Goal: Task Accomplishment & Management: Manage account settings

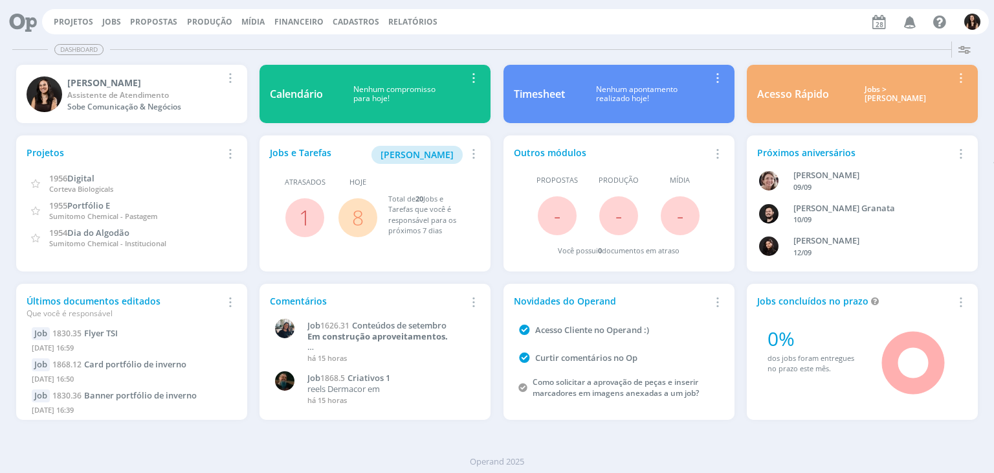
click at [356, 231] on span "8" at bounding box center [358, 217] width 12 height 31
click at [356, 222] on link "8" at bounding box center [358, 217] width 12 height 28
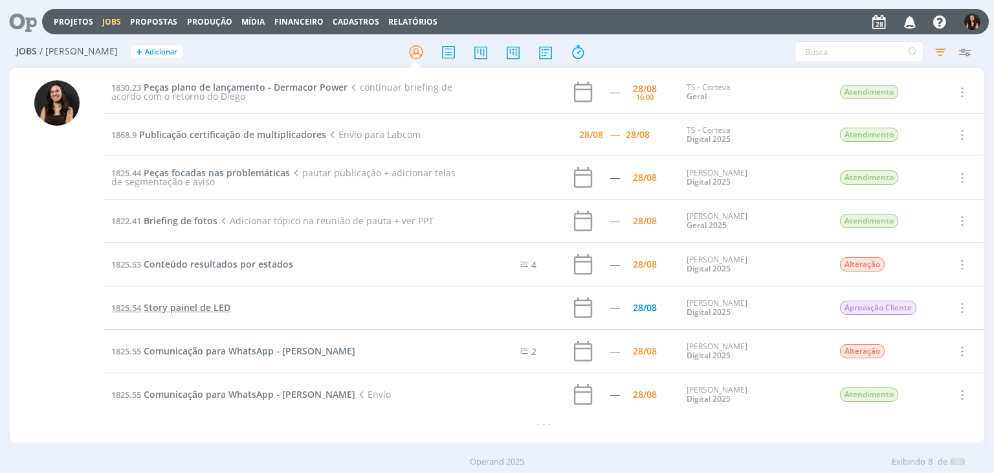
click at [220, 305] on span "Story painel de LED" at bounding box center [187, 307] width 87 height 12
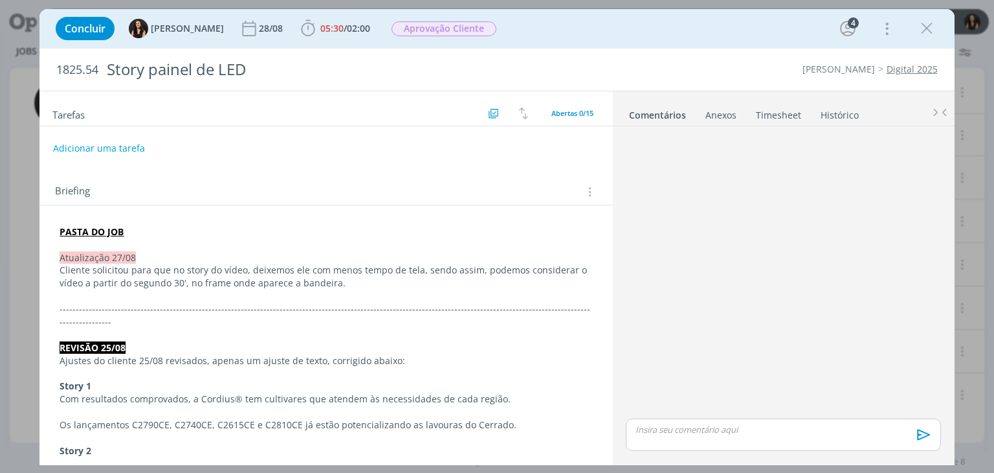
click at [324, 26] on span "05:30" at bounding box center [331, 28] width 23 height 12
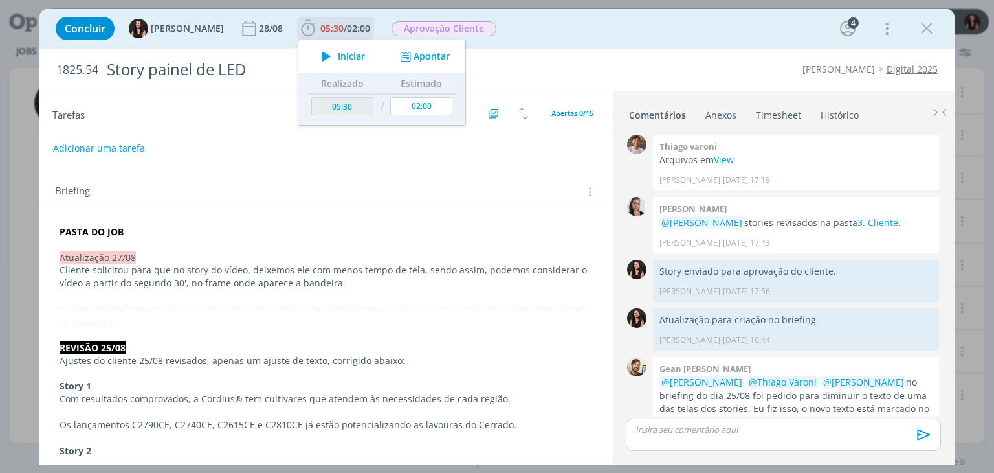
scroll to position [585, 0]
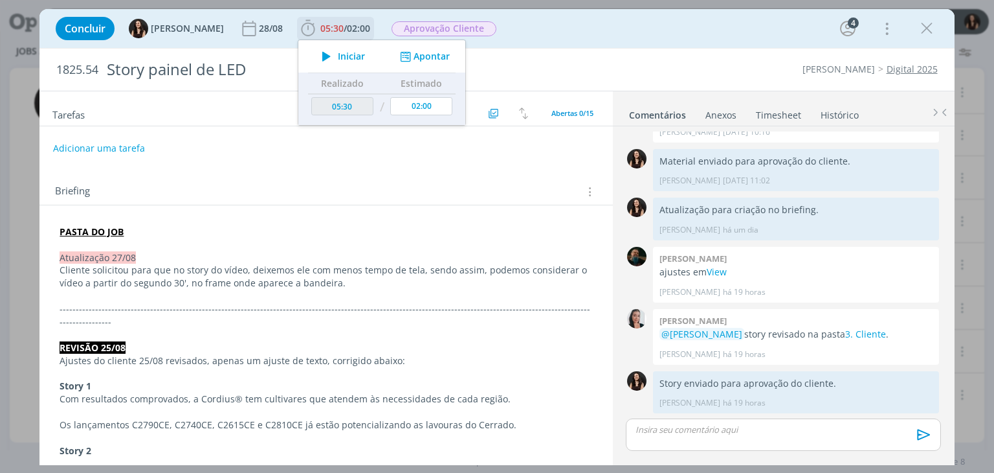
click at [338, 55] on span "Iniciar" at bounding box center [351, 56] width 27 height 9
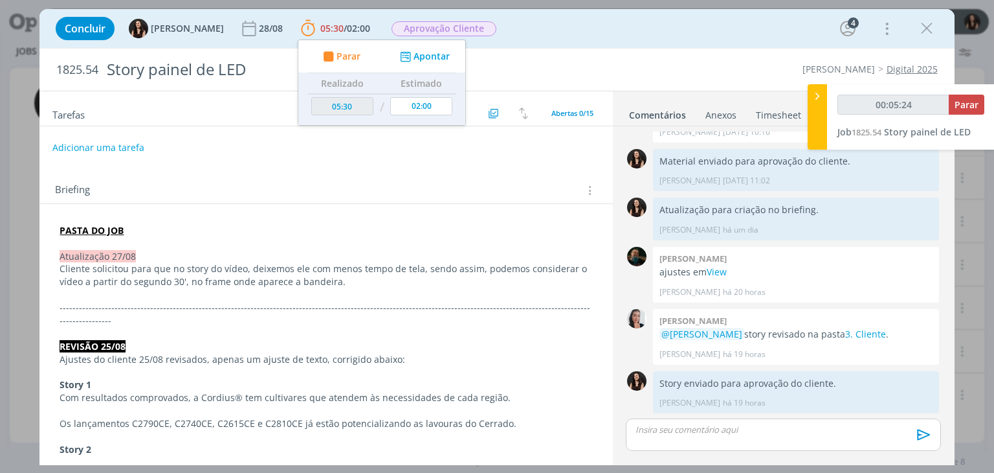
click at [128, 142] on button "Adicionar uma tarefa" at bounding box center [98, 148] width 92 height 22
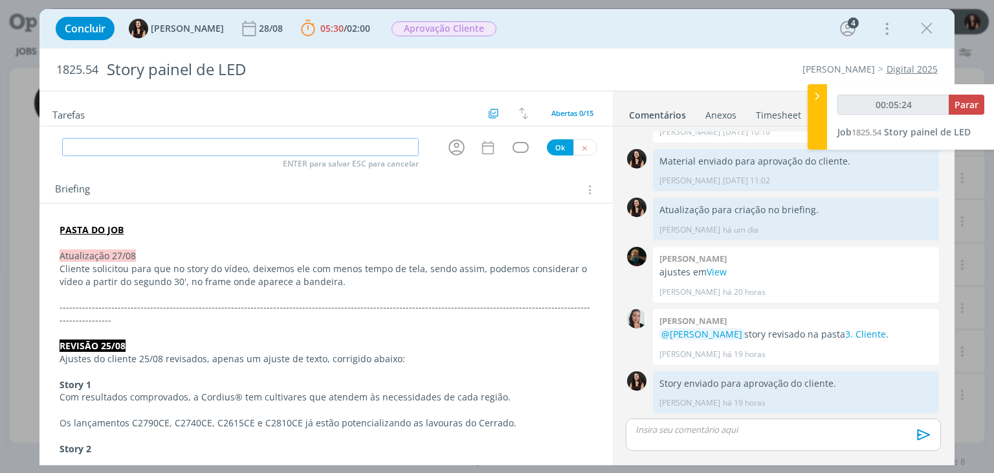
type input "00:05:25"
type input "Pu"
type input "00:05:26"
type input "Publicaç"
type input "00:05:27"
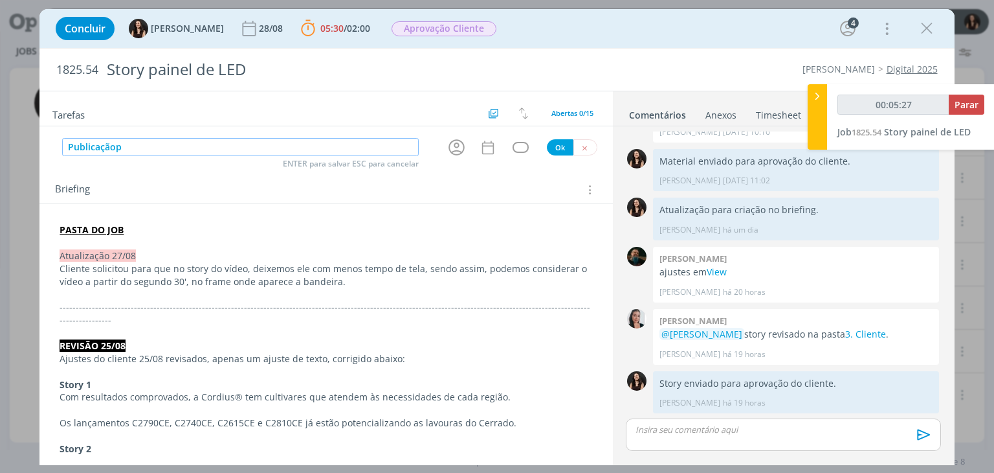
type input "Publicação"
type input "00:05:28"
type input "Publicação"
type input "00:05:29"
type input "Publicação"
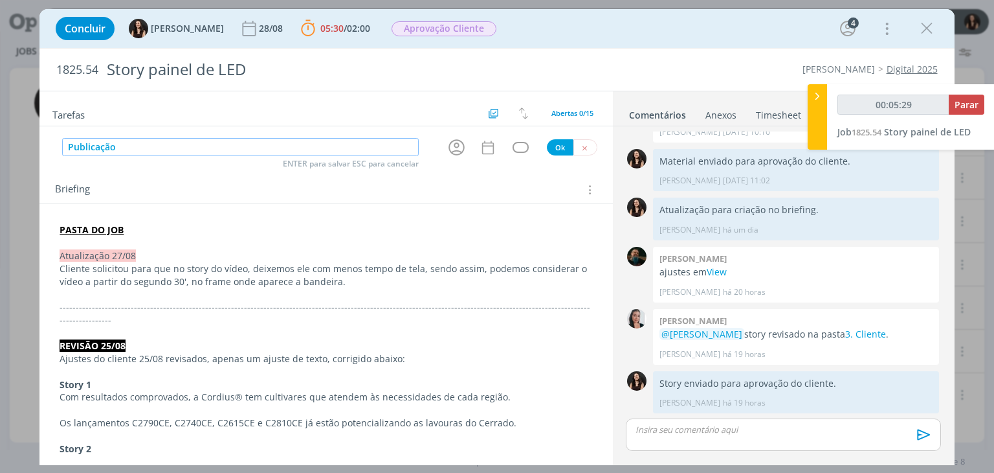
type input "00:05:30"
type input "Publicação Sto"
type input "00:05:31"
type input "Publicação s"
type input "00:05:32"
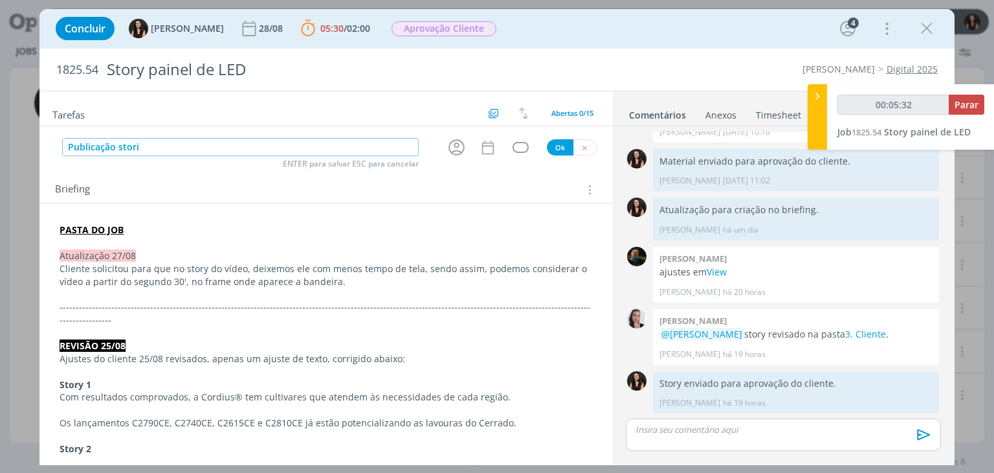
type input "Publicação storie"
type input "00:05:33"
type input "Publicação stories"
type input "00:05:34"
type input "Publicação stories pa"
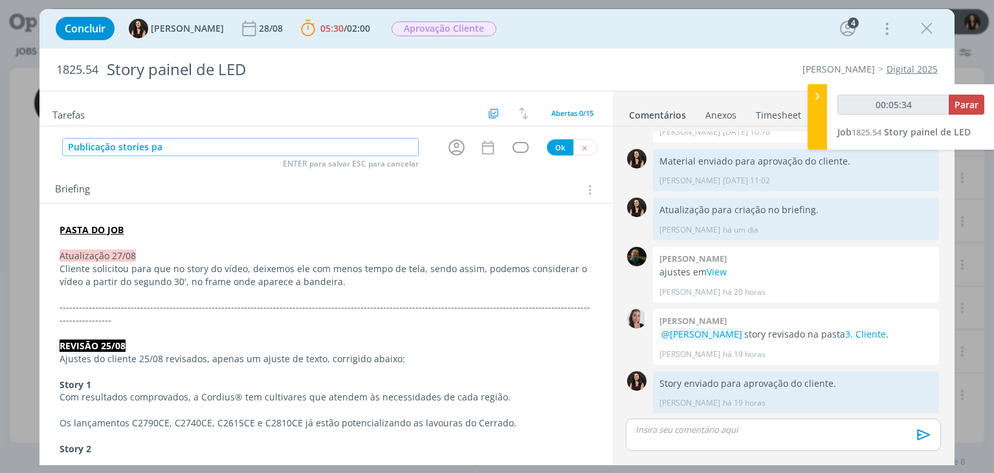
type input "00:05:35"
type input "Publicação stories painel de"
type input "00:05:36"
type input "Publicação stories painel de LED"
type input "00:05:38"
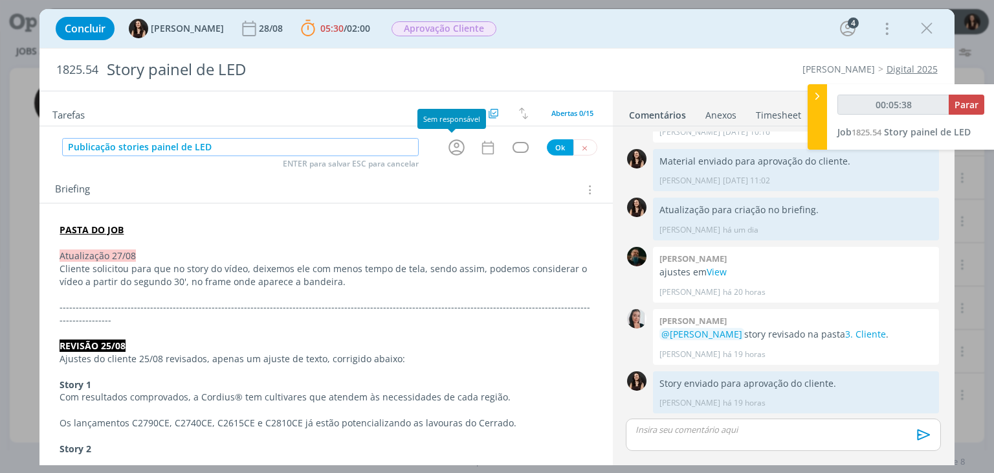
click at [454, 151] on icon "dialog" at bounding box center [457, 147] width 16 height 16
type input "Publicação stories painel de LED"
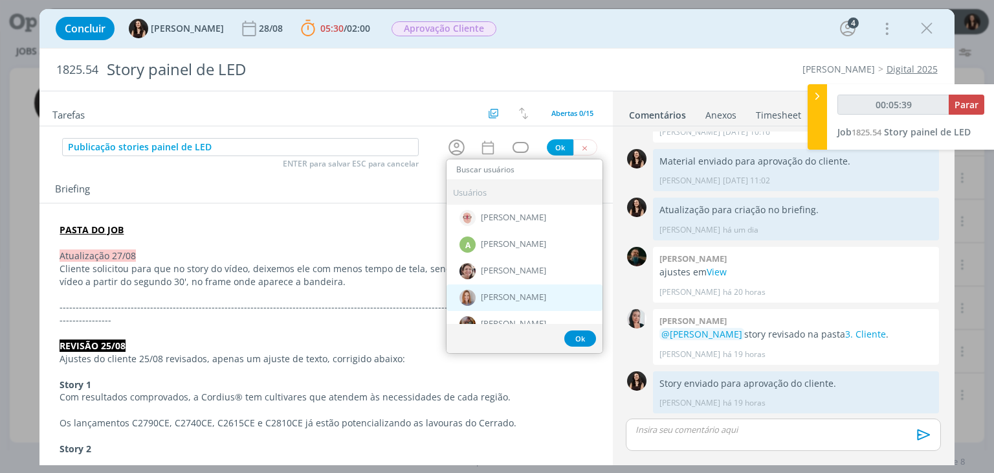
type input "00:05:40"
type input "cam"
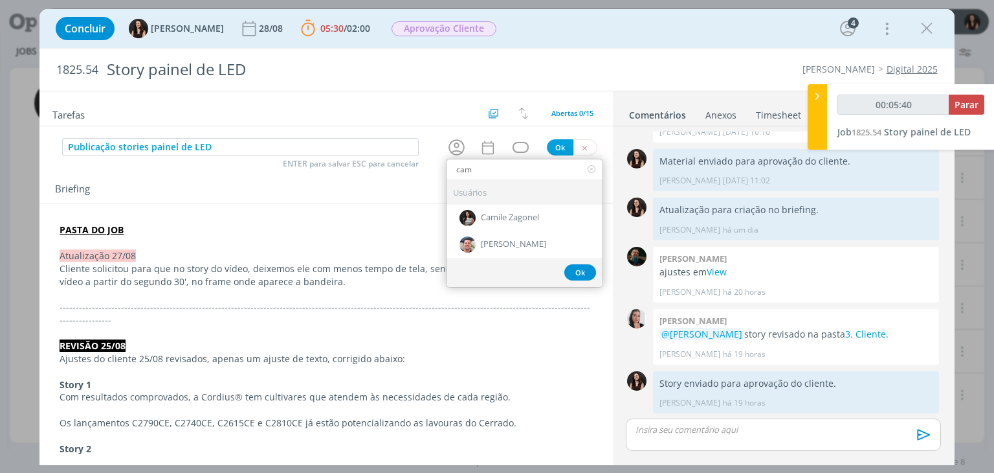
type input "00:05:41"
type input "cam"
click at [513, 225] on div "Camile Zagonel" at bounding box center [525, 218] width 156 height 27
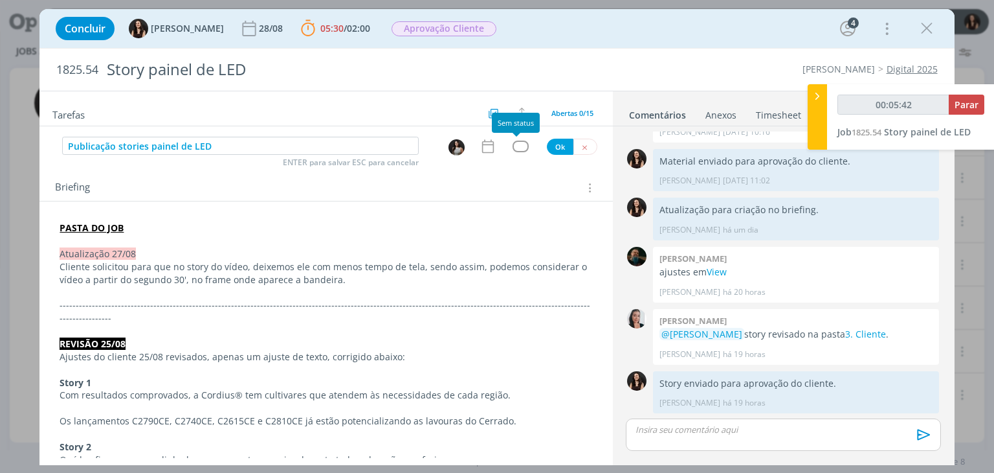
click at [518, 150] on div "dialog" at bounding box center [521, 145] width 16 height 11
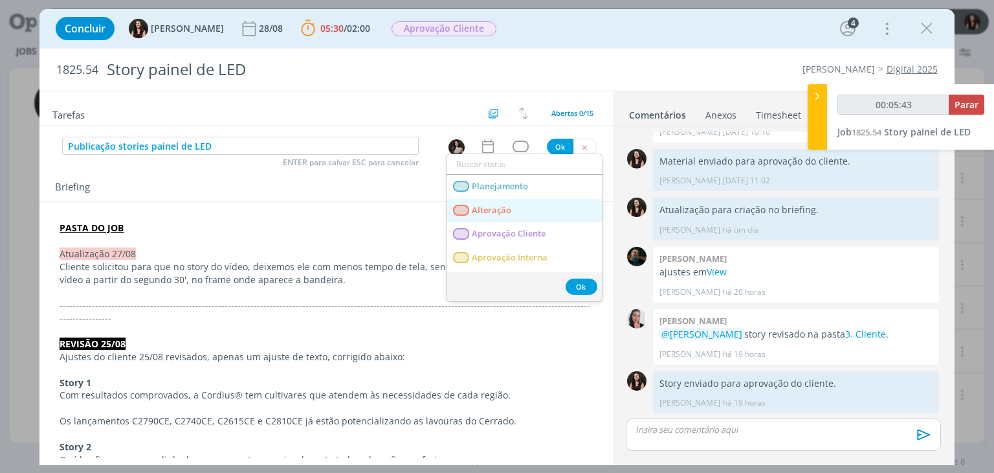
type input "00:05:44"
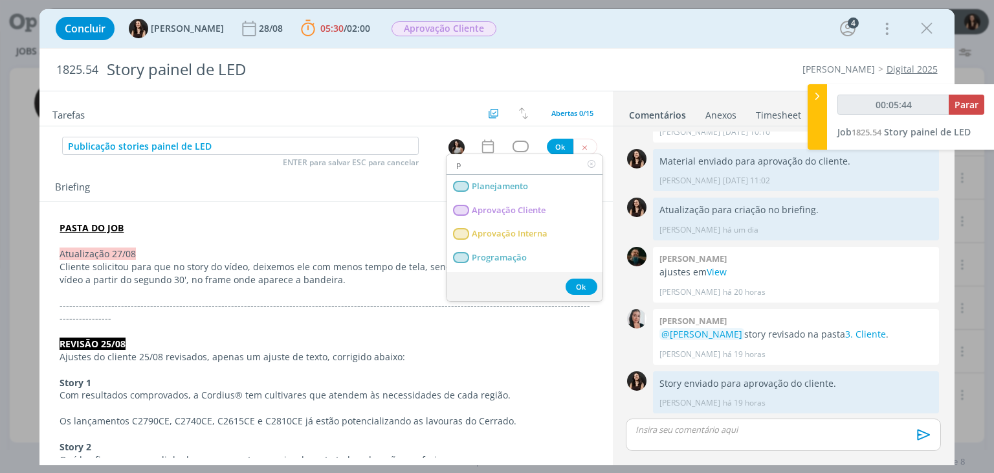
type input "pu"
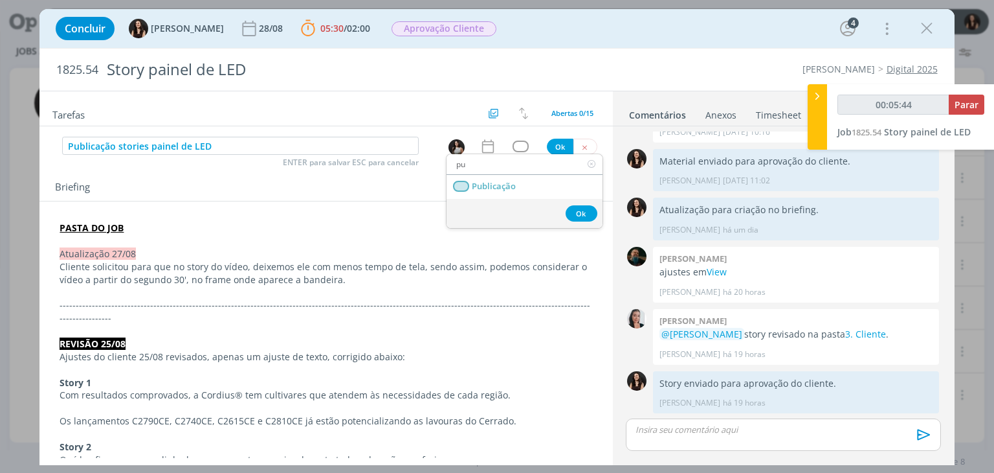
type input "00:05:45"
type input "pu"
click at [506, 199] on div "Ok" at bounding box center [525, 213] width 156 height 29
click at [508, 190] on span "Publicação" at bounding box center [495, 186] width 44 height 10
click at [755, 432] on p "dialog" at bounding box center [783, 429] width 294 height 12
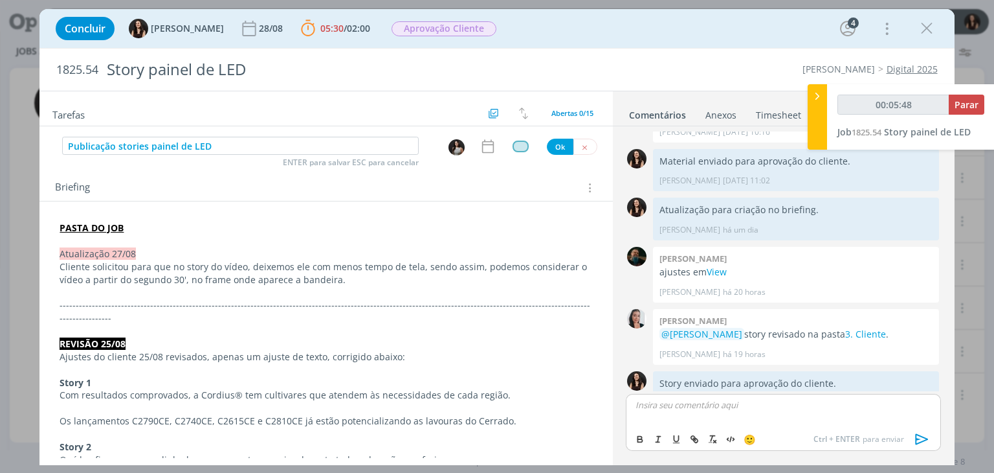
scroll to position [609, 0]
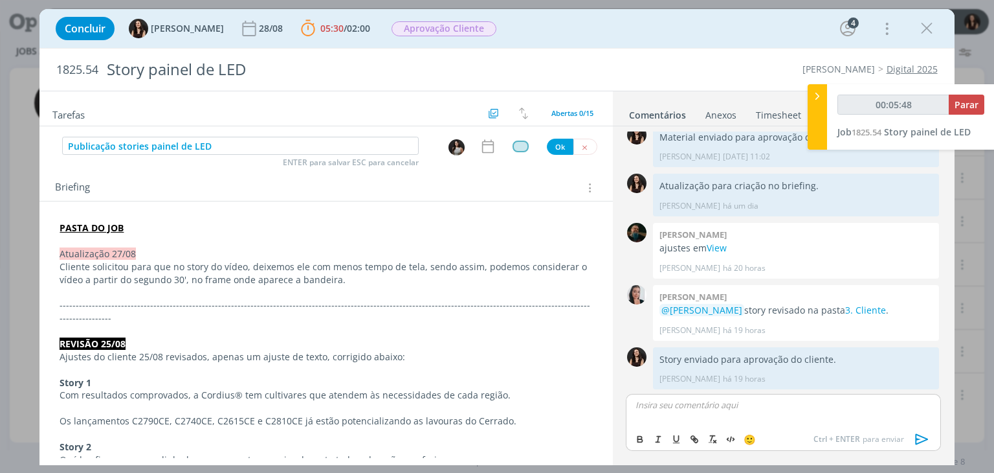
type input "00:05:49"
click at [641, 402] on p "Stories aprovados pelo cliente, podemos publicar assim que possível." at bounding box center [783, 405] width 294 height 12
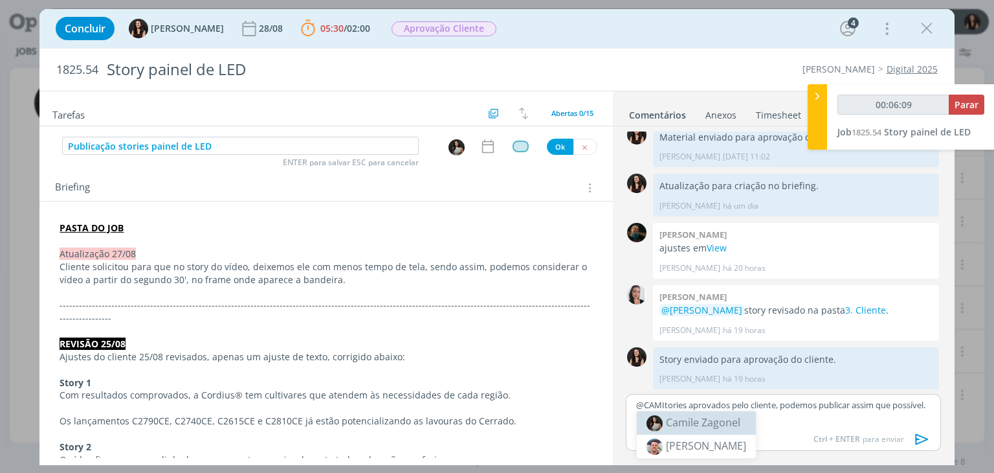
click at [675, 425] on span "Camile Zagonel" at bounding box center [703, 422] width 74 height 14
click at [751, 418] on p "﻿ @ Camile Zagonel ﻿ stories aprovados pelo cliente, podemos publicar assim que…" at bounding box center [783, 410] width 294 height 24
click at [792, 418] on p "﻿ @ Camile Zagonel ﻿ stories aprovados pelo cliente, podemos publicar assim que…" at bounding box center [783, 410] width 294 height 24
drag, startPoint x: 869, startPoint y: 420, endPoint x: 860, endPoint y: 419, distance: 9.2
click at [868, 418] on p "﻿ @ Camile Zagonel ﻿ stories aprovados pelo cliente, podemos publicar assim que…" at bounding box center [783, 410] width 294 height 24
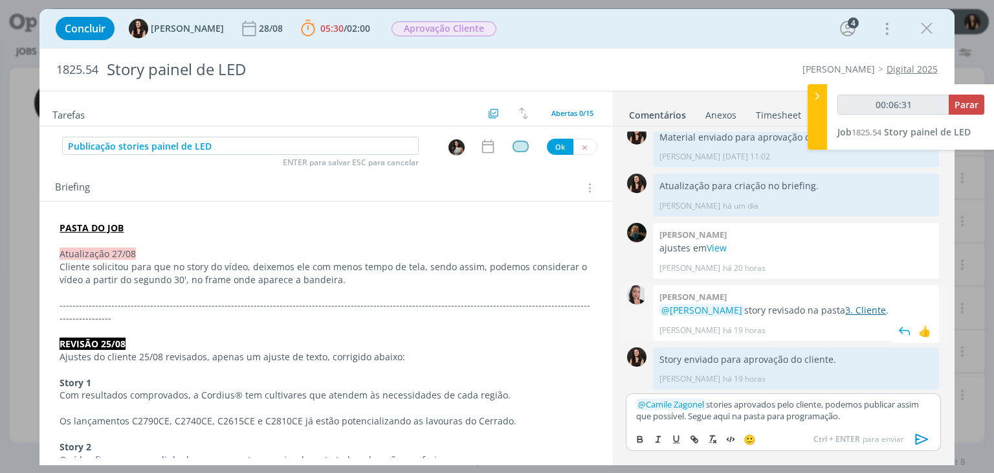
click at [861, 311] on link "3. Cliente" at bounding box center [865, 310] width 41 height 12
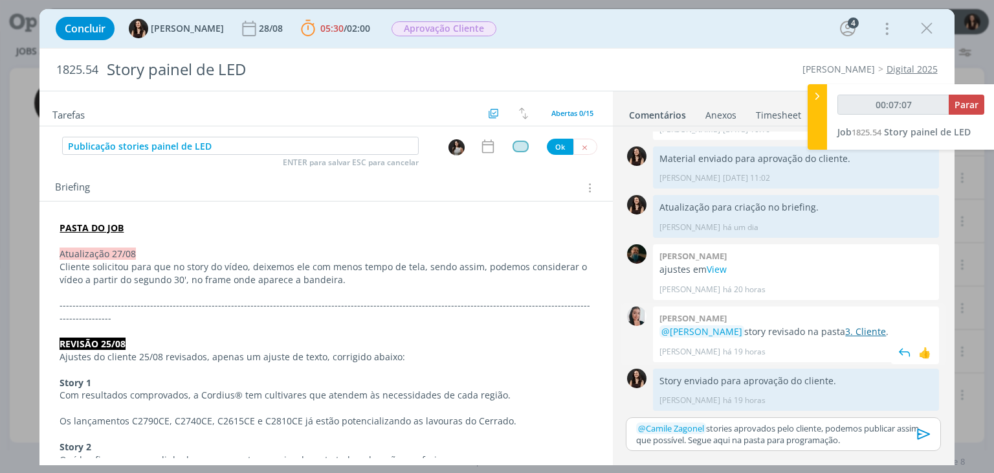
scroll to position [586, 0]
click at [492, 150] on div "dialog" at bounding box center [491, 146] width 22 height 17
click at [490, 144] on div "dialog" at bounding box center [491, 146] width 22 height 17
click at [489, 143] on icon "dialog" at bounding box center [488, 146] width 17 height 17
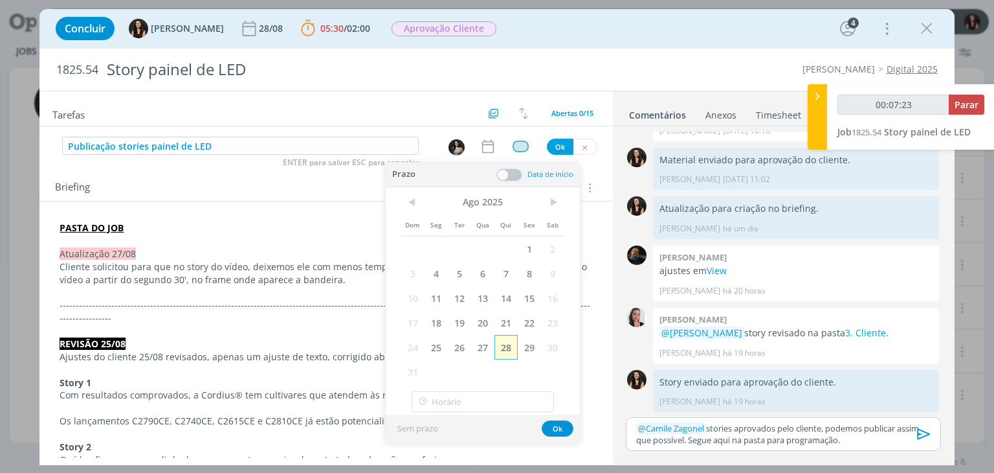
click at [507, 343] on span "28" at bounding box center [506, 347] width 23 height 25
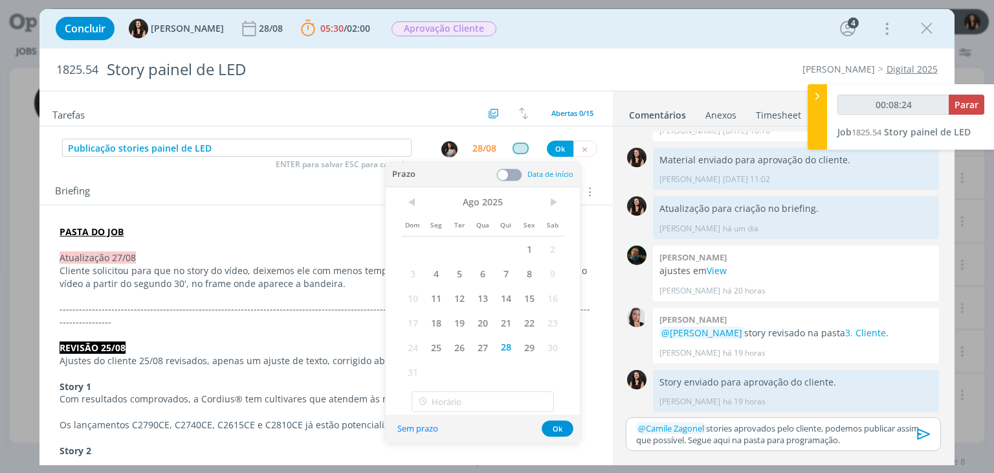
click at [722, 440] on p "﻿ @ Camile Zagonel ﻿ stories aprovados pelo cliente, podemos publicar assim que…" at bounding box center [783, 434] width 294 height 24
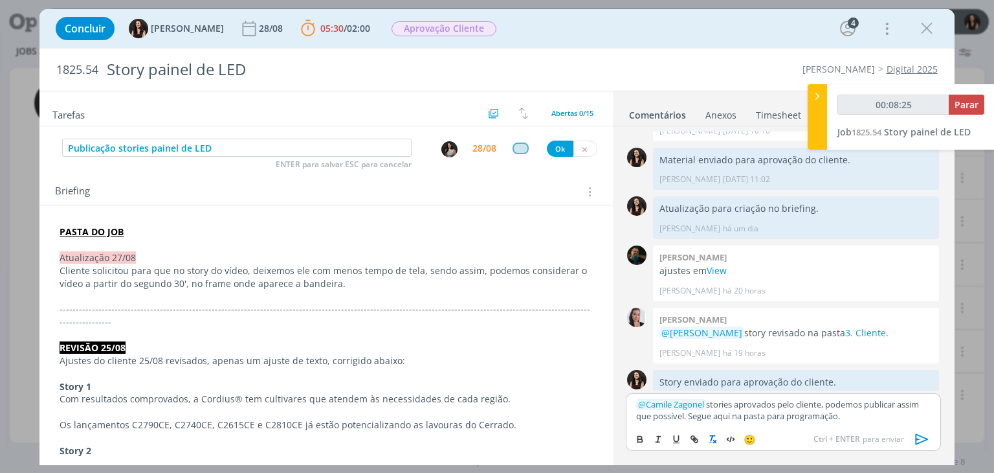
scroll to position [610, 0]
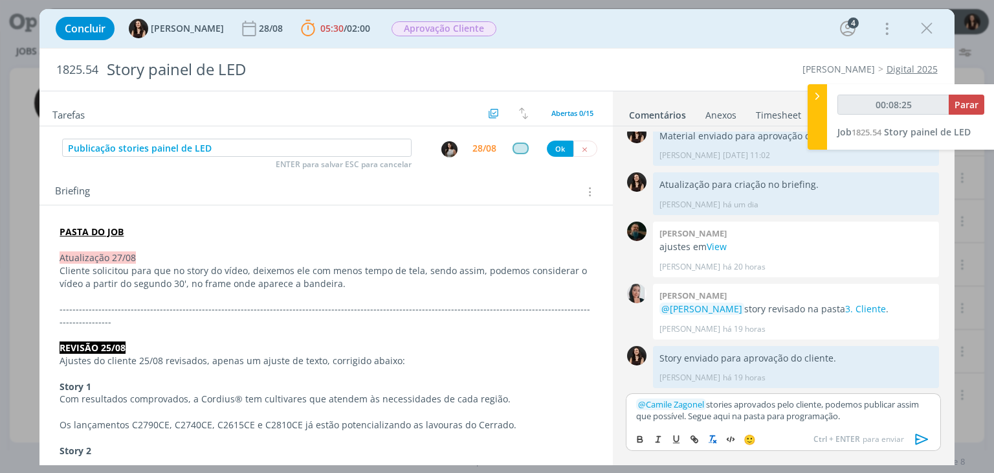
click at [722, 440] on button "dialog" at bounding box center [713, 439] width 18 height 16
type input "00:08:26"
click at [724, 417] on p "﻿ @ Camile Zagonel ﻿ stories aprovados pelo cliente, podemos publicar assim que…" at bounding box center [783, 410] width 294 height 24
click at [698, 440] on icon "dialog" at bounding box center [694, 439] width 10 height 10
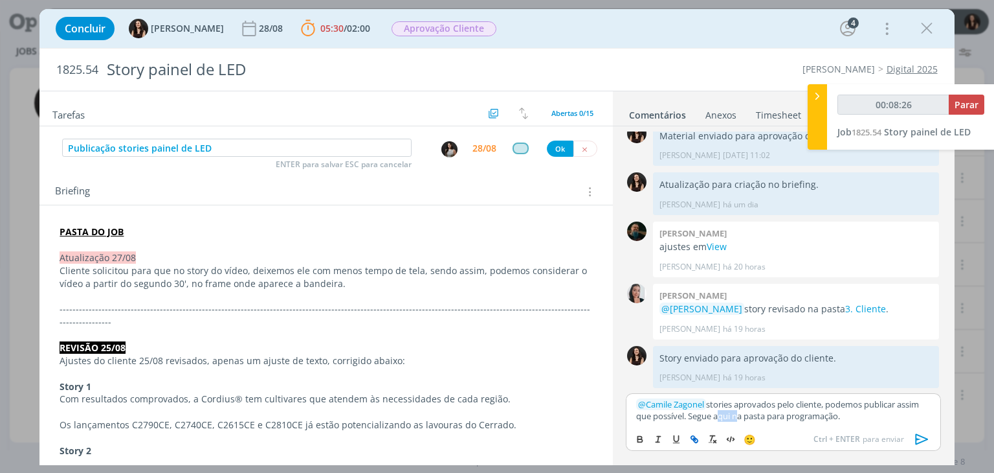
type input "aqui"
type input "00:08:27"
paste input "https://sobeae.sharepoint.com/:f:/s/SOBEAE/Ev8RY2txSI9An6eX-nRI-s0B4sZSYu6K6ErO…"
type input "https://sobeae.sharepoint.com/:f:/s/SOBEAE/Ev8RY2txSI9An6eX-nRI-s0B4sZSYu6K6ErO…"
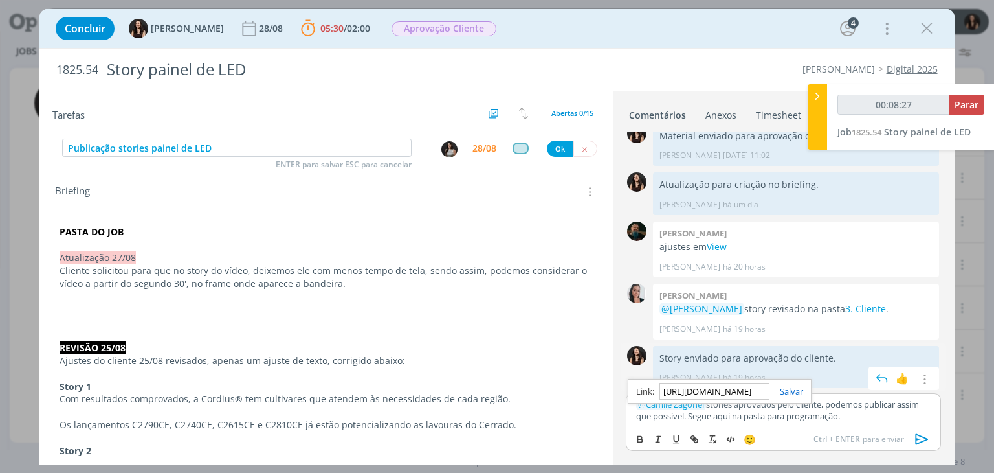
type input "00:08:28"
type input "https://sobeae.sharepoint.com/:f:/s/SOBEAE/Ev8RY2txSI9An6eX-nRI-s0B4sZSYu6K6ErO…"
click at [794, 390] on link "dialog" at bounding box center [787, 391] width 34 height 12
click at [791, 384] on div "Story enviado para aprovação do cliente. Isabelle Silva há 19 horas 👍 Editar Ex…" at bounding box center [796, 367] width 286 height 42
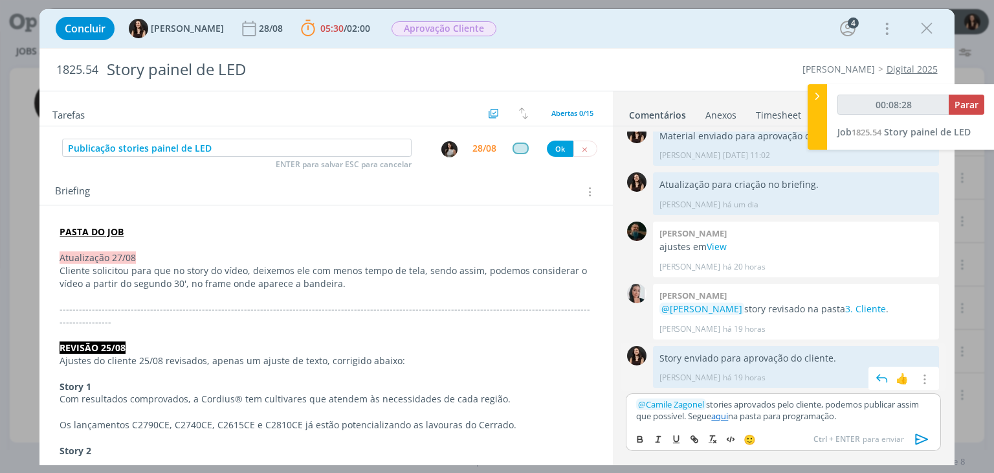
scroll to position [586, 0]
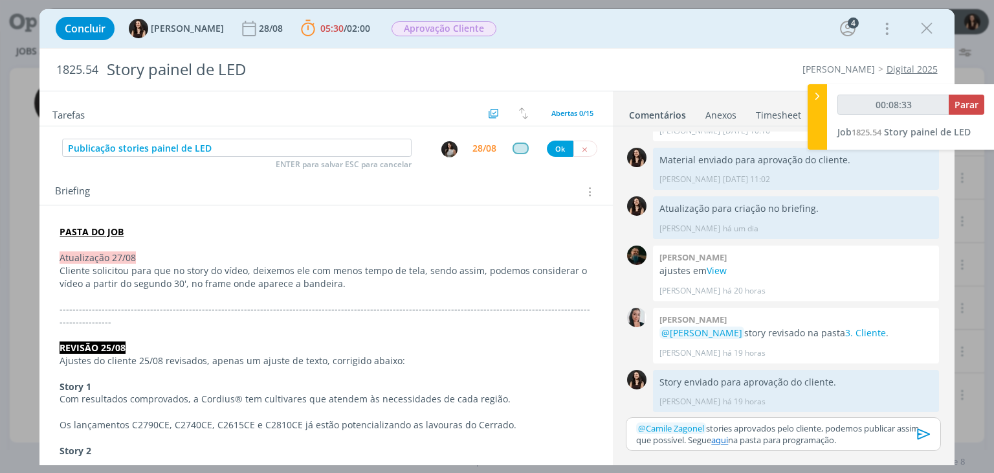
click at [921, 437] on icon "dialog" at bounding box center [923, 433] width 13 height 11
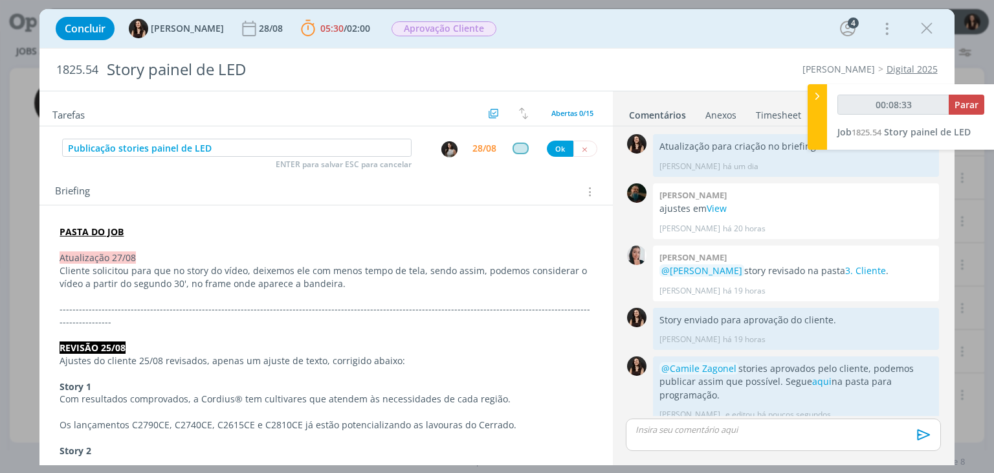
scroll to position [660, 0]
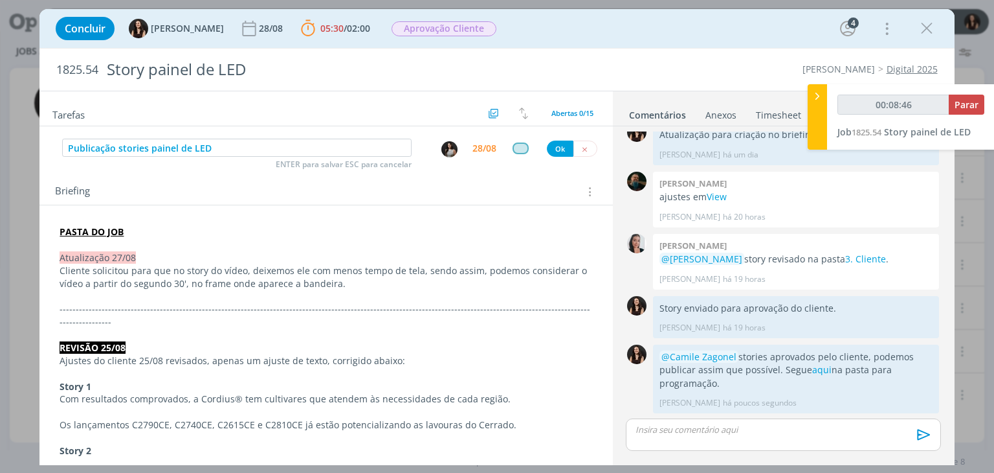
click at [350, 191] on div "Briefing Briefings Predefinidos Versões do Briefing Ver Briefing do Projeto" at bounding box center [327, 191] width 545 height 17
drag, startPoint x: 350, startPoint y: 191, endPoint x: 315, endPoint y: 201, distance: 37.1
click at [315, 201] on div "Briefing Briefings Predefinidos Versões do Briefing Ver Briefing do Projeto" at bounding box center [325, 187] width 573 height 35
click at [445, 17] on span "Aprovação Cliente" at bounding box center [444, 28] width 114 height 23
click at [443, 28] on span "Aprovação Cliente" at bounding box center [444, 28] width 105 height 15
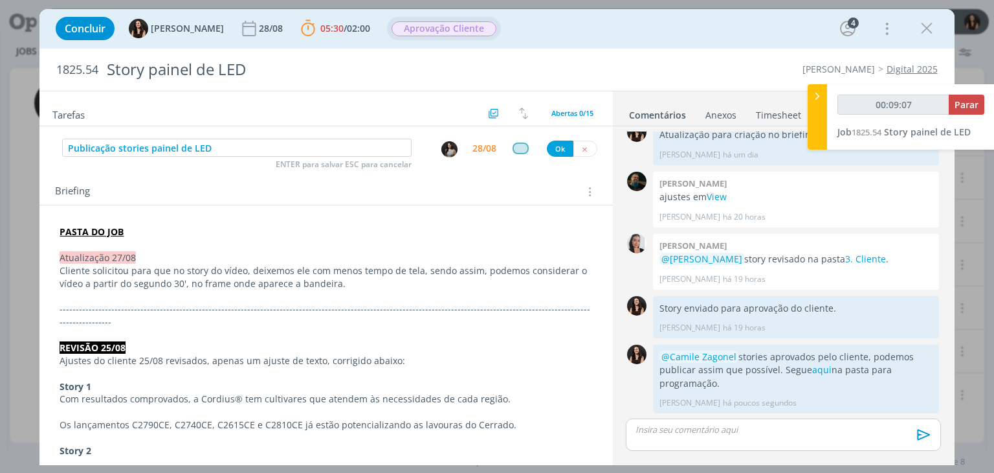
type input "00:09:08"
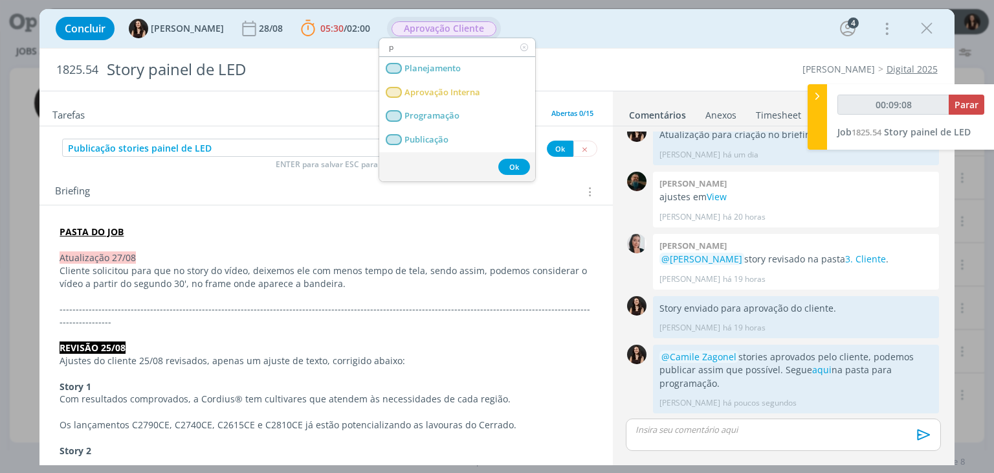
type input "pu"
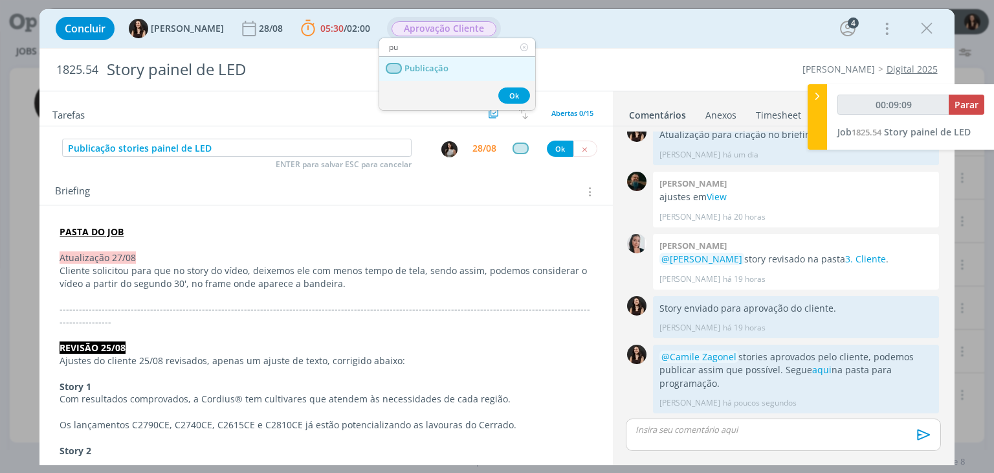
type input "00:09:10"
type input "pu"
click at [419, 69] on span "Publicação" at bounding box center [427, 68] width 44 height 10
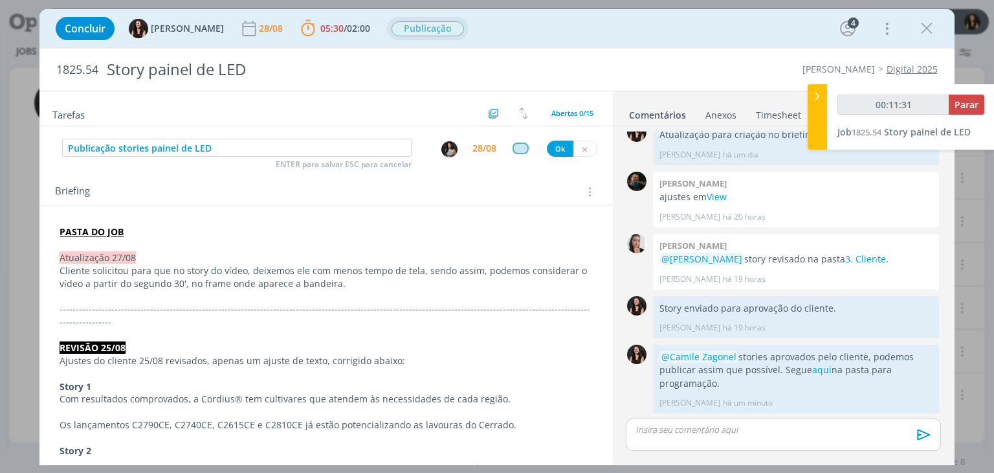
type input "00:11:32"
click at [547, 146] on button "Ok" at bounding box center [560, 148] width 27 height 16
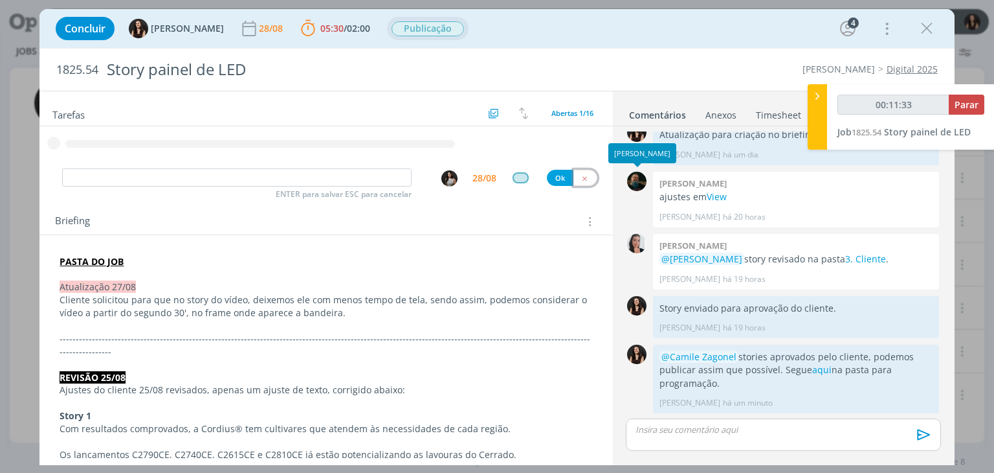
click at [581, 177] on icon "dialog" at bounding box center [585, 178] width 8 height 8
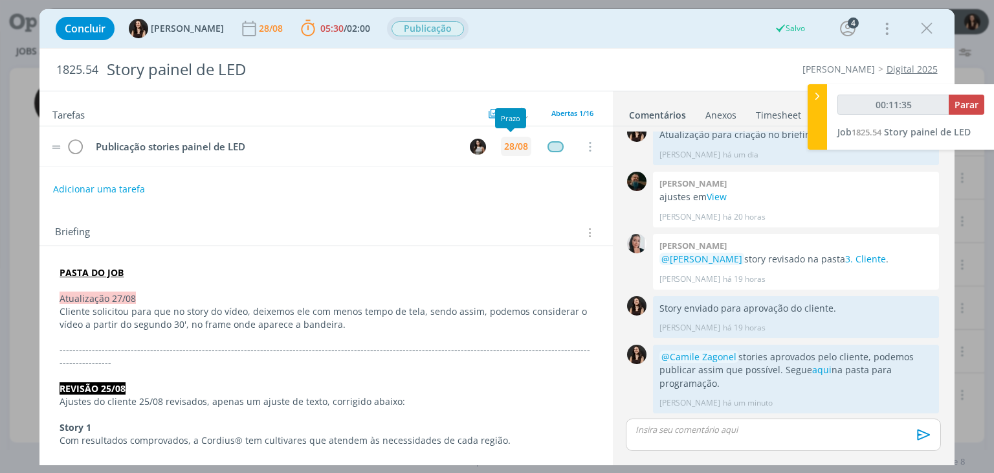
click at [506, 149] on div "28/08" at bounding box center [516, 146] width 24 height 9
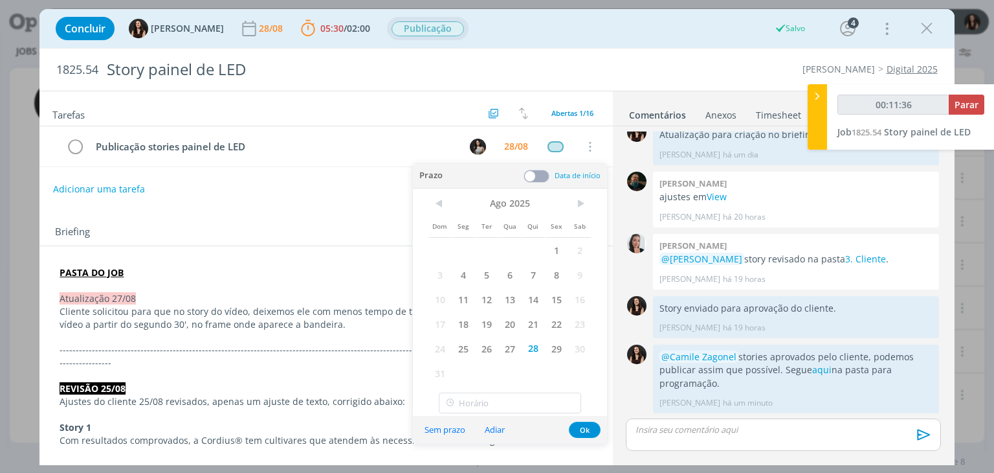
click at [539, 172] on span at bounding box center [537, 176] width 26 height 13
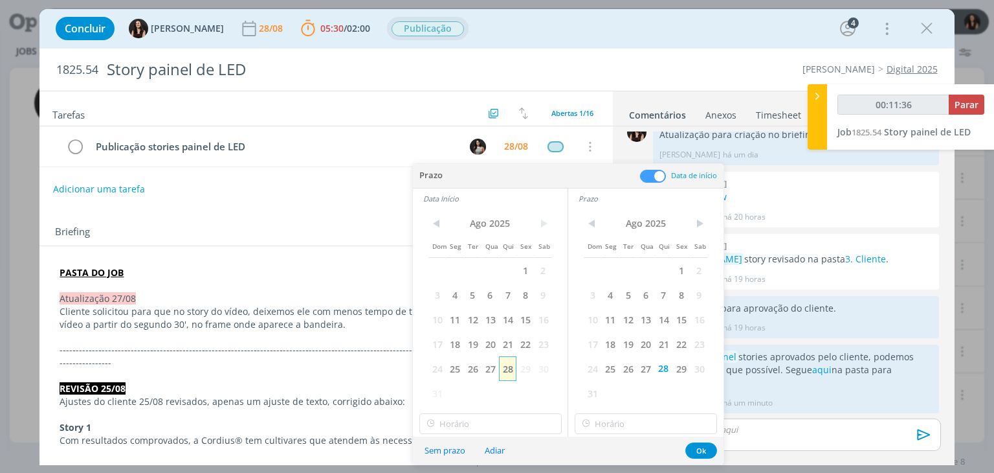
click at [511, 374] on span "28" at bounding box center [507, 368] width 17 height 25
type input "00:11:37"
type input "10:00"
click at [500, 416] on input "10:00" at bounding box center [490, 423] width 142 height 21
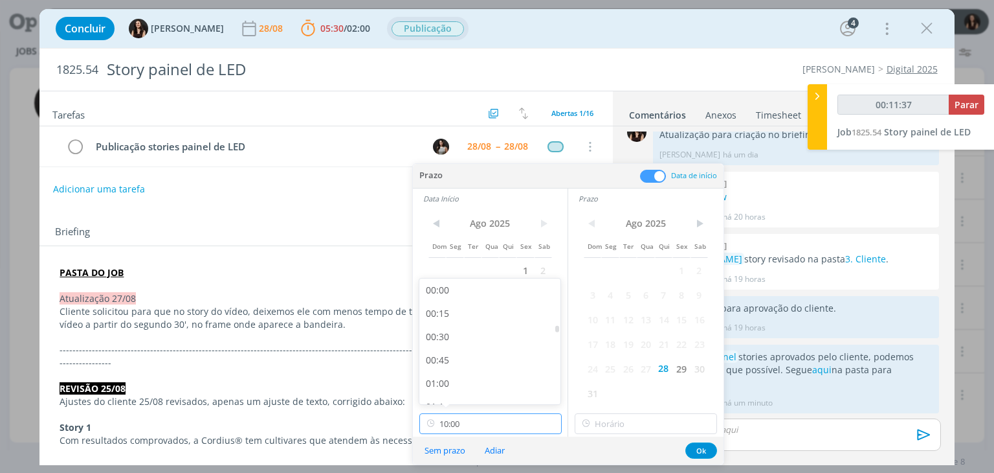
scroll to position [834, 0]
type input "00:11:39"
click at [486, 385] on div "10:00" at bounding box center [491, 388] width 145 height 23
type input "10:00"
click at [626, 430] on input "10:00" at bounding box center [646, 423] width 142 height 21
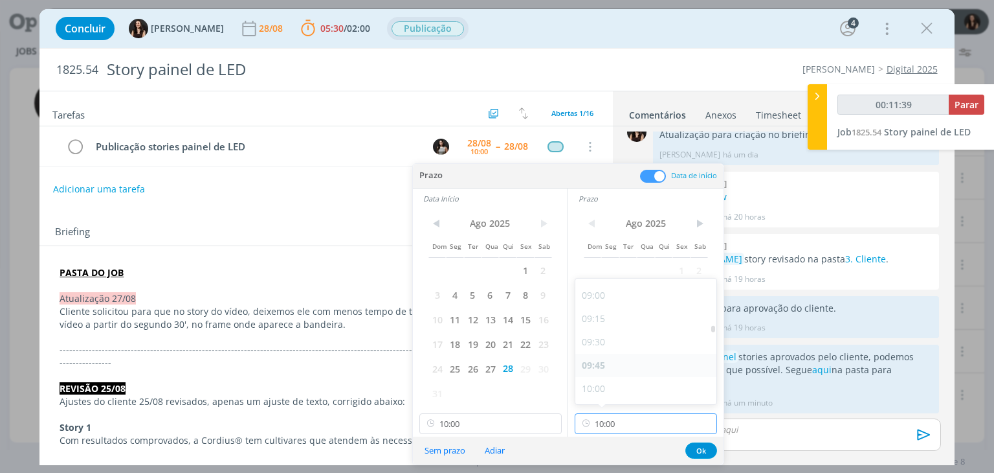
type input "00:11:40"
click at [607, 374] on div "10:30" at bounding box center [647, 370] width 145 height 23
type input "10:30"
drag, startPoint x: 699, startPoint y: 449, endPoint x: 696, endPoint y: 442, distance: 7.2
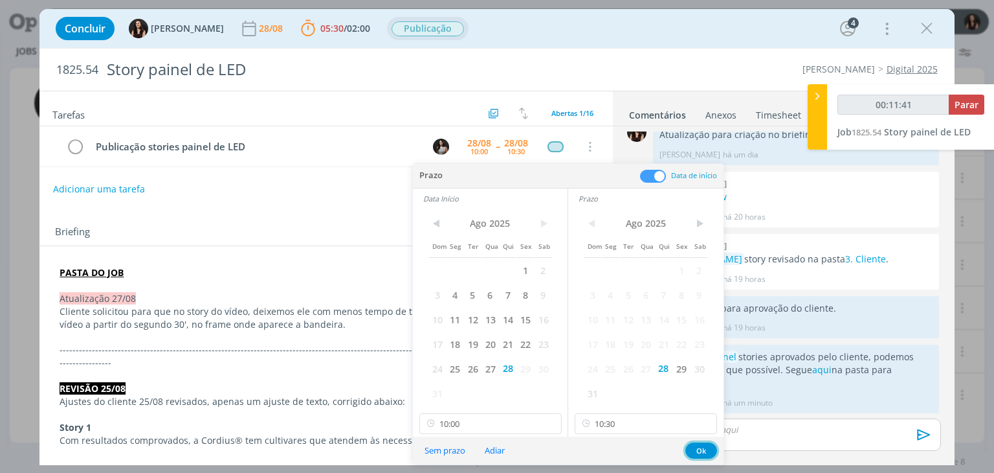
click at [699, 449] on button "Ok" at bounding box center [702, 450] width 32 height 16
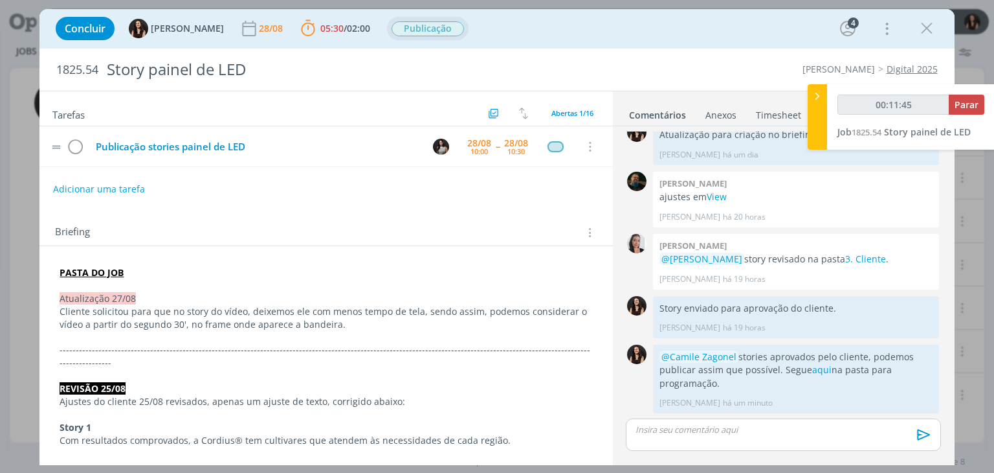
type input "00:11:46"
click at [965, 112] on button "Parar" at bounding box center [967, 105] width 36 height 20
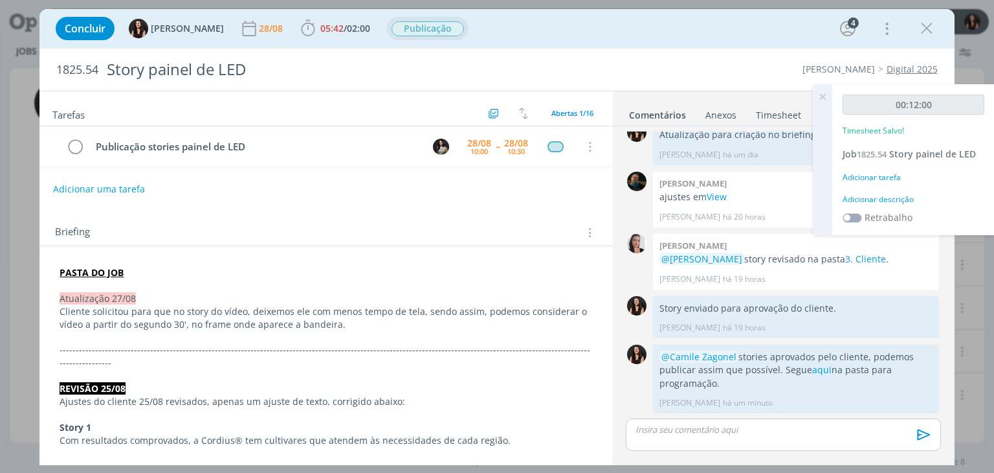
click at [882, 197] on div "Adicionar descrição" at bounding box center [914, 200] width 142 height 12
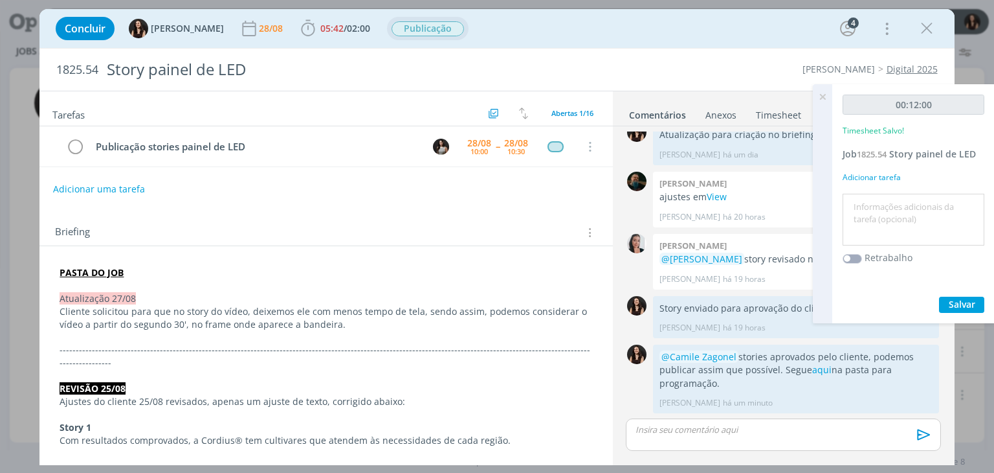
click at [891, 221] on textarea at bounding box center [913, 220] width 135 height 46
type textarea "A"
type textarea "Atualização pautas e comentário"
click at [967, 306] on span "Salvar" at bounding box center [962, 304] width 27 height 12
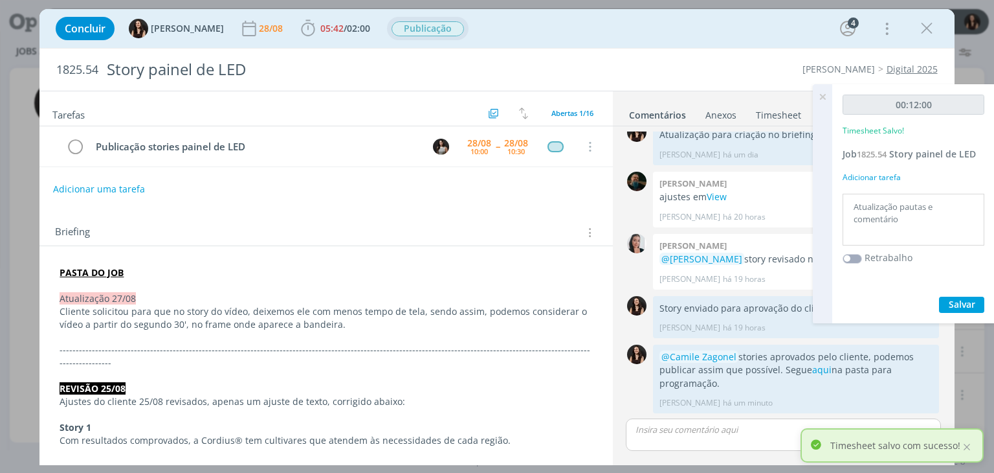
drag, startPoint x: 823, startPoint y: 94, endPoint x: 831, endPoint y: 88, distance: 9.2
click at [825, 93] on icon at bounding box center [822, 96] width 23 height 25
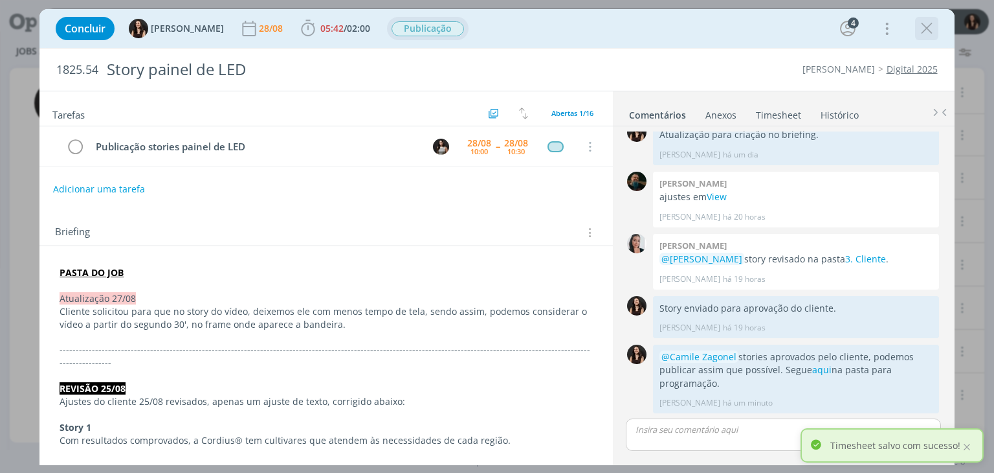
click at [923, 29] on icon "dialog" at bounding box center [926, 28] width 19 height 19
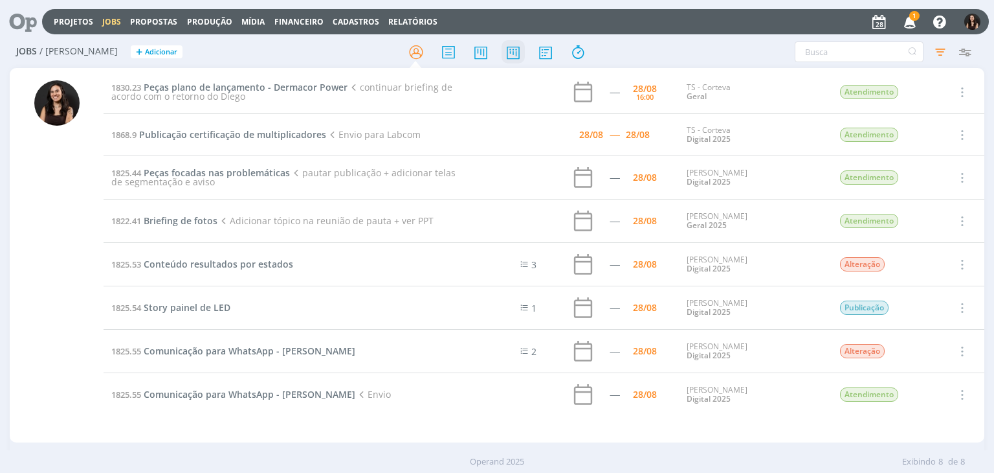
drag, startPoint x: 522, startPoint y: 65, endPoint x: 511, endPoint y: 39, distance: 27.9
click at [517, 47] on div "Jobs / Minha Pauta + Adicionar Filtros Filtrar Limpar Tipo Jobs e Tarefas Data …" at bounding box center [497, 52] width 974 height 32
click at [511, 39] on icon at bounding box center [513, 51] width 23 height 25
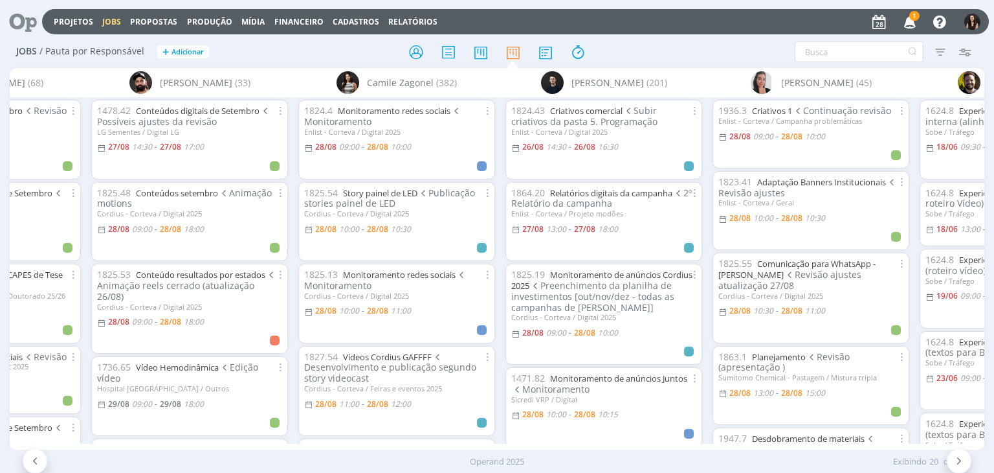
scroll to position [0, 895]
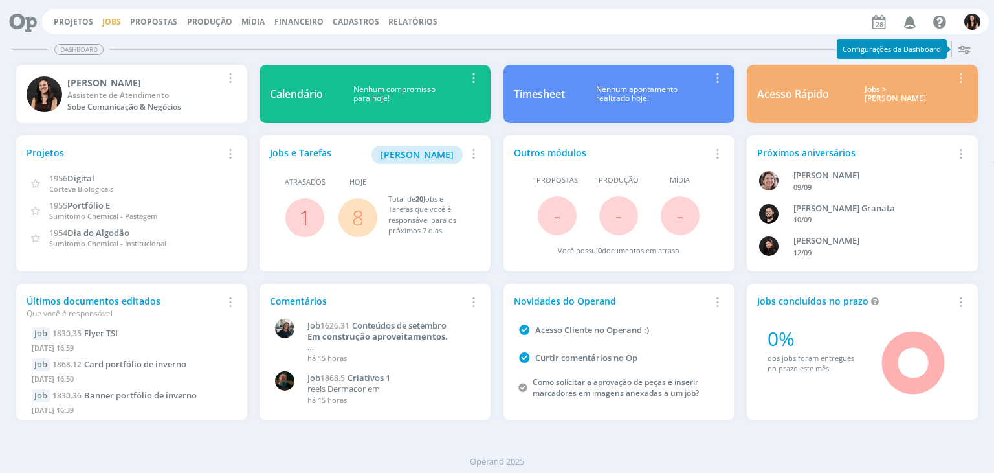
click at [115, 23] on link "Jobs" at bounding box center [111, 21] width 19 height 11
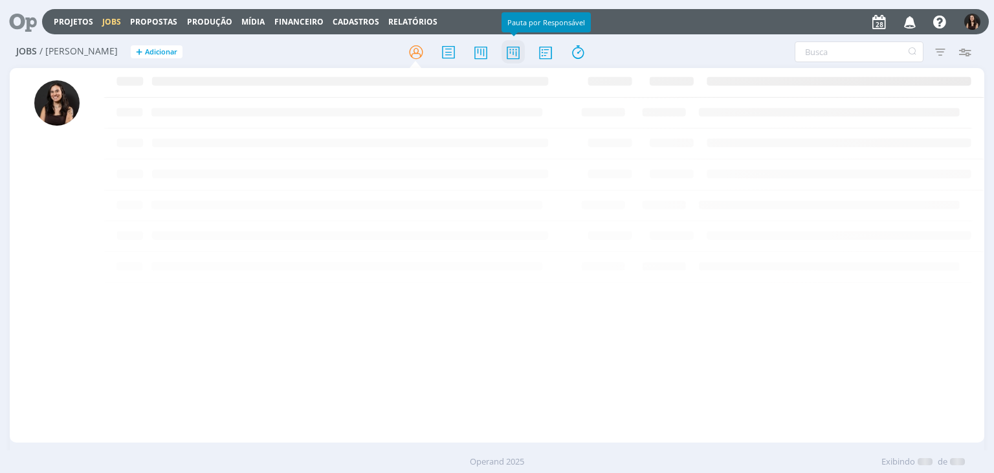
click at [517, 56] on icon at bounding box center [513, 51] width 23 height 25
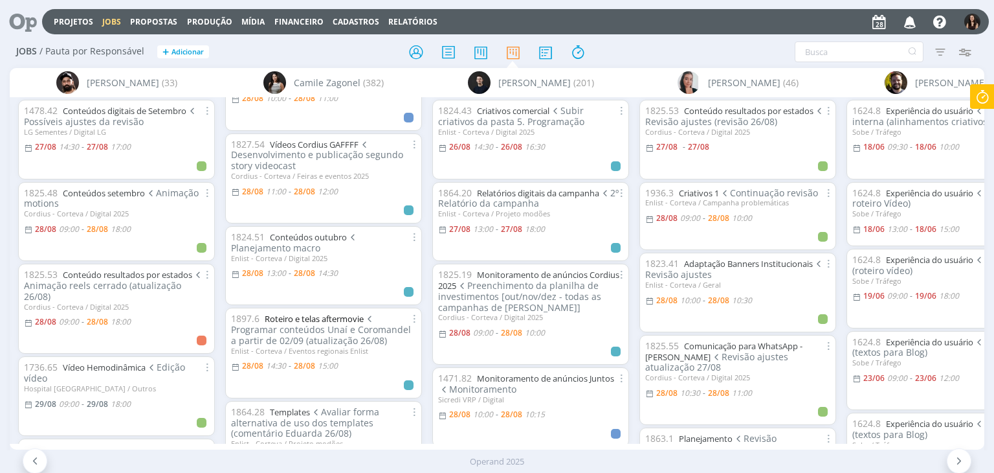
scroll to position [194, 0]
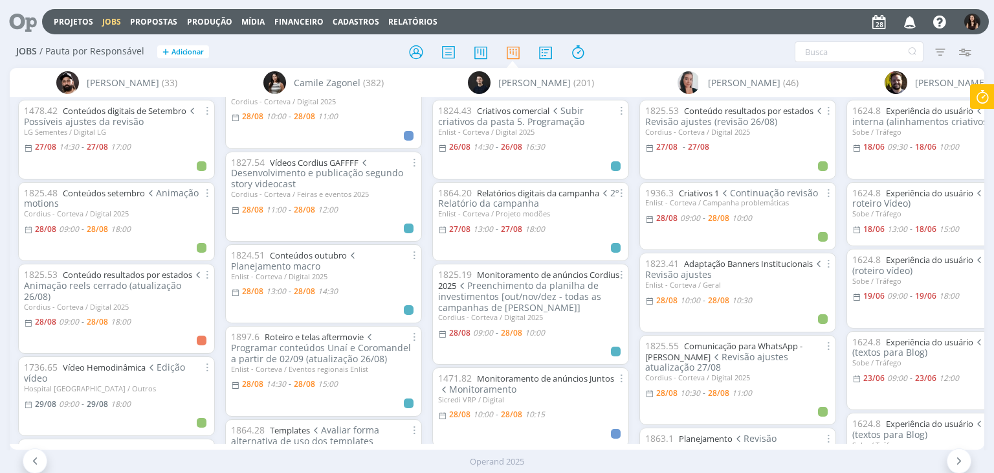
drag, startPoint x: 350, startPoint y: 249, endPoint x: 735, endPoint y: 32, distance: 442.3
click at [735, 32] on div "Projetos Jobs Propostas Produção Mídia Financeiro Cadastros Relatórios Notifica…" at bounding box center [515, 21] width 947 height 25
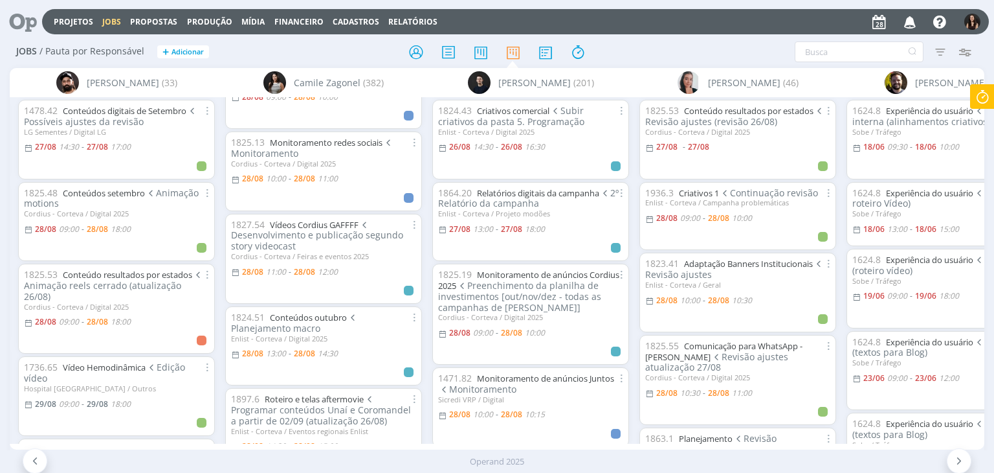
scroll to position [129, 0]
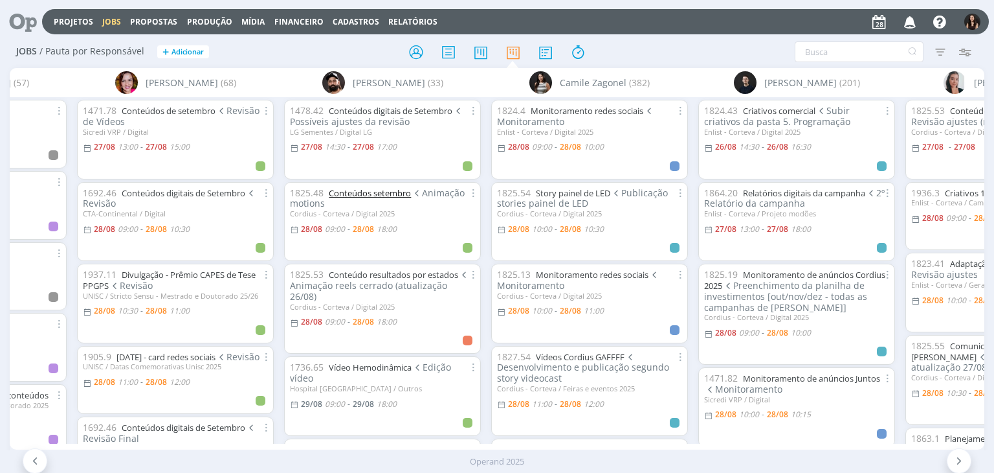
click at [386, 192] on link "Conteúdos setembro" at bounding box center [370, 193] width 82 height 12
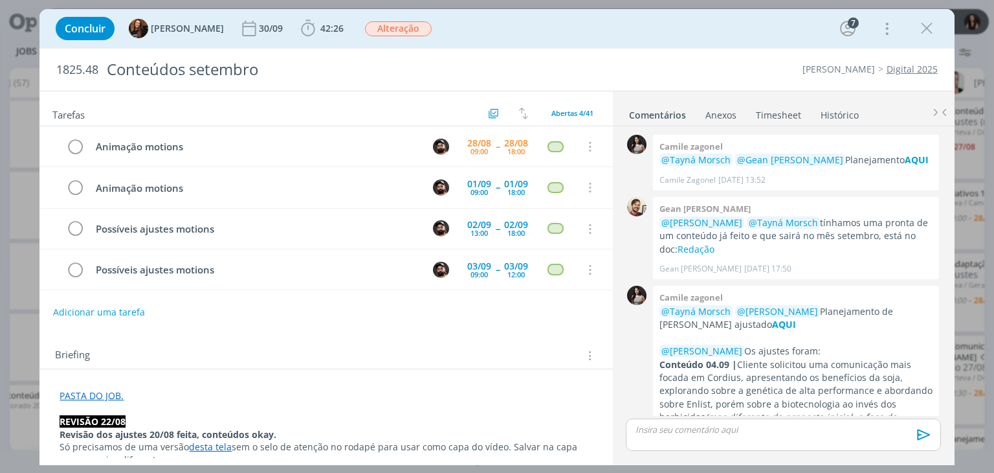
scroll to position [1537, 0]
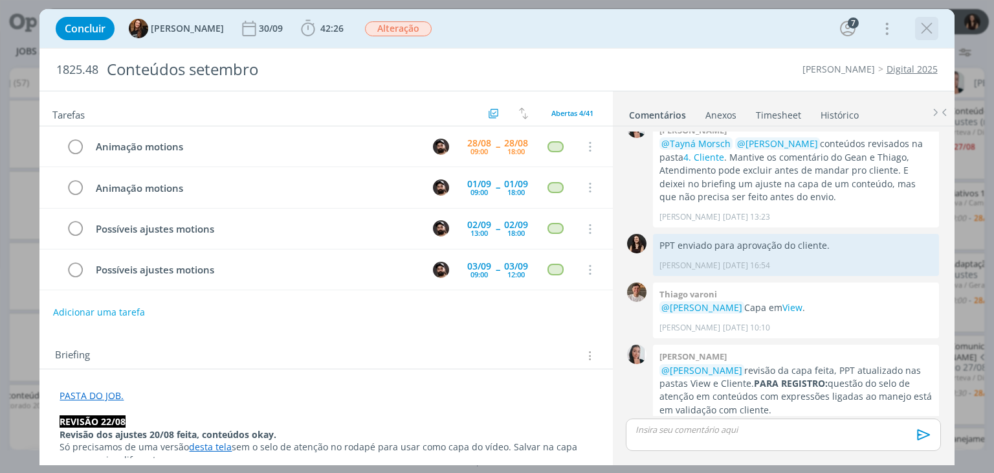
click at [929, 32] on icon "dialog" at bounding box center [926, 28] width 19 height 19
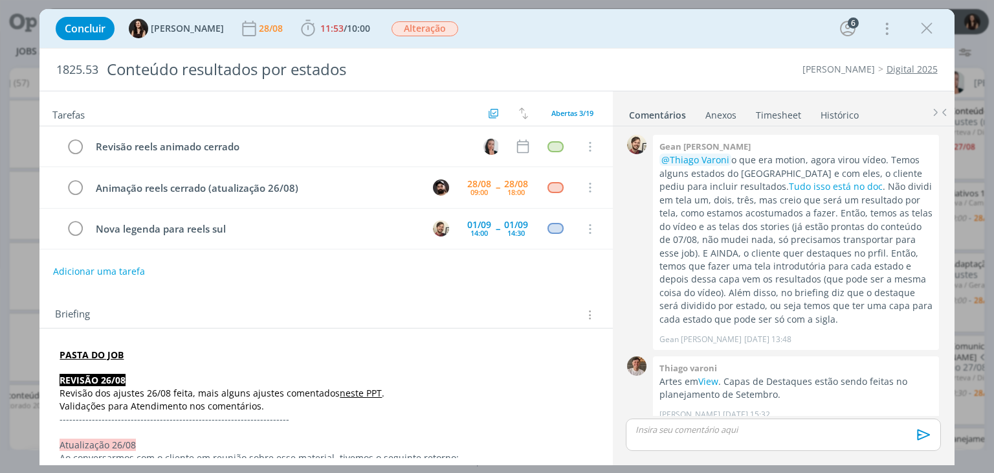
scroll to position [876, 0]
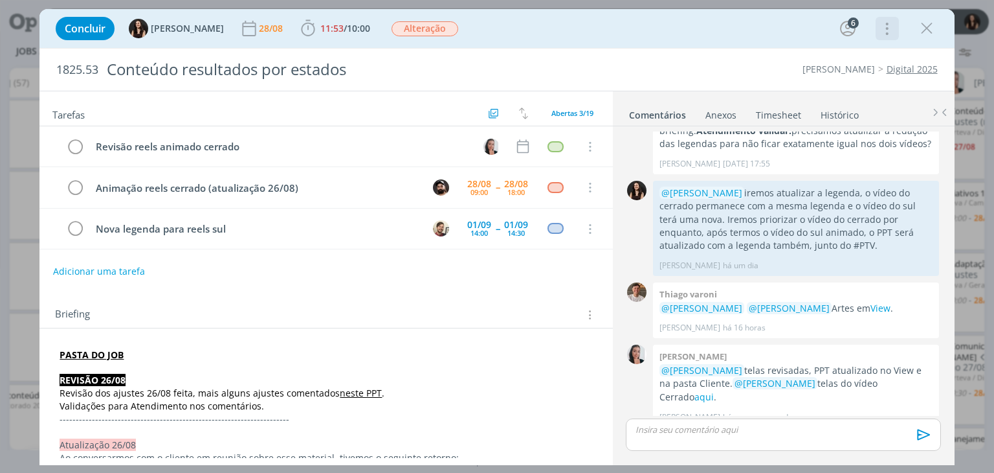
click at [888, 29] on icon "dialog" at bounding box center [886, 28] width 18 height 21
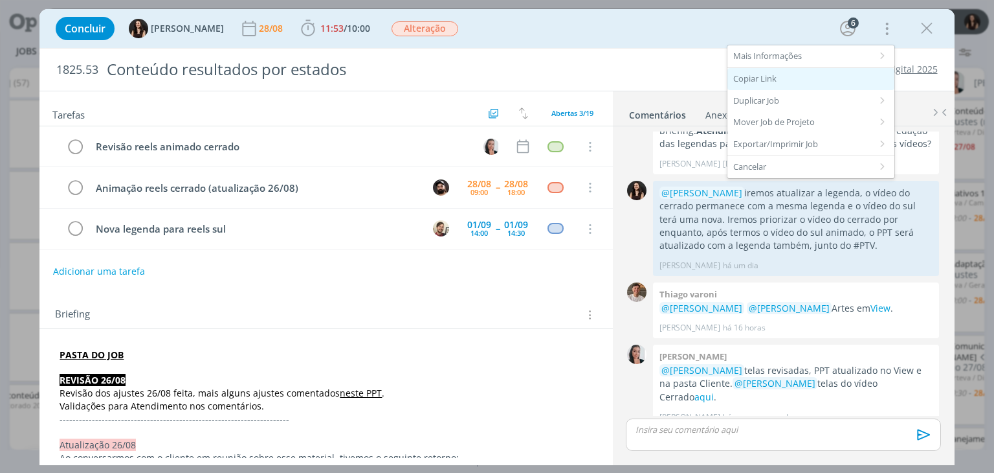
click at [790, 81] on div "Copiar Link" at bounding box center [811, 79] width 167 height 22
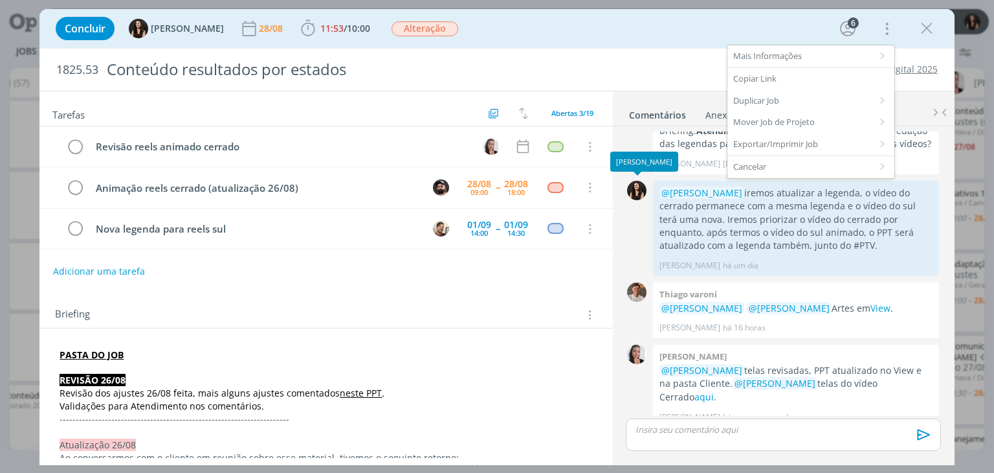
click at [667, 57] on div "1825.53 Conteúdo resultados por estados Cordius - Corteva Digital 2025" at bounding box center [496, 70] width 915 height 42
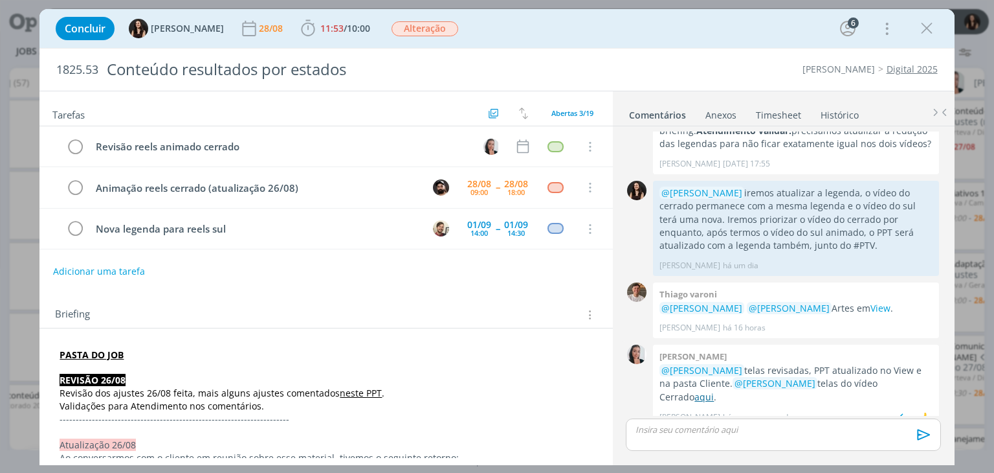
click at [714, 390] on link "aqui" at bounding box center [704, 396] width 19 height 12
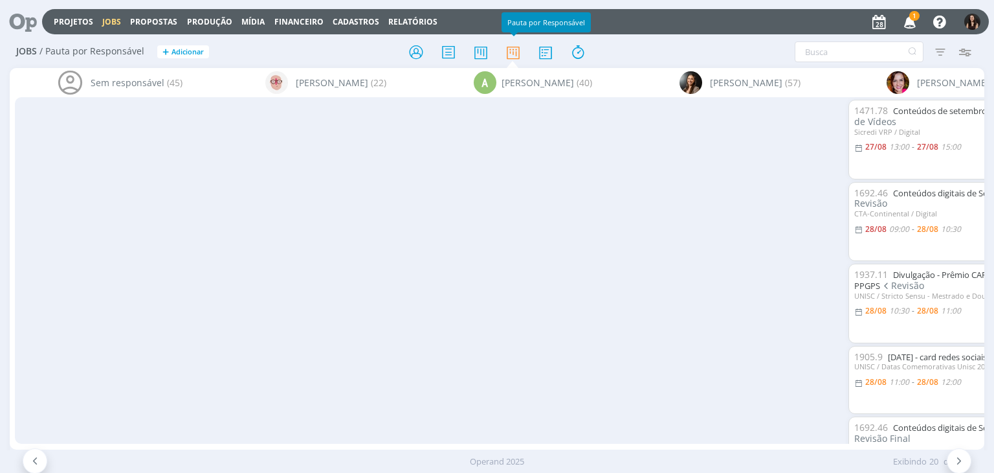
scroll to position [0, 895]
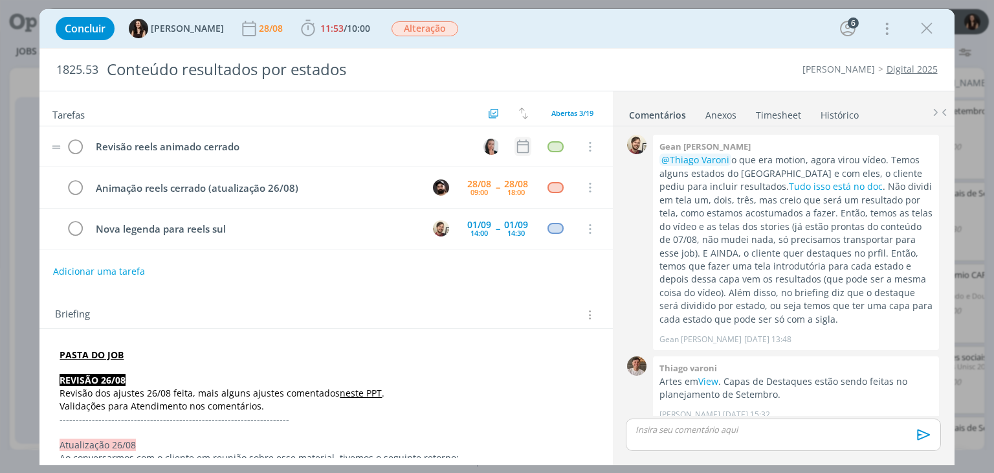
scroll to position [876, 0]
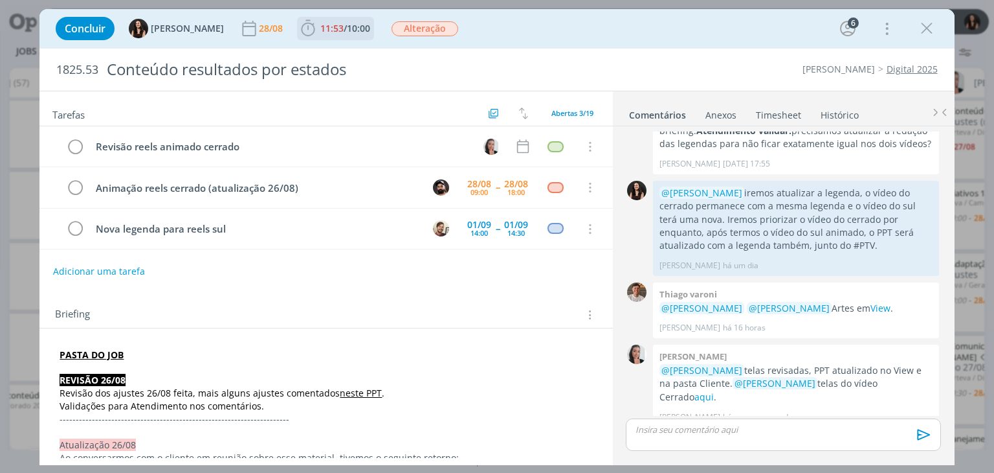
click at [318, 27] on b "11:53 / 10:00" at bounding box center [345, 28] width 55 height 9
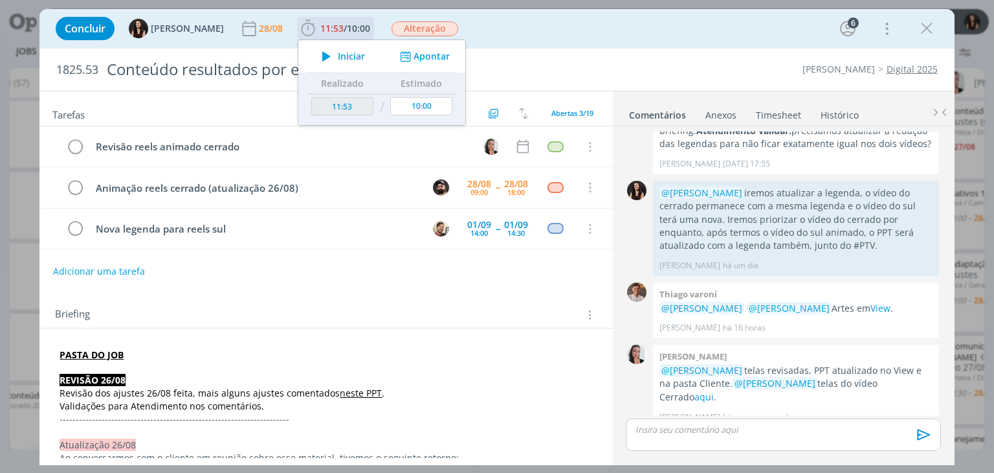
click at [316, 50] on icon "dialog" at bounding box center [326, 56] width 23 height 17
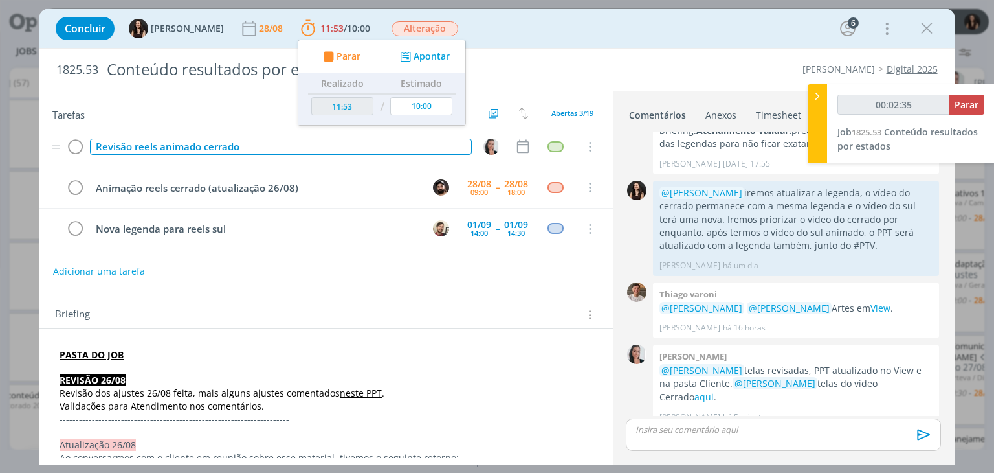
click at [262, 139] on div "Revisão reels animado cerrado" at bounding box center [280, 147] width 381 height 16
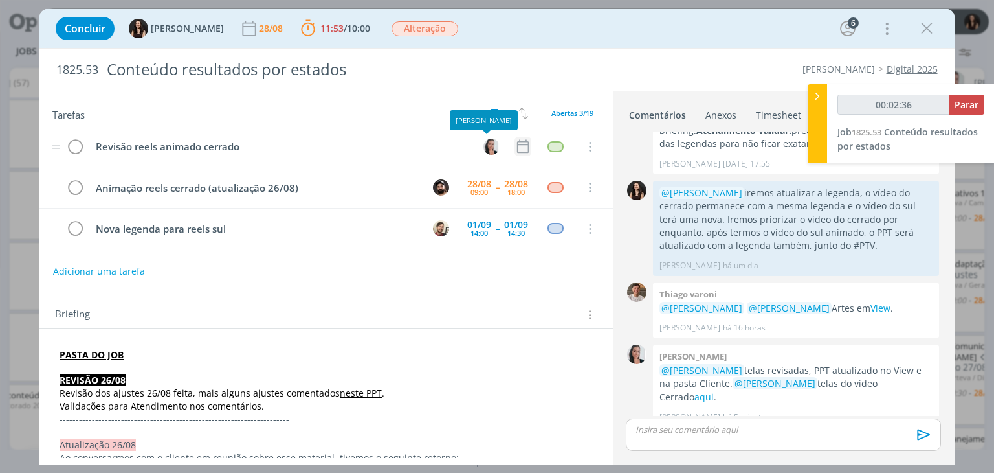
click at [511, 136] on tr "Revisão reels animado cerrado Cancelar" at bounding box center [325, 146] width 573 height 41
click at [515, 143] on icon "dialog" at bounding box center [523, 146] width 17 height 17
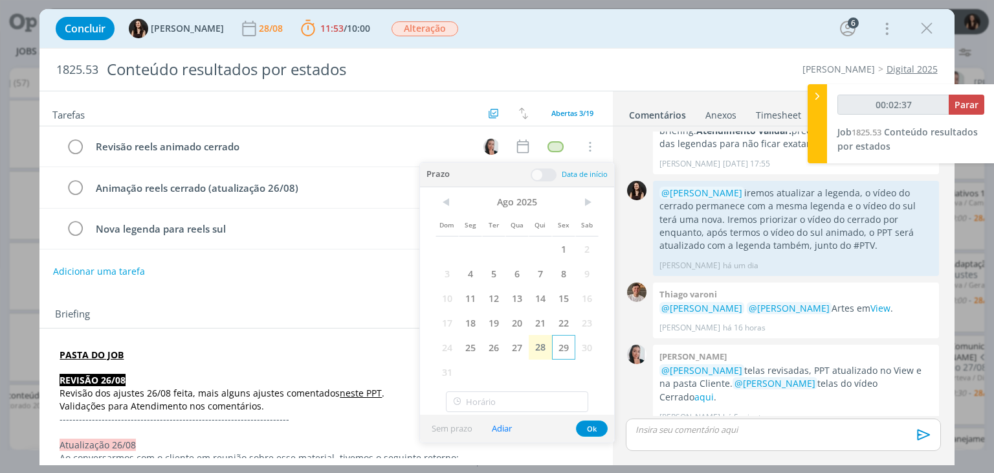
click at [570, 348] on span "29" at bounding box center [563, 347] width 23 height 25
click at [553, 170] on span at bounding box center [544, 174] width 26 height 13
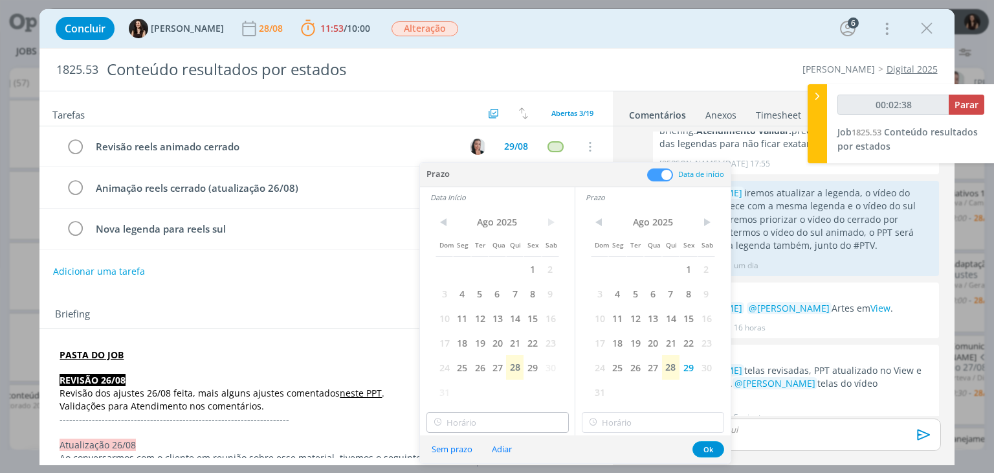
click at [537, 373] on span "29" at bounding box center [532, 367] width 17 height 25
click at [519, 418] on input "text" at bounding box center [498, 422] width 142 height 21
type input "00:02:41"
type input "10:00"
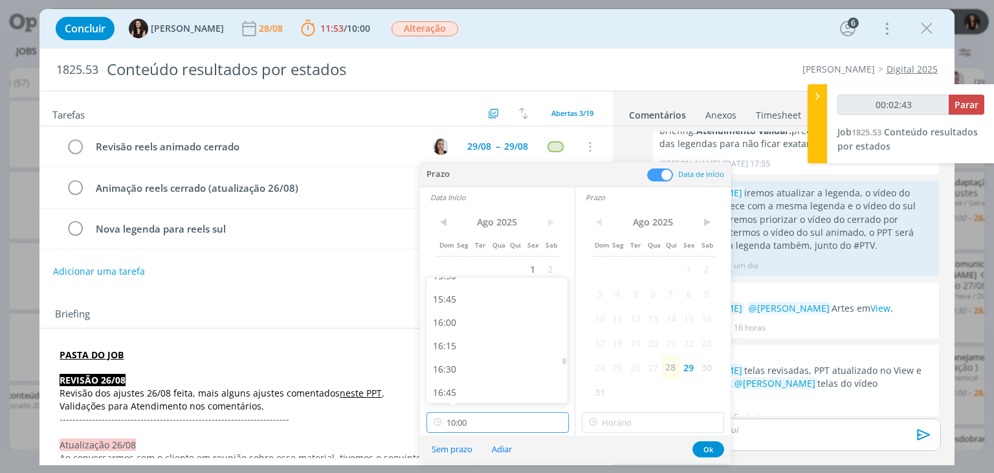
scroll to position [1481, 0]
type input "00:02:44"
click at [469, 373] on div "16:45" at bounding box center [499, 368] width 145 height 23
type input "16:45"
type input "00:02:45"
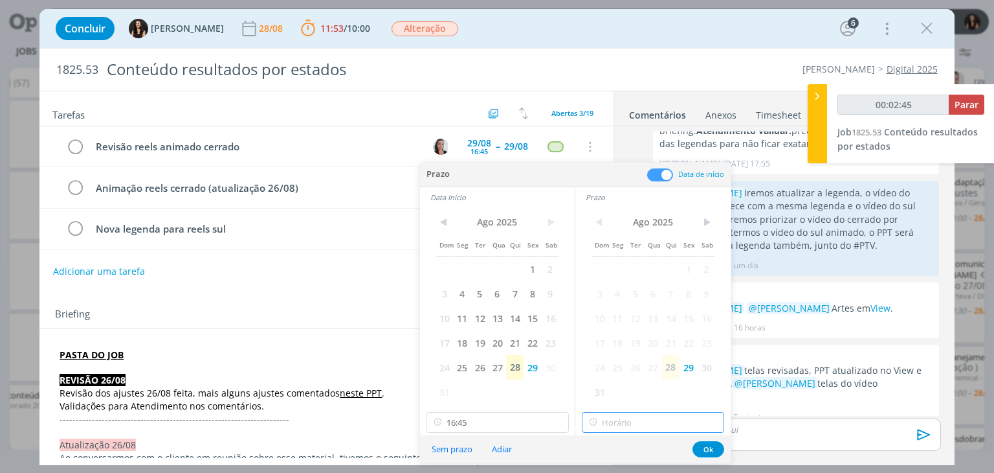
click at [632, 416] on input "text" at bounding box center [653, 422] width 142 height 21
type input "16:45"
type input "00:02:46"
click at [616, 303] on div "17:15" at bounding box center [655, 304] width 145 height 23
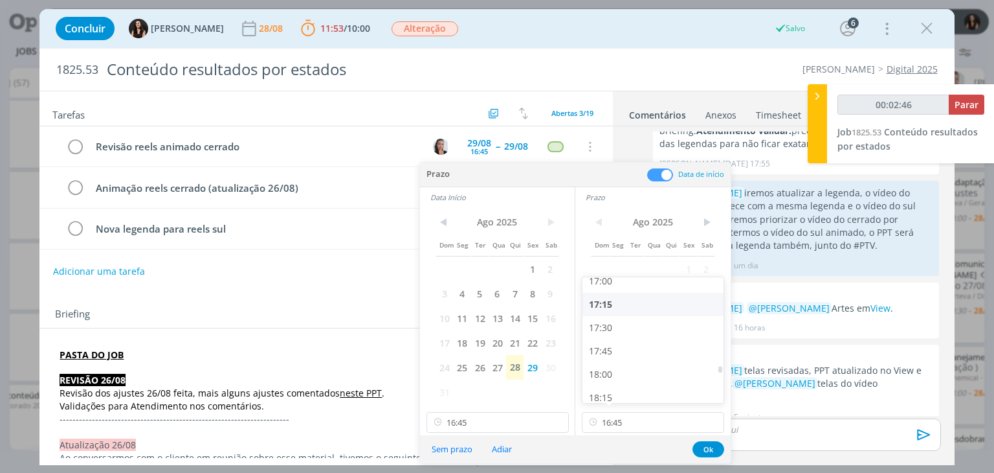
type input "17:15"
click at [704, 454] on button "Ok" at bounding box center [709, 449] width 32 height 16
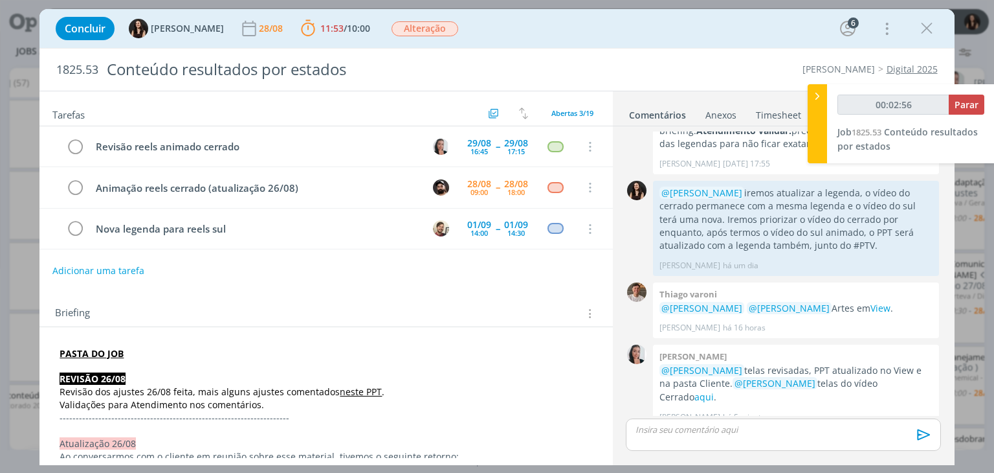
click at [106, 267] on button "Adicionar uma tarefa" at bounding box center [98, 271] width 92 height 22
type input "00:02:57"
type input "Anin"
type input "00:02:58"
type input "Anima"
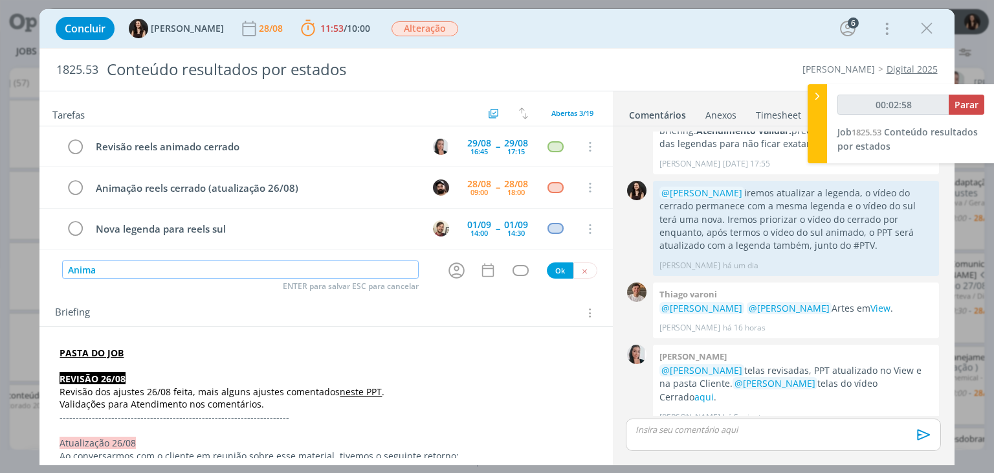
type input "00:02:59"
type input "Animação v"
type input "00:03:00"
type input "Animação video"
type input "00:03:01"
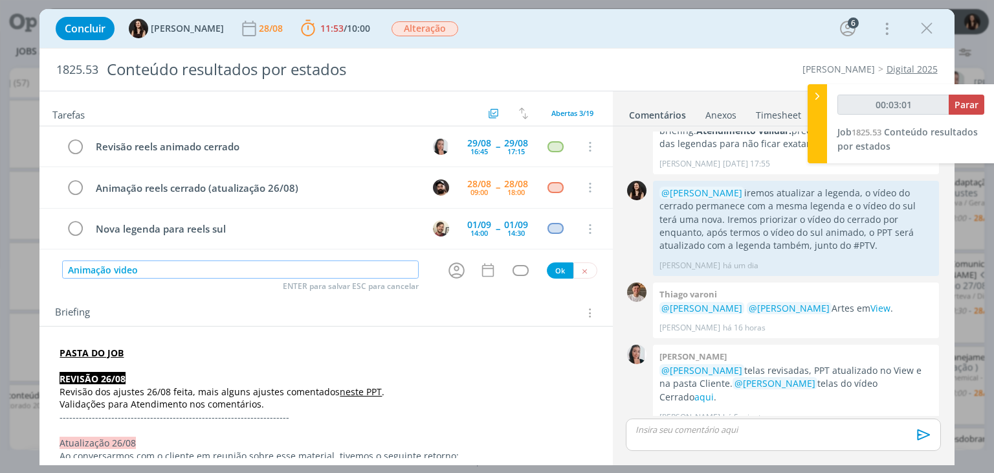
type input "Animação video"
type input "00:03:02"
type input "Animação"
type input "00:03:03"
type input "Animação reels"
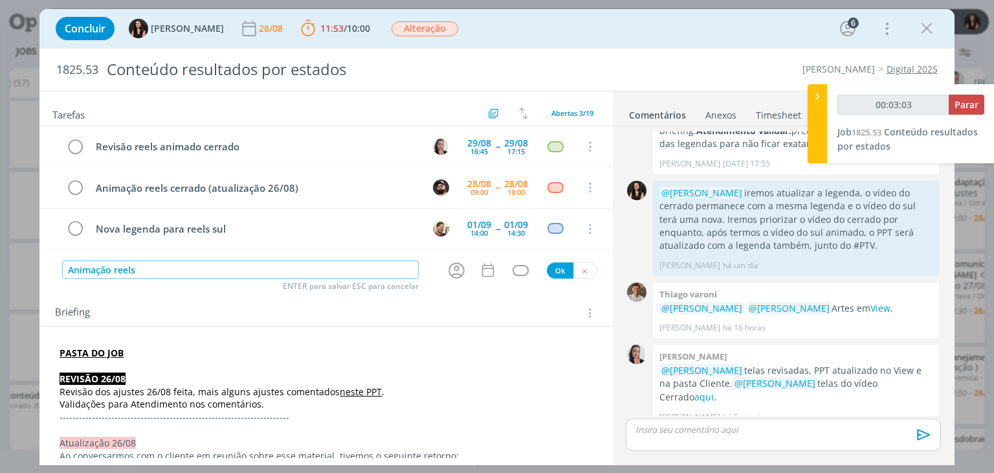
type input "00:03:04"
type input "Animação reels sul"
type input "00:03:08"
click at [449, 263] on icon "dialog" at bounding box center [457, 270] width 16 height 16
type input "Animação reels sul"
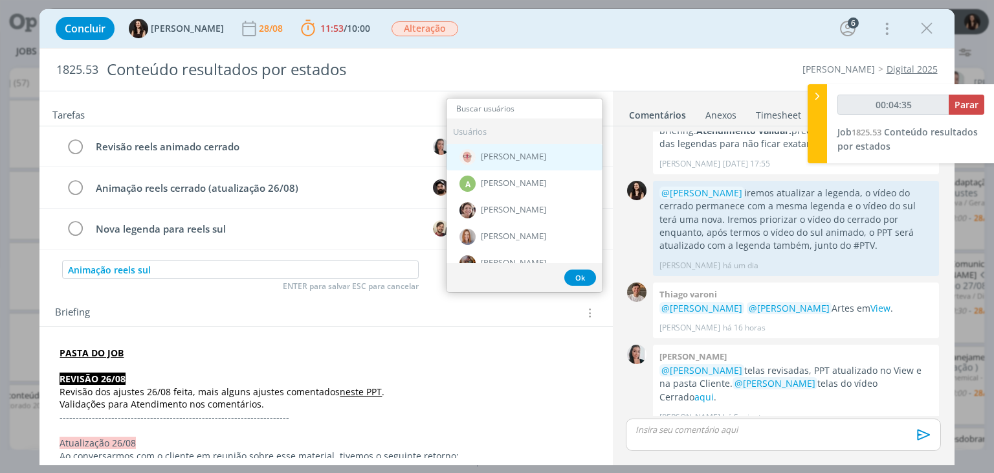
type input "00:04:36"
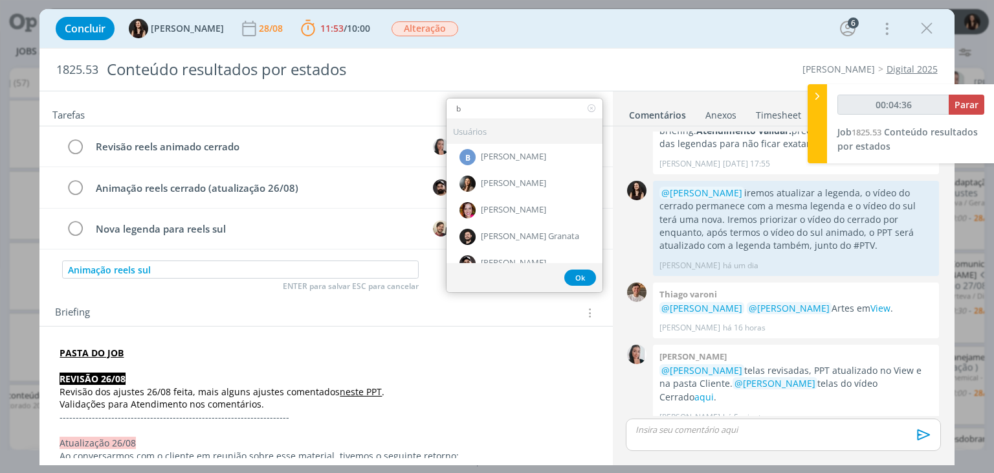
type input "br"
type input "00:04:37"
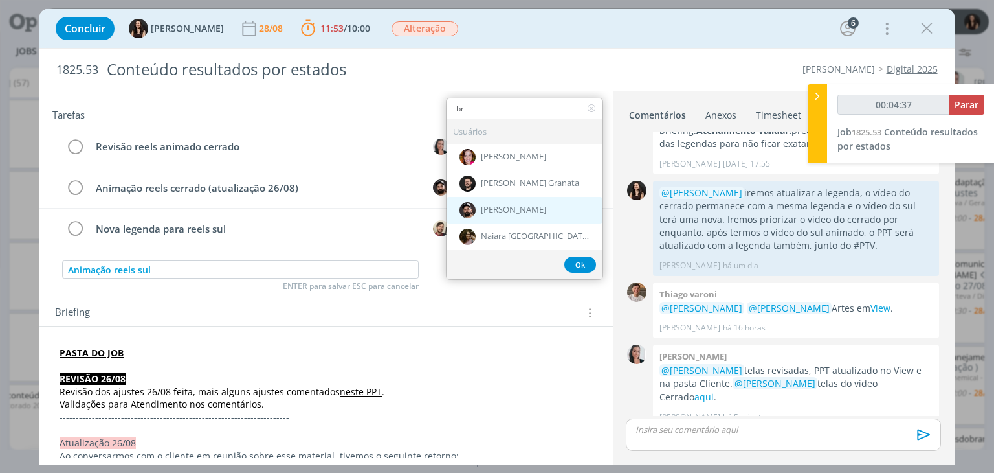
type input "br"
click at [498, 211] on span "[PERSON_NAME]" at bounding box center [513, 210] width 65 height 10
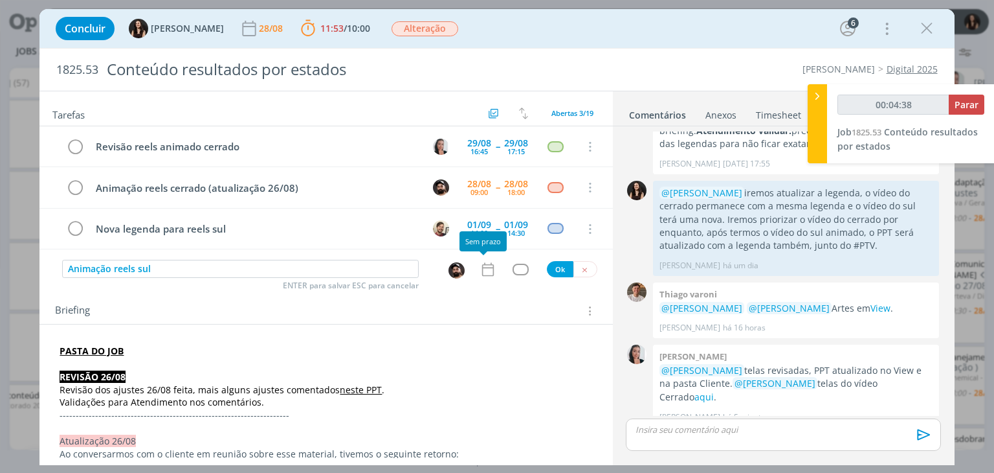
click at [487, 267] on icon "dialog" at bounding box center [488, 269] width 17 height 17
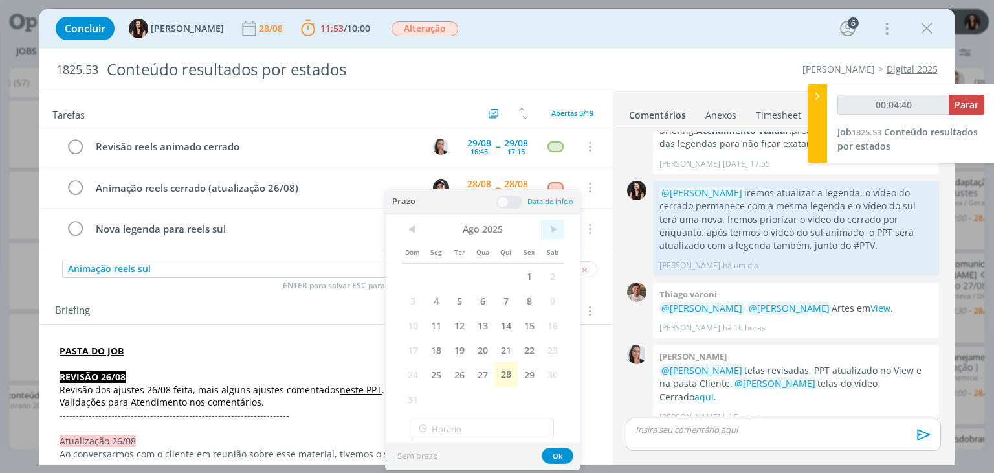
click at [552, 226] on span ">" at bounding box center [552, 228] width 23 height 19
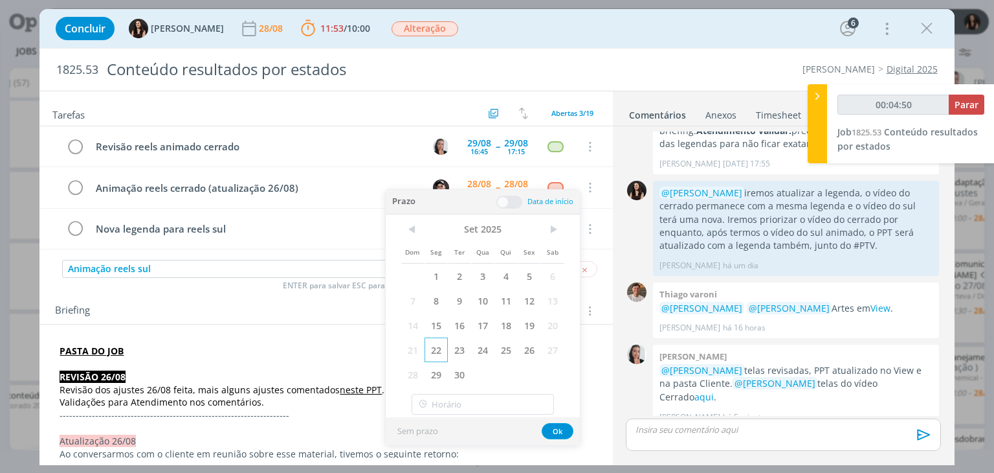
click at [438, 350] on span "22" at bounding box center [436, 349] width 23 height 25
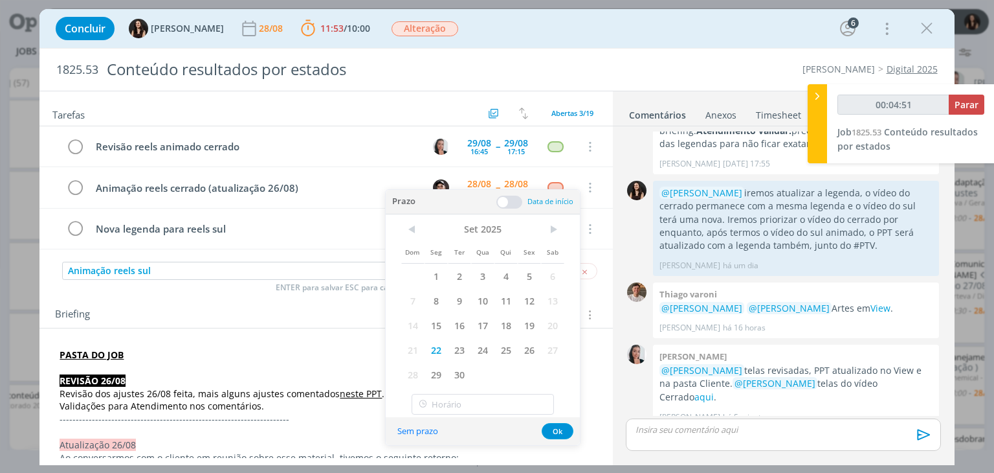
click at [504, 200] on span at bounding box center [510, 201] width 26 height 13
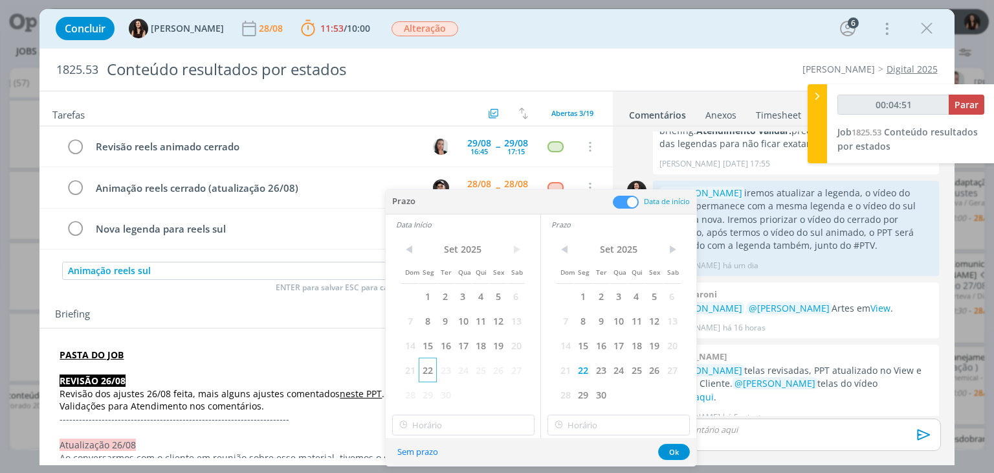
type input "00:04:52"
click at [429, 368] on span "22" at bounding box center [427, 369] width 17 height 25
click at [458, 436] on div "< Set 2025 > Dom Seg Ter Qua Qui Sex Sab 1 2 3 4 5 6 7 8 9 10 11 12 13 14 15 16…" at bounding box center [463, 335] width 155 height 203
type input "10:00"
click at [458, 425] on input "10:00" at bounding box center [463, 424] width 142 height 21
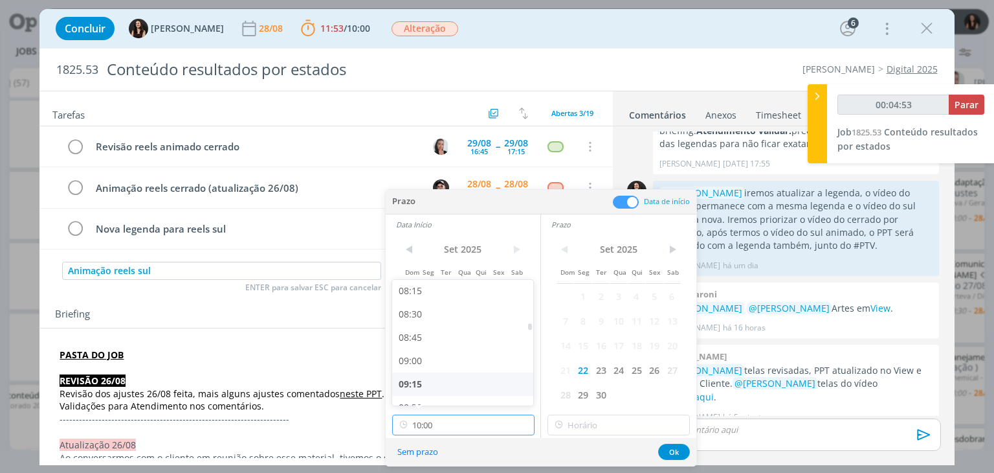
scroll to position [769, 0]
type input "00:04:54"
click at [441, 360] on div "09:00" at bounding box center [464, 361] width 145 height 23
type input "09:00"
type input "00:04:55"
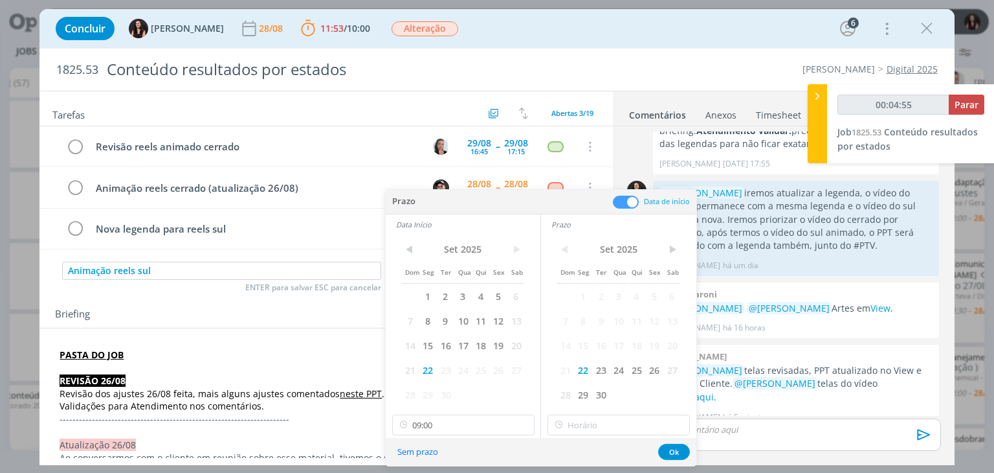
click at [673, 436] on div "< Set 2025 > Dom Seg Ter Qua Qui Sex Sab 1 2 3 4 5 6 7 8 9 10 11 12 13 14 15 16…" at bounding box center [618, 335] width 155 height 203
type input "10:00"
click at [665, 429] on input "10:00" at bounding box center [619, 424] width 142 height 21
type input "00:05:00"
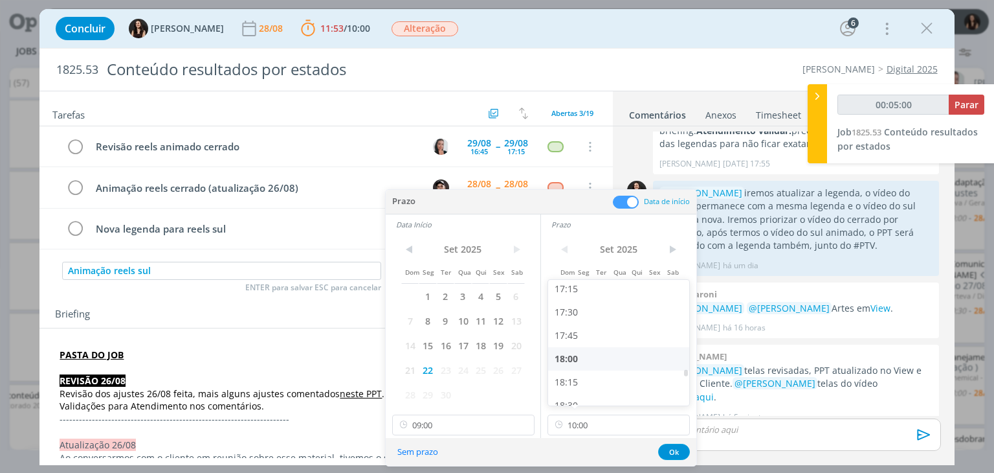
click at [579, 353] on div "18:00" at bounding box center [620, 358] width 145 height 23
type input "18:00"
click at [664, 451] on button "Ok" at bounding box center [674, 451] width 32 height 16
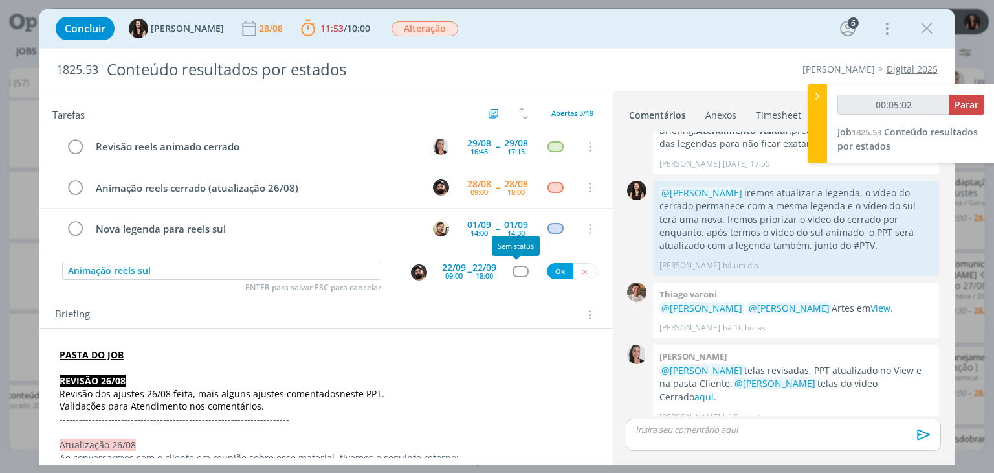
click at [513, 265] on div "dialog" at bounding box center [521, 270] width 16 height 11
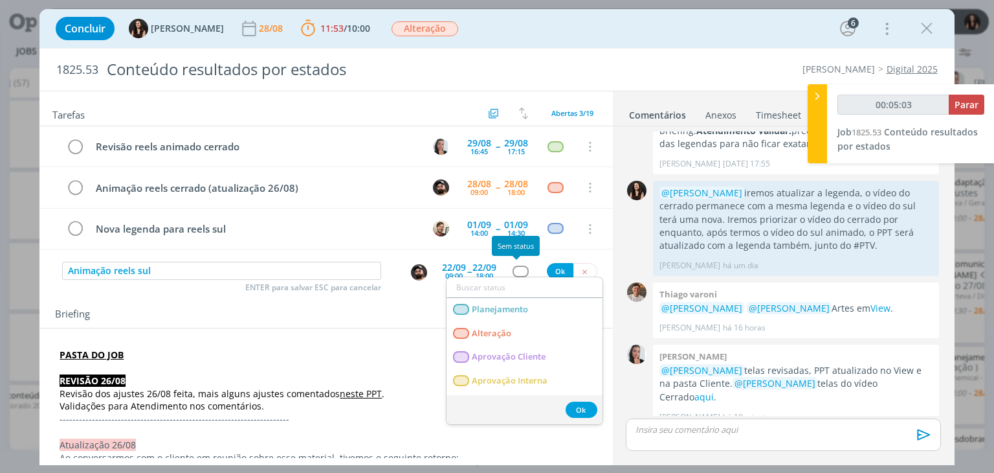
type input "00:05:04"
type input "ed"
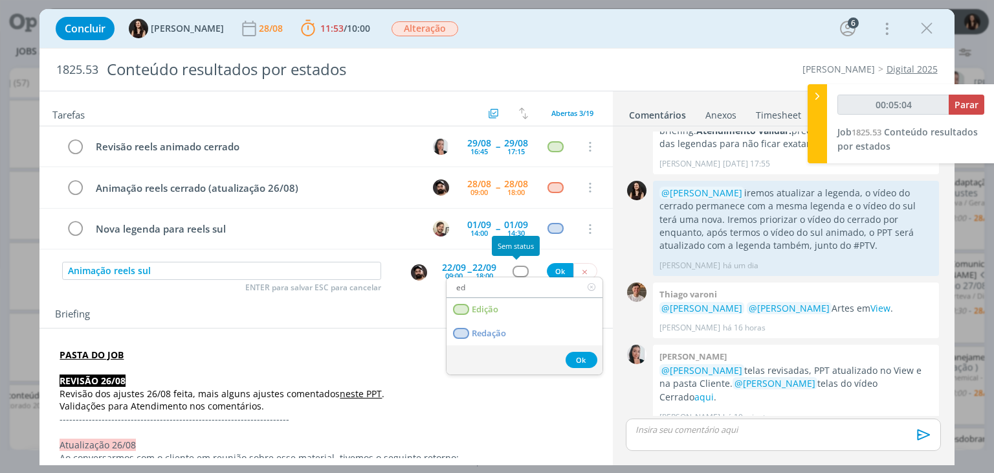
type input "00:05:05"
type input "ed"
click at [508, 315] on link "Edição" at bounding box center [525, 310] width 156 height 24
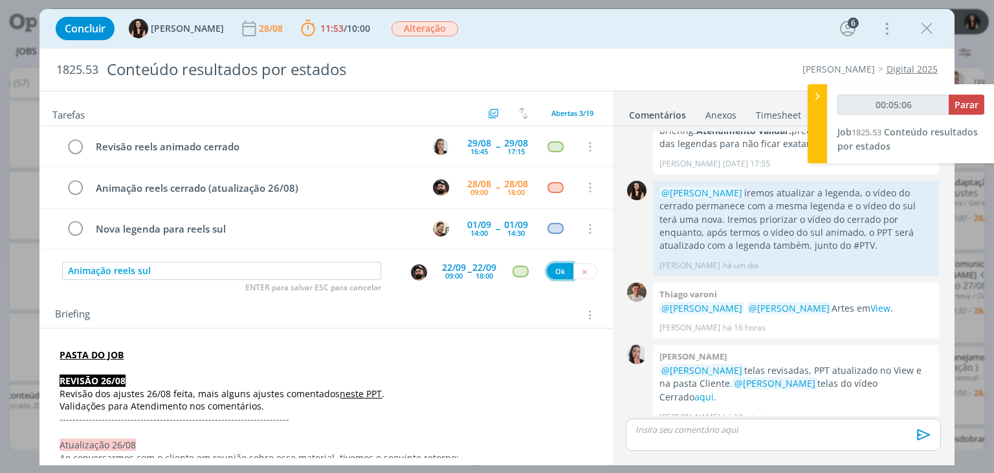
type input "00:05:07"
click at [549, 263] on button "Ok" at bounding box center [560, 271] width 27 height 16
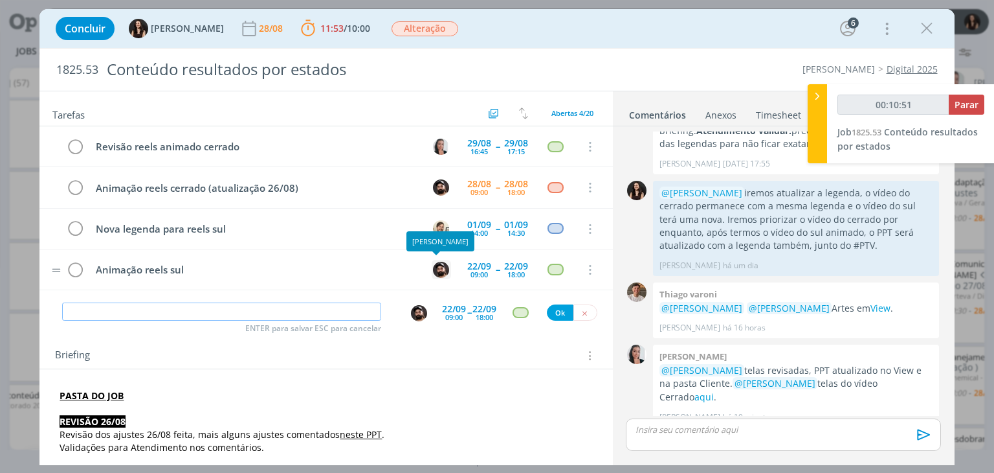
click at [436, 262] on img "dialog" at bounding box center [441, 270] width 16 height 16
type input "00:10:52"
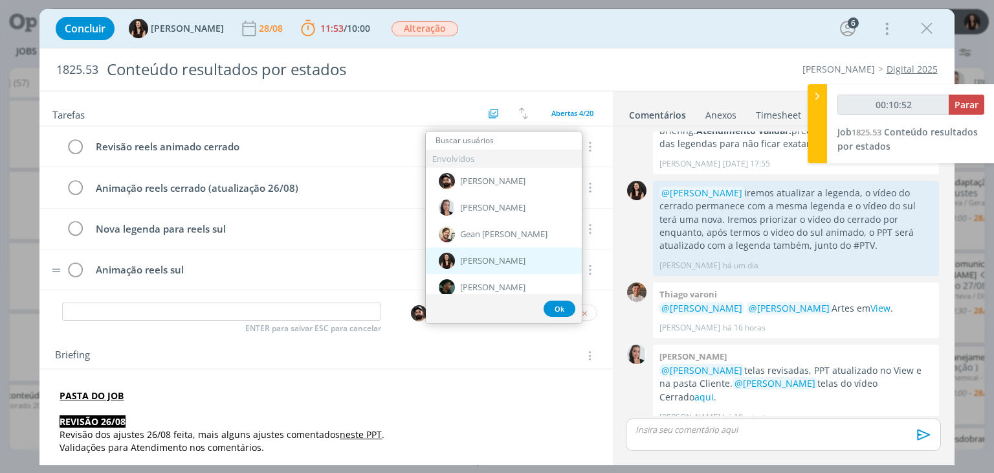
type input "k"
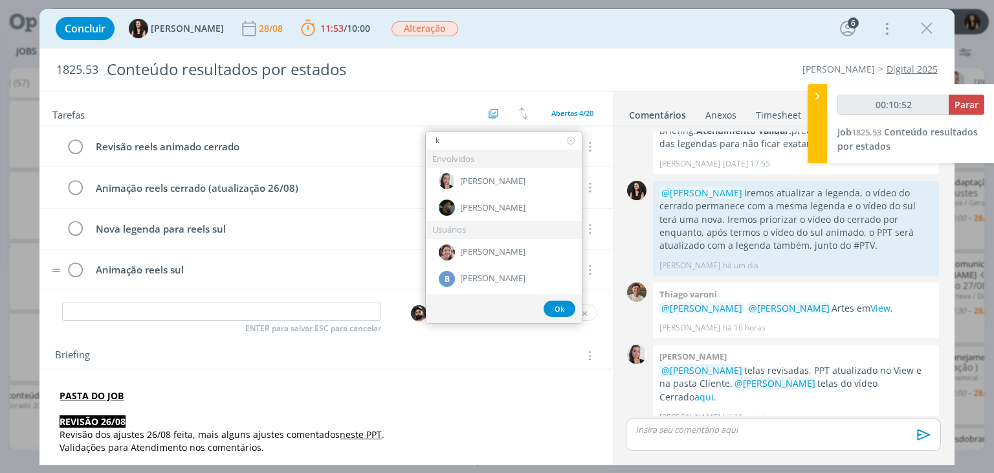
type input "00:10:53"
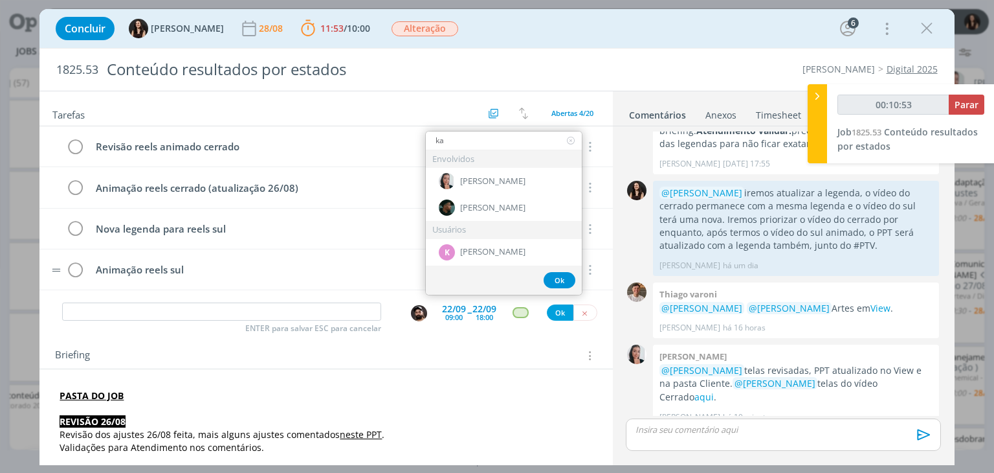
type input "kau"
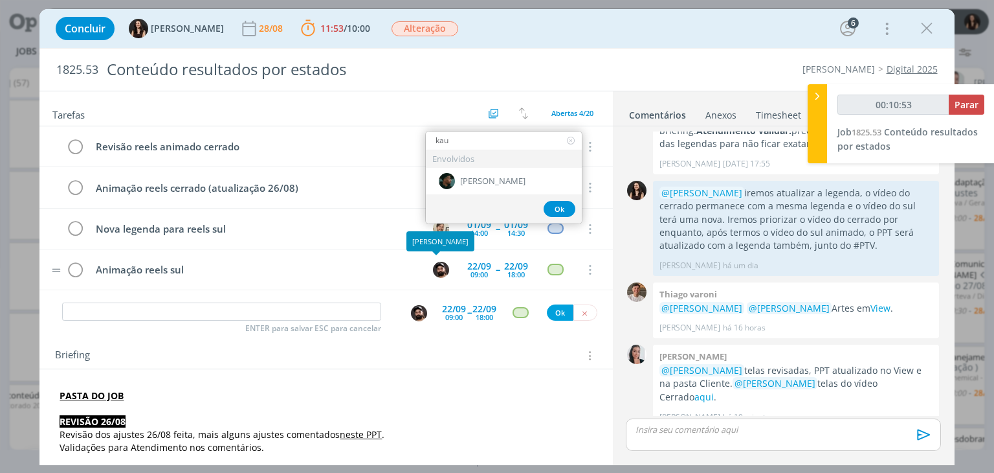
type input "00:10:54"
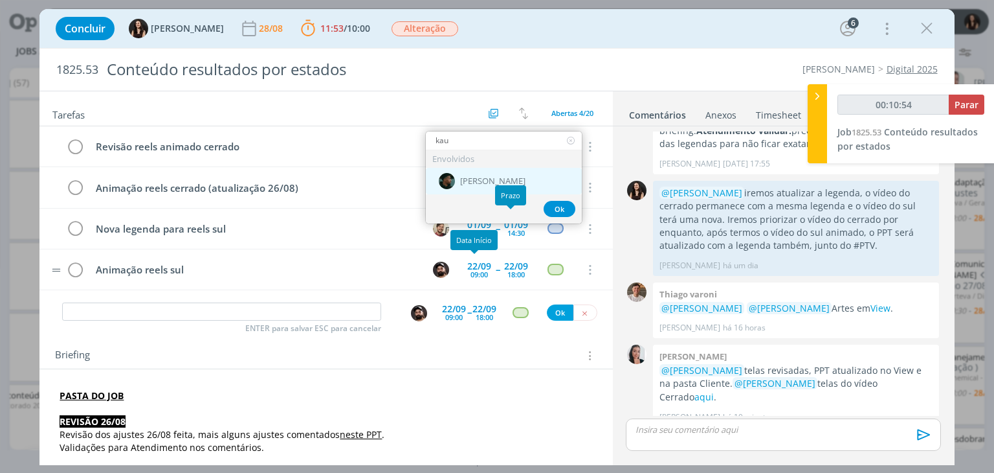
type input "kau"
click at [518, 180] on div "[PERSON_NAME]" at bounding box center [504, 181] width 156 height 27
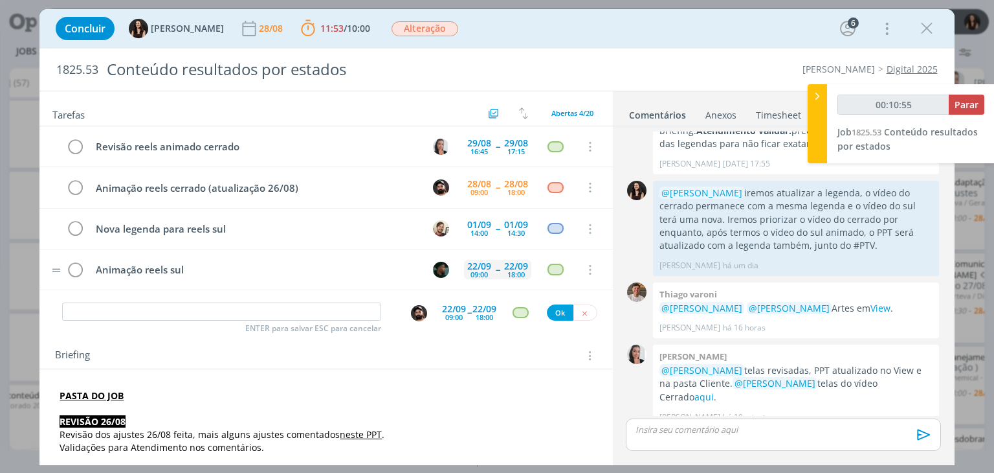
click at [486, 267] on div "22/09 09:00" at bounding box center [479, 269] width 30 height 19
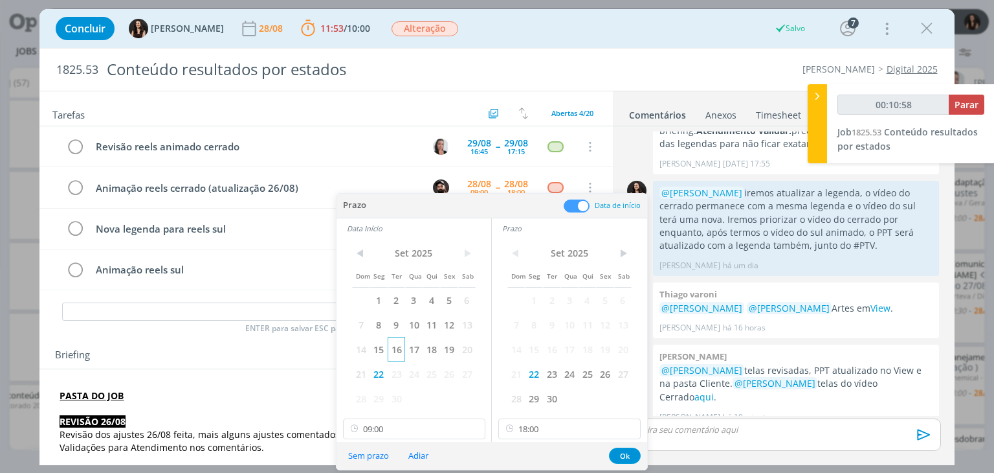
click at [394, 346] on span "16" at bounding box center [396, 349] width 17 height 25
click at [548, 345] on span "16" at bounding box center [551, 349] width 17 height 25
click at [623, 452] on button "Ok" at bounding box center [625, 455] width 32 height 16
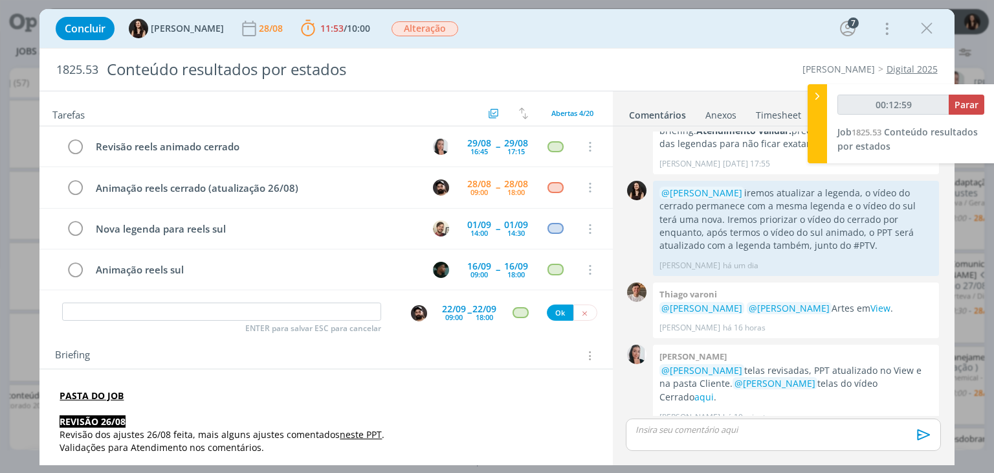
click at [416, 311] on img "dialog" at bounding box center [419, 313] width 16 height 16
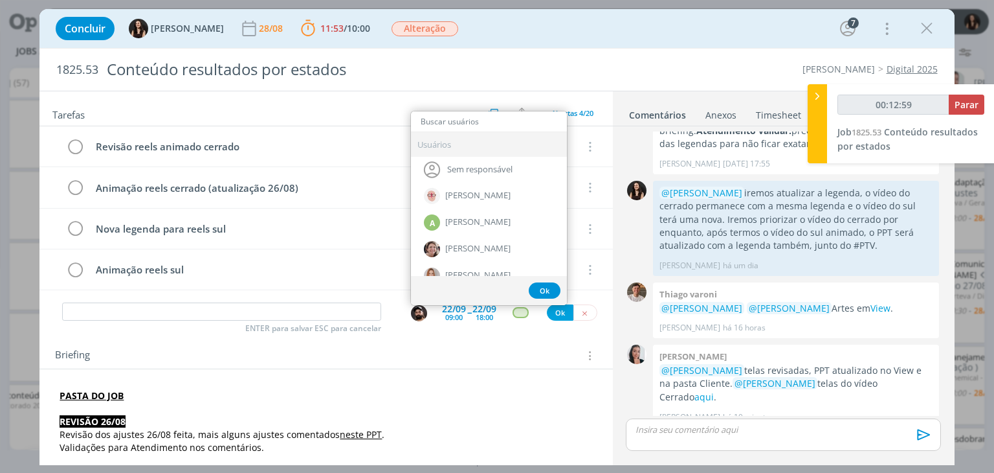
type input "00:13:00"
type input "ka"
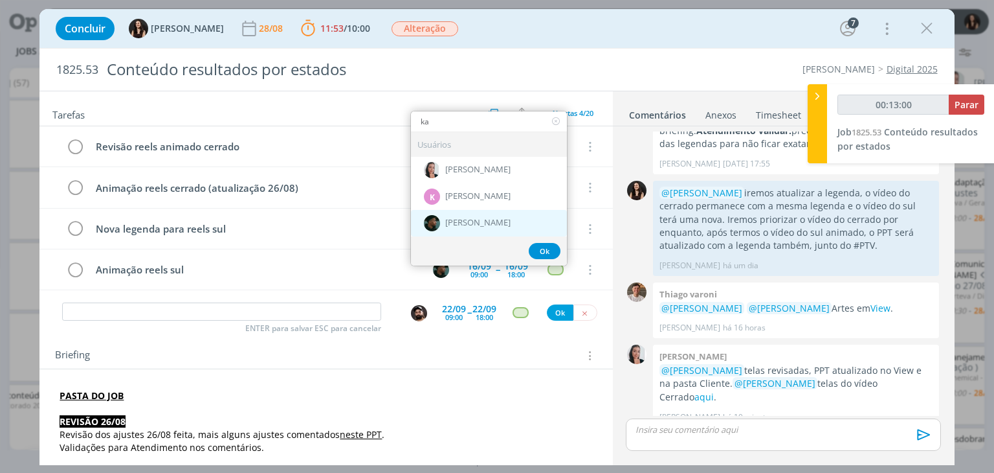
type input "00:13:01"
type input "ka"
click at [432, 218] on img "dialog" at bounding box center [432, 223] width 16 height 16
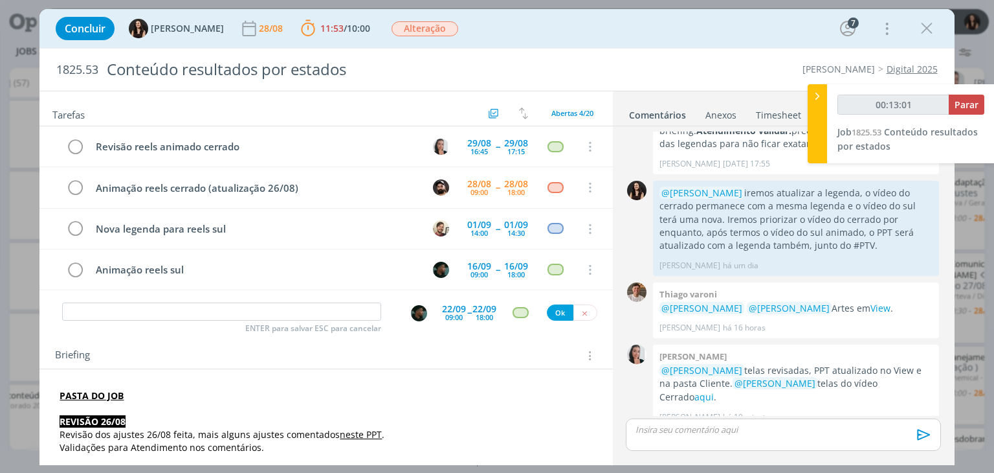
click at [458, 313] on div "09:00" at bounding box center [453, 316] width 17 height 7
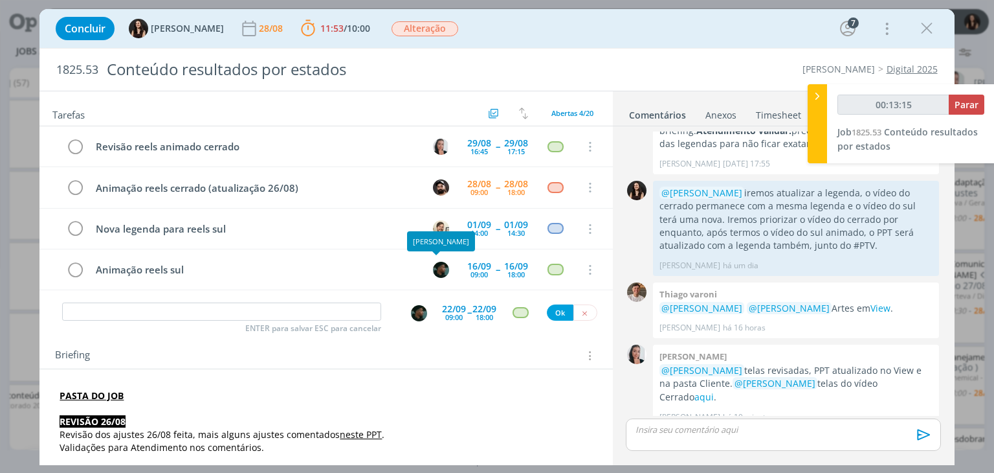
click at [449, 297] on div "Revisão reels animado cerrado 29/08 16:45 -- 29/08 17:15 Cancelar Animação reel…" at bounding box center [325, 213] width 573 height 174
click at [457, 313] on div "09:00" at bounding box center [453, 316] width 17 height 7
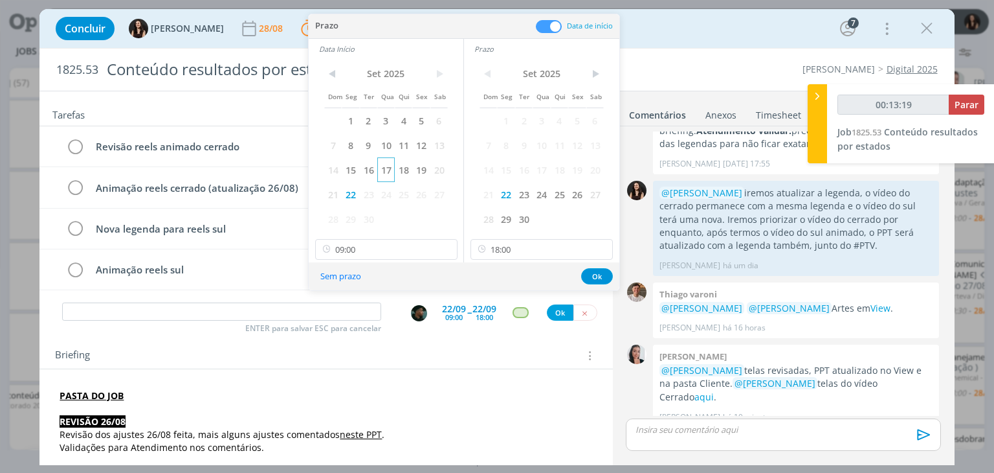
click at [381, 170] on span "17" at bounding box center [385, 169] width 17 height 25
click at [540, 164] on span "17" at bounding box center [541, 169] width 17 height 25
click at [586, 278] on button "Ok" at bounding box center [597, 276] width 32 height 16
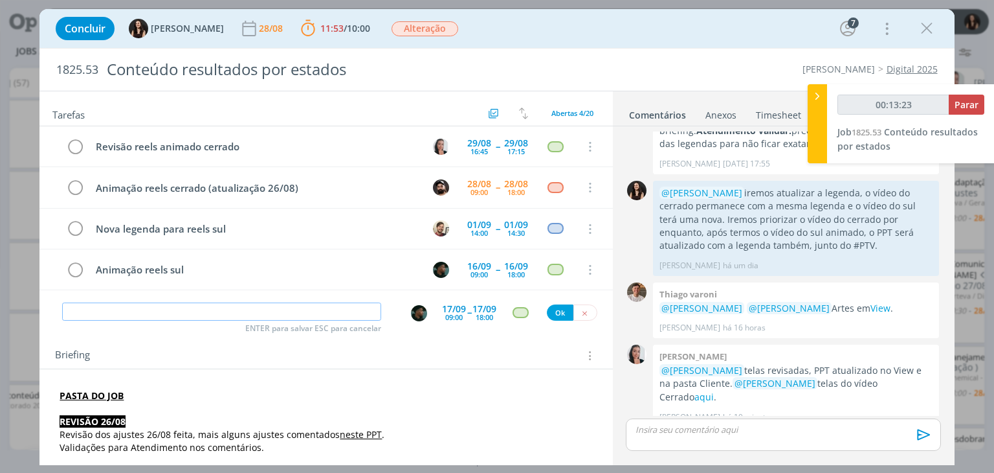
click at [320, 311] on input "dialog" at bounding box center [221, 311] width 319 height 18
type input "00:13:24"
type input "anima"
type input "00:13:25"
type input "animação"
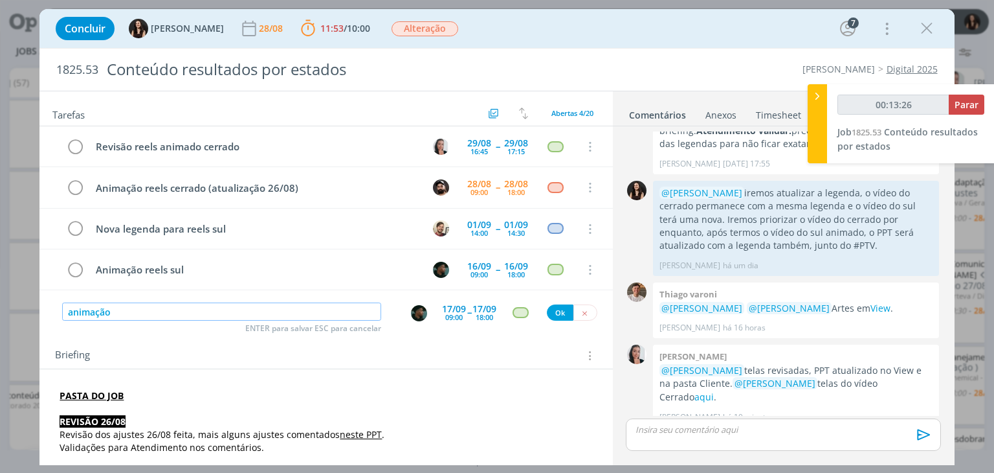
type input "00:13:27"
type input "ani"
type input "00:13:28"
type input "a"
type input "An"
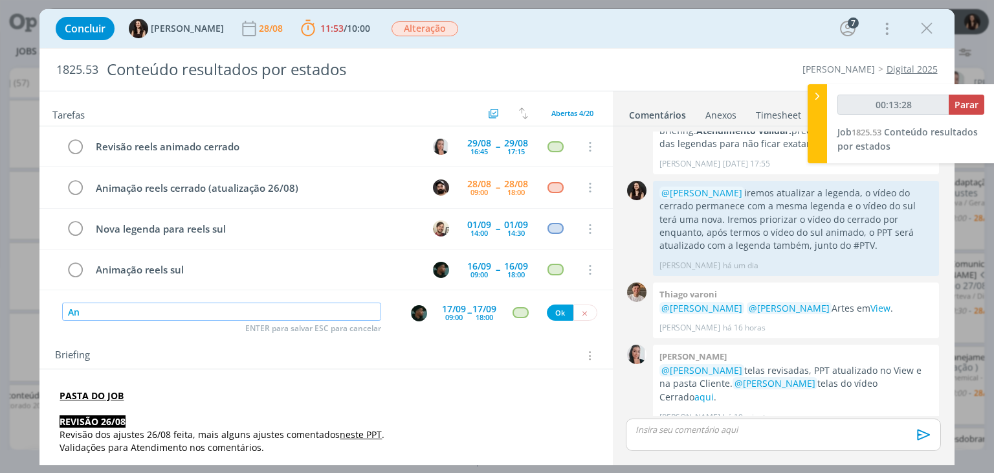
type input "00:13:29"
type input "Animação"
type input "00:13:31"
type input "Animação ree"
type input "00:13:32"
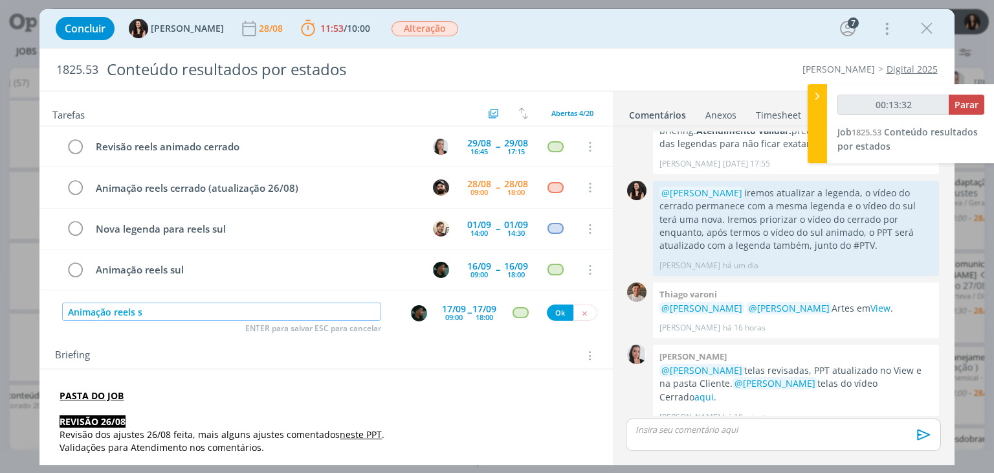
type input "Animação reels su"
type input "00:13:33"
type input "Animação reels sul"
type input "00:13:35"
click at [73, 313] on input "Animação reels sul" at bounding box center [221, 311] width 319 height 18
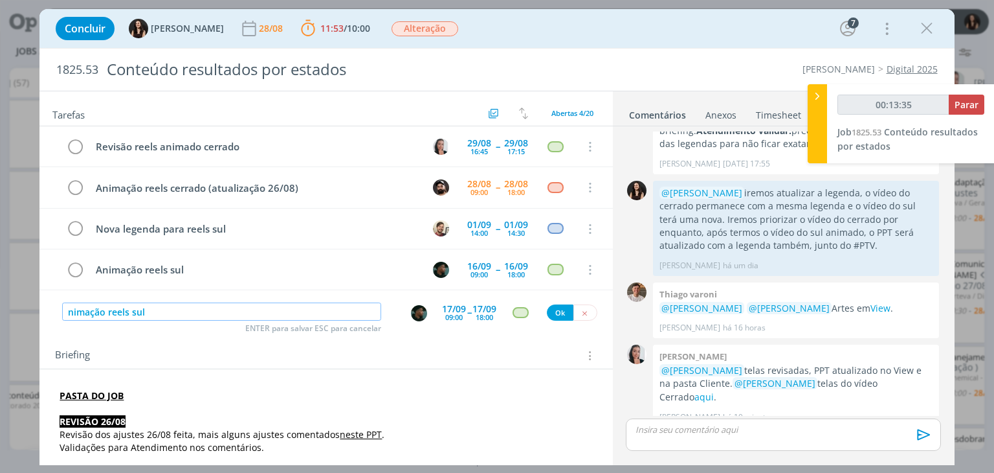
type input "Animação reels sul"
type input "00:13:36"
type input "Ajustes animação reels sul"
type input "00:13:38"
type input "Ajustes animação reels sul"
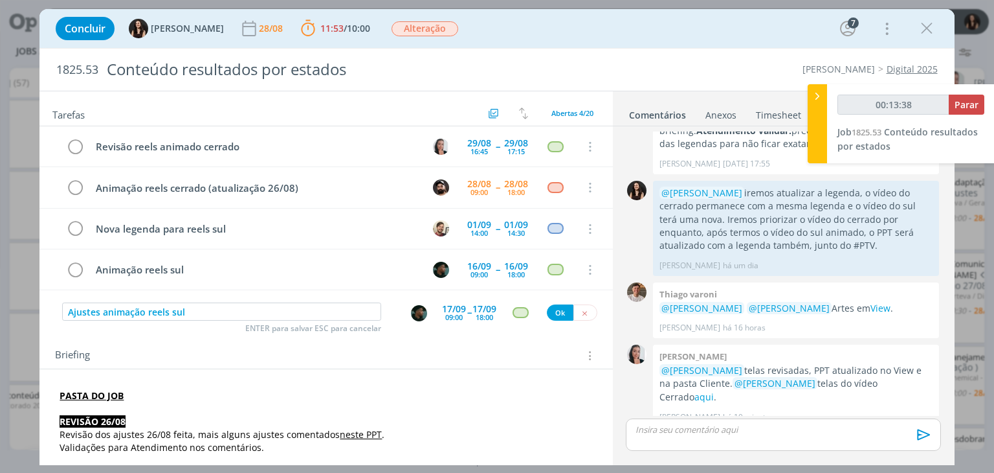
click at [236, 300] on div "Ajustes animação reels sul ENTER para salvar ESC para cancelar 17/09 09:00 -- 1…" at bounding box center [325, 311] width 573 height 23
type input "00:13:39"
click at [559, 309] on button "Ok" at bounding box center [560, 312] width 27 height 16
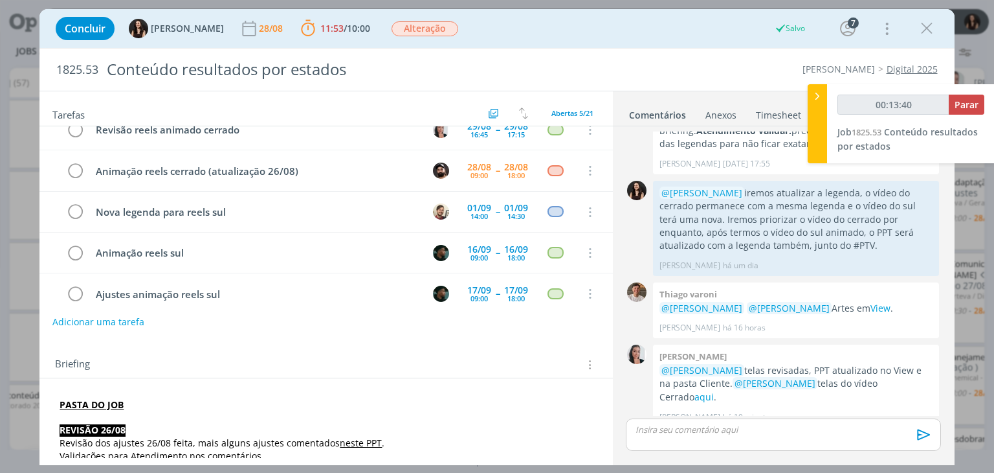
scroll to position [0, 0]
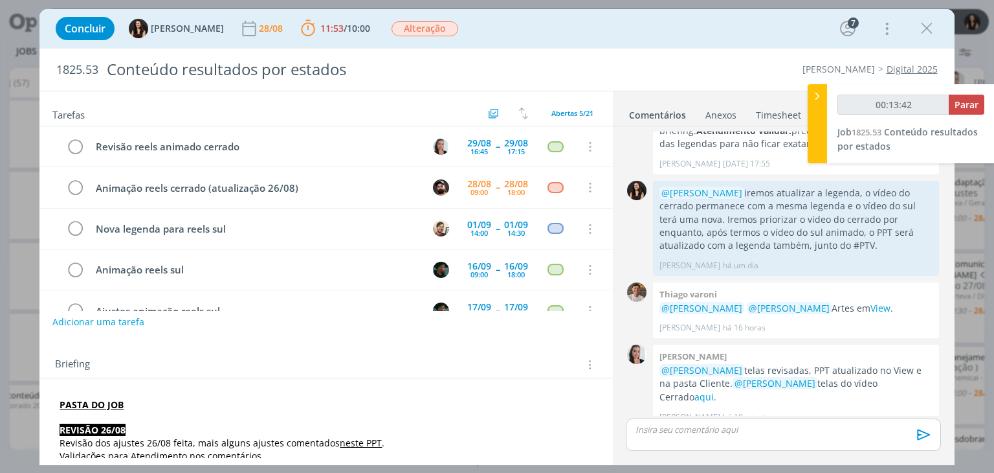
type input "00:13:43"
click at [966, 108] on span "Parar" at bounding box center [967, 104] width 24 height 12
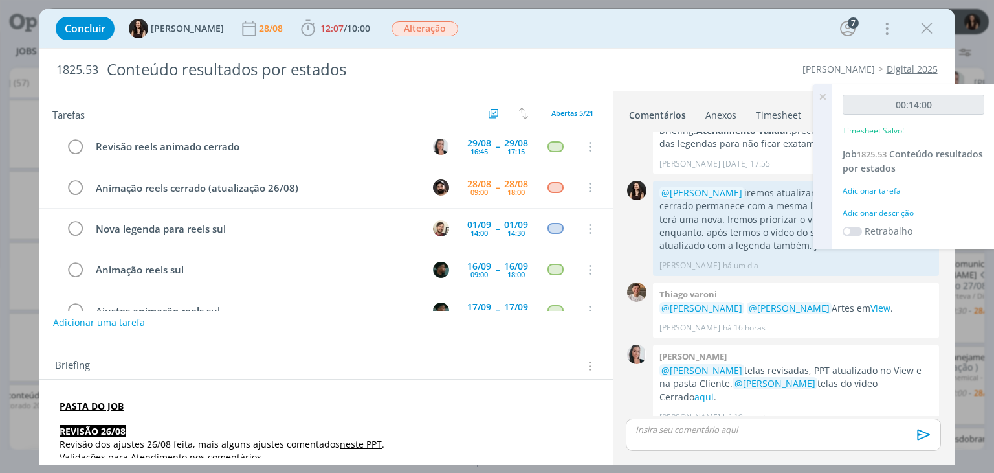
drag, startPoint x: 888, startPoint y: 223, endPoint x: 882, endPoint y: 209, distance: 15.4
click at [882, 210] on div "00:14:00 Timesheet Salvo! Job 1825.53 Conteúdo resultados por estados Adicionar…" at bounding box center [913, 166] width 162 height 164
click at [882, 209] on div "Adicionar descrição" at bounding box center [914, 213] width 142 height 12
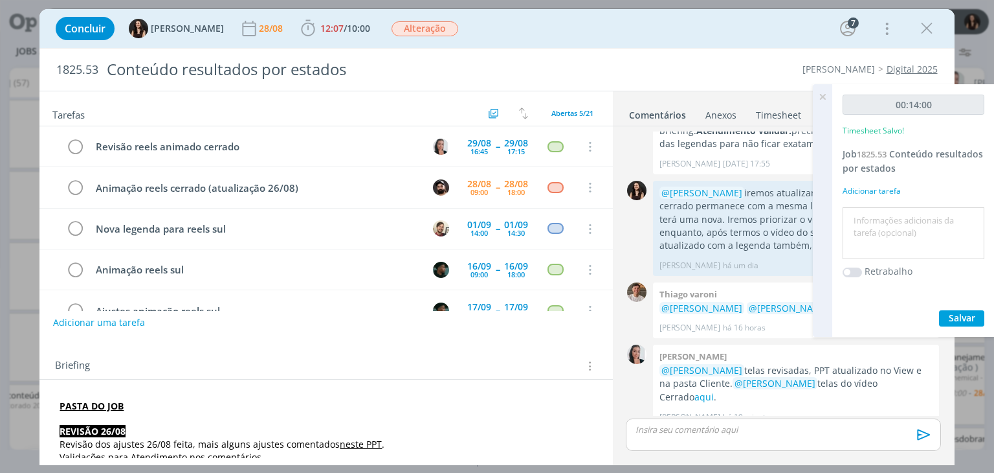
click at [886, 229] on textarea at bounding box center [913, 233] width 135 height 46
type textarea "Atualização pautas"
drag, startPoint x: 974, startPoint y: 327, endPoint x: 970, endPoint y: 317, distance: 10.9
click at [974, 326] on div "00:14:00 Timesheet Salvo! Job 1825.53 Conteúdo resultados por estados Adicionar…" at bounding box center [913, 210] width 162 height 252
click at [970, 317] on span "Salvar" at bounding box center [962, 317] width 27 height 12
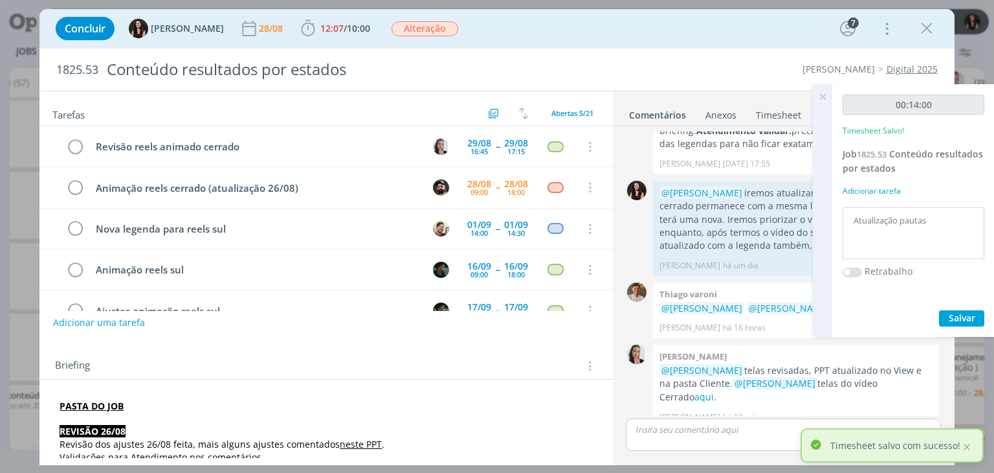
click at [820, 100] on icon at bounding box center [822, 96] width 23 height 25
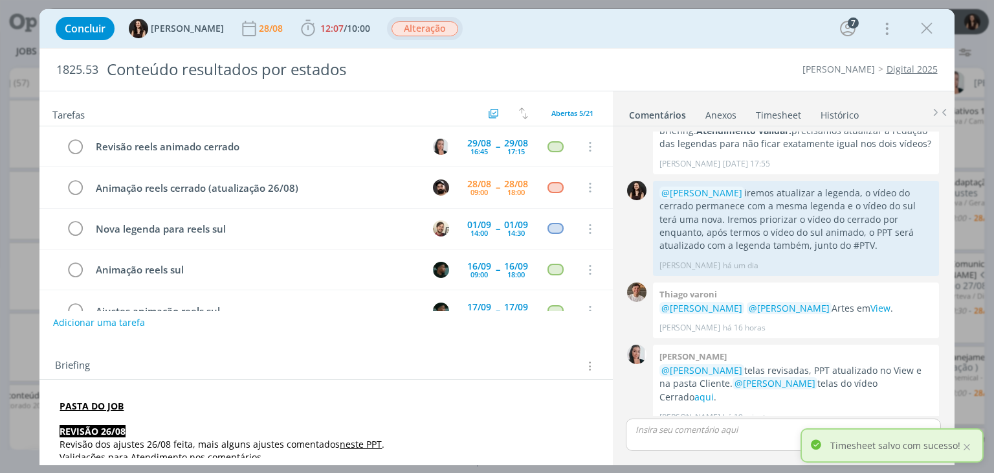
click at [410, 24] on span "Alteração" at bounding box center [425, 28] width 67 height 15
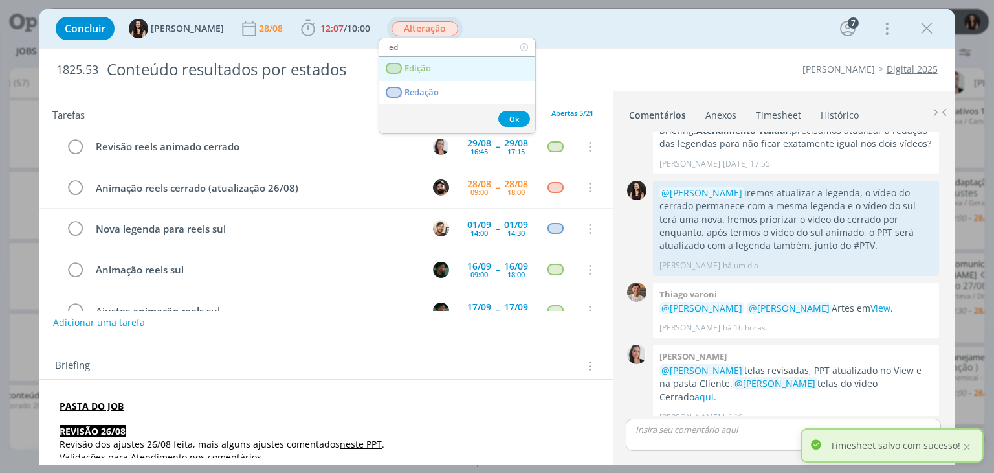
type input "ed"
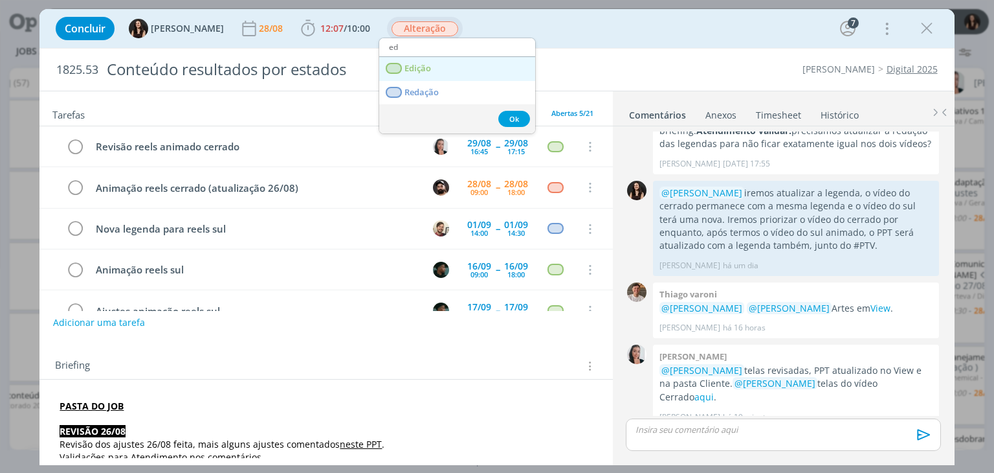
click at [427, 66] on span "Edição" at bounding box center [418, 68] width 27 height 10
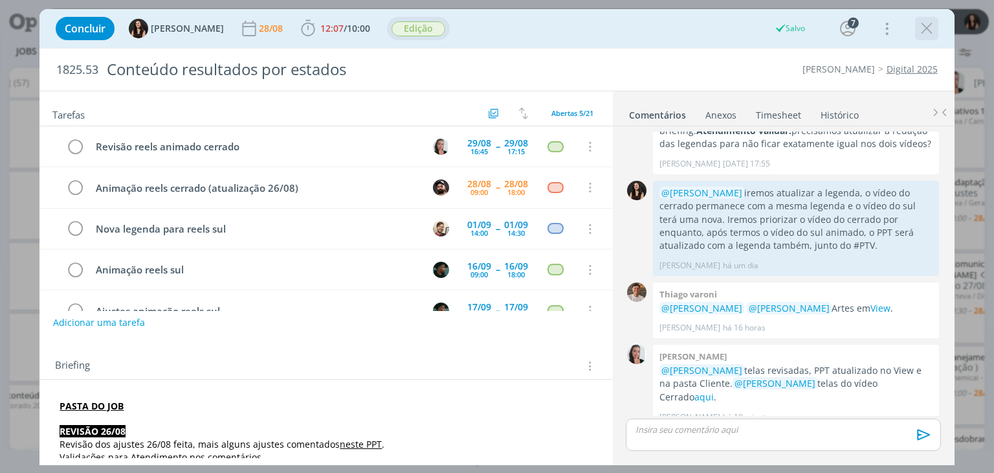
click at [932, 31] on icon "dialog" at bounding box center [926, 28] width 19 height 19
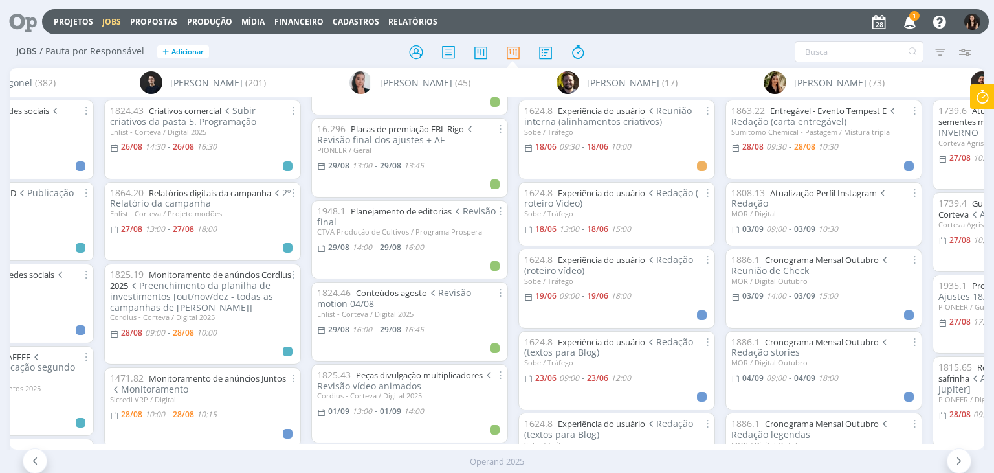
scroll to position [647, 0]
drag, startPoint x: 726, startPoint y: 47, endPoint x: 720, endPoint y: 52, distance: 7.9
click at [728, 49] on div "Filtrar Filtrar [GEOGRAPHIC_DATA] Tipo Jobs e Tarefas Data Personalizado a Situ…" at bounding box center [822, 51] width 312 height 21
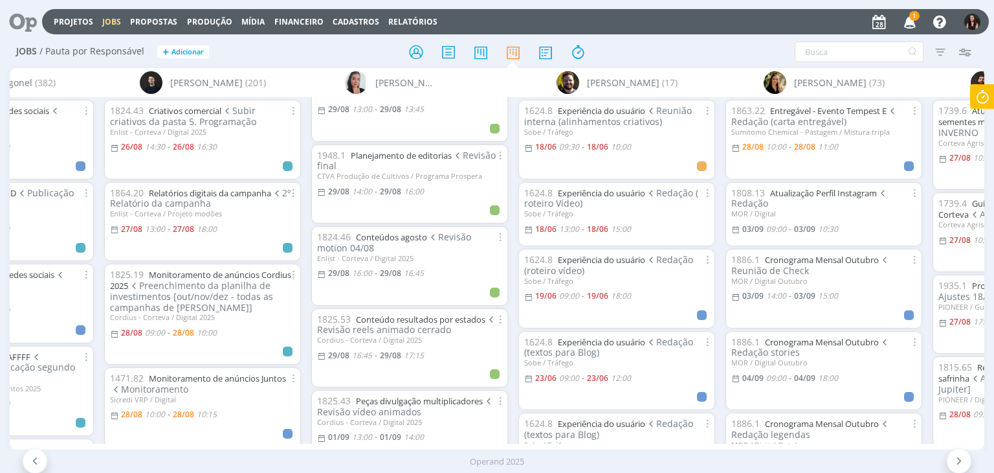
scroll to position [805, 0]
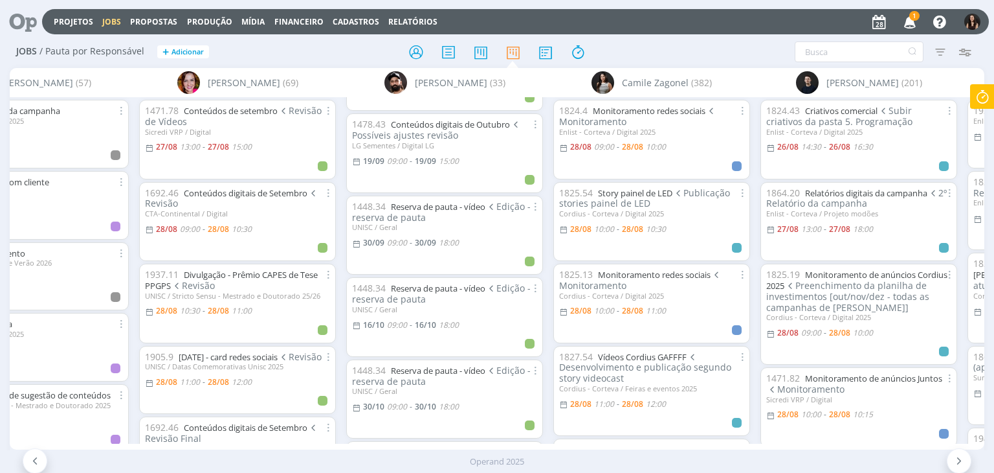
scroll to position [1618, 0]
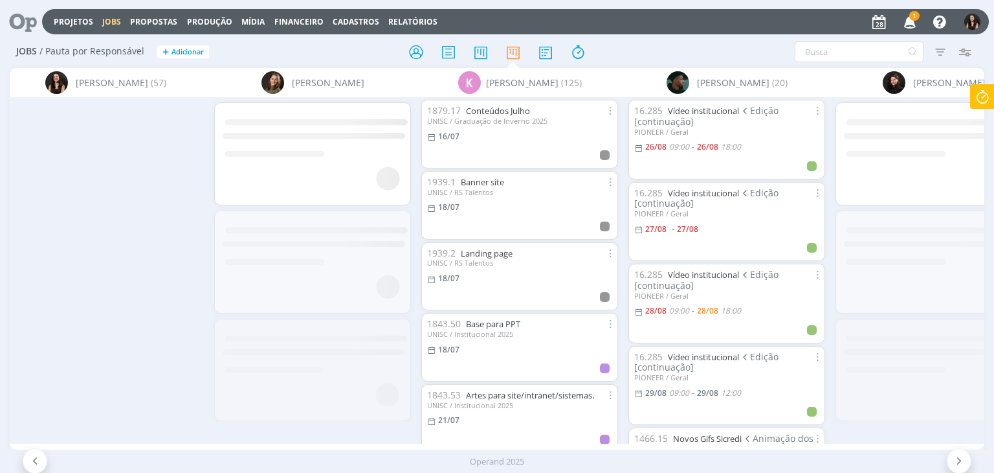
scroll to position [0, 3855]
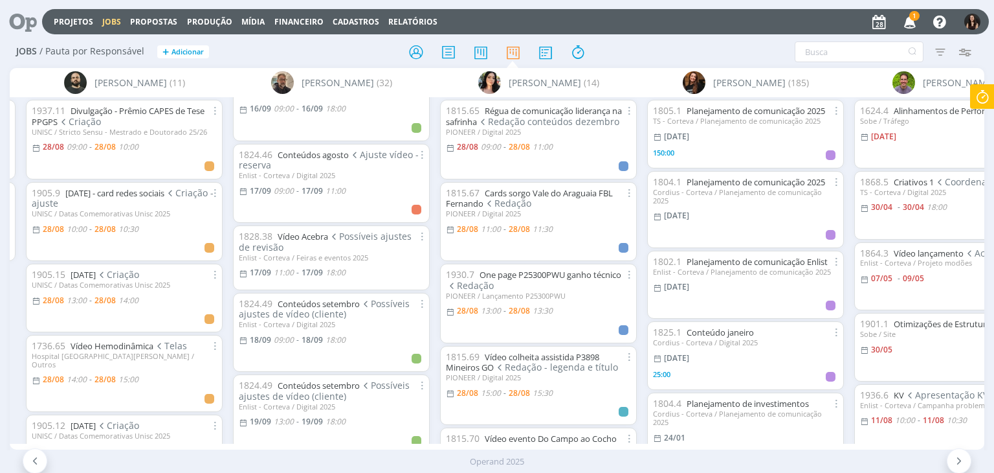
scroll to position [1683, 0]
click at [805, 441] on div "Sem responsável (45) [PERSON_NAME] (22) A [PERSON_NAME] (40) [PERSON_NAME] (57)…" at bounding box center [497, 258] width 974 height 381
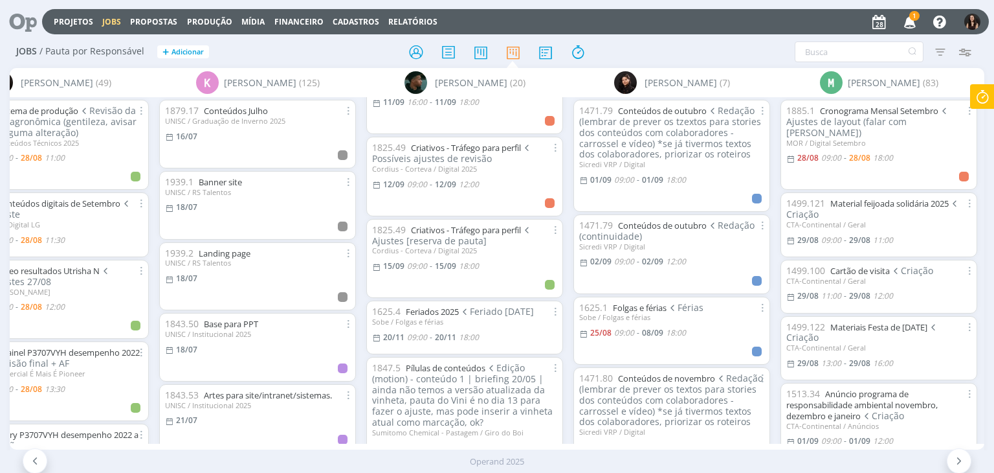
scroll to position [1100, 0]
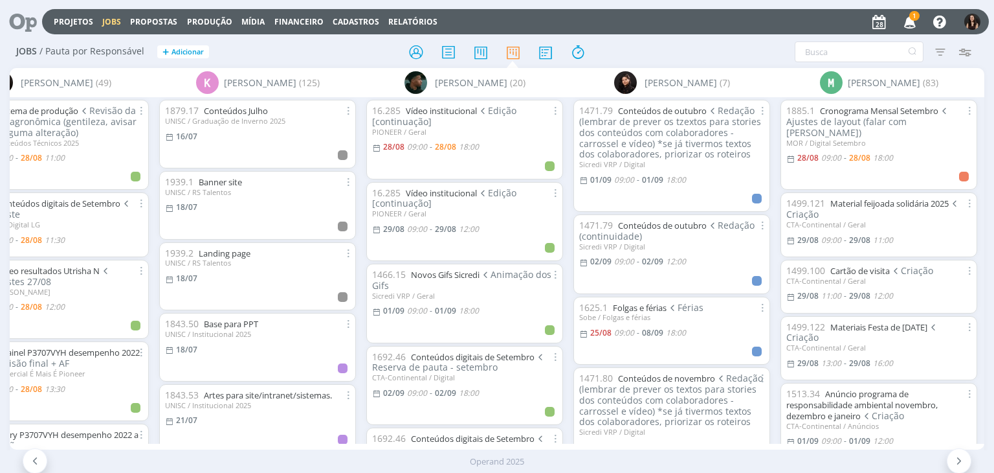
click at [909, 14] on icon "button" at bounding box center [910, 21] width 23 height 22
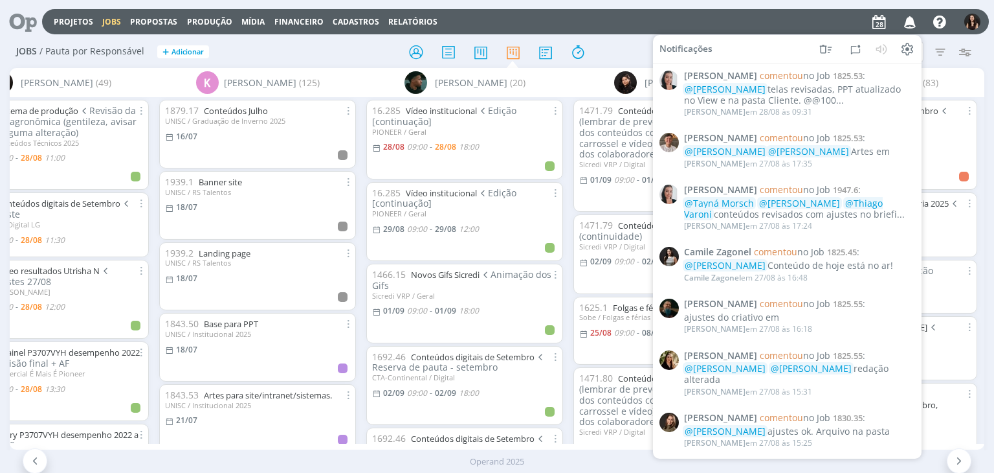
click at [770, 27] on div "Projetos Jobs Propostas Produção [GEOGRAPHIC_DATA] Financeiro Cadastros Relatór…" at bounding box center [515, 21] width 947 height 25
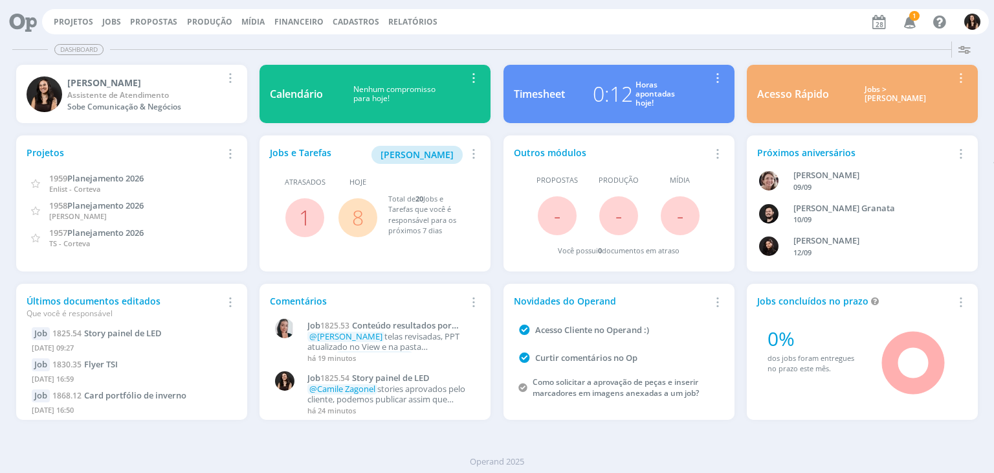
click at [358, 215] on link "8" at bounding box center [358, 217] width 12 height 28
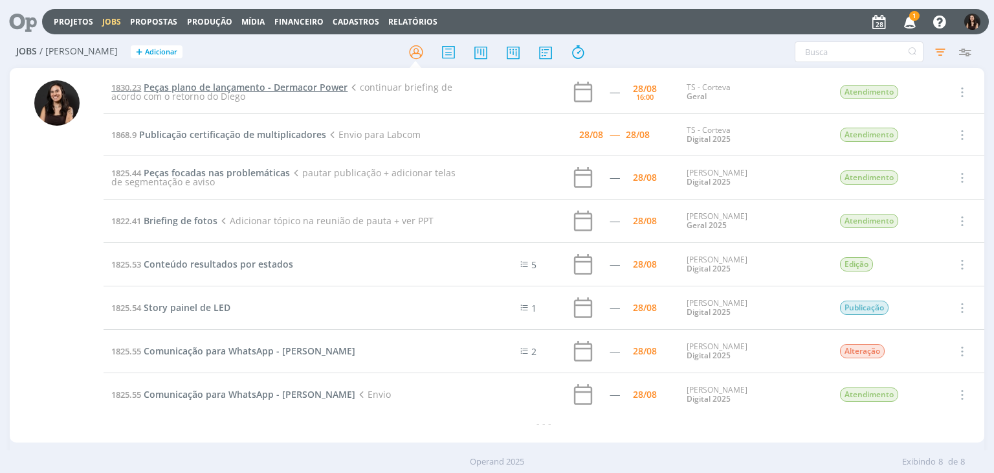
click at [267, 90] on span "Peças plano de lançamento - Dermacor Power" at bounding box center [246, 87] width 204 height 12
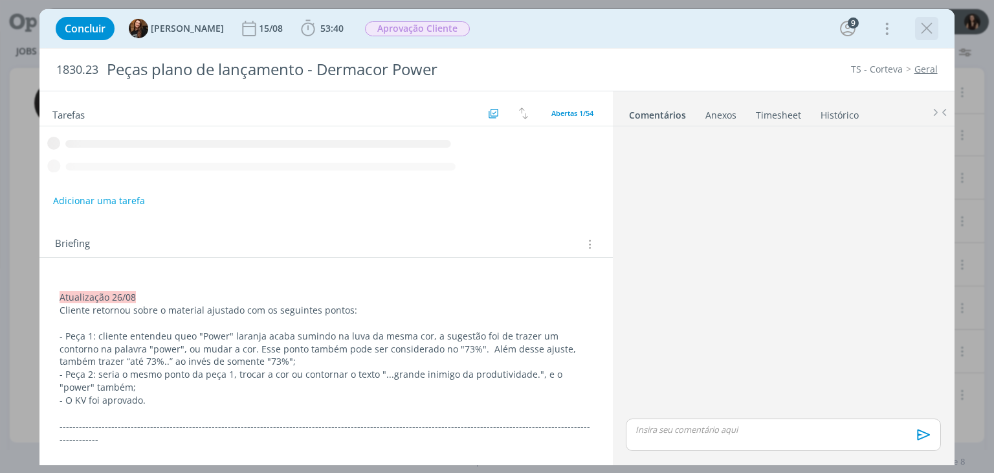
click at [927, 27] on icon "dialog" at bounding box center [926, 28] width 19 height 19
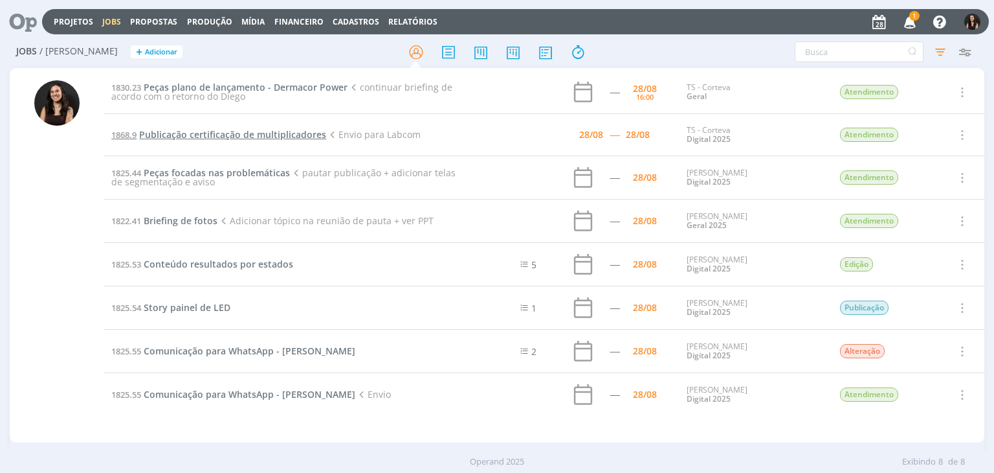
click at [237, 135] on span "Publicação certificação de multiplicadores" at bounding box center [232, 134] width 187 height 12
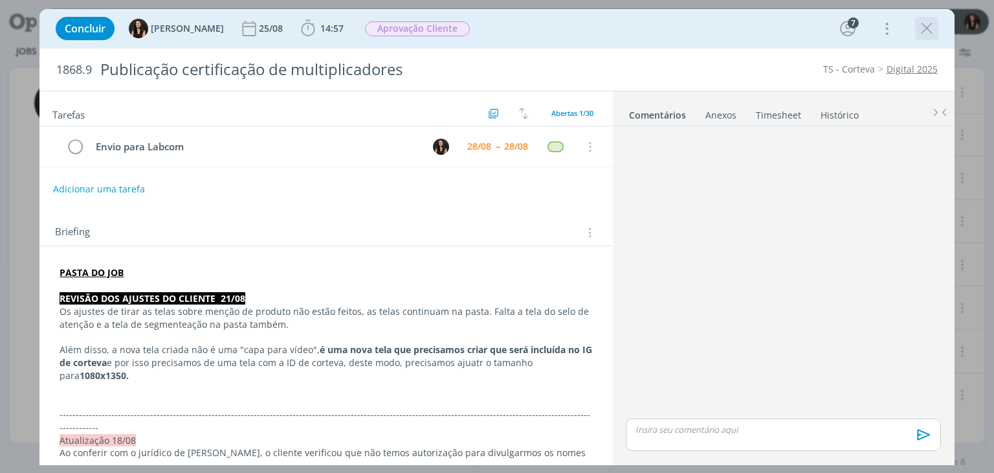
scroll to position [1264, 0]
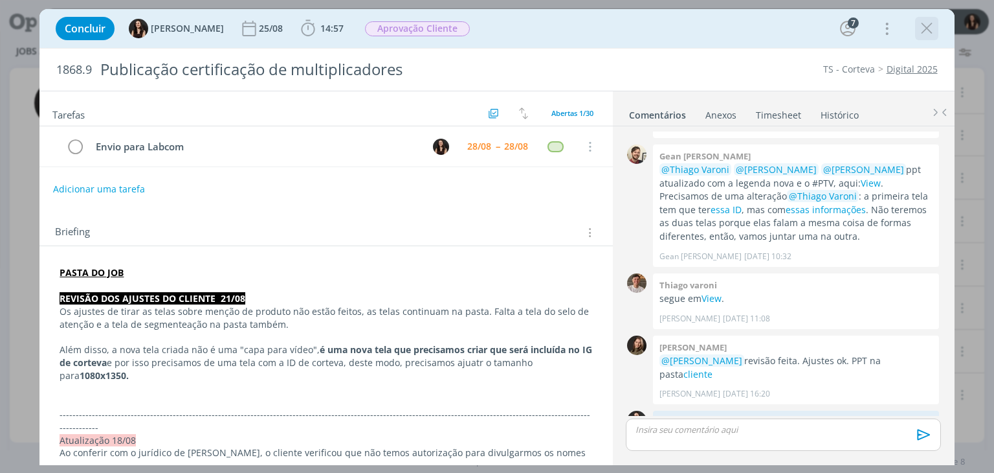
click at [927, 31] on icon "dialog" at bounding box center [926, 28] width 19 height 19
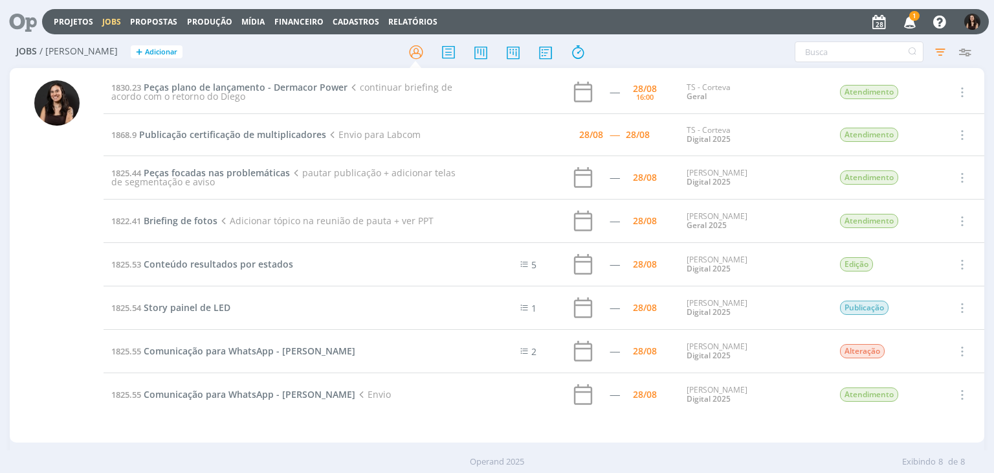
click at [912, 20] on icon "button" at bounding box center [910, 21] width 23 height 22
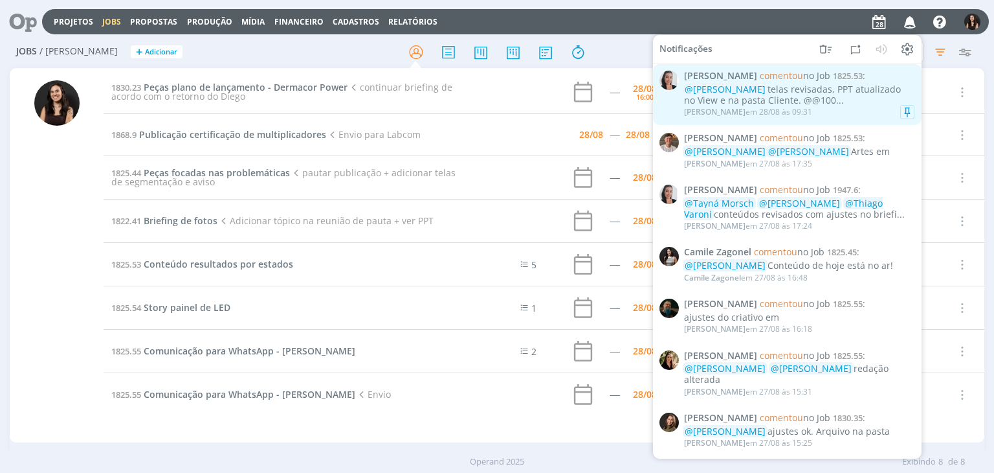
click at [844, 104] on div "@[PERSON_NAME] telas revisadas, PPT atualizado no View e na pasta Cliente. @@10…" at bounding box center [799, 95] width 230 height 22
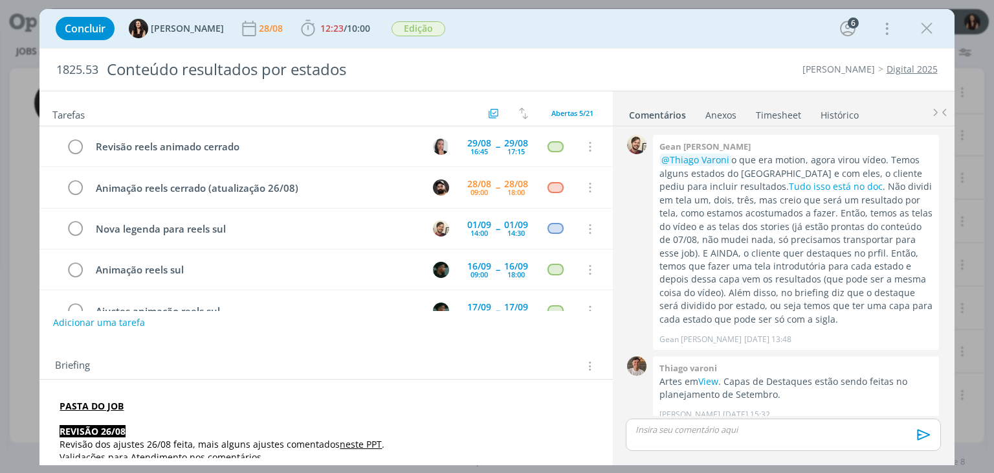
scroll to position [876, 0]
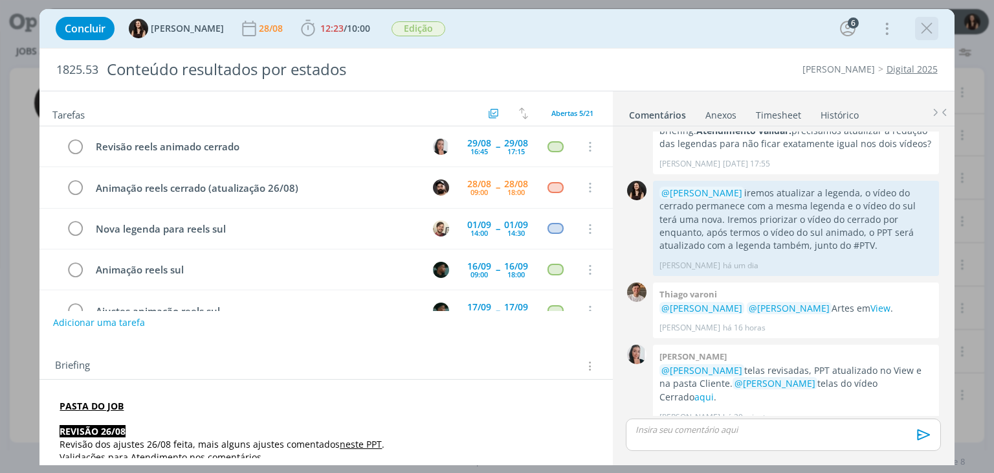
click at [926, 33] on icon "dialog" at bounding box center [926, 28] width 19 height 19
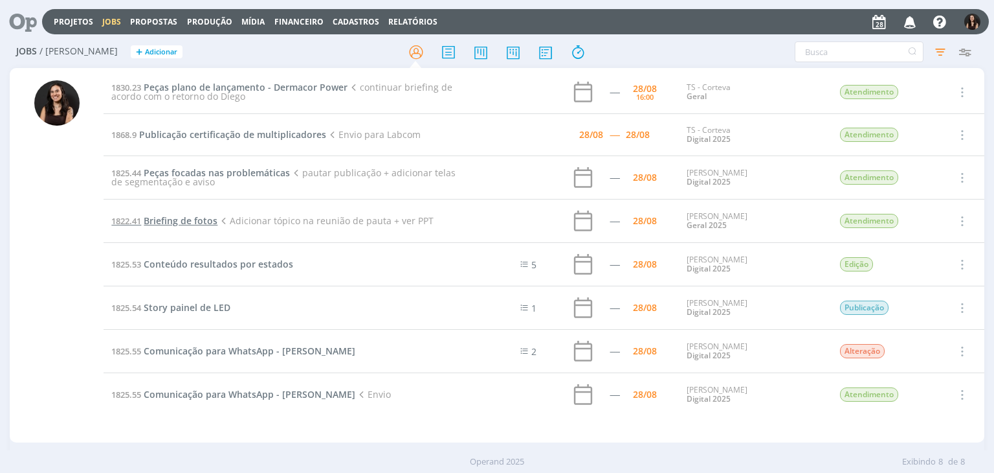
click at [173, 214] on span "Briefing de fotos" at bounding box center [181, 220] width 74 height 12
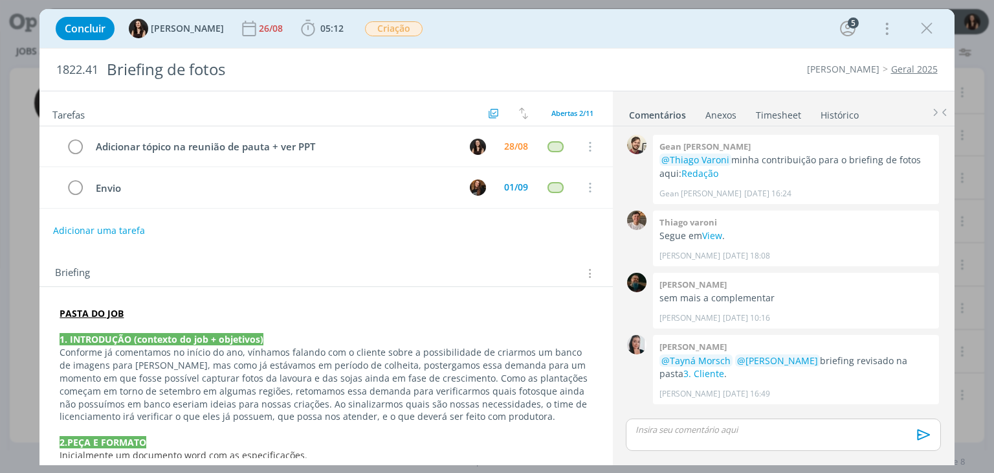
click at [602, 38] on div "Concluir [PERSON_NAME] [DATE] 05:12 Iniciar Apontar Data * [DATE] Horas * 00:00…" at bounding box center [496, 28] width 895 height 31
click at [922, 32] on icon "dialog" at bounding box center [926, 28] width 19 height 19
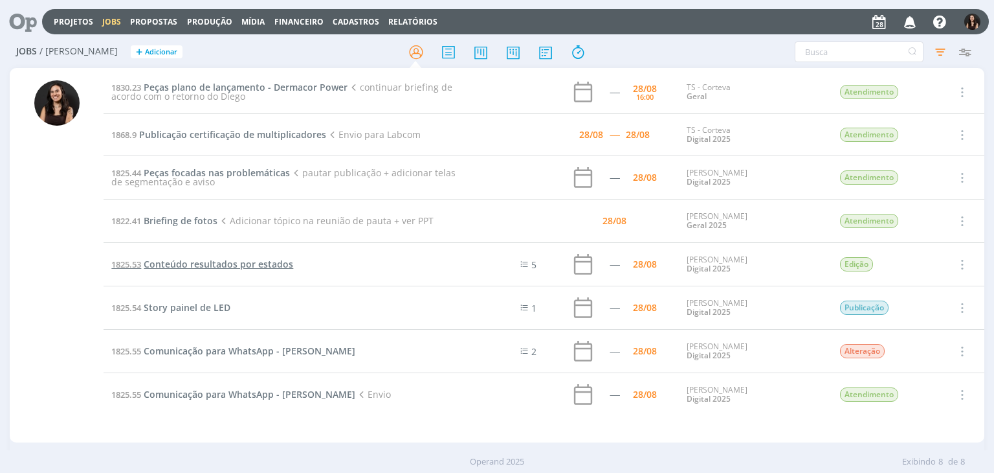
click at [233, 266] on span "Conteúdo resultados por estados" at bounding box center [219, 264] width 150 height 12
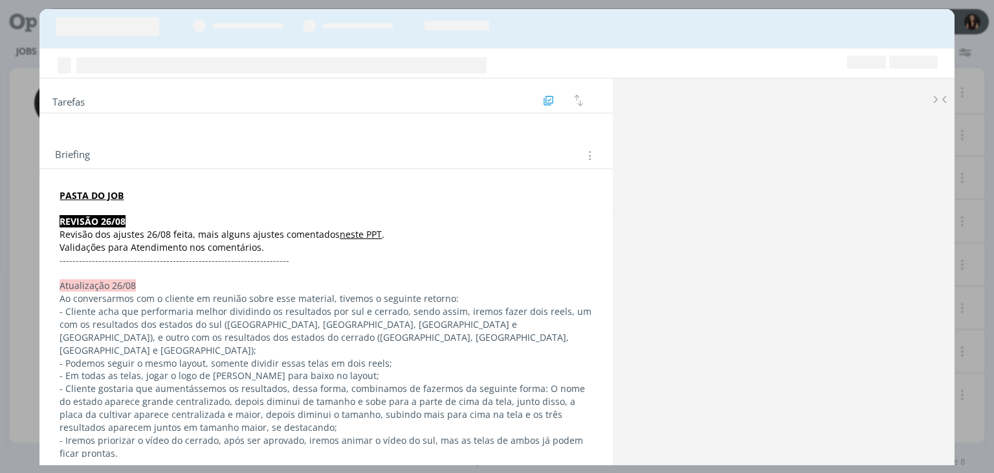
scroll to position [876, 0]
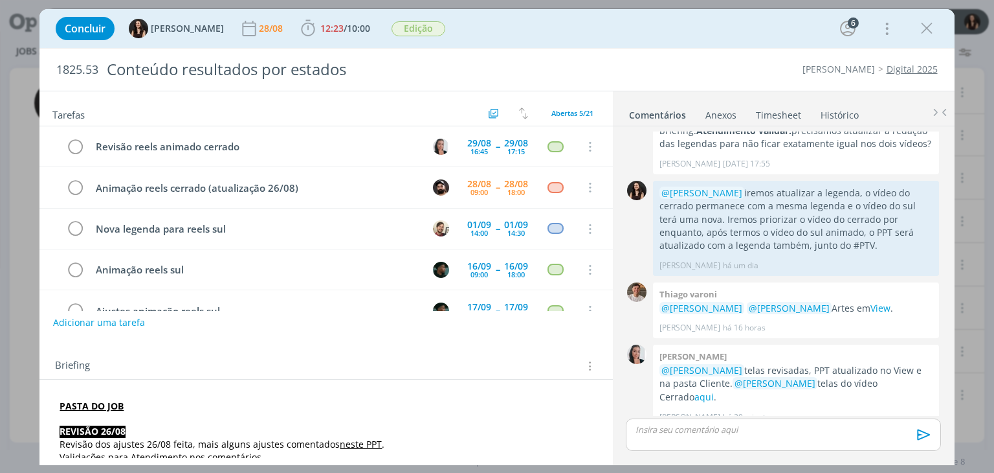
drag, startPoint x: 919, startPoint y: 29, endPoint x: 591, endPoint y: 155, distance: 351.0
click at [918, 29] on icon "dialog" at bounding box center [926, 28] width 19 height 19
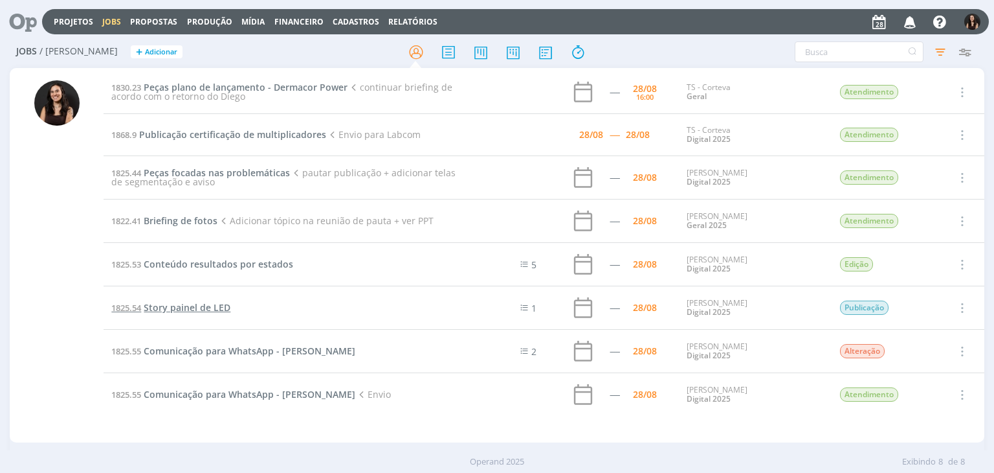
click at [197, 306] on span "Story painel de LED" at bounding box center [187, 307] width 87 height 12
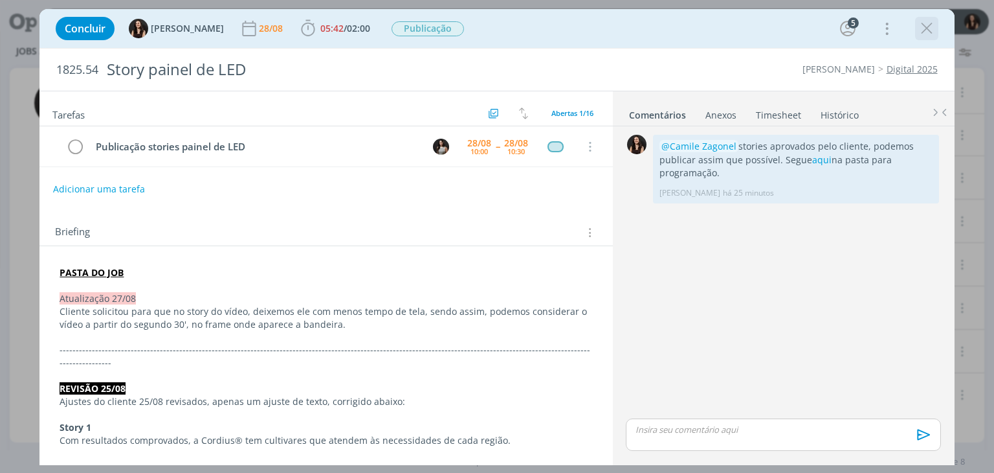
scroll to position [660, 0]
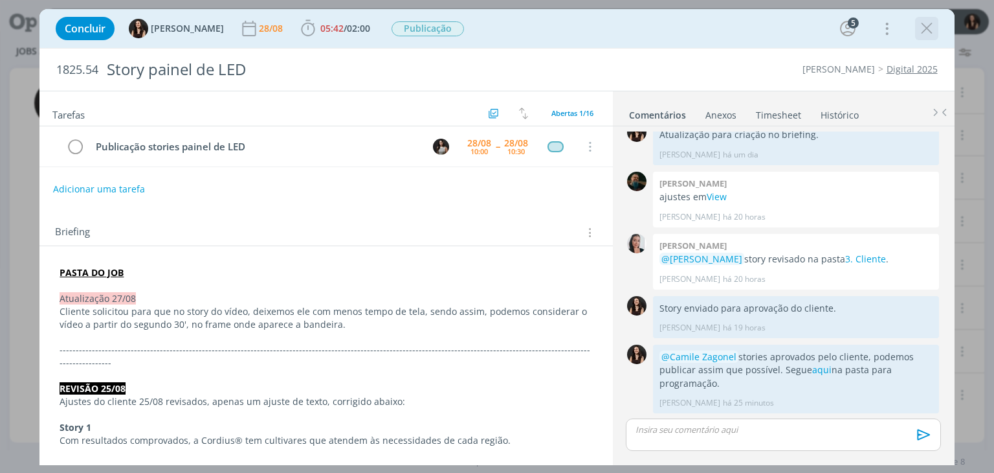
click at [927, 27] on icon "dialog" at bounding box center [926, 28] width 19 height 19
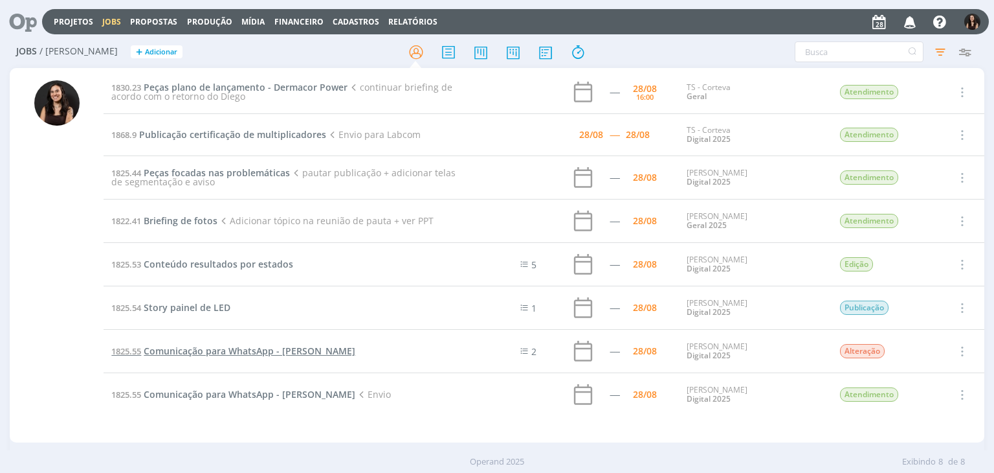
click at [234, 350] on span "Comunicação para WhatsApp - Siga Cordius" at bounding box center [250, 350] width 212 height 12
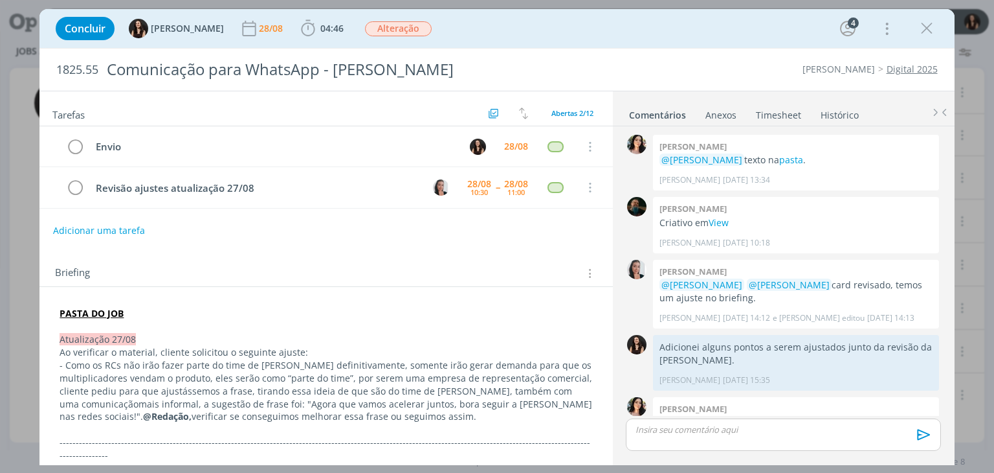
scroll to position [452, 0]
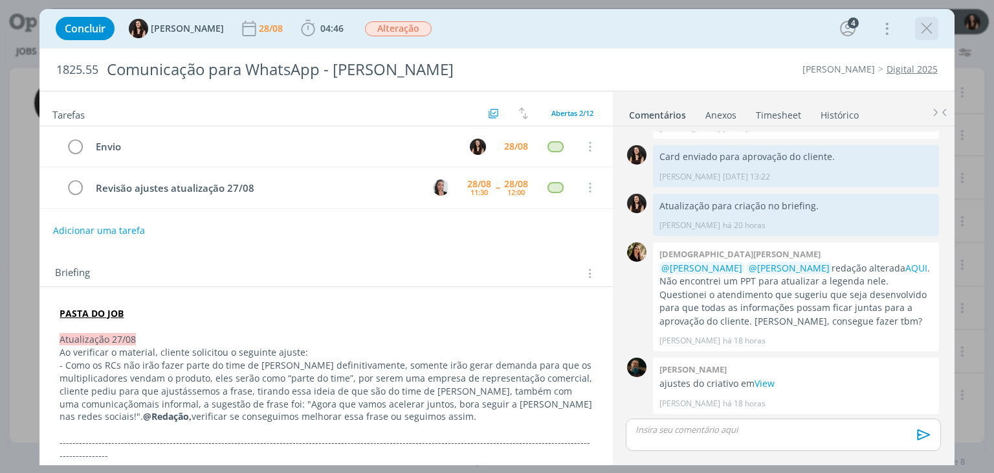
click at [930, 23] on icon "dialog" at bounding box center [926, 28] width 19 height 19
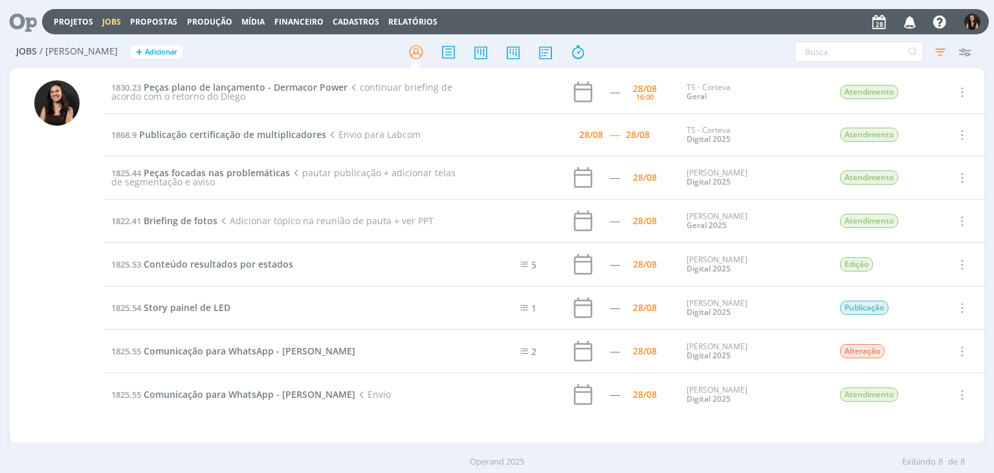
click at [32, 23] on icon at bounding box center [18, 21] width 27 height 25
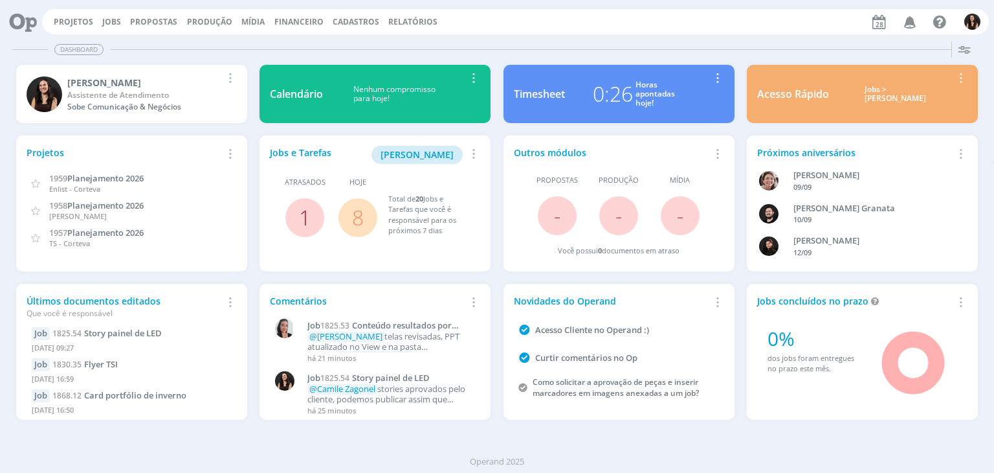
click at [304, 216] on link "1" at bounding box center [305, 217] width 12 height 28
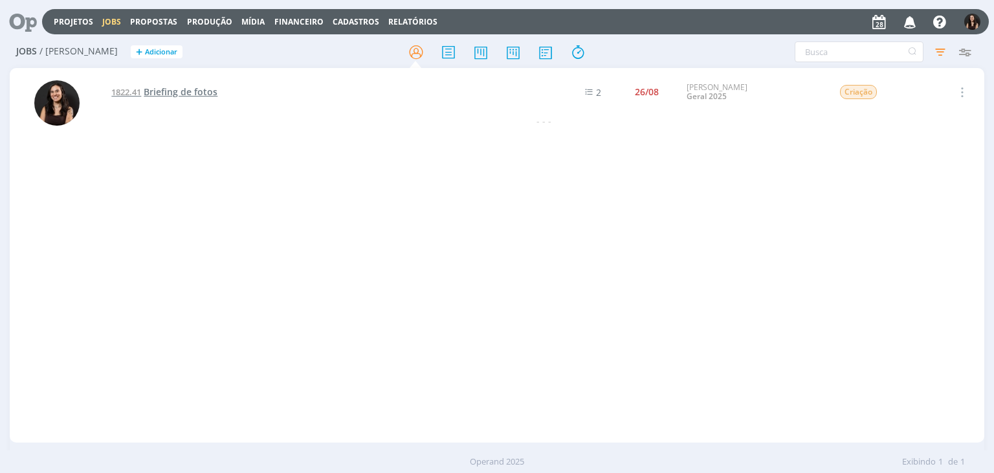
click at [185, 97] on span "Briefing de fotos" at bounding box center [181, 91] width 74 height 12
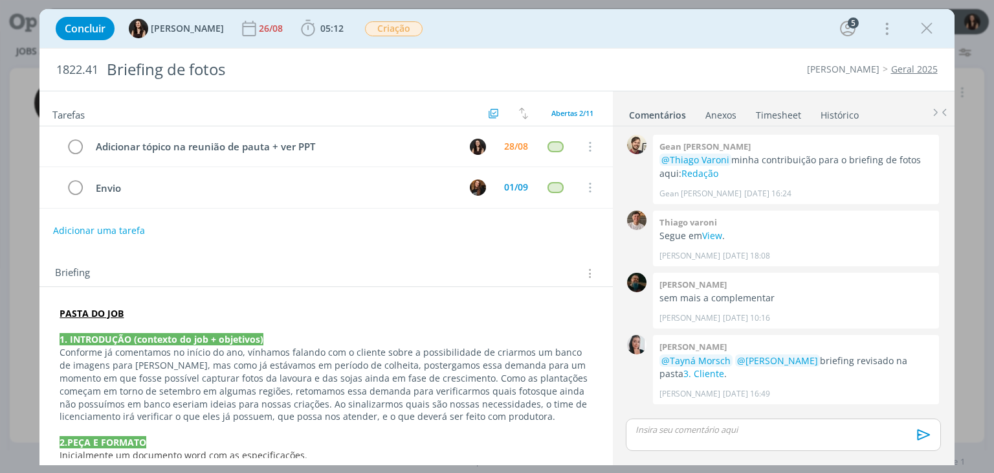
drag, startPoint x: 921, startPoint y: 28, endPoint x: 906, endPoint y: 19, distance: 17.8
click at [922, 28] on icon "dialog" at bounding box center [926, 28] width 19 height 19
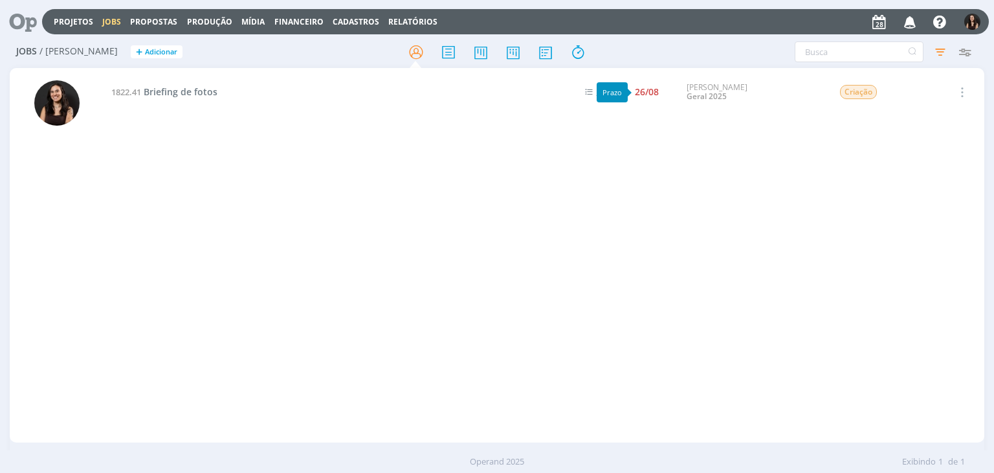
click at [647, 139] on div "1822.41 Briefing de fotos 2 26/08 Cordius - Corteva Geral 2025 Criação Selecion…" at bounding box center [544, 255] width 880 height 369
drag, startPoint x: 541, startPoint y: 292, endPoint x: 544, endPoint y: 300, distance: 9.0
click at [542, 293] on div "1822.41 Briefing de fotos 2 26/08 Cordius - Corteva Geral 2025 Criação Selecion…" at bounding box center [544, 255] width 880 height 369
click at [150, 96] on span "Briefing de fotos" at bounding box center [181, 91] width 74 height 12
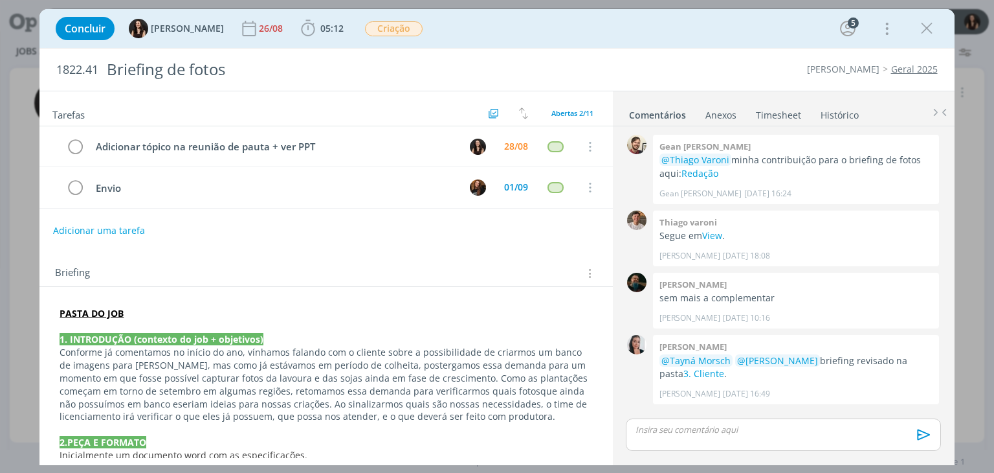
click at [456, 231] on div "Adicionar uma tarefa" at bounding box center [325, 230] width 573 height 23
drag, startPoint x: 241, startPoint y: 254, endPoint x: 229, endPoint y: 279, distance: 28.4
click at [243, 252] on div "Briefing Briefings Predefinidos Versões do Briefing Ver Briefing do Projeto" at bounding box center [325, 269] width 573 height 35
click at [620, 21] on div "Concluir Isabelle Silva 26/08 05:12 Iniciar Apontar Data * 28/08/2025 Horas * 0…" at bounding box center [496, 28] width 895 height 31
click at [583, 28] on div "Concluir Isabelle Silva 26/08 05:12 Iniciar Apontar Data * 28/08/2025 Horas * 0…" at bounding box center [496, 28] width 895 height 31
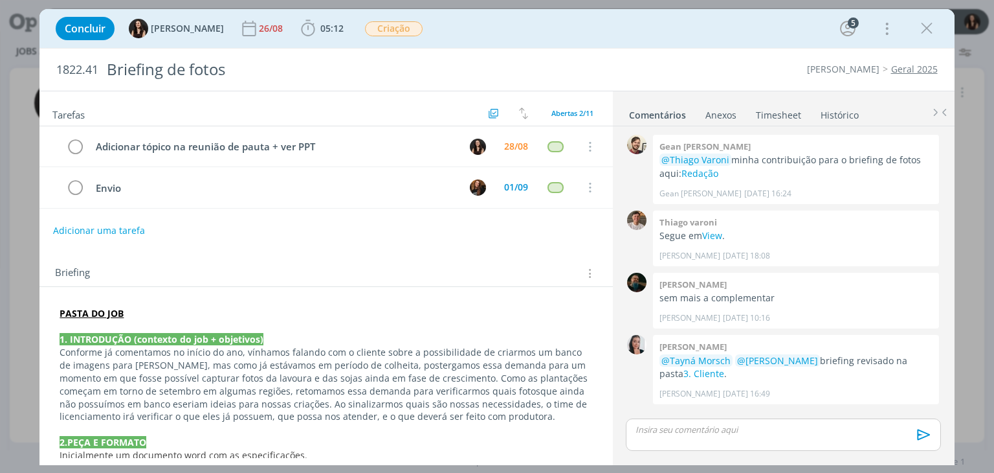
click at [403, 235] on div "Adicionar uma tarefa" at bounding box center [325, 230] width 573 height 23
click at [932, 22] on icon "dialog" at bounding box center [926, 28] width 19 height 19
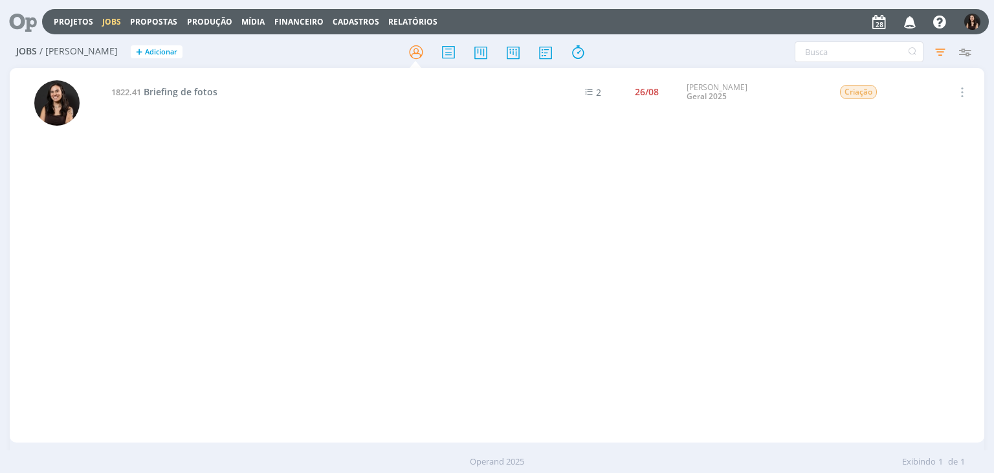
click at [32, 14] on icon at bounding box center [18, 21] width 27 height 25
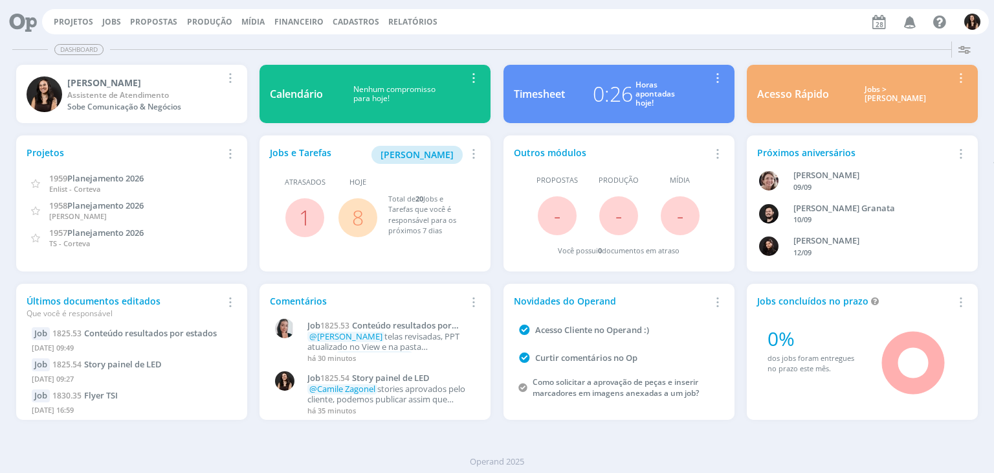
click at [361, 218] on link "8" at bounding box center [358, 217] width 12 height 28
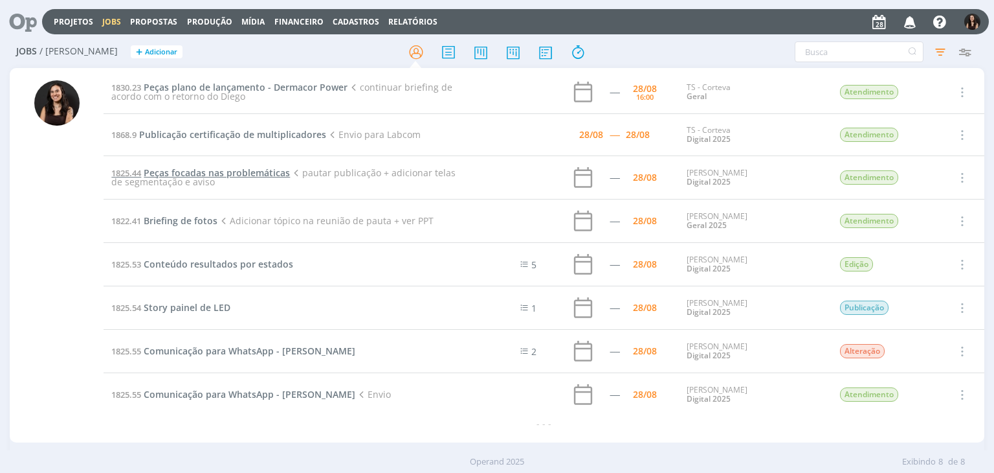
click at [224, 175] on span "Peças focadas nas problemáticas" at bounding box center [217, 172] width 146 height 12
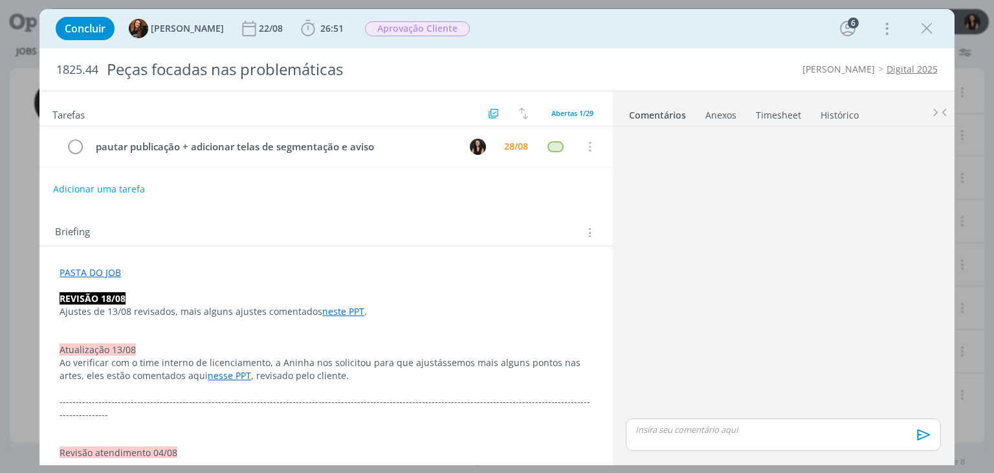
scroll to position [1209, 0]
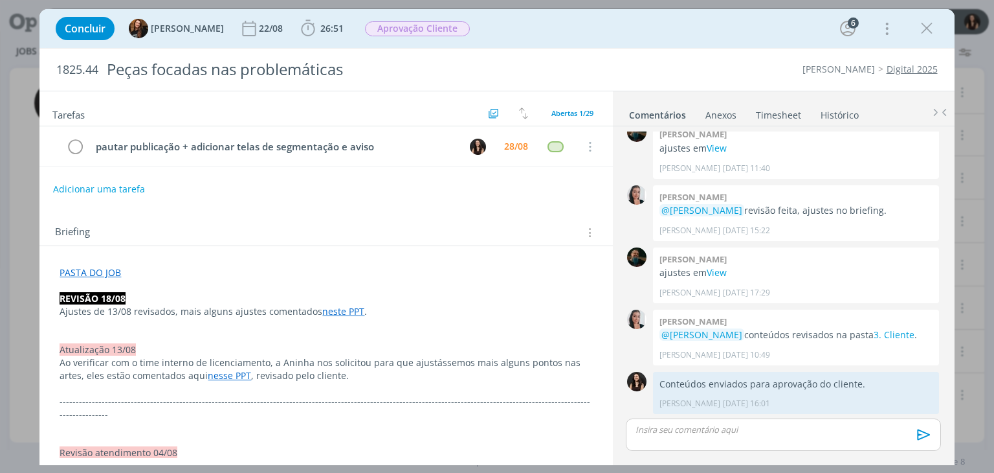
click at [445, 207] on div "Tarefas Usar Job de template Criar template a partir deste job Visualizar Templ…" at bounding box center [325, 274] width 573 height 366
click at [308, 21] on span "26:51" at bounding box center [322, 28] width 48 height 19
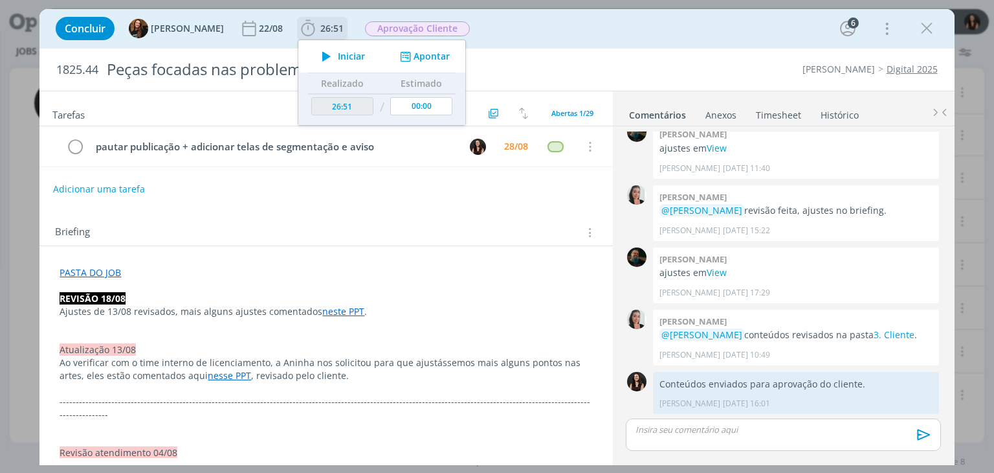
click at [338, 53] on span "Iniciar" at bounding box center [351, 56] width 27 height 9
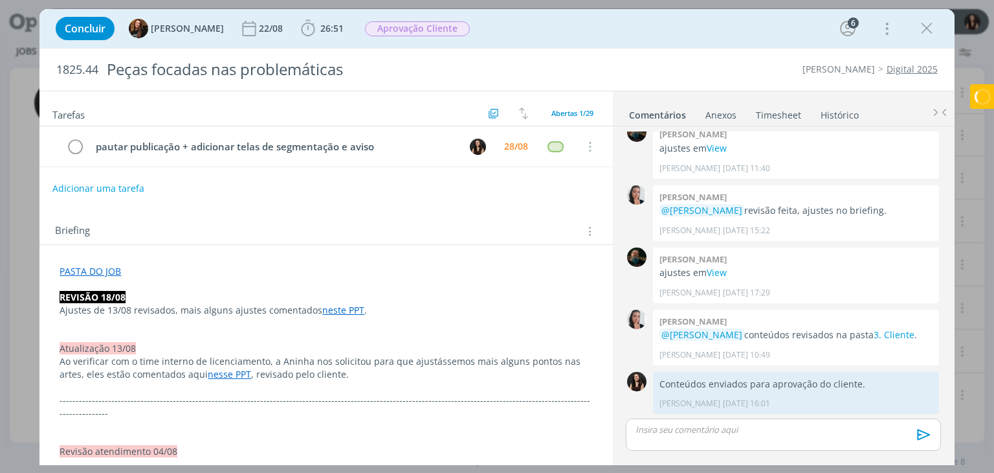
click at [70, 184] on button "Adicionar uma tarefa" at bounding box center [98, 188] width 92 height 22
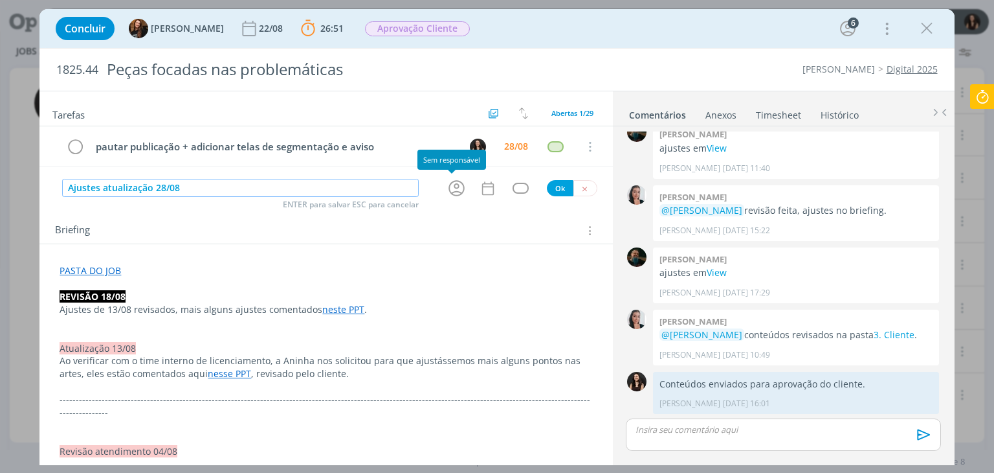
click at [461, 186] on icon "dialog" at bounding box center [457, 188] width 20 height 20
type input "Ajustes atualização 28/08"
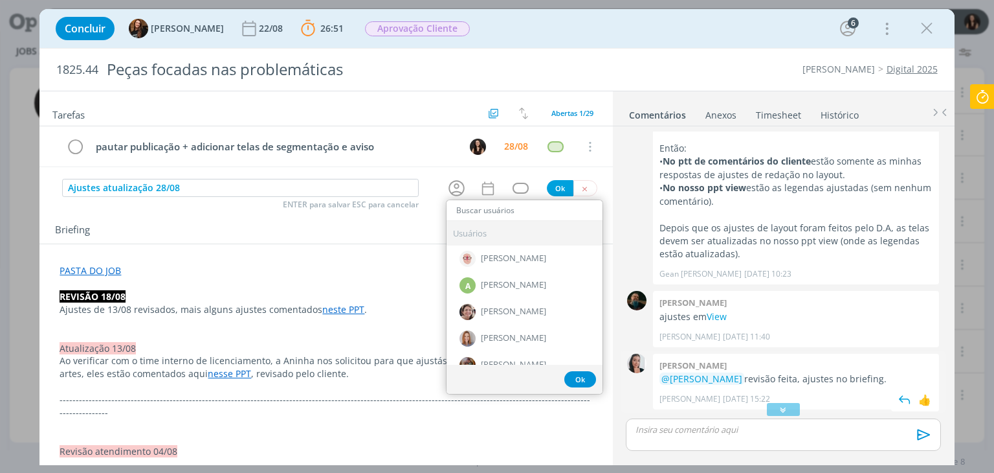
scroll to position [1015, 0]
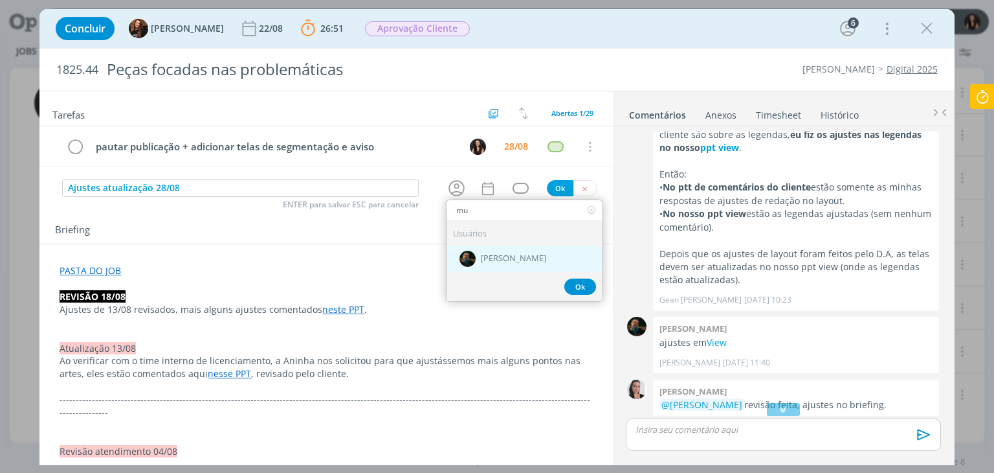
type input "mu"
click at [546, 255] on div "[PERSON_NAME]" at bounding box center [525, 258] width 156 height 27
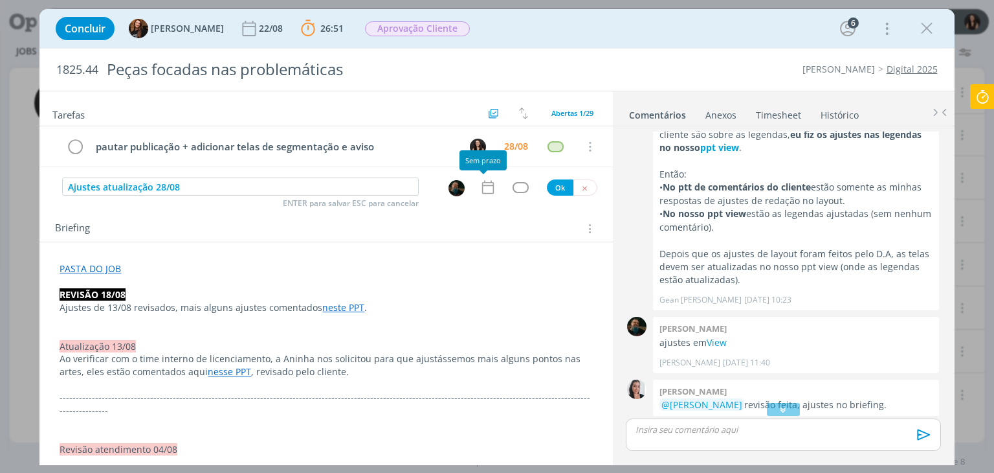
click at [482, 190] on icon "dialog" at bounding box center [488, 187] width 17 height 17
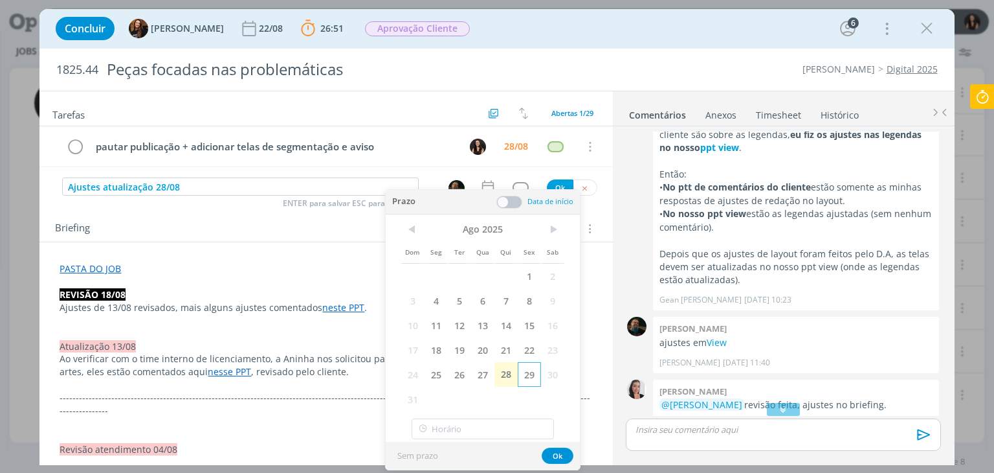
click at [530, 375] on span "29" at bounding box center [529, 374] width 23 height 25
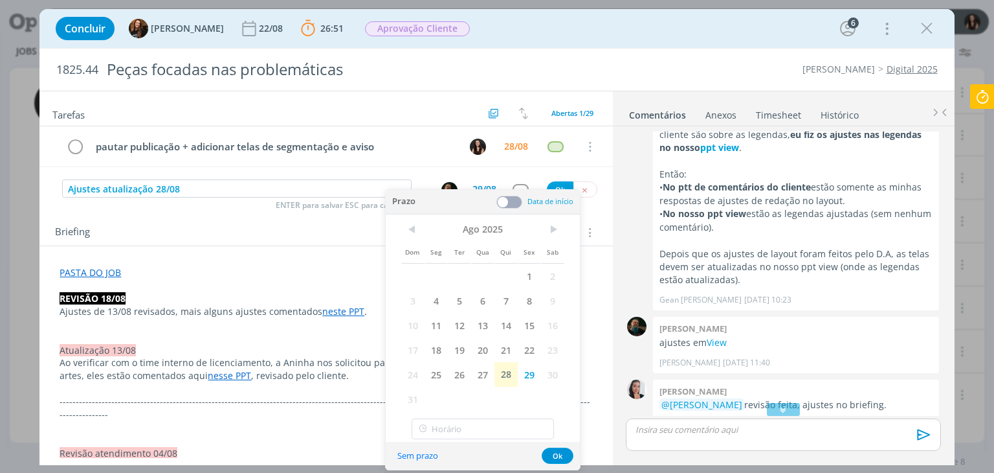
click at [509, 197] on span at bounding box center [510, 201] width 26 height 13
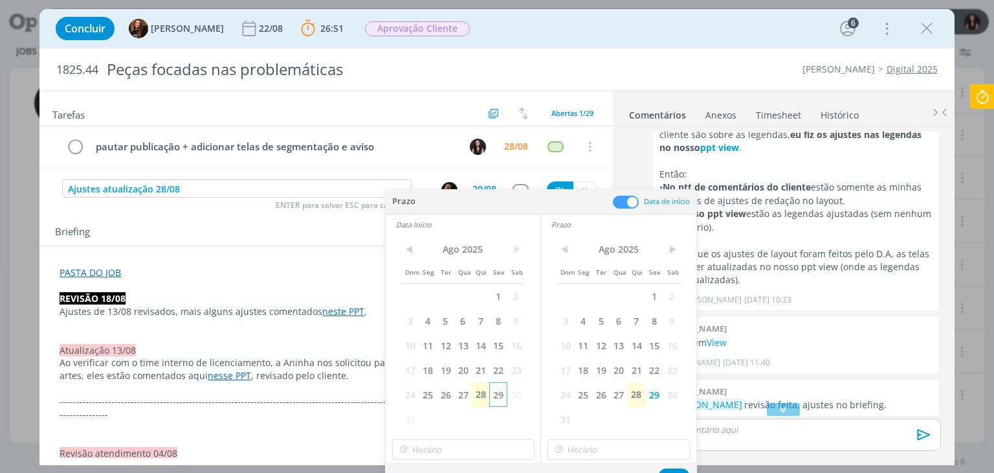
click at [502, 398] on span "29" at bounding box center [497, 394] width 17 height 25
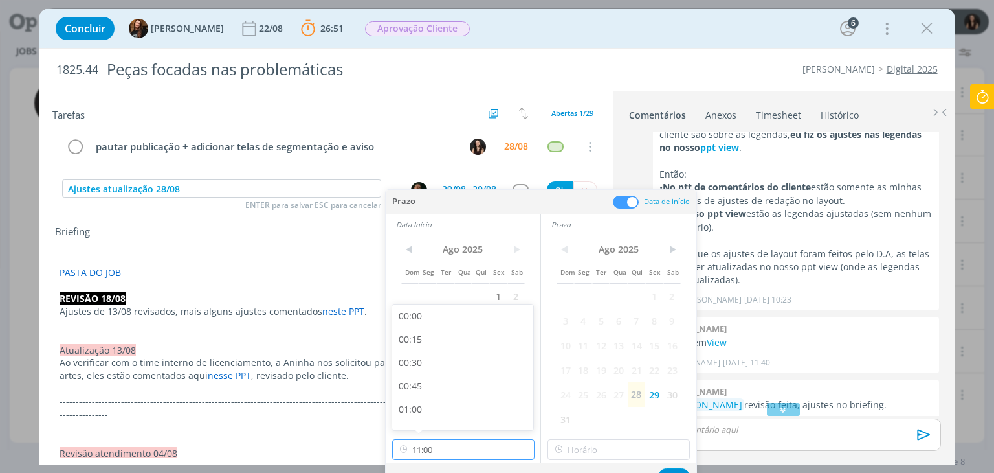
click at [492, 451] on input "11:00" at bounding box center [463, 449] width 142 height 21
click at [435, 347] on div "14:30" at bounding box center [464, 351] width 145 height 23
type input "14:30"
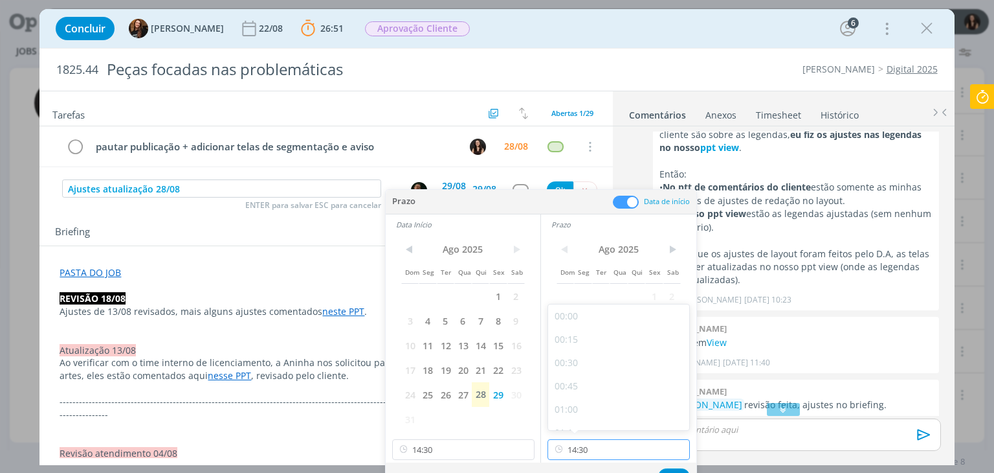
click at [609, 454] on input "14:30" at bounding box center [619, 449] width 142 height 21
click at [592, 368] on div "15:30" at bounding box center [620, 377] width 145 height 23
type input "15:30"
click at [678, 469] on button "Ok" at bounding box center [674, 476] width 32 height 16
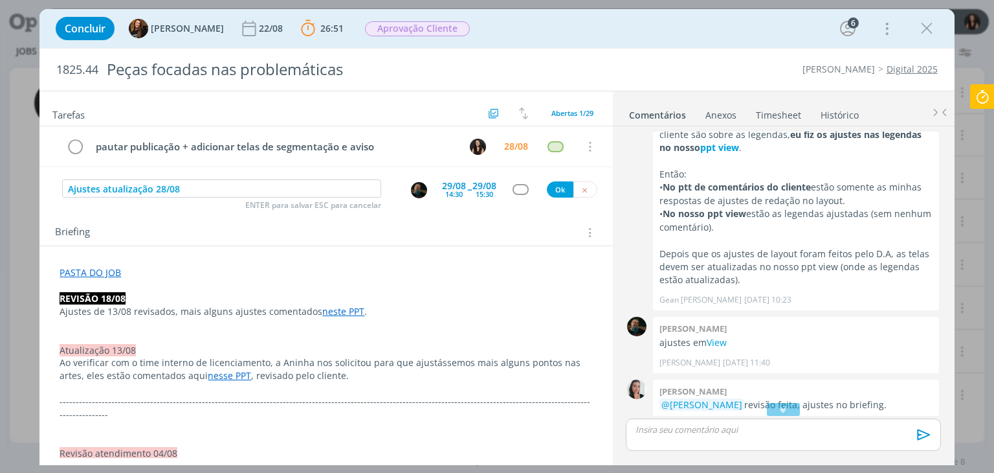
click at [517, 187] on div "dialog" at bounding box center [521, 189] width 16 height 11
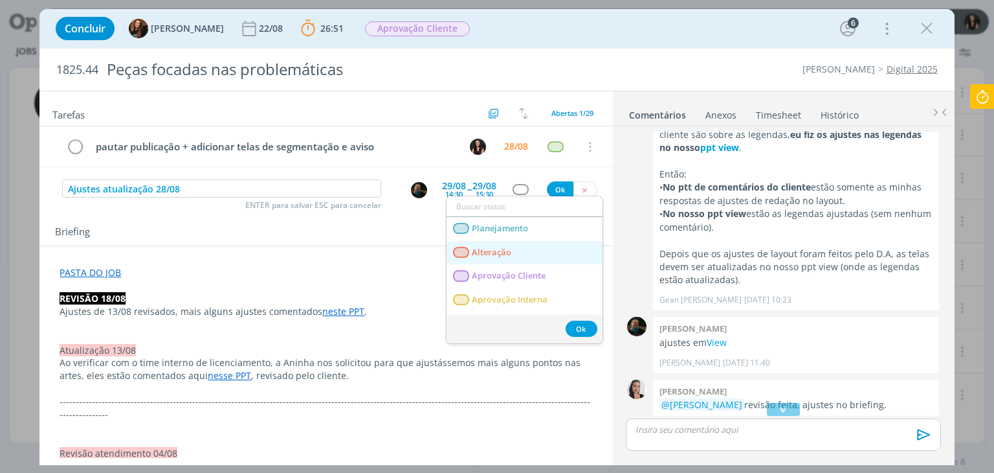
drag, startPoint x: 500, startPoint y: 249, endPoint x: 523, endPoint y: 221, distance: 36.8
click at [500, 249] on span "Alteração" at bounding box center [492, 252] width 39 height 10
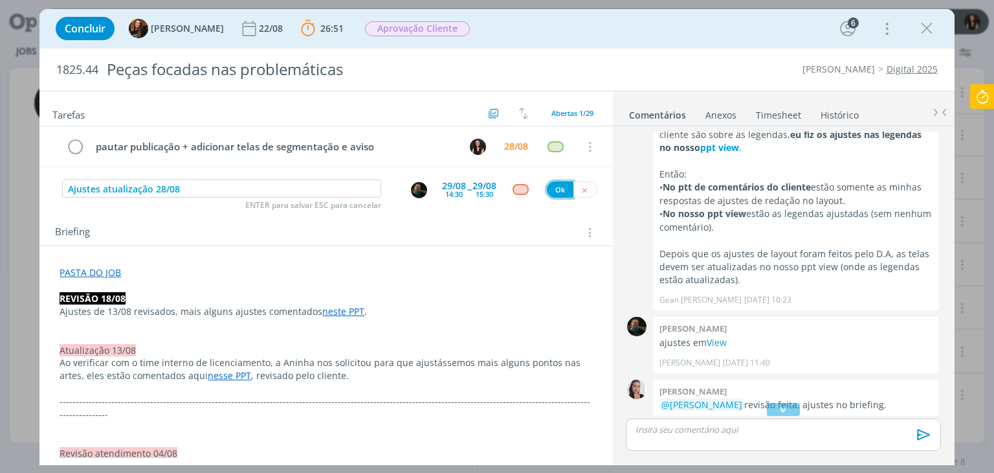
click at [557, 190] on button "Ok" at bounding box center [560, 189] width 27 height 16
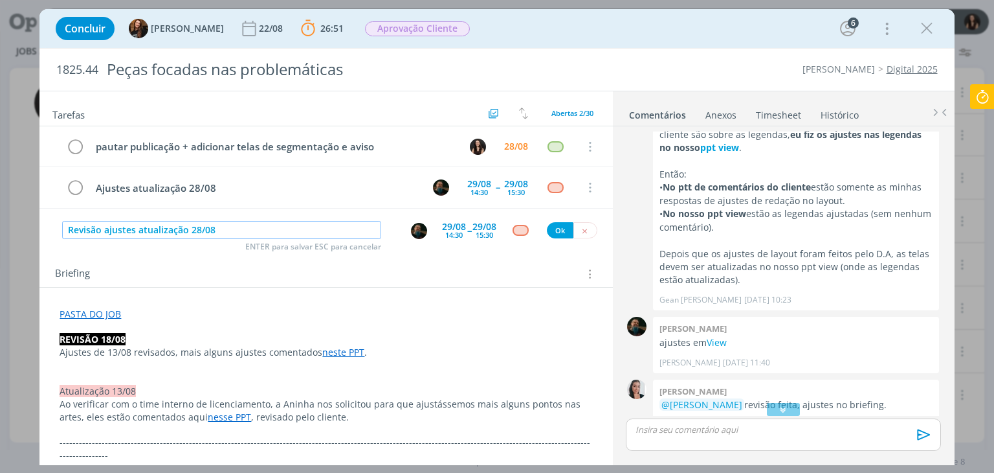
click at [412, 223] on img "dialog" at bounding box center [419, 231] width 16 height 16
type input "Revisão ajustes atualização 28/08"
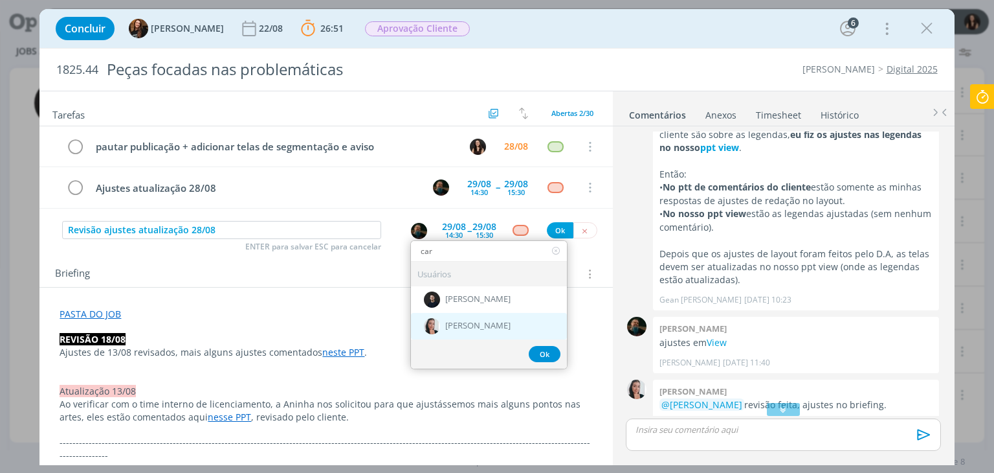
type input "car"
click at [476, 324] on span "[PERSON_NAME]" at bounding box center [477, 326] width 65 height 10
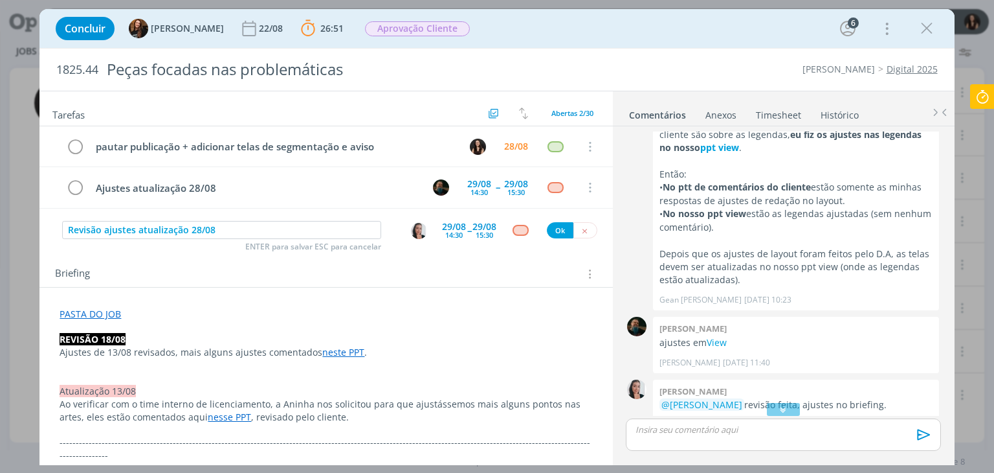
click at [452, 231] on div "14:30" at bounding box center [453, 234] width 17 height 7
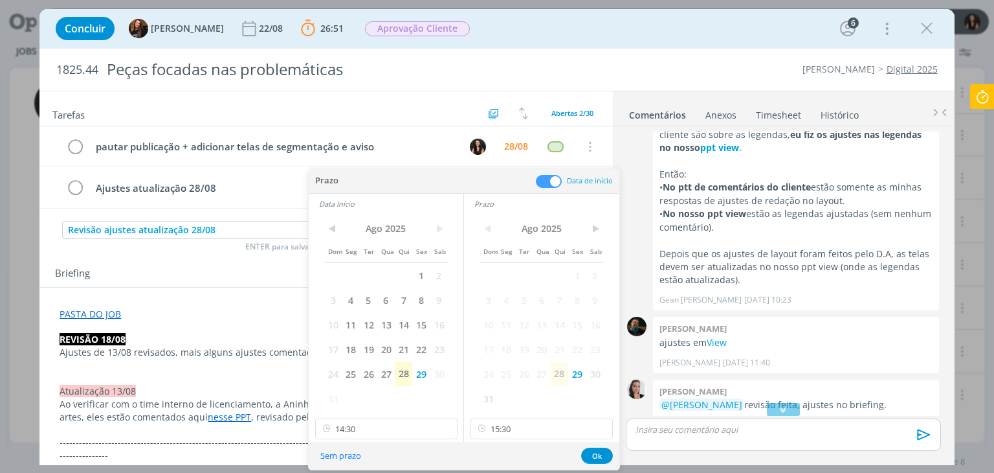
click at [243, 280] on div "Briefing Briefings Predefinidos Versões do Briefing Ver Briefing do Projeto" at bounding box center [327, 273] width 545 height 17
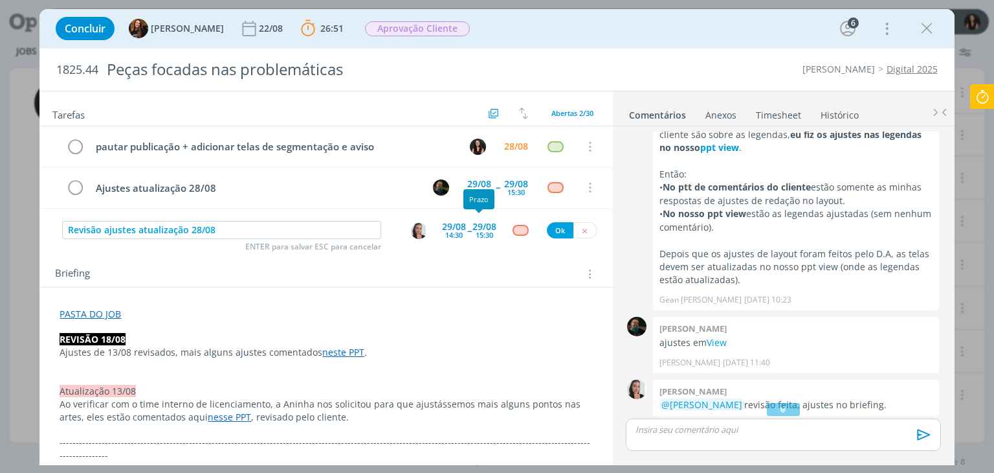
click at [473, 236] on div "29/08 15:30" at bounding box center [485, 230] width 24 height 23
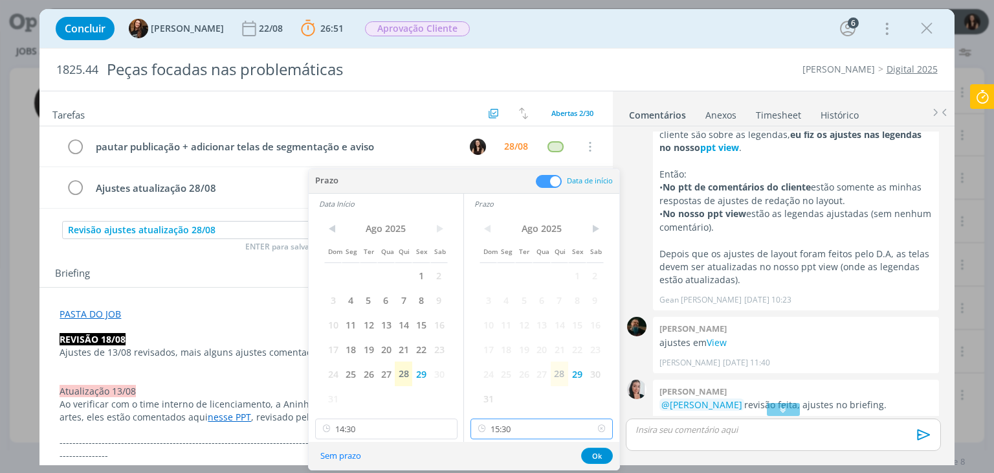
click at [515, 425] on input "15:30" at bounding box center [542, 428] width 142 height 21
click at [512, 346] on div "17:45" at bounding box center [543, 344] width 145 height 23
type input "17:45"
click at [386, 433] on input "14:30" at bounding box center [386, 428] width 142 height 21
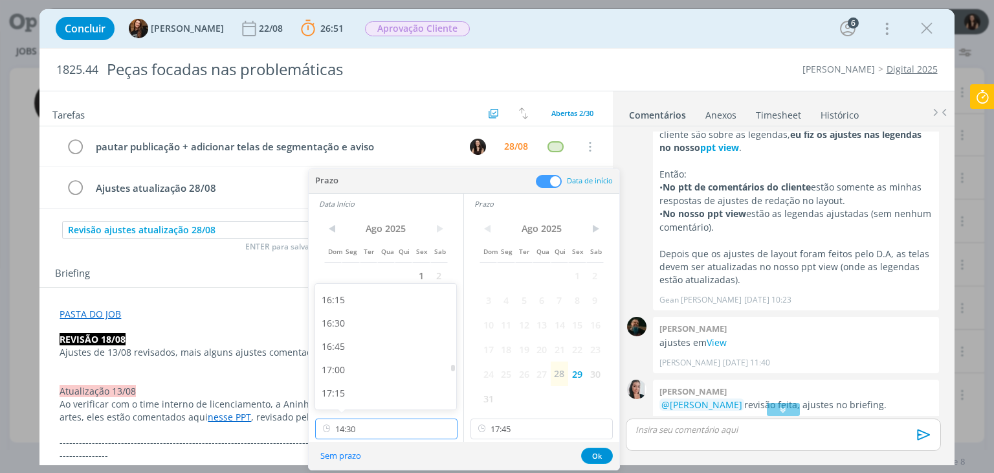
scroll to position [1512, 0]
click at [348, 390] on div "17:15" at bounding box center [387, 390] width 145 height 23
type input "17:15"
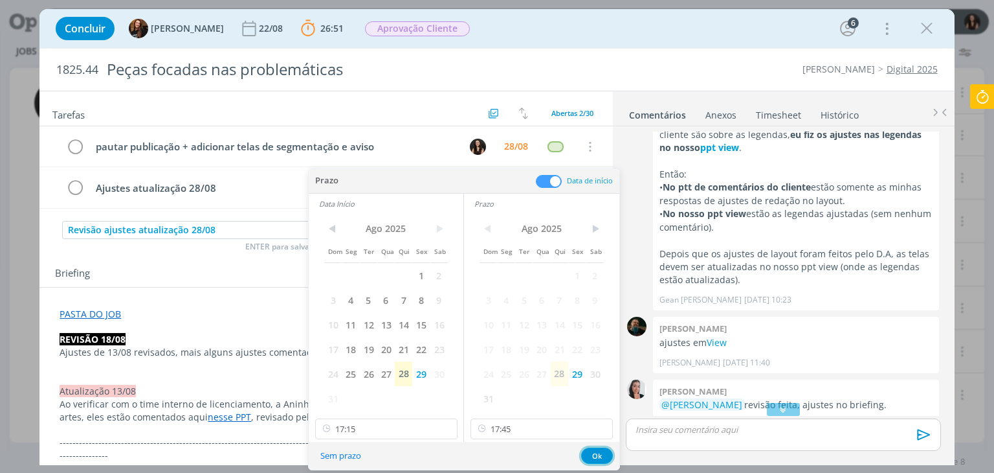
click at [593, 460] on button "Ok" at bounding box center [597, 455] width 32 height 16
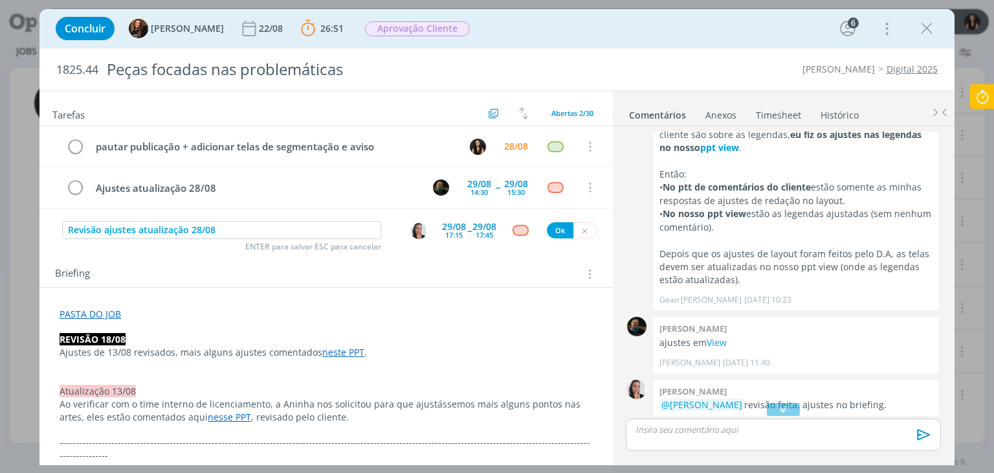
click at [513, 230] on div "dialog" at bounding box center [521, 230] width 16 height 11
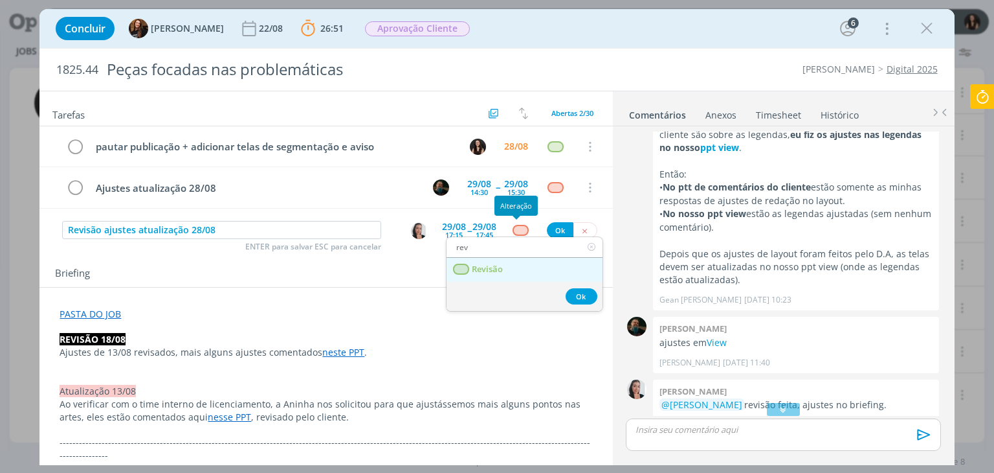
type input "rev"
click at [537, 259] on link "Revisão" at bounding box center [525, 270] width 156 height 24
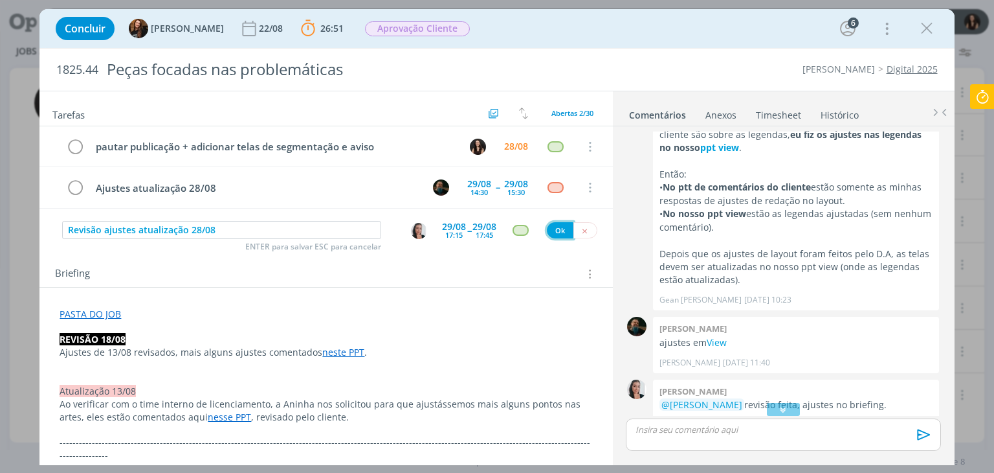
click at [555, 229] on button "Ok" at bounding box center [560, 230] width 27 height 16
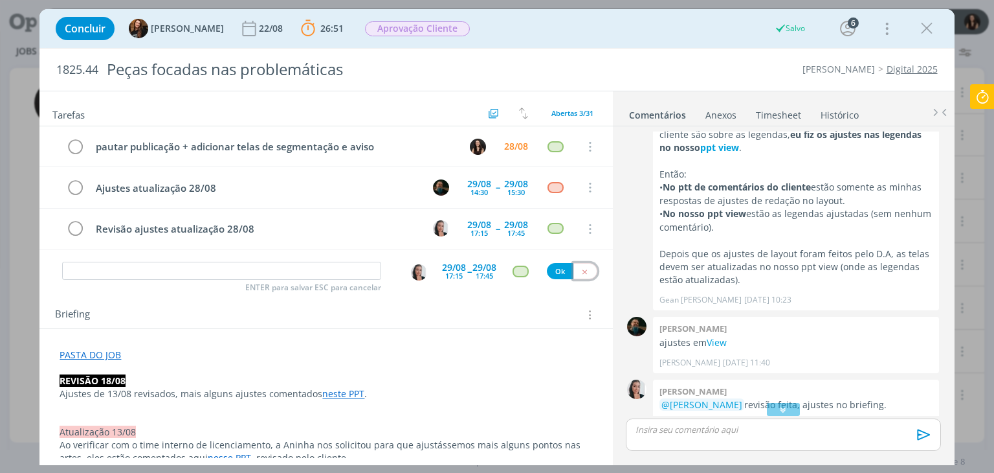
click at [589, 269] on button "dialog" at bounding box center [586, 271] width 24 height 16
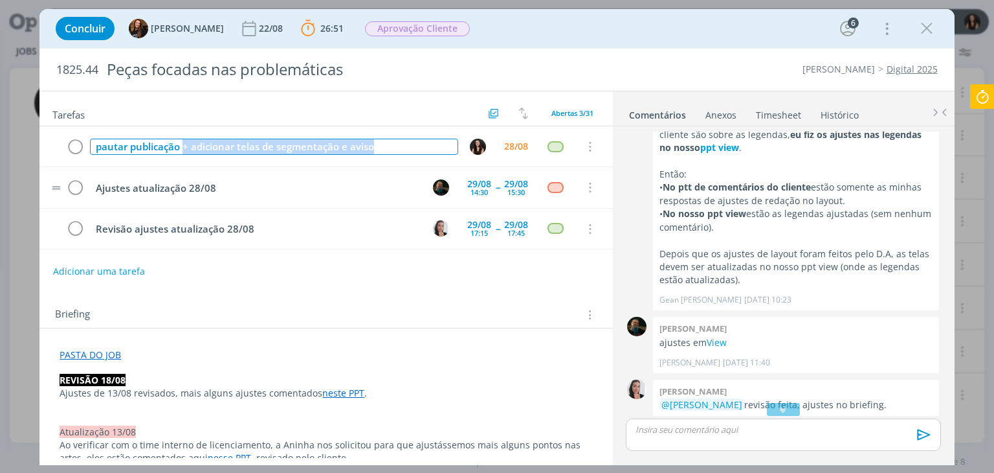
drag, startPoint x: 394, startPoint y: 148, endPoint x: 184, endPoint y: 177, distance: 211.7
click at [184, 177] on div "pautar publicação + adicionar telas de segmentação e aviso 28/08 Cancelar Ajust…" at bounding box center [325, 187] width 573 height 123
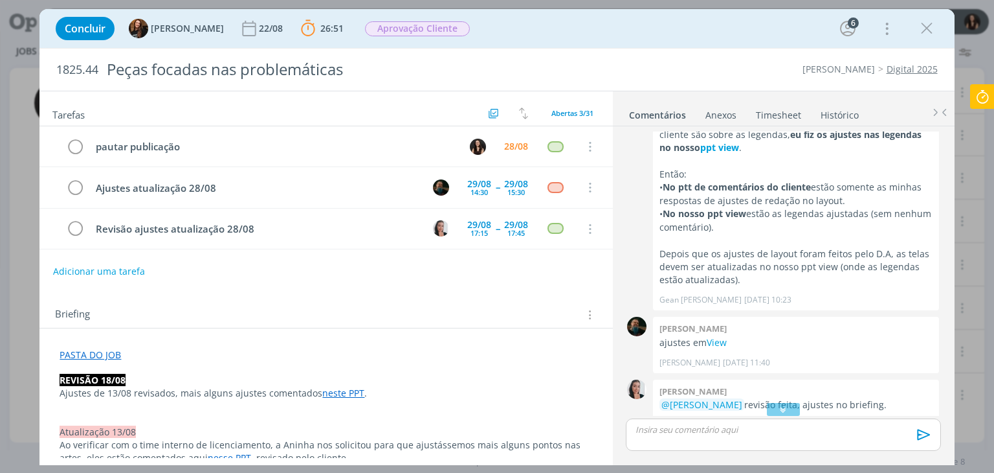
click at [128, 364] on p "dialog" at bounding box center [326, 367] width 533 height 13
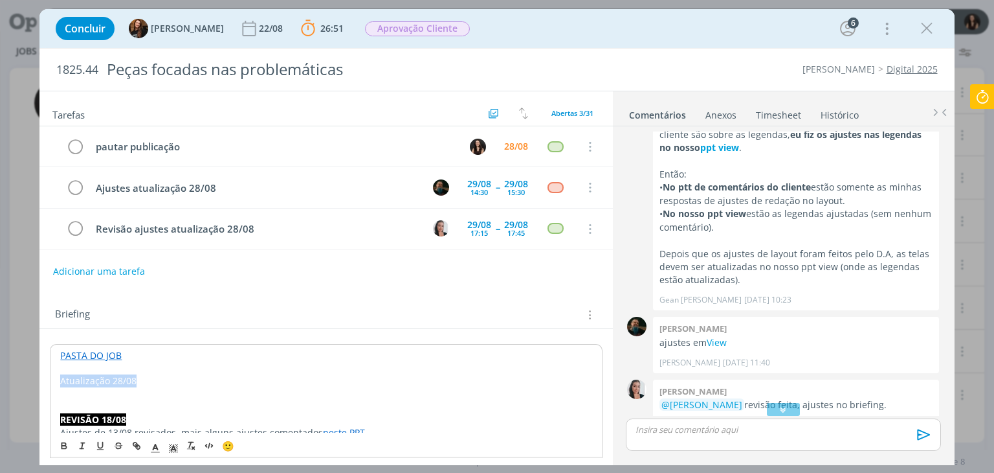
drag, startPoint x: 139, startPoint y: 378, endPoint x: 56, endPoint y: 376, distance: 83.5
click at [169, 448] on rect "dialog" at bounding box center [169, 448] width 1 height 1
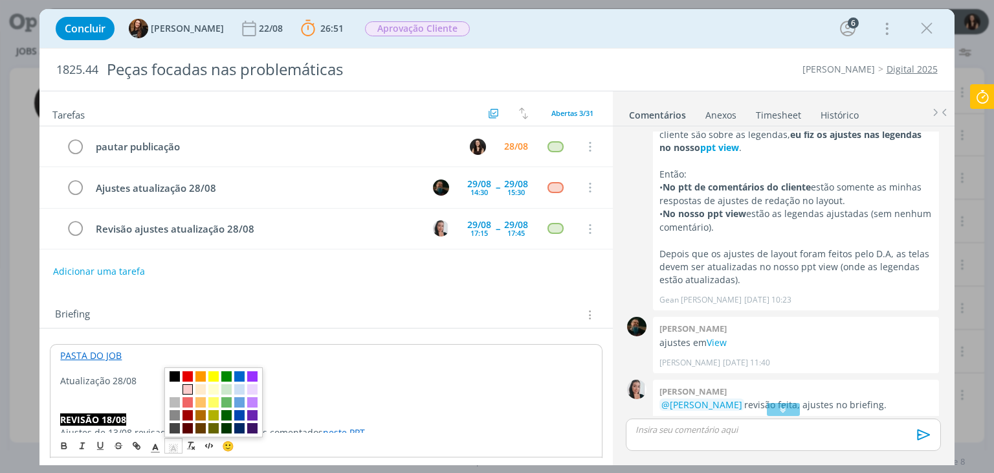
click at [190, 386] on span "dialog" at bounding box center [188, 390] width 10 height 10
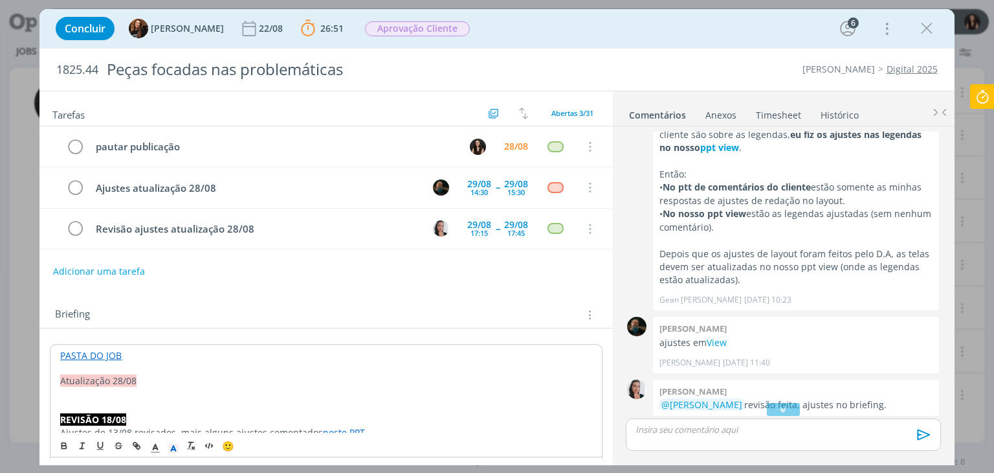
click at [100, 392] on p "dialog" at bounding box center [325, 393] width 531 height 13
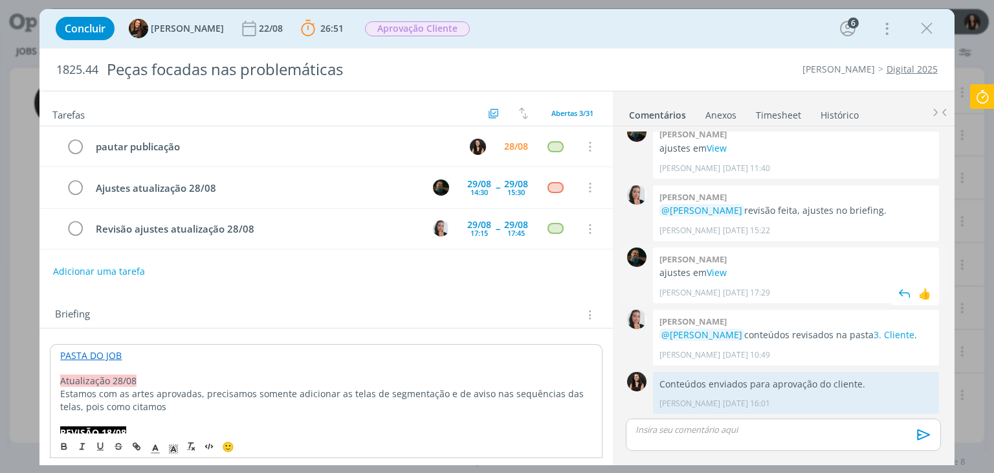
click at [728, 273] on p "ajustes em View" at bounding box center [796, 272] width 273 height 13
click at [892, 337] on link "3. Cliente" at bounding box center [894, 334] width 41 height 12
click at [255, 401] on p "Estamos com as artes aprovadas, precisamos somente adicionar as telas de segmen…" at bounding box center [326, 399] width 533 height 26
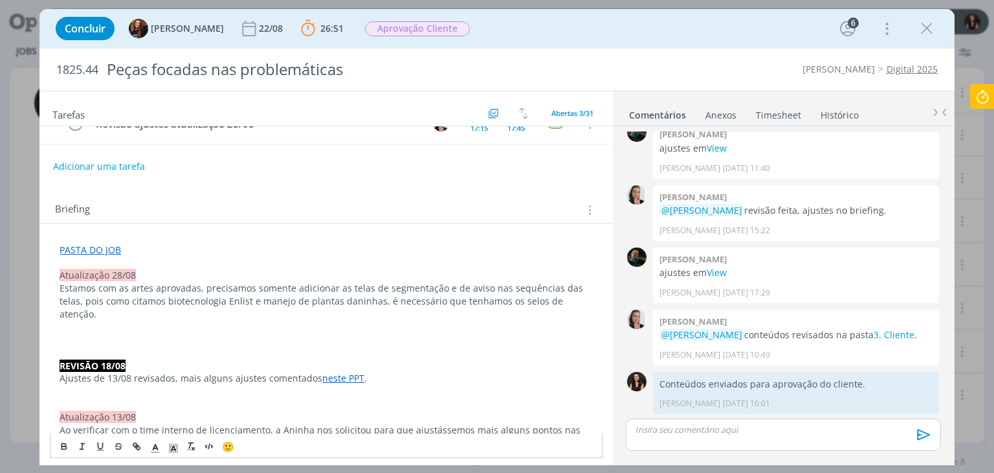
scroll to position [129, 0]
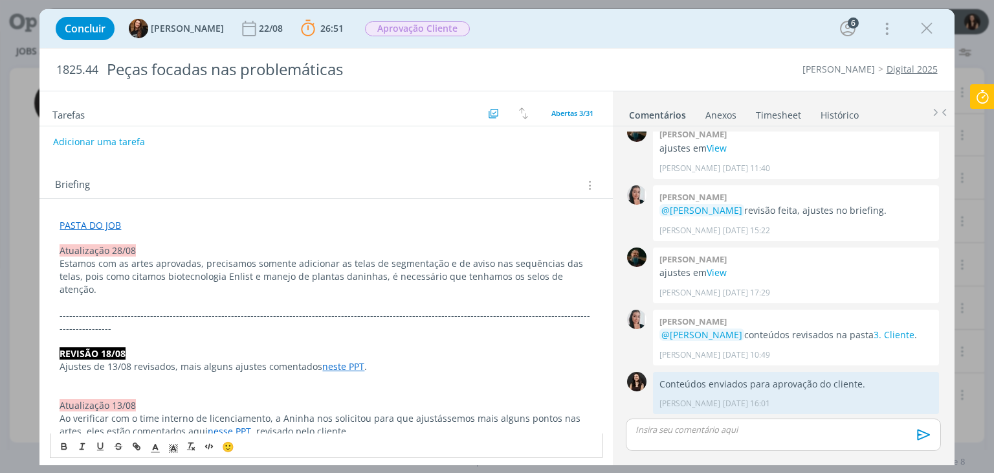
click at [337, 219] on p "PASTA DO JOB" at bounding box center [326, 225] width 533 height 13
click at [326, 252] on p "Atualização 28/08" at bounding box center [326, 250] width 533 height 13
click at [339, 239] on p "dialog" at bounding box center [326, 238] width 533 height 13
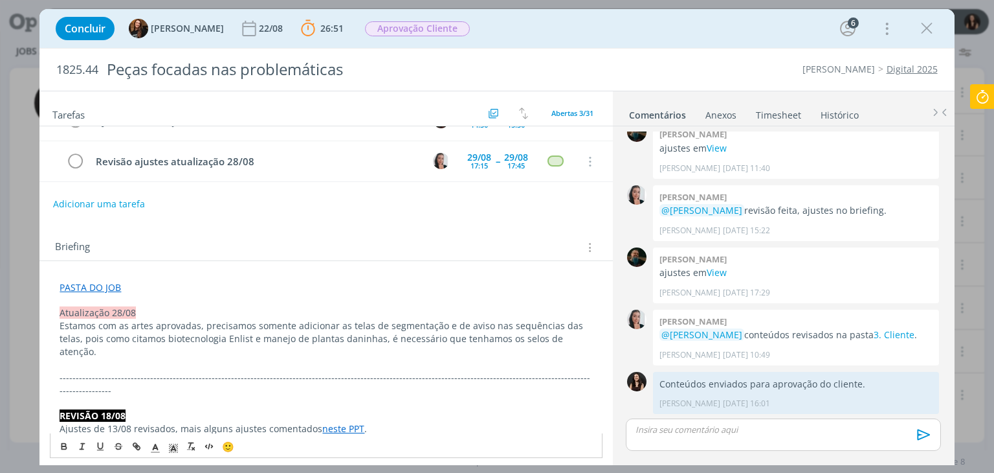
scroll to position [0, 0]
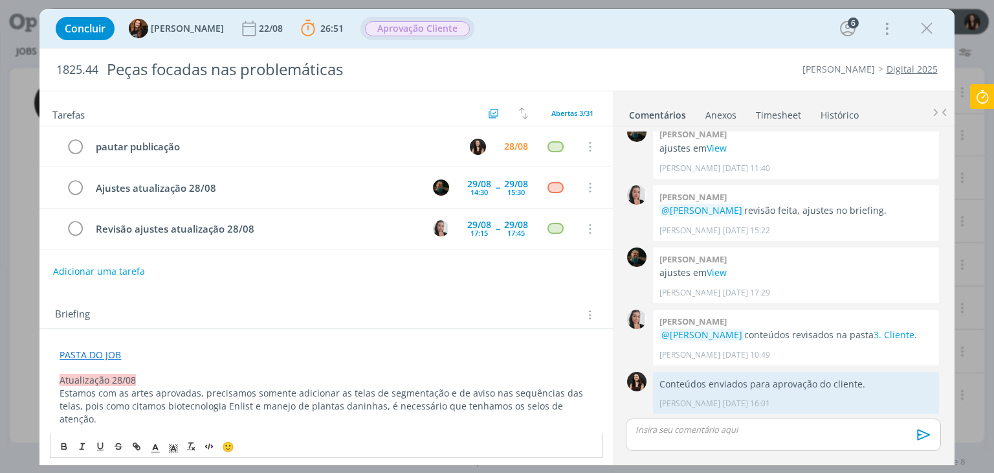
click at [434, 25] on span "Aprovação Cliente" at bounding box center [417, 28] width 105 height 15
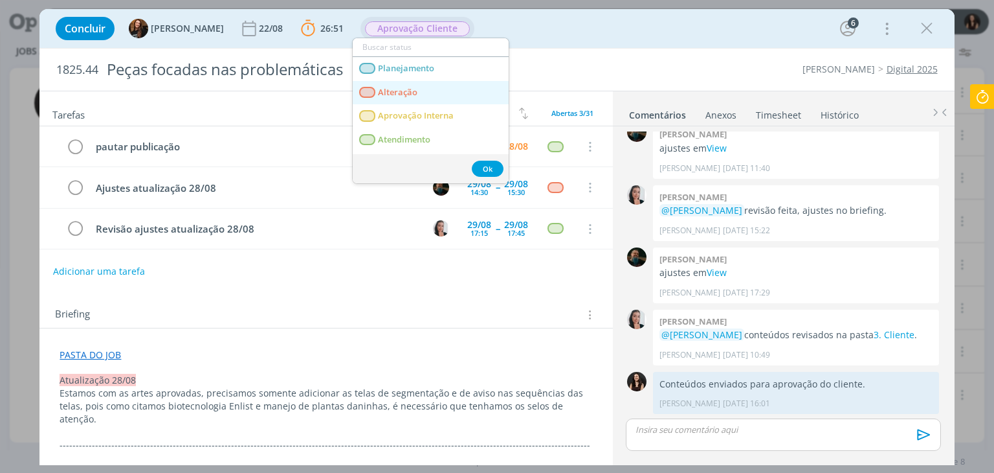
click at [440, 98] on link "Alteração" at bounding box center [431, 93] width 156 height 24
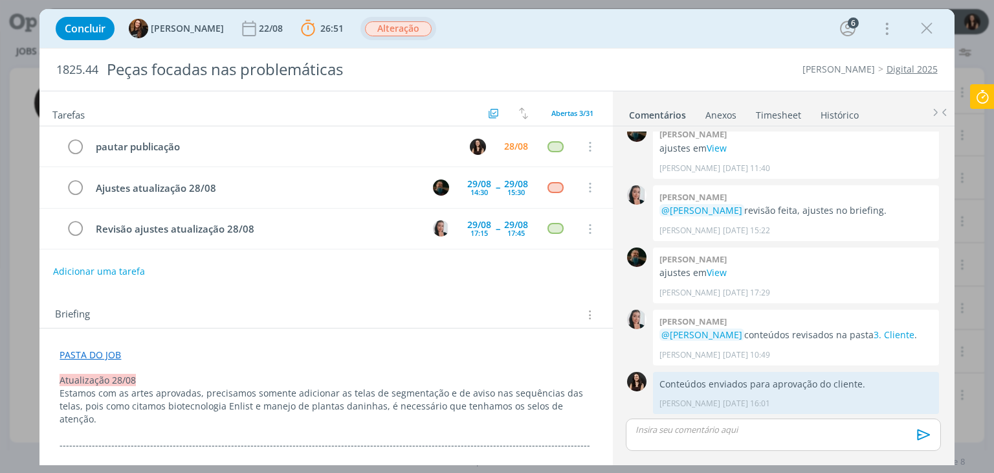
click at [757, 441] on div "dialog" at bounding box center [783, 434] width 315 height 32
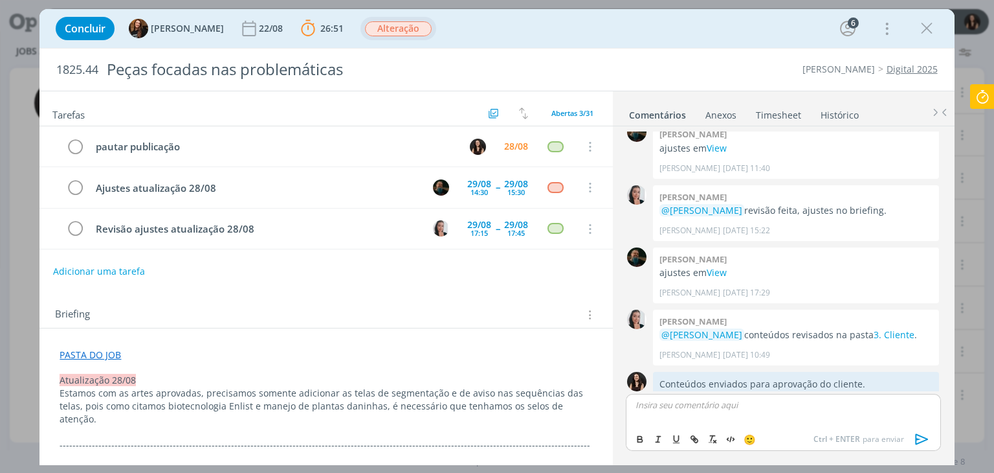
scroll to position [1234, 0]
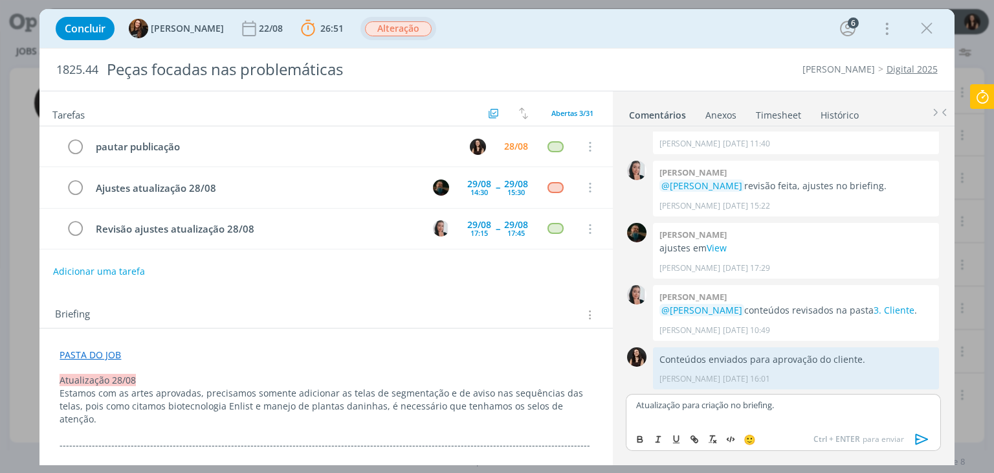
click at [859, 402] on p "Atualização para criação no briefing." at bounding box center [783, 405] width 294 height 12
click at [925, 443] on icon "dialog" at bounding box center [922, 438] width 19 height 19
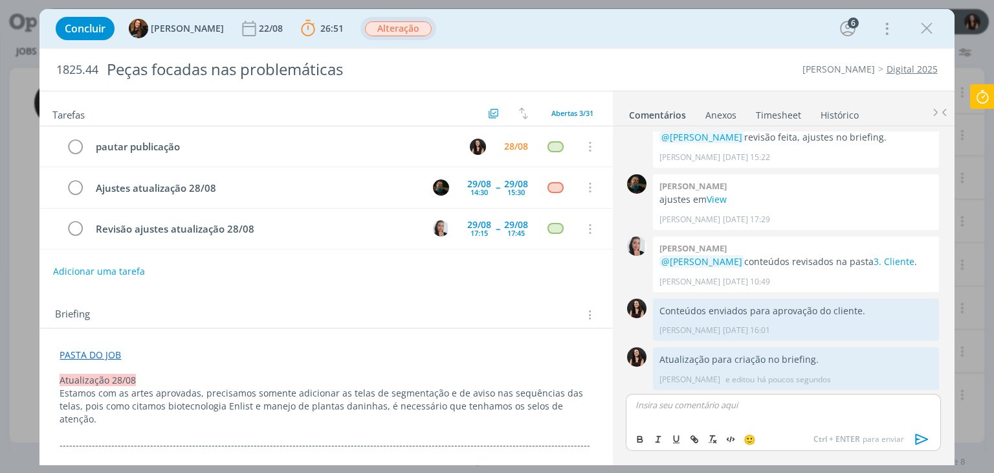
click at [992, 96] on icon at bounding box center [982, 96] width 23 height 25
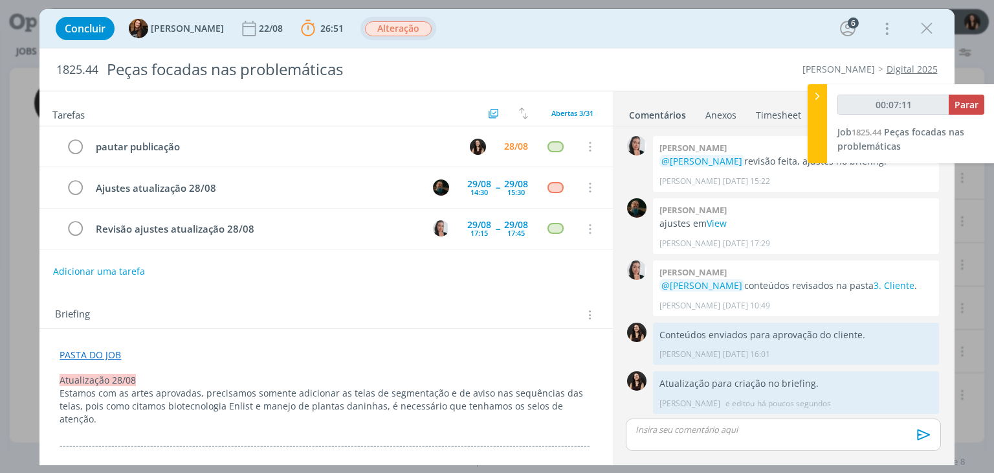
type input "00:07:12"
click at [961, 100] on span "Parar" at bounding box center [967, 104] width 24 height 12
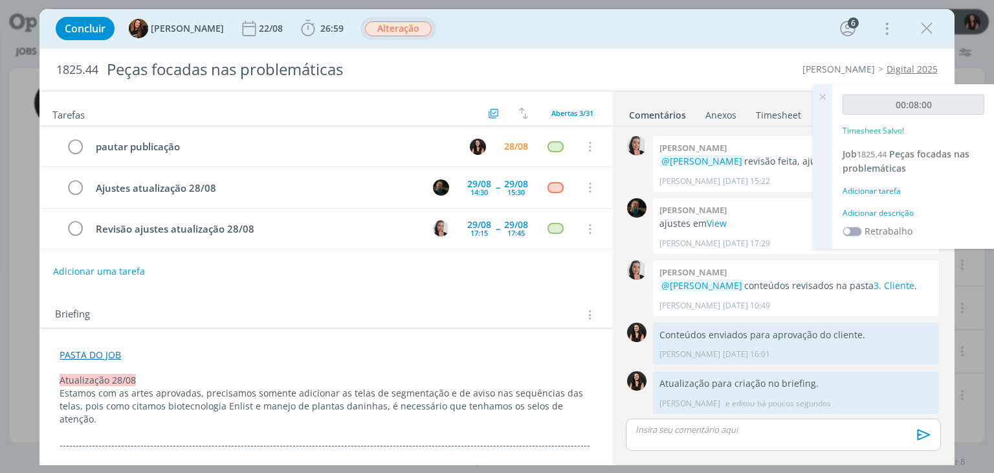
click at [905, 210] on div "Adicionar descrição" at bounding box center [914, 213] width 142 height 12
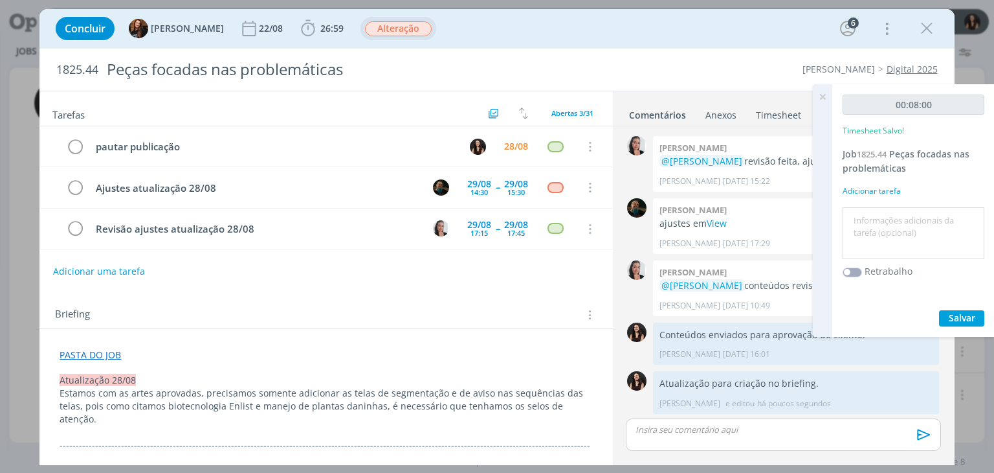
click at [909, 229] on textarea at bounding box center [913, 233] width 135 height 46
type textarea "Atualização pautas e briefing"
click at [963, 311] on span "Salvar" at bounding box center [962, 317] width 27 height 12
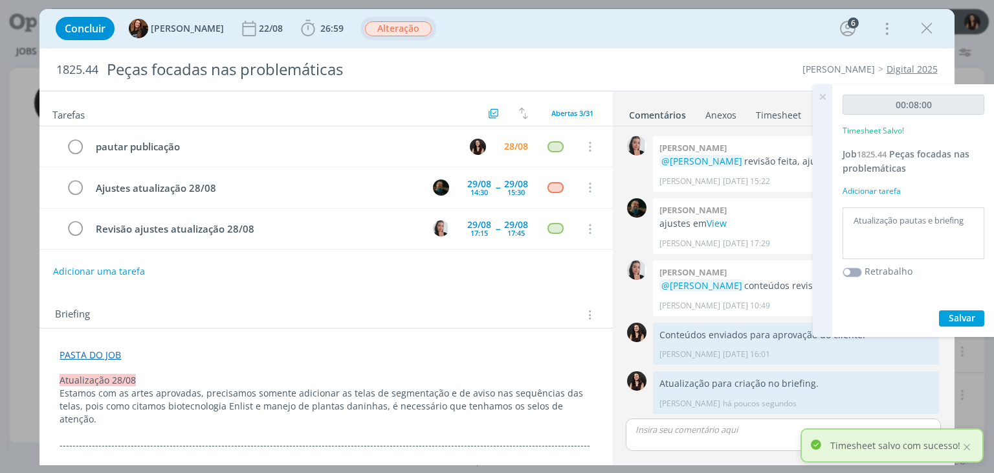
click at [827, 99] on icon at bounding box center [822, 96] width 23 height 25
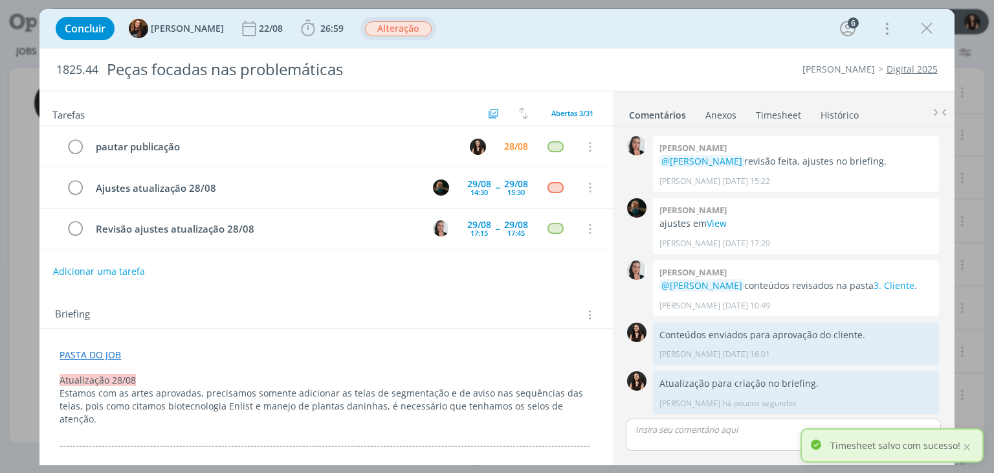
click at [647, 57] on div "1825.44 Peças focadas nas problemáticas Cordius - Corteva Digital 2025" at bounding box center [496, 70] width 915 height 42
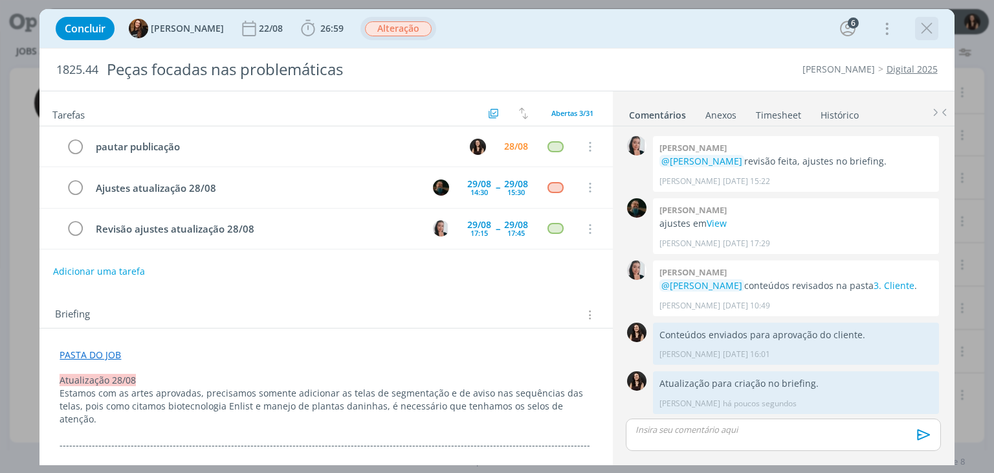
click at [928, 30] on icon "dialog" at bounding box center [926, 28] width 19 height 19
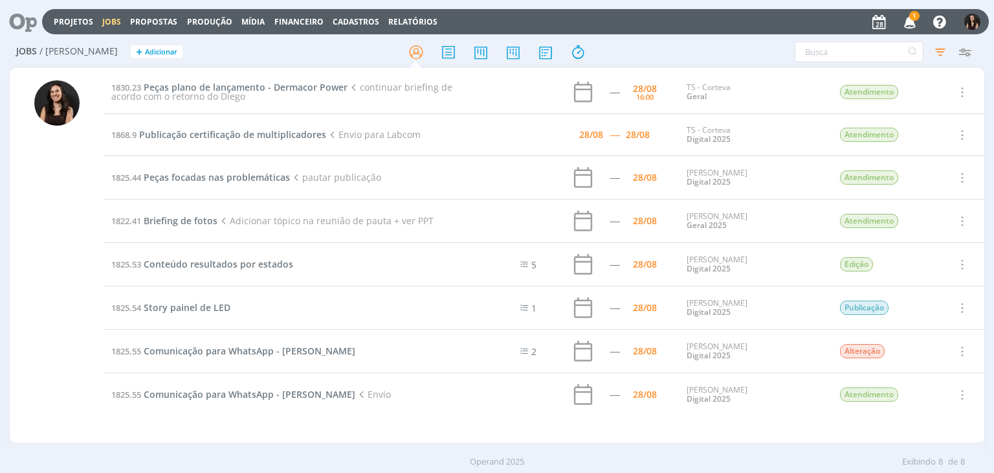
click at [905, 19] on icon "button" at bounding box center [910, 21] width 23 height 22
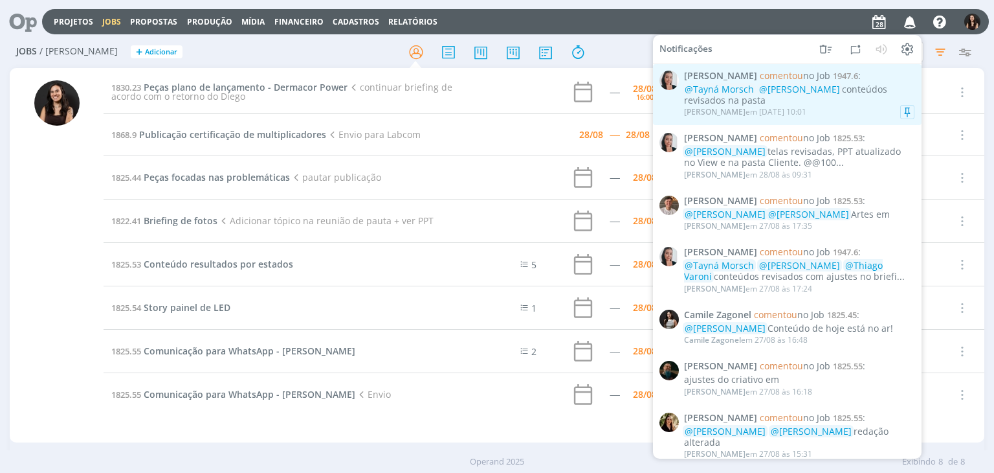
click at [851, 103] on div "@Tayná Morsch @Isabelle Silva conteúdos revisados na pasta" at bounding box center [799, 95] width 230 height 22
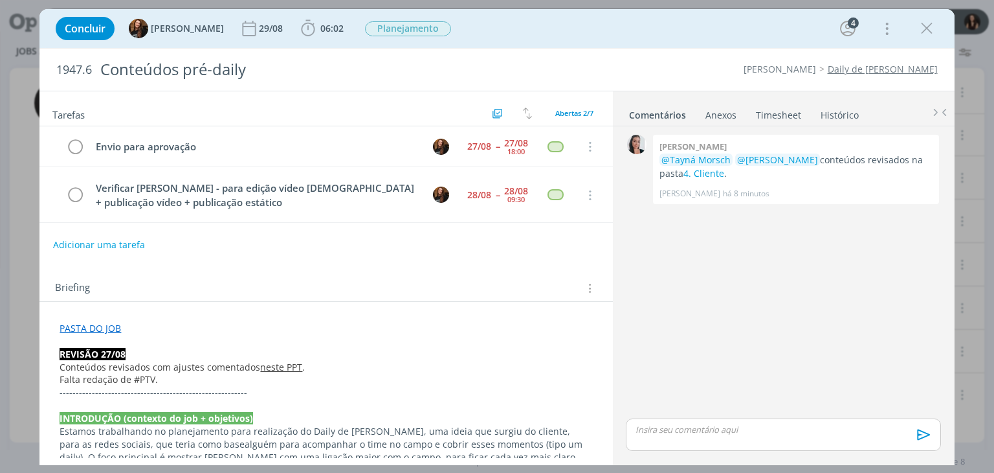
scroll to position [416, 0]
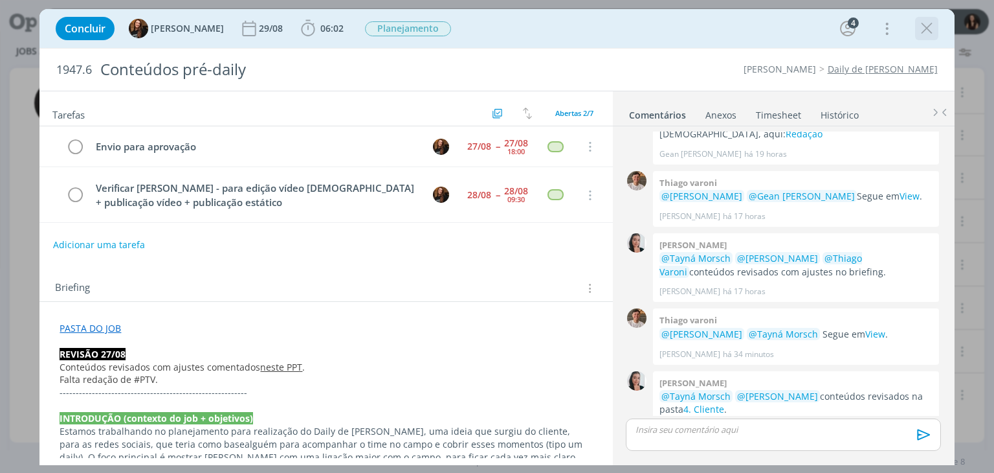
click at [932, 22] on icon "dialog" at bounding box center [926, 28] width 19 height 19
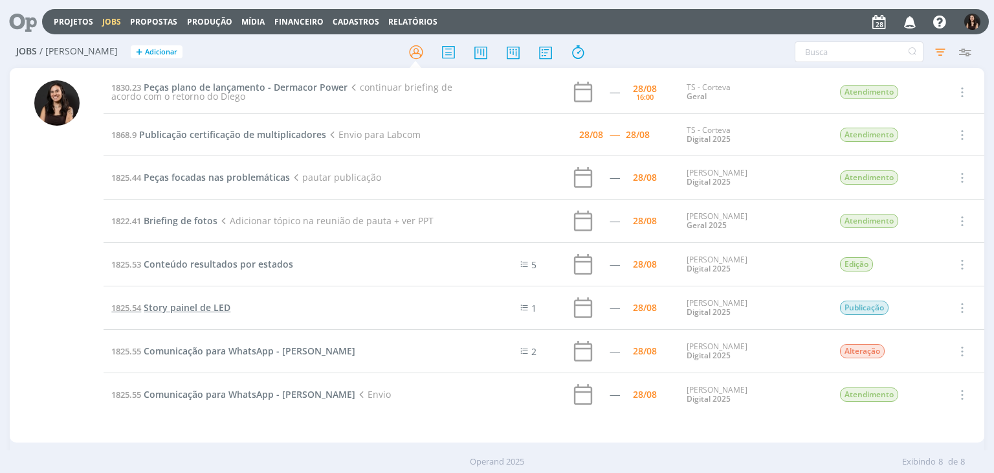
click at [205, 308] on span "Story painel de LED" at bounding box center [187, 307] width 87 height 12
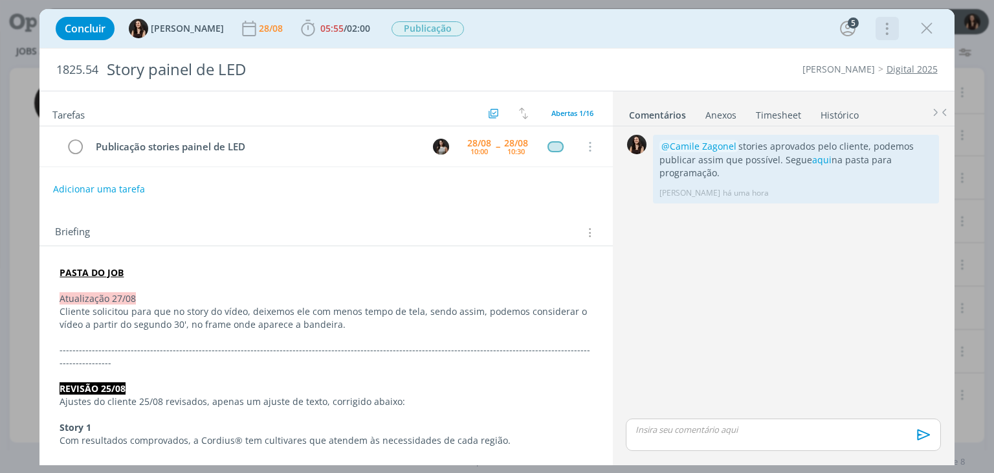
scroll to position [660, 0]
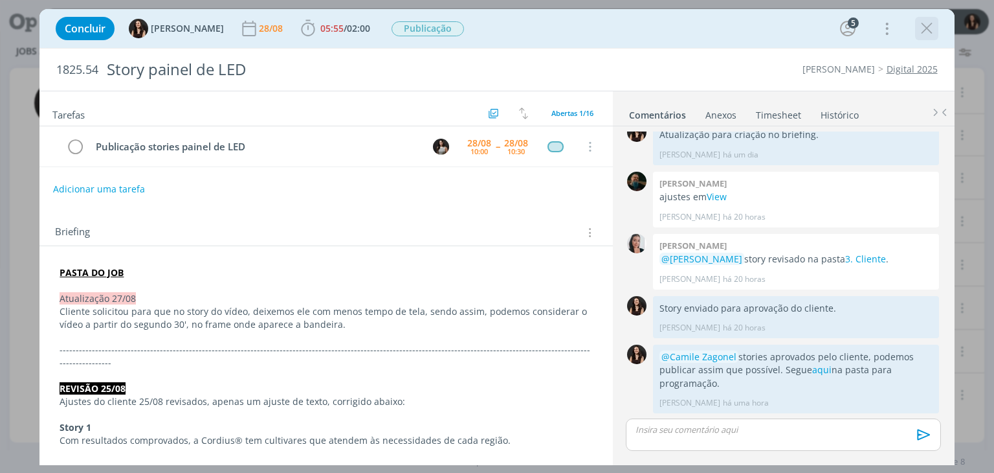
click at [924, 28] on icon "dialog" at bounding box center [926, 28] width 19 height 19
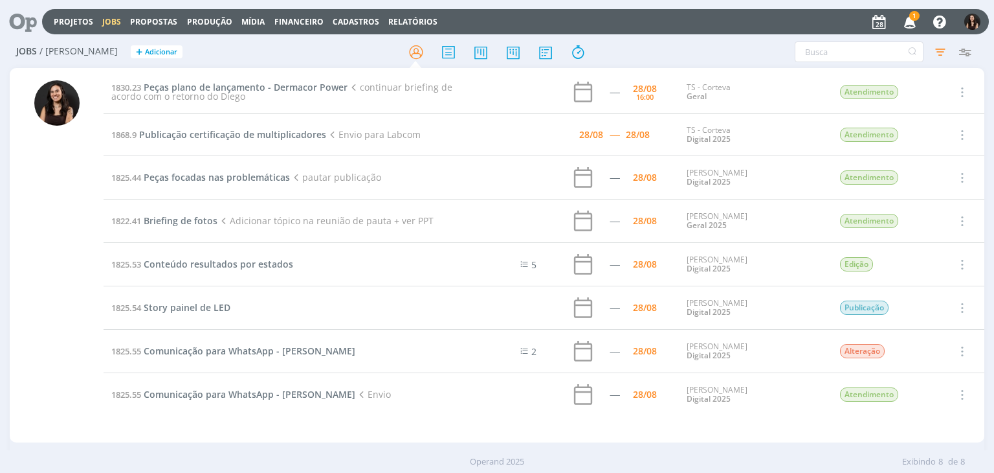
click at [906, 19] on icon "button" at bounding box center [910, 21] width 23 height 22
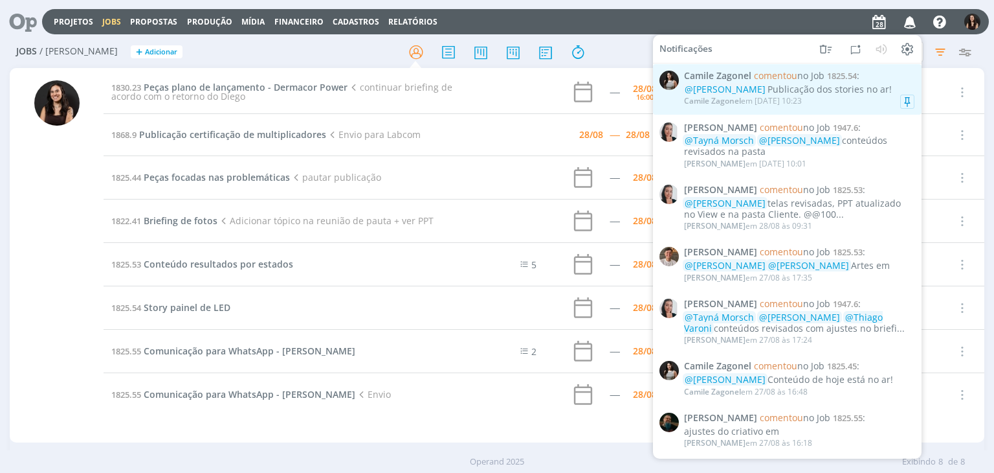
click at [849, 102] on div "Camile Zagonel em 28/08 às 10:23" at bounding box center [799, 101] width 230 height 13
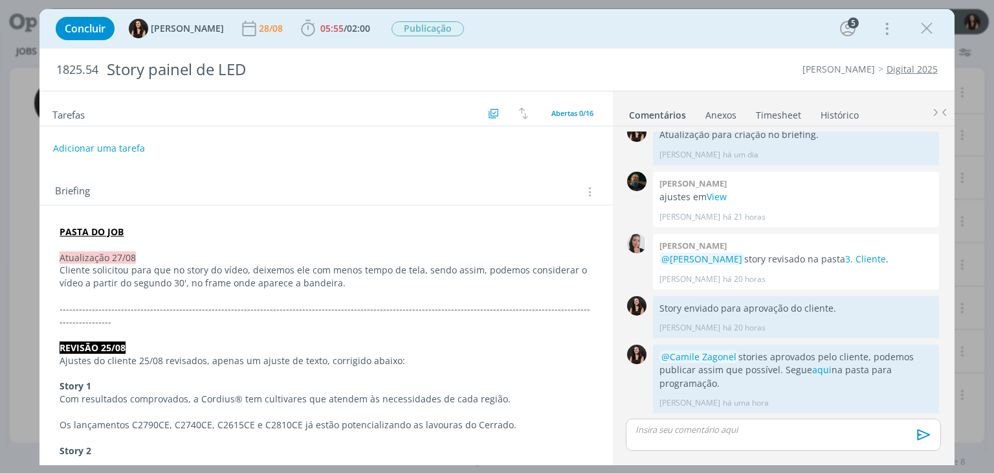
scroll to position [722, 0]
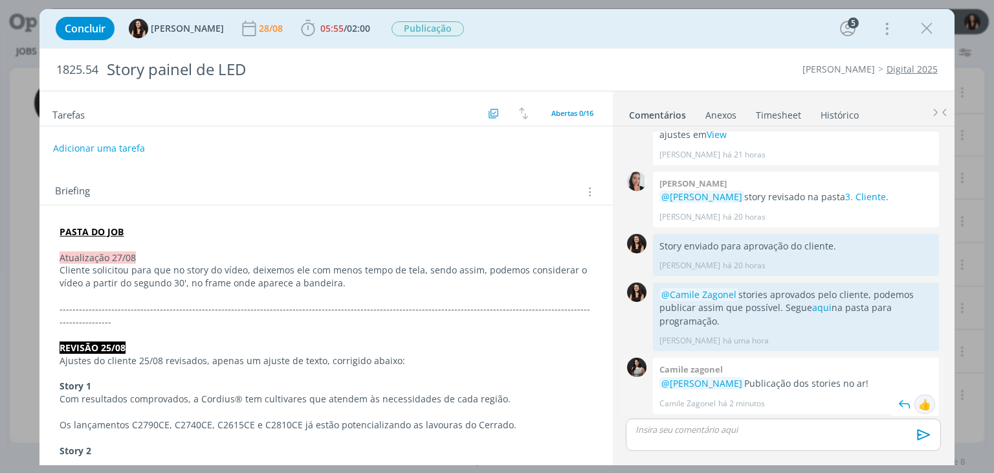
click at [919, 405] on div "👍" at bounding box center [925, 404] width 13 height 16
click at [414, 27] on span "Publicação" at bounding box center [428, 28] width 73 height 15
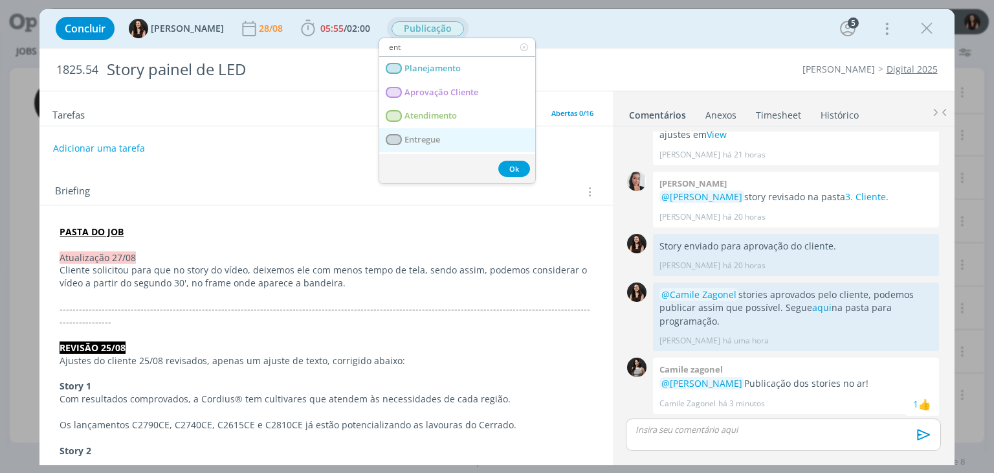
type input "ent"
click at [447, 131] on link "Entregue" at bounding box center [457, 140] width 156 height 24
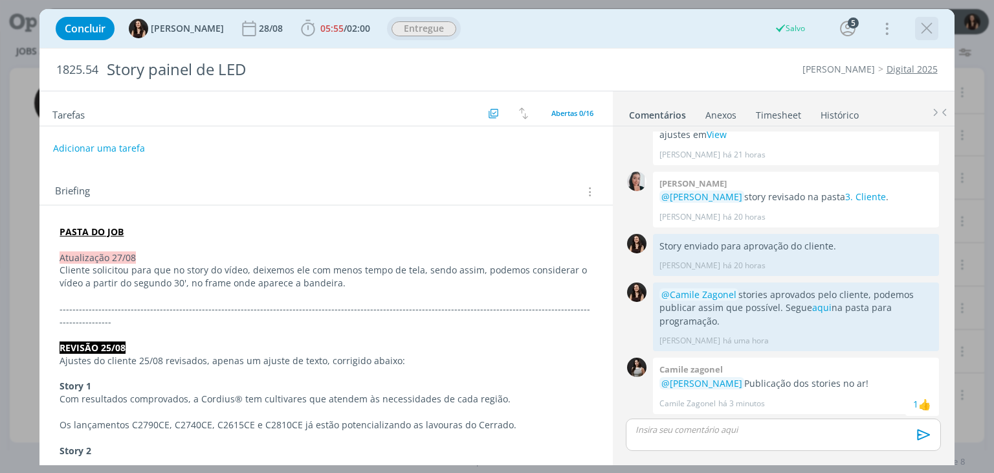
click at [924, 34] on icon "dialog" at bounding box center [926, 28] width 19 height 19
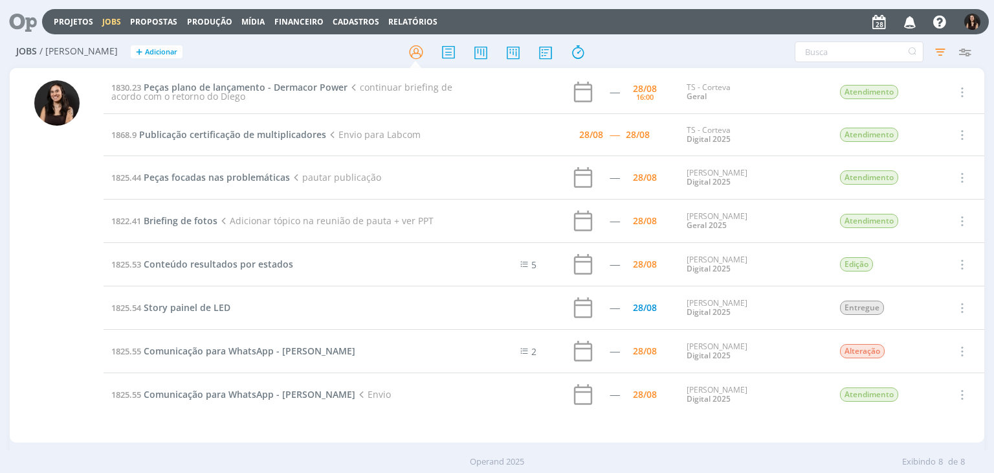
click at [17, 21] on icon at bounding box center [18, 21] width 27 height 25
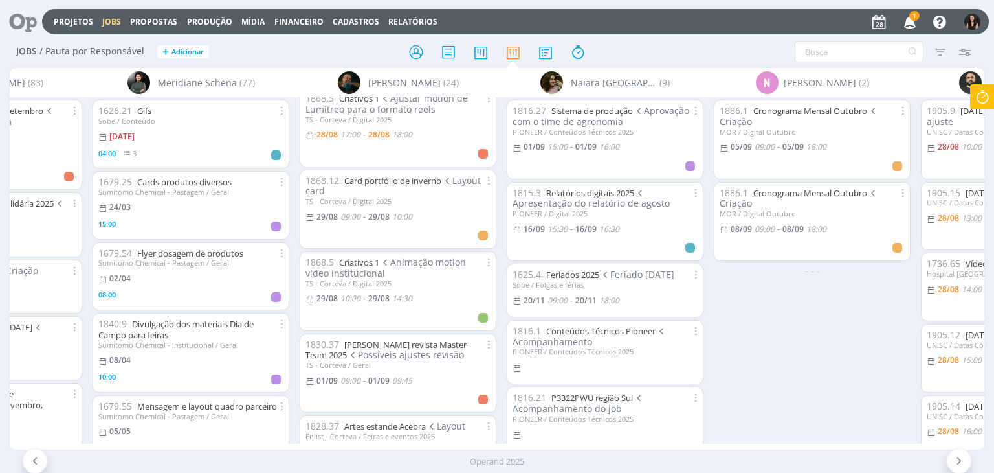
scroll to position [324, 0]
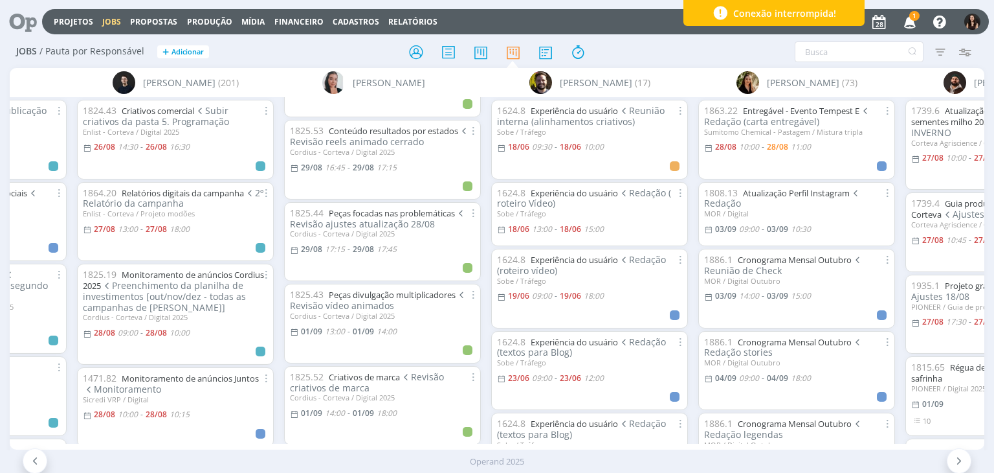
scroll to position [1052, 0]
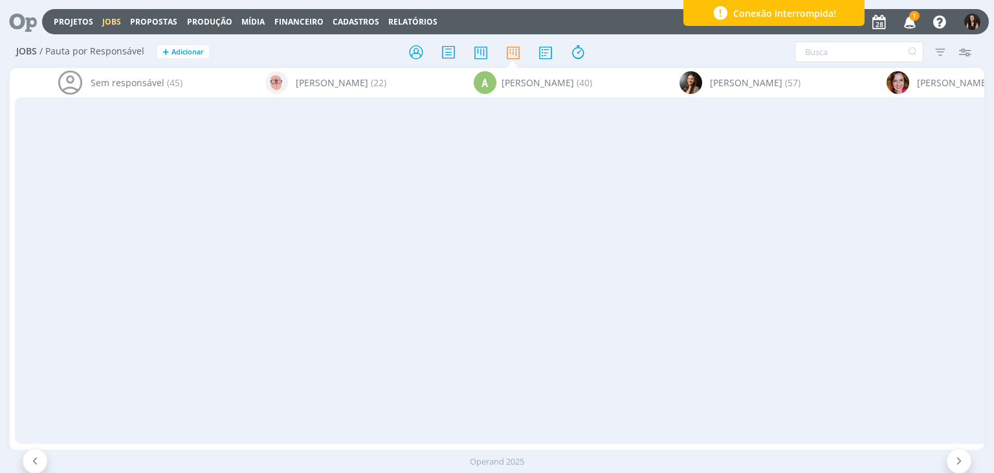
scroll to position [0, 1393]
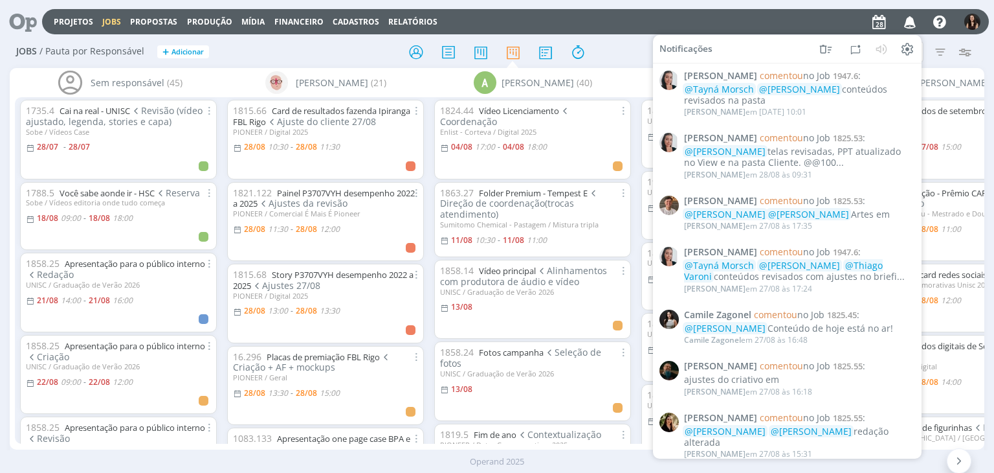
click at [809, 21] on div "Projetos Jobs Propostas Produção [GEOGRAPHIC_DATA] Financeiro Cadastros Relatór…" at bounding box center [515, 21] width 947 height 25
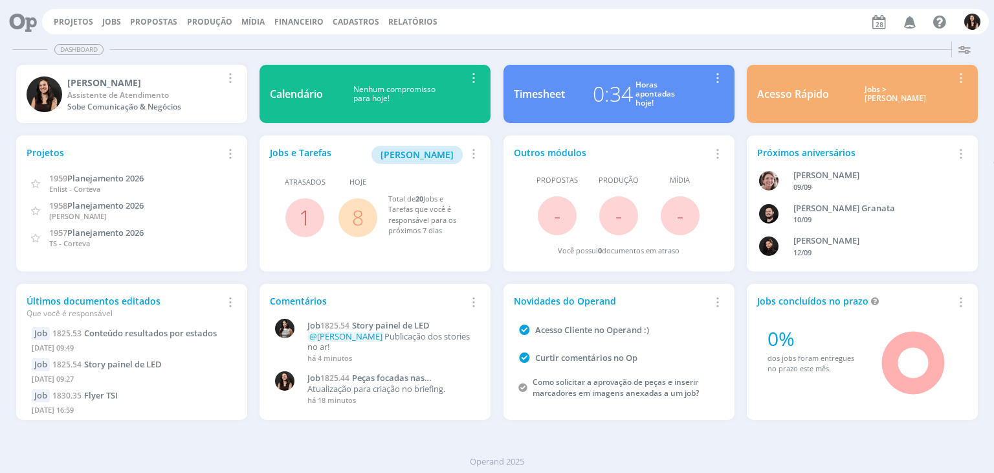
click at [27, 19] on icon at bounding box center [18, 21] width 27 height 25
drag, startPoint x: 344, startPoint y: 231, endPoint x: 349, endPoint y: 222, distance: 10.1
click at [346, 229] on span "8" at bounding box center [358, 217] width 39 height 39
click at [350, 221] on span "8" at bounding box center [358, 217] width 39 height 39
click at [353, 215] on link "8" at bounding box center [358, 217] width 12 height 28
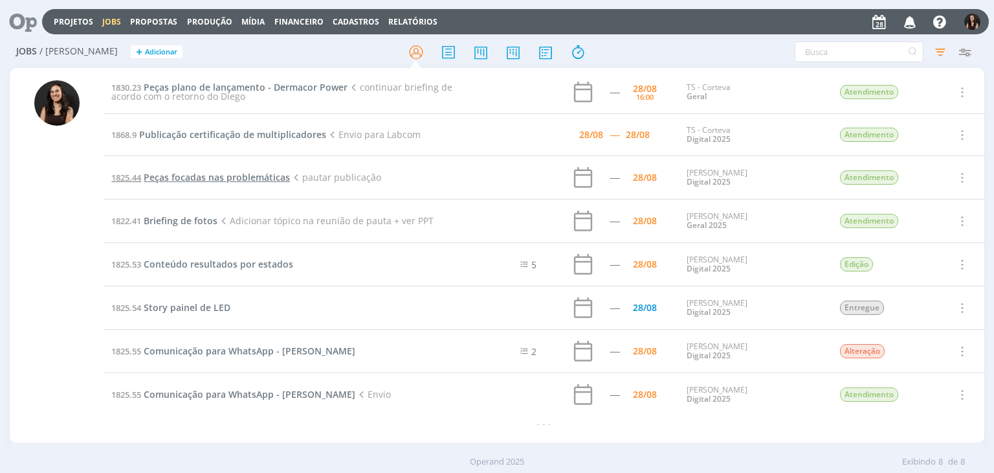
click at [223, 173] on span "Peças focadas nas problemáticas" at bounding box center [217, 177] width 146 height 12
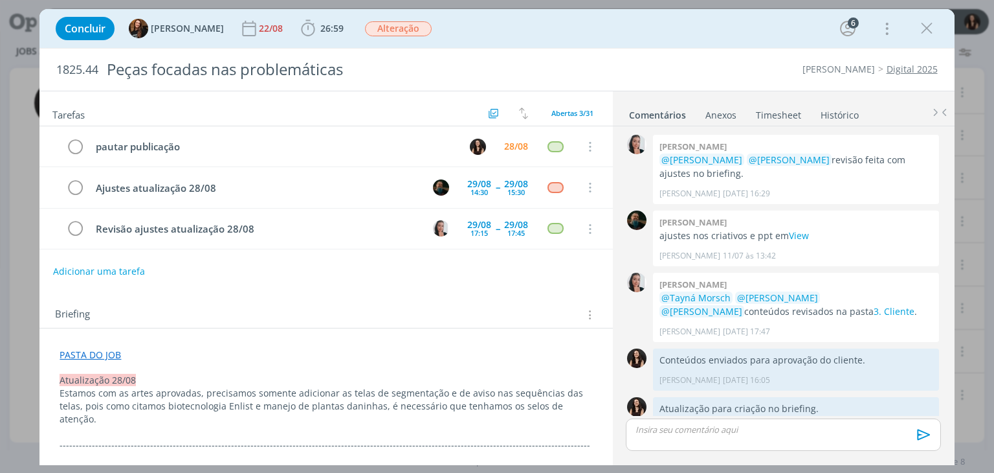
scroll to position [1183, 0]
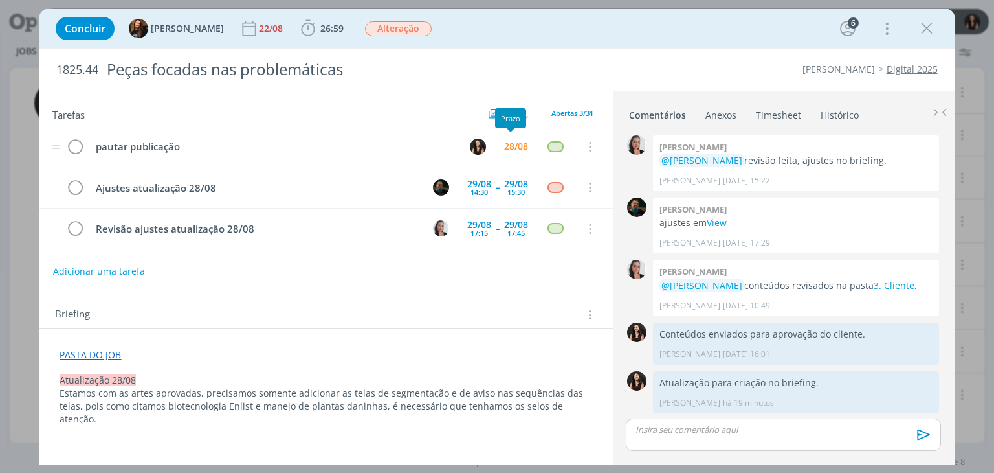
drag, startPoint x: 484, startPoint y: 155, endPoint x: 489, endPoint y: 150, distance: 7.3
click at [487, 152] on tr "pautar publicação 28/08 Cancelar" at bounding box center [325, 146] width 573 height 41
click at [501, 138] on div "28/08" at bounding box center [516, 146] width 30 height 19
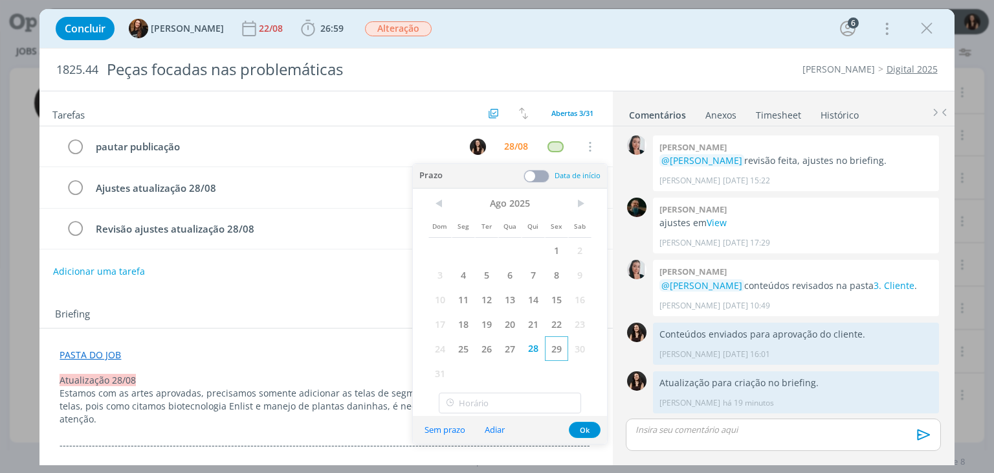
click at [555, 345] on span "29" at bounding box center [556, 348] width 23 height 25
click at [578, 423] on button "Ok" at bounding box center [585, 429] width 32 height 16
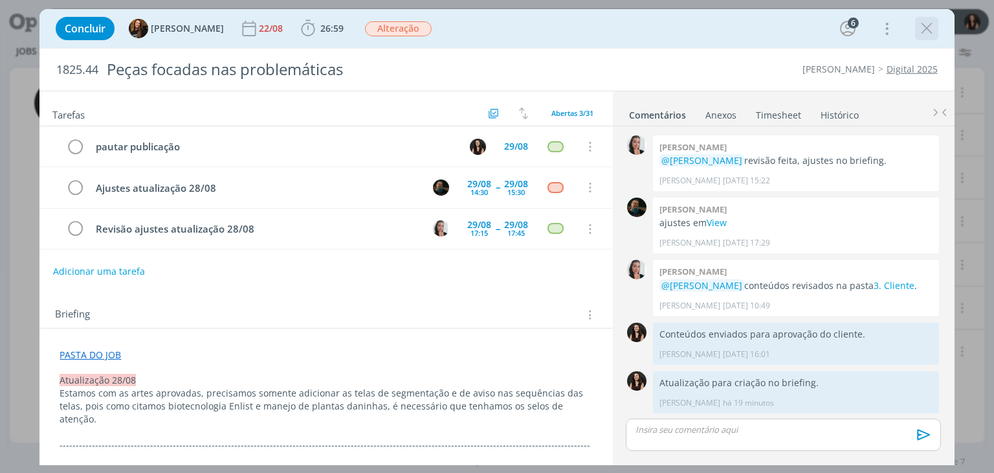
click at [930, 33] on icon "dialog" at bounding box center [926, 28] width 19 height 19
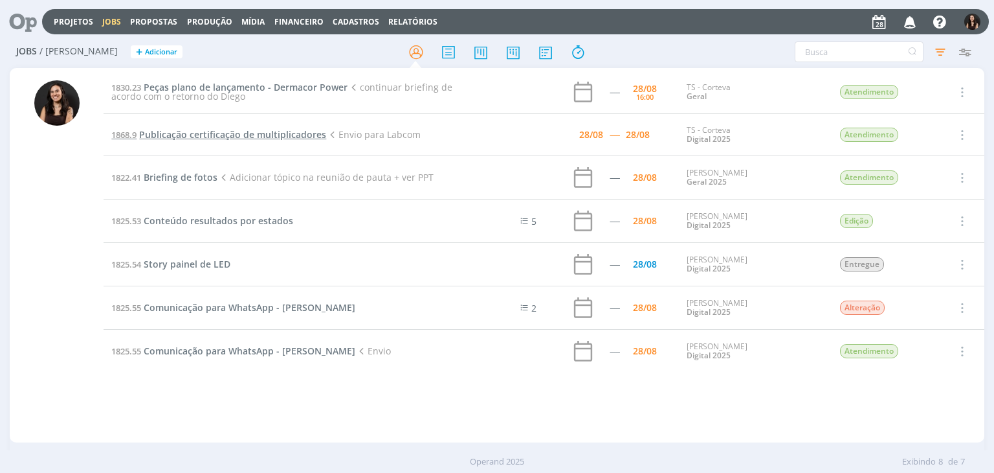
click at [214, 132] on span "Publicação certificação de multiplicadores" at bounding box center [232, 134] width 187 height 12
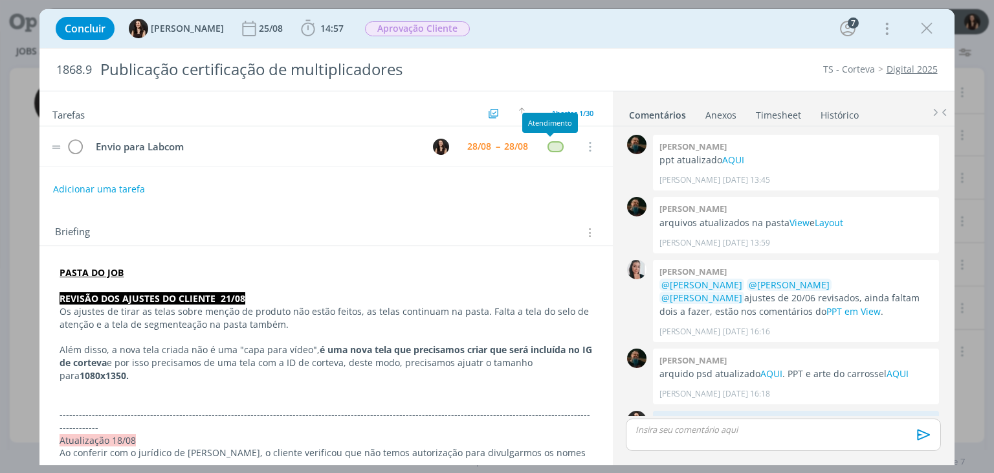
scroll to position [1264, 0]
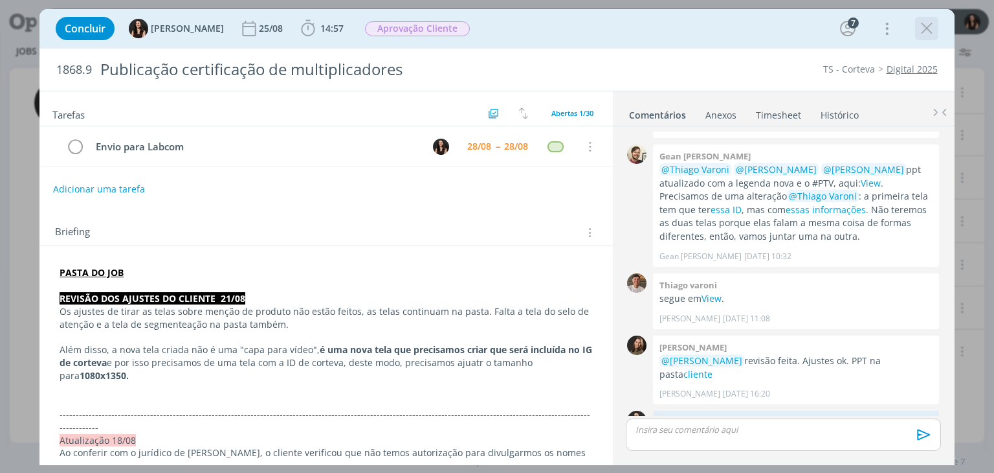
click at [925, 24] on icon "dialog" at bounding box center [926, 28] width 19 height 19
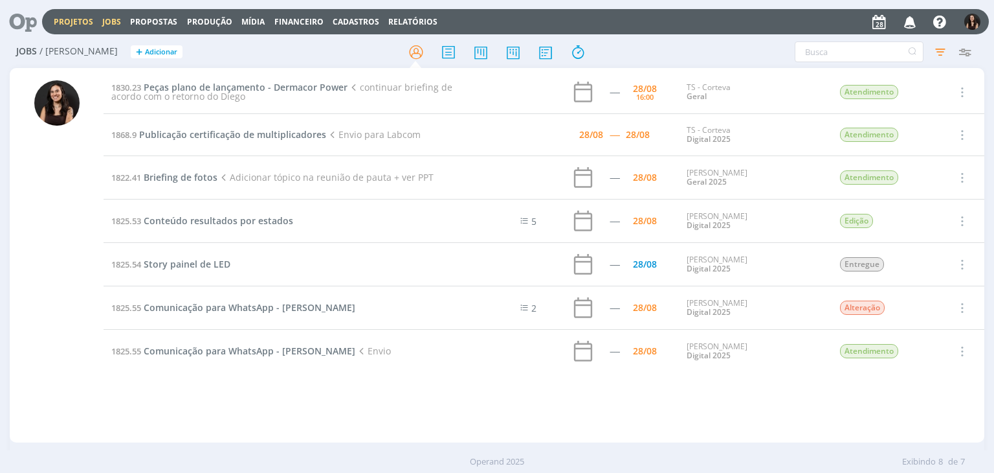
click at [69, 21] on link "Projetos" at bounding box center [73, 21] width 39 height 11
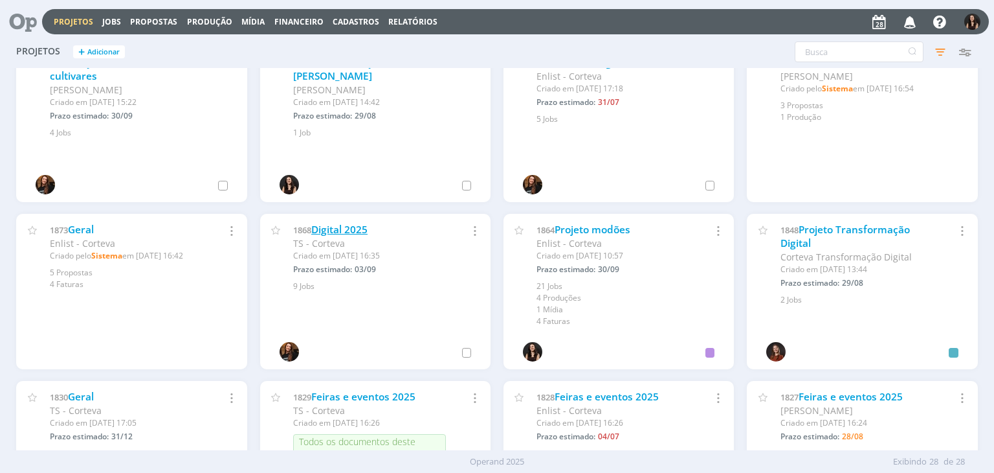
scroll to position [357, 0]
click at [329, 226] on link "Digital 2025" at bounding box center [339, 228] width 56 height 14
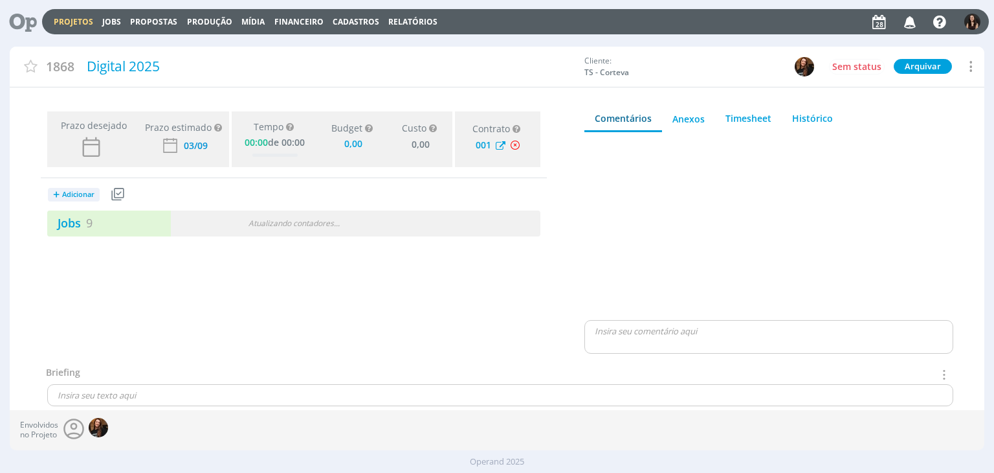
type input "0,00"
click at [74, 21] on link "Projetos" at bounding box center [73, 21] width 39 height 11
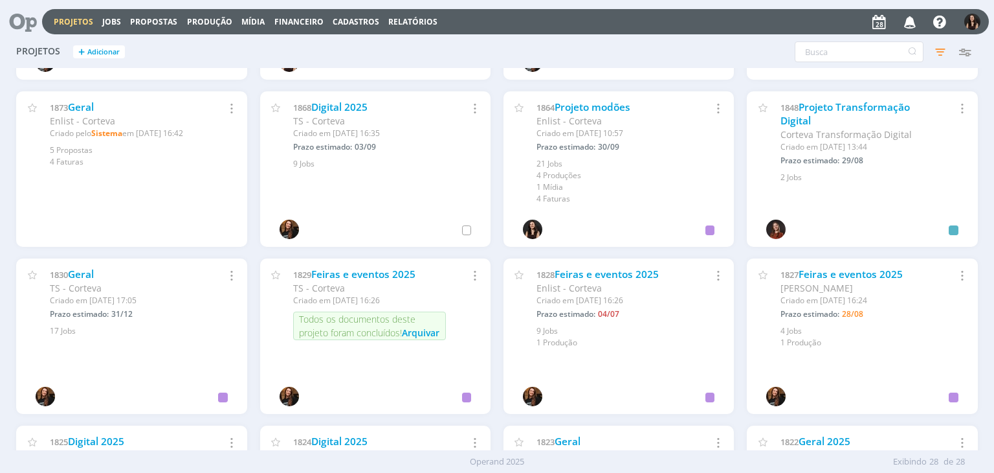
scroll to position [470, 0]
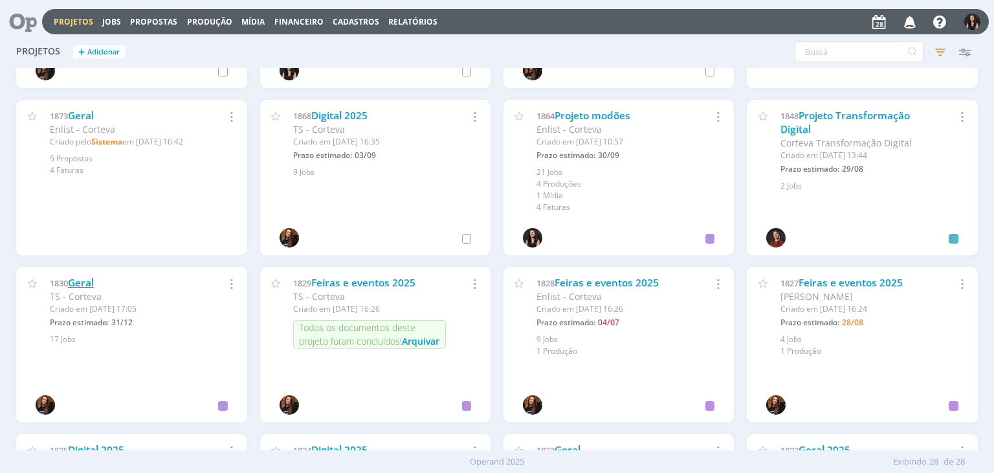
click at [73, 285] on link "Geral" at bounding box center [81, 283] width 26 height 14
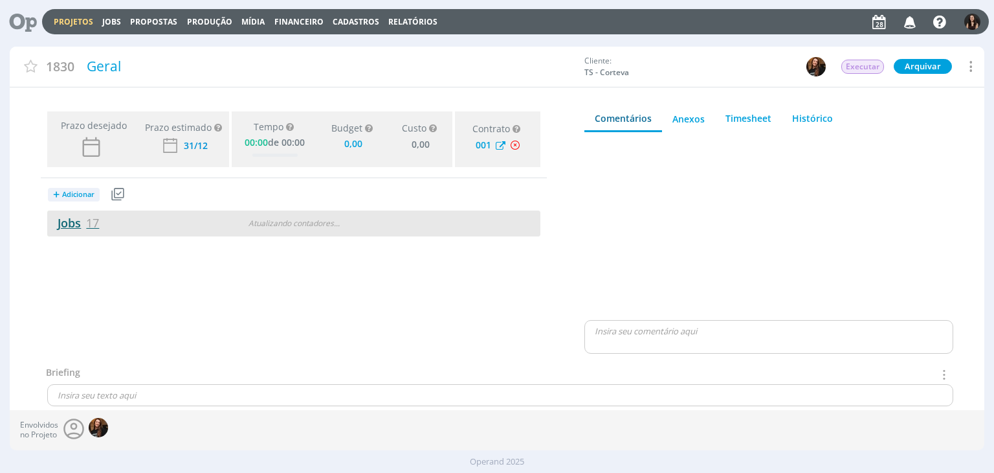
click at [80, 221] on link "Jobs 17" at bounding box center [73, 223] width 52 height 16
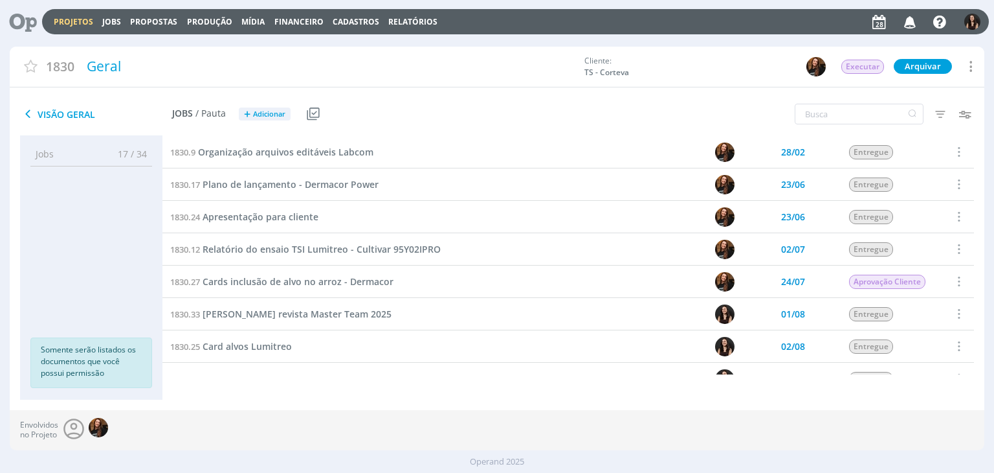
scroll to position [312, 0]
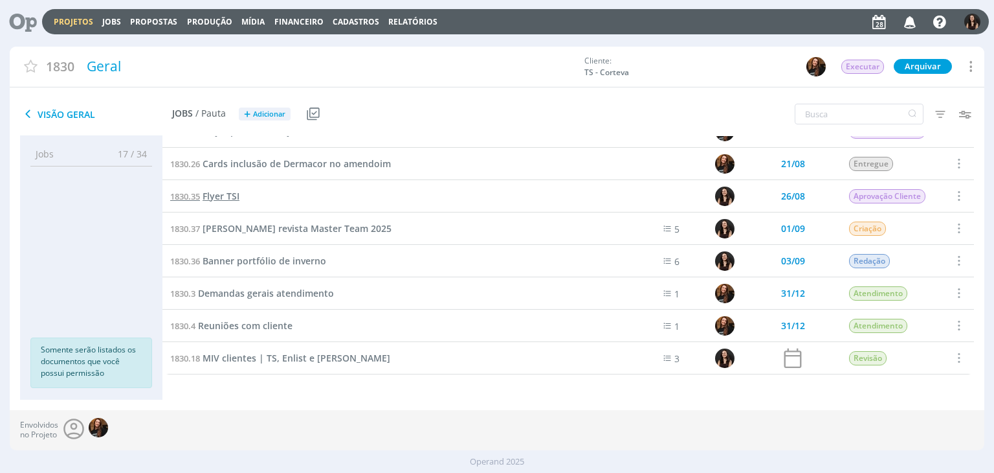
click at [231, 194] on span "Flyer TSI" at bounding box center [221, 196] width 37 height 12
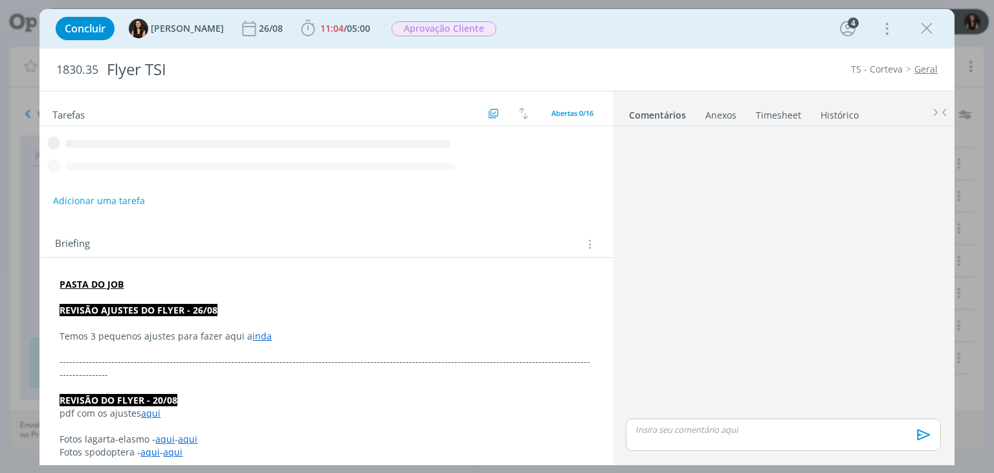
scroll to position [694, 0]
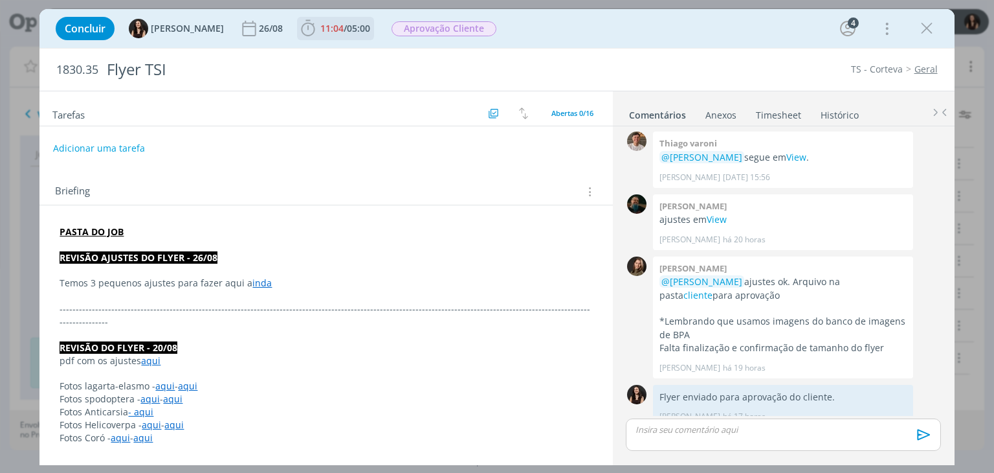
click at [313, 17] on span "11:04 / 05:00 Iniciar Apontar Data * 28/08/2025 Horas * 00:00 Tarefa Selecione …" at bounding box center [335, 28] width 77 height 23
click at [331, 11] on div "Concluir Isabelle Silva 26/08 11:04 / 05:00 Iniciar Apontar Data * 28/08/2025 H…" at bounding box center [496, 28] width 915 height 39
click at [347, 28] on span "05:00" at bounding box center [358, 28] width 23 height 12
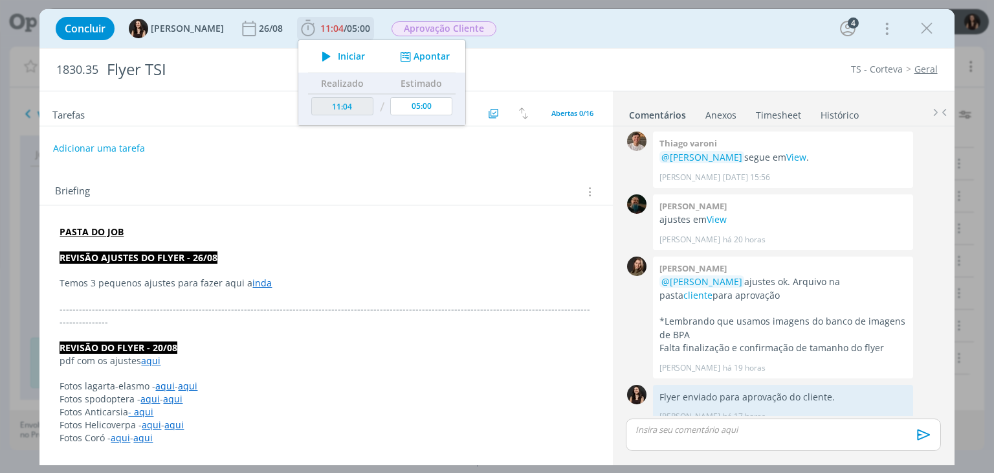
click at [340, 52] on span "Iniciar" at bounding box center [351, 56] width 27 height 9
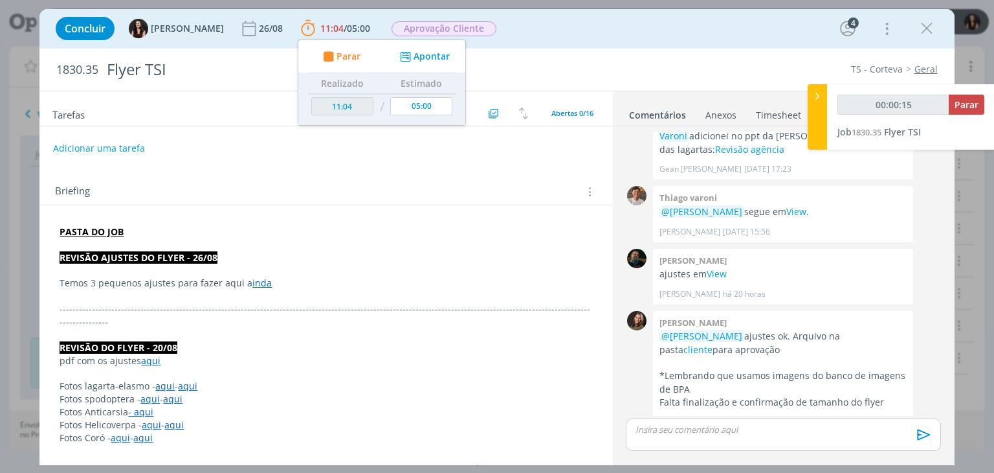
scroll to position [693, 0]
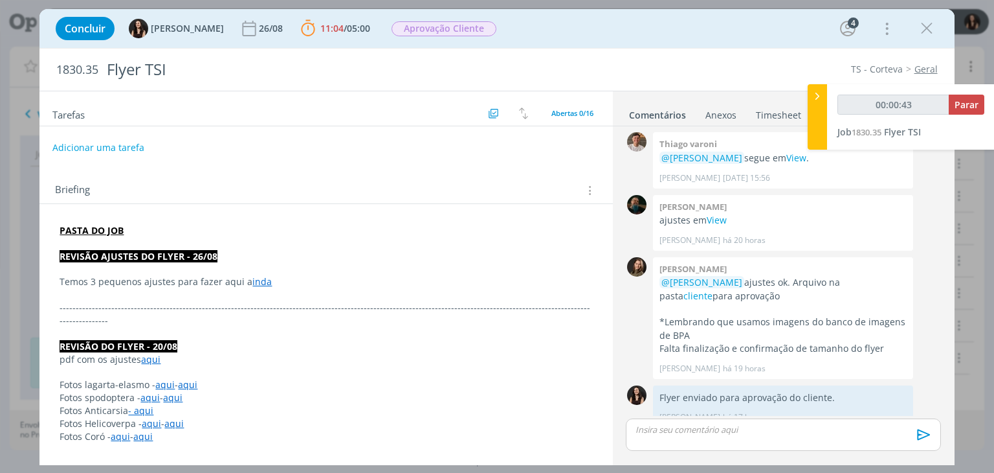
click at [137, 146] on button "Adicionar uma tarefa" at bounding box center [98, 148] width 92 height 22
type input "00:00:46"
type input "Finaliz"
type input "00:00:47"
type input "Finalização"
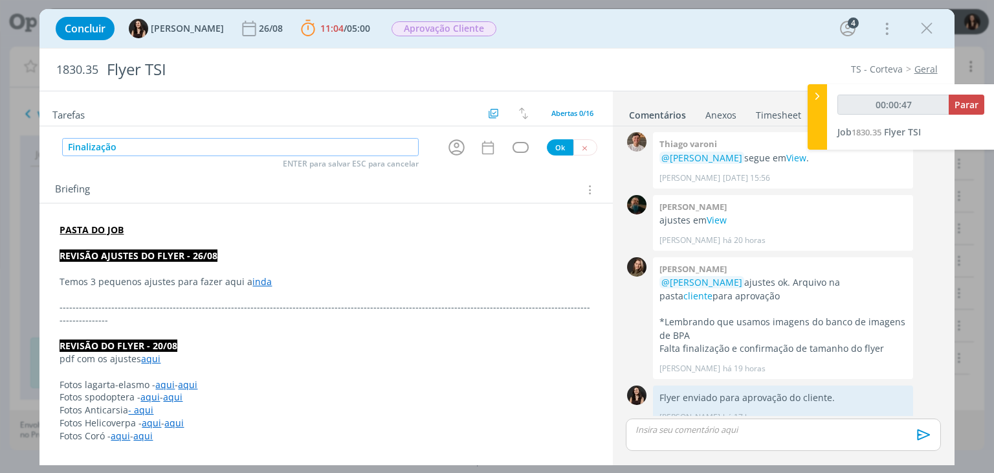
type input "00:00:48"
type input "Finalização flyer"
type input "00:00:50"
click at [450, 145] on icon "dialog" at bounding box center [457, 147] width 16 height 16
type input "Finalização flyer"
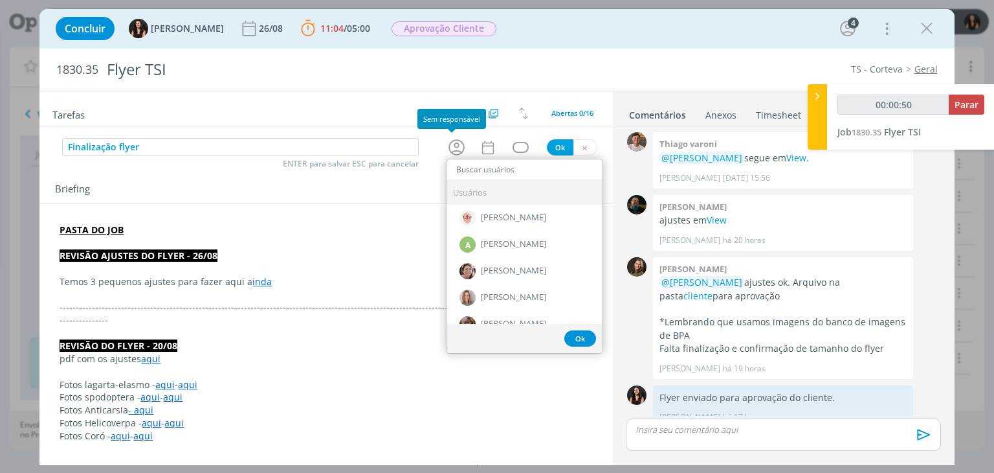
type input "t"
type input "00:00:51"
type input "th"
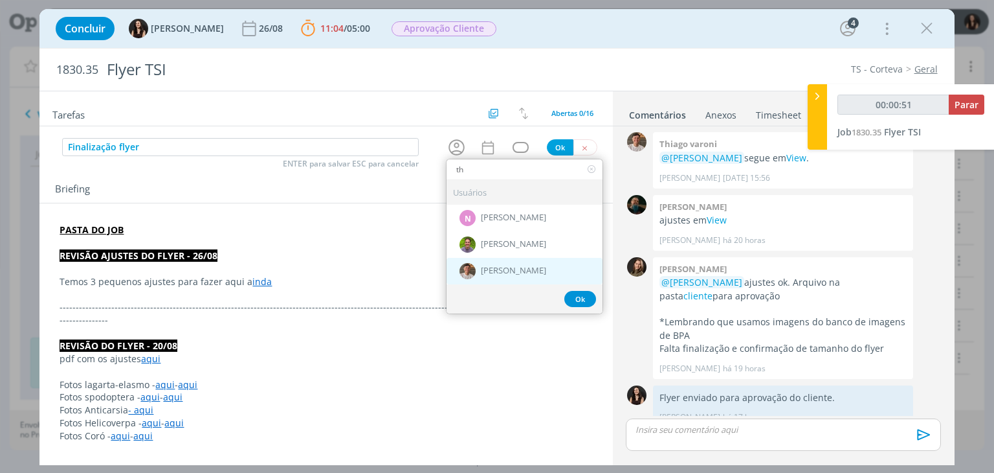
type input "00:00:52"
type input "th"
click at [474, 265] on div "[PERSON_NAME]" at bounding box center [525, 271] width 156 height 27
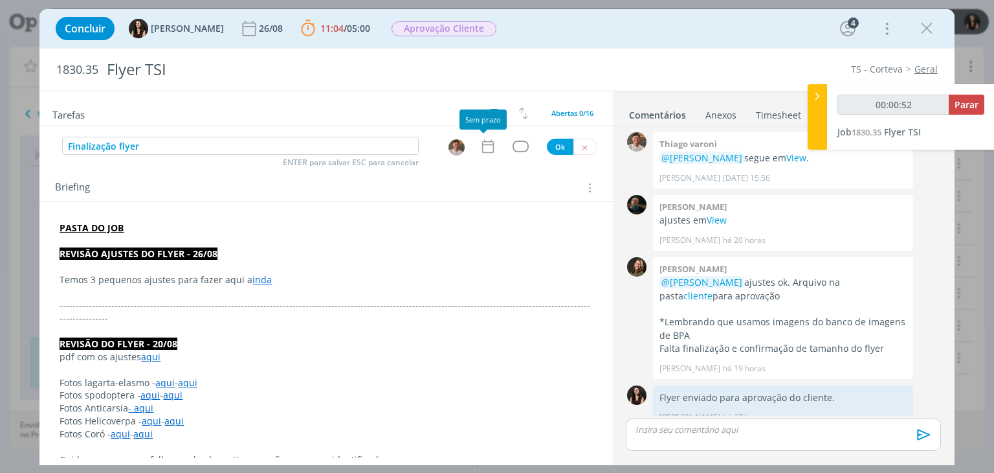
click at [488, 145] on icon "dialog" at bounding box center [488, 147] width 12 height 14
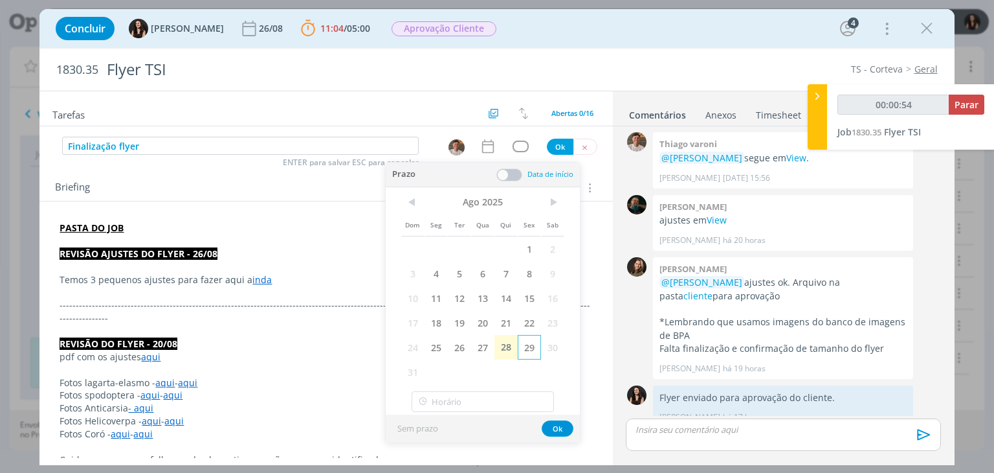
click at [526, 346] on span "29" at bounding box center [529, 347] width 23 height 25
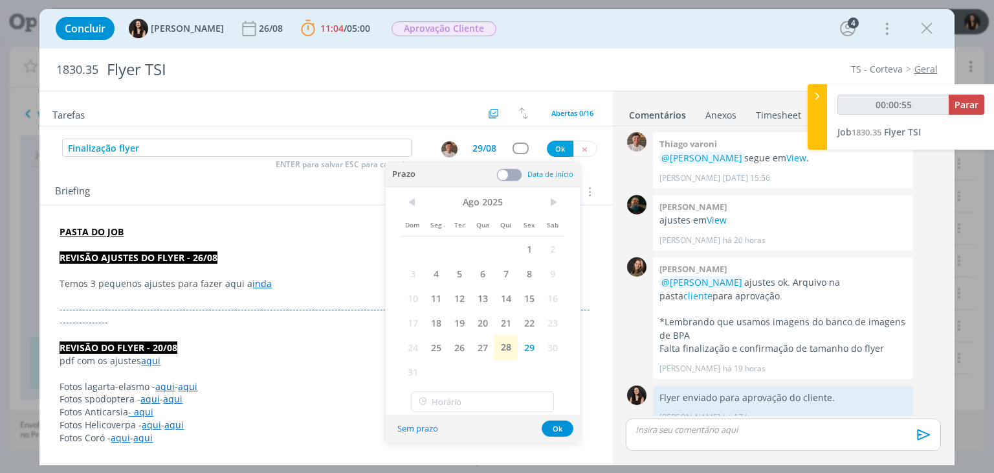
click at [513, 175] on span at bounding box center [510, 174] width 26 height 13
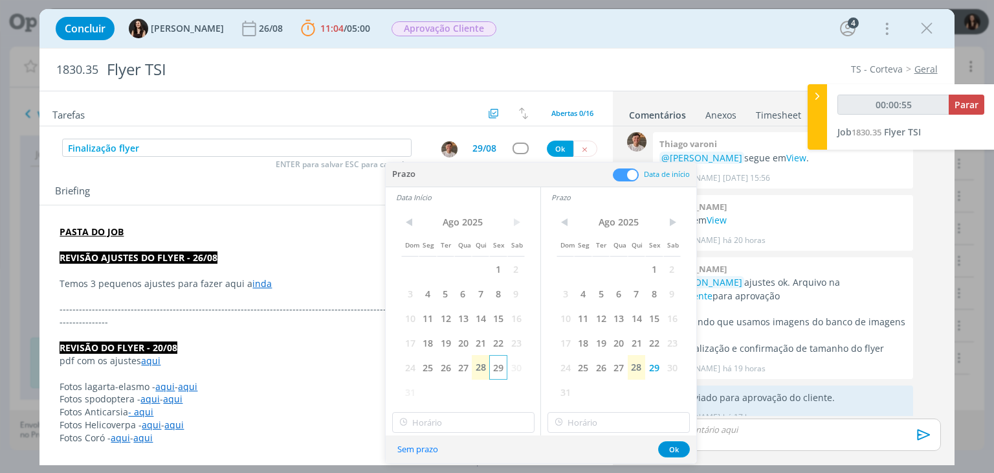
click at [492, 364] on span "29" at bounding box center [497, 367] width 17 height 25
type input "00:00:56"
type input "11:00"
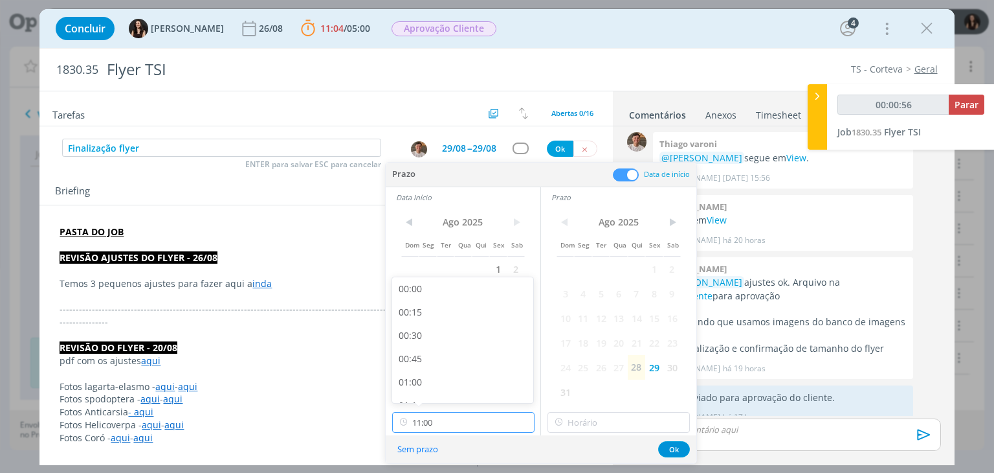
click at [482, 415] on input "11:00" at bounding box center [463, 422] width 142 height 21
type input "00:00:58"
click at [430, 374] on div "09:30" at bounding box center [464, 376] width 145 height 23
type input "09:30"
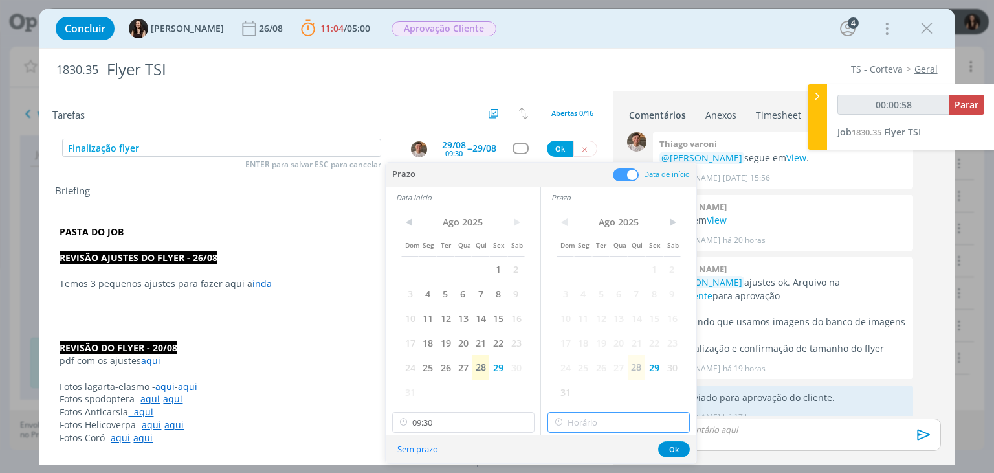
type input "11:00"
click at [636, 416] on input "11:00" at bounding box center [619, 422] width 142 height 21
type input "00:01:00"
click at [580, 294] on div "10:00" at bounding box center [620, 293] width 145 height 23
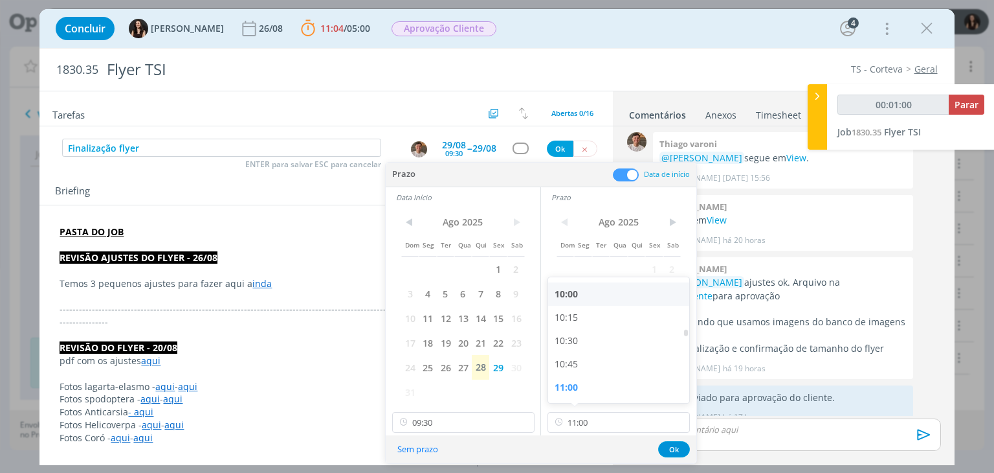
type input "10:00"
drag, startPoint x: 666, startPoint y: 448, endPoint x: 665, endPoint y: 433, distance: 14.9
click at [667, 448] on button "Ok" at bounding box center [674, 449] width 32 height 16
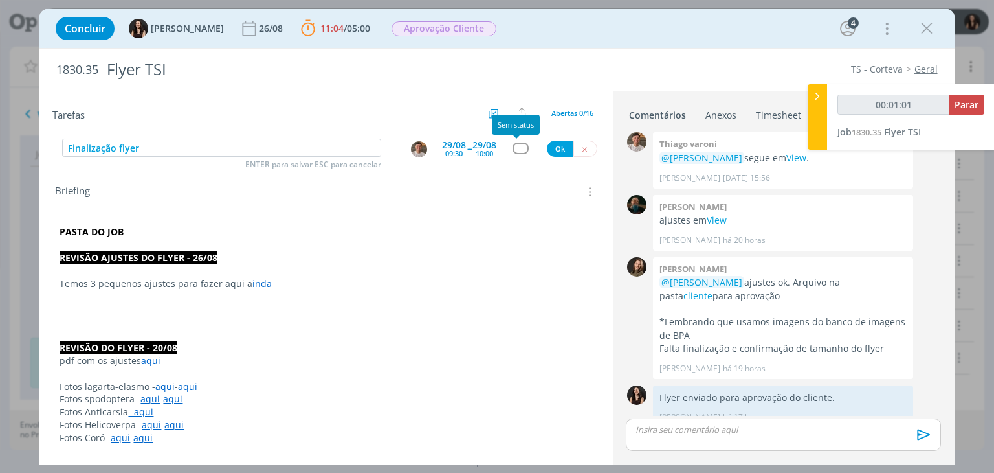
click at [514, 140] on div "Finalização flyer ENTER para salvar ESC para cancelar 29/08 09:30 -- 29/08 10:0…" at bounding box center [325, 148] width 573 height 23
click at [513, 144] on div "dialog" at bounding box center [521, 147] width 16 height 11
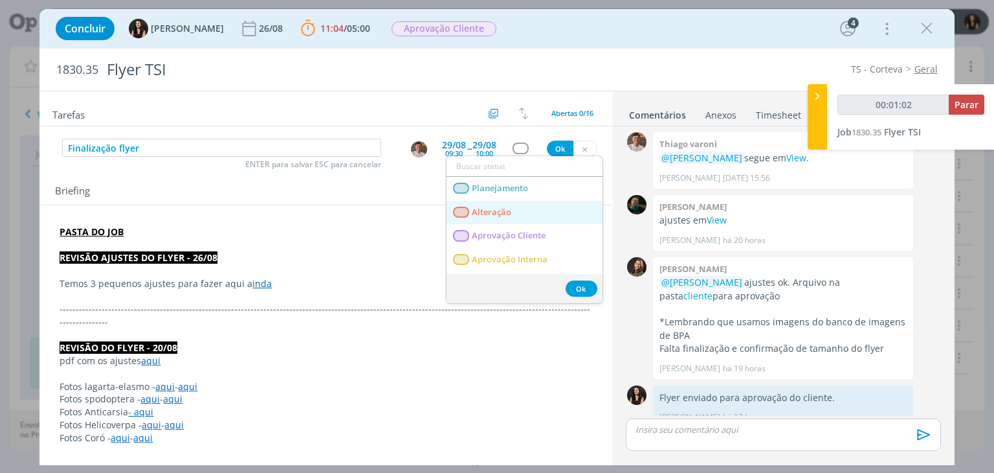
type input "00:01:03"
type input "f"
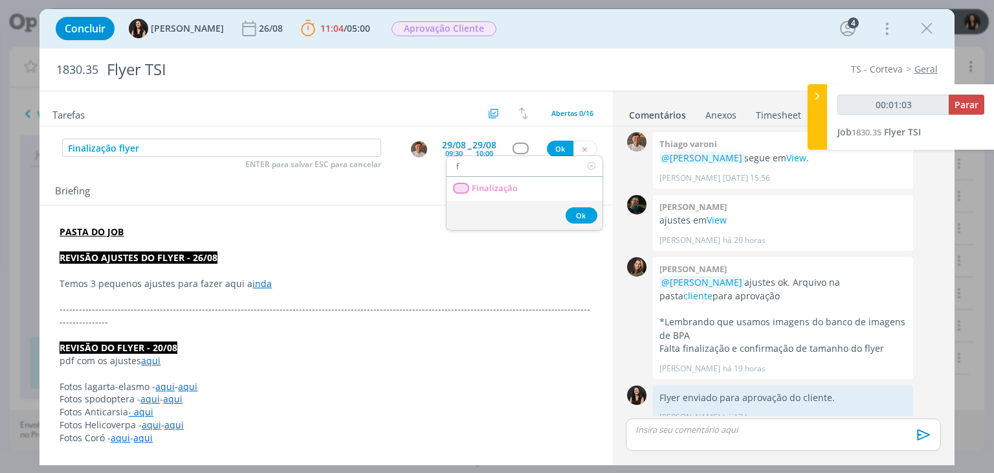
type input "00:01:04"
click at [510, 173] on input "f" at bounding box center [525, 166] width 156 height 18
type input "f"
click at [539, 183] on link "Finalização" at bounding box center [525, 189] width 156 height 24
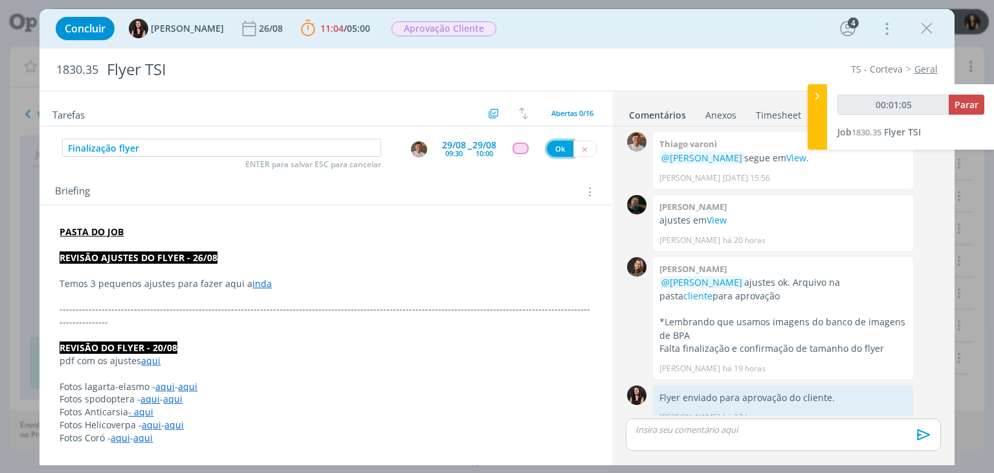
click at [558, 151] on button "Ok" at bounding box center [560, 148] width 27 height 16
type input "00:01:06"
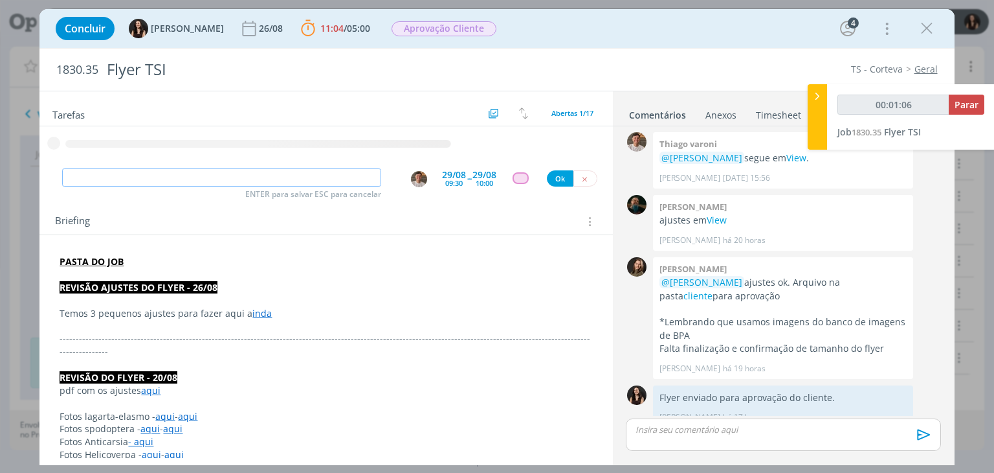
type input "00:01:07"
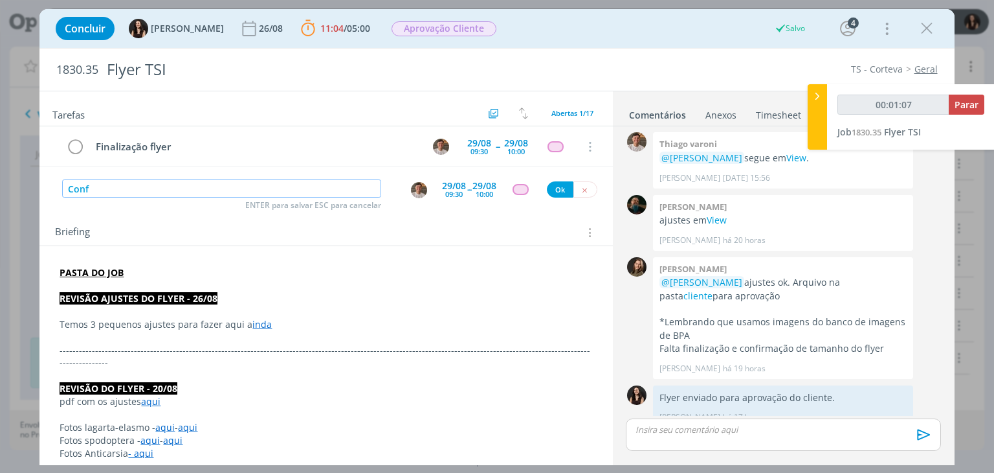
type input "Confi"
type input "00:01:08"
type input "Confirmar"
type input "00:01:09"
type input "Confirmar AF"
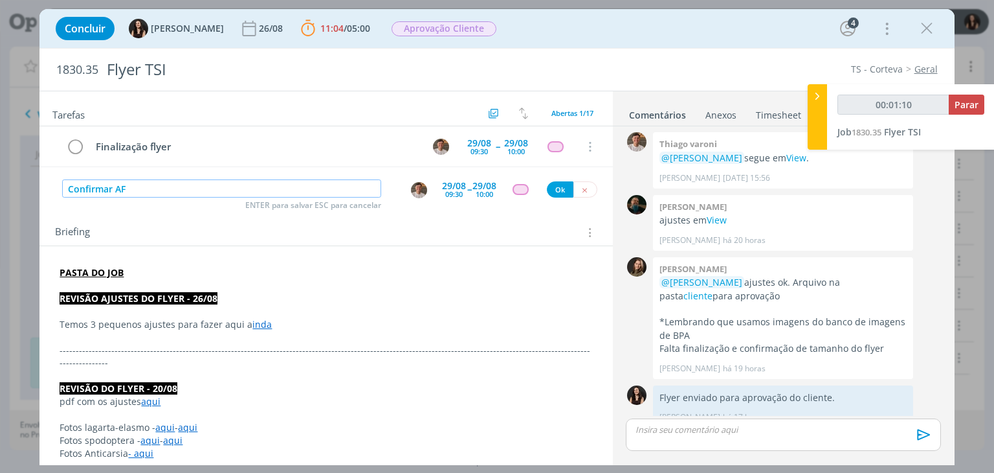
type input "00:01:11"
click at [411, 192] on img "dialog" at bounding box center [419, 190] width 16 height 16
type input "Confirmar AF"
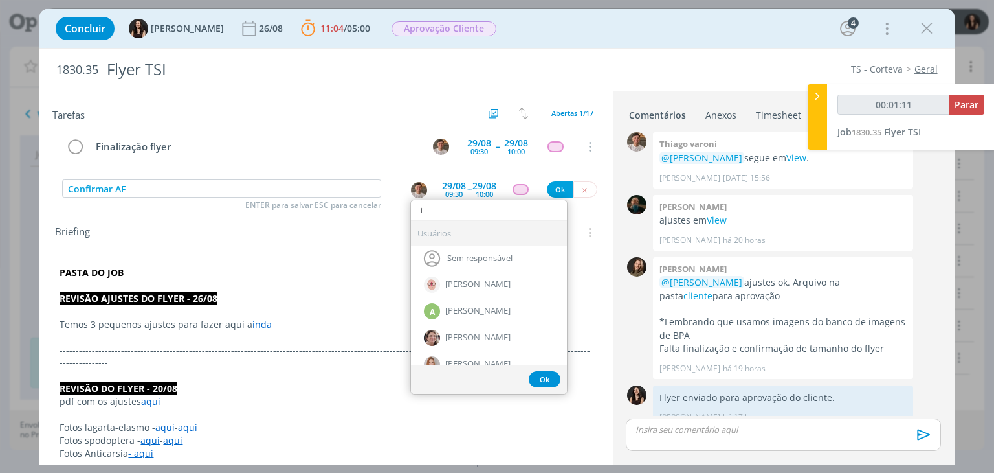
type input "is"
type input "00:01:12"
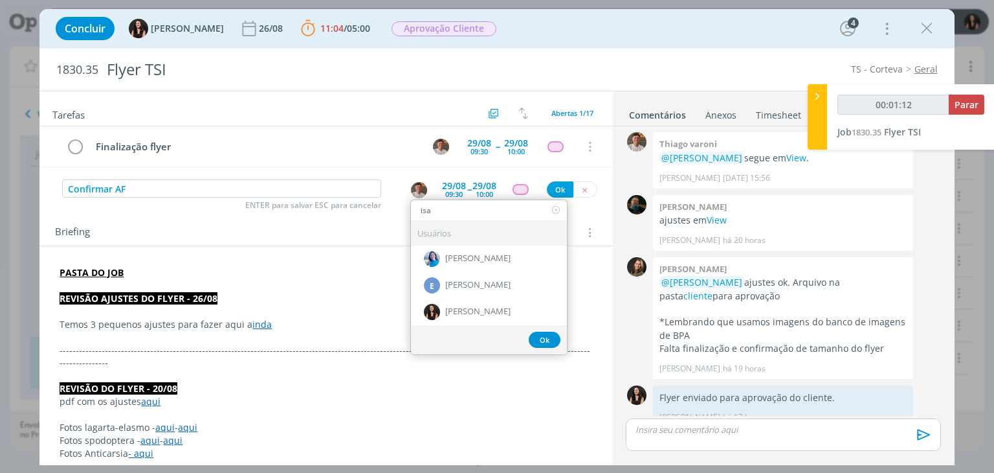
type input "isab"
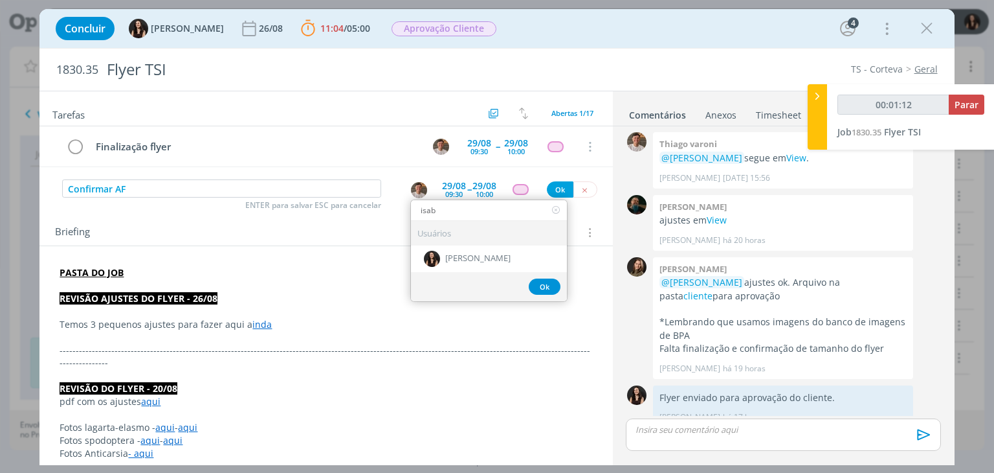
type input "00:01:13"
type input "isab"
click at [445, 254] on span "[PERSON_NAME]" at bounding box center [477, 259] width 65 height 10
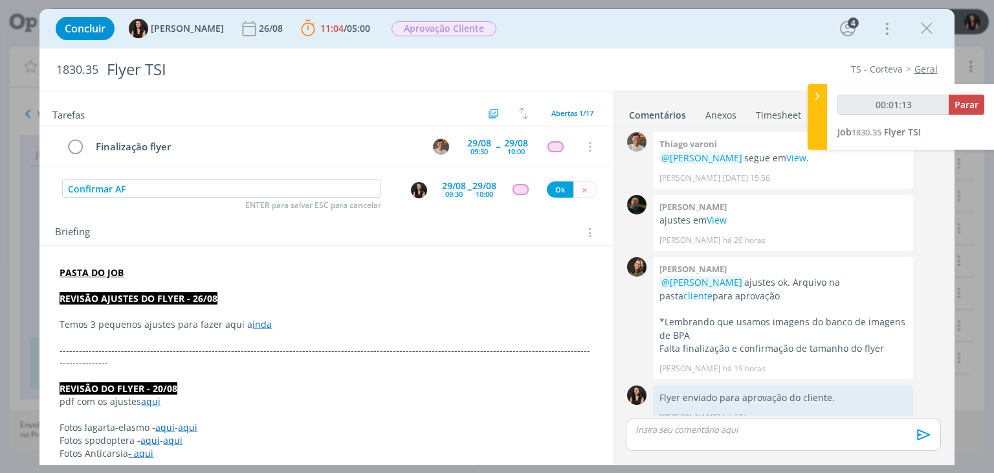
click at [467, 190] on span "--" at bounding box center [469, 189] width 4 height 12
type input "00:01:14"
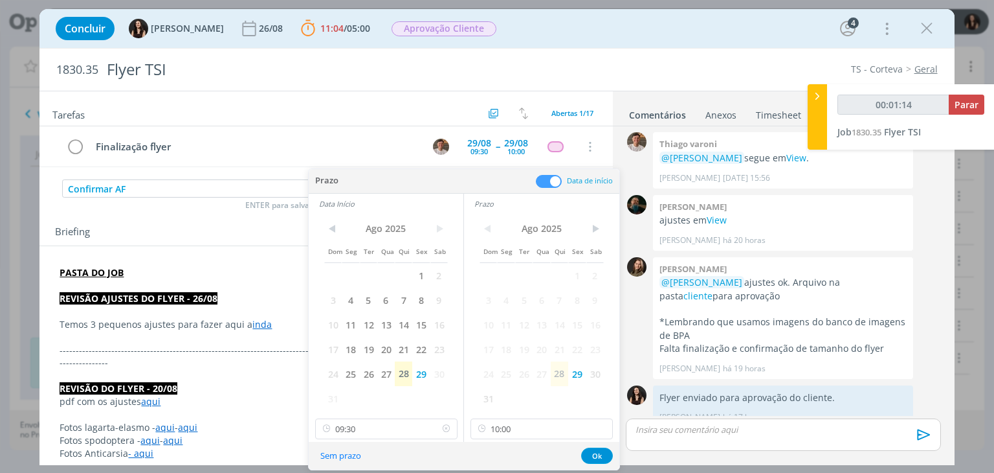
click at [444, 419] on icon at bounding box center [446, 428] width 16 height 21
type input "00:01:15"
click at [608, 423] on icon at bounding box center [602, 428] width 16 height 21
click at [593, 467] on body "Projetos Jobs Propostas Produção Mídia Financeiro Cadastros Relatórios Notifica…" at bounding box center [497, 236] width 994 height 473
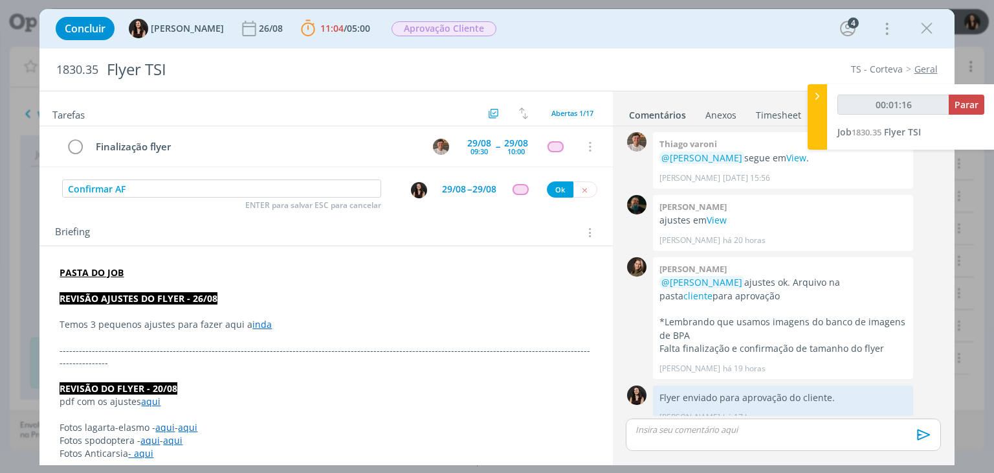
click at [593, 459] on div "Tarefas Usar Job de template Criar template a partir deste job Visualizar Templ…" at bounding box center [496, 278] width 915 height 374
click at [513, 190] on div "dialog" at bounding box center [521, 189] width 16 height 11
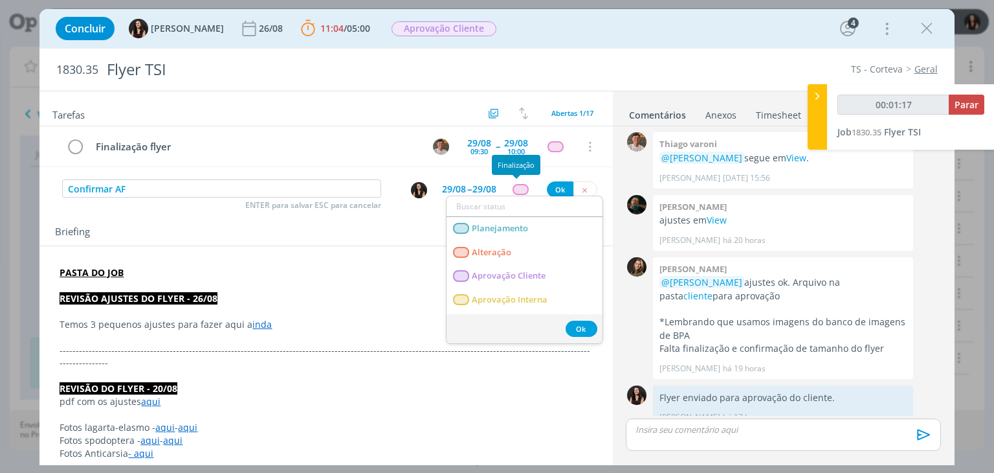
type input "00:01:18"
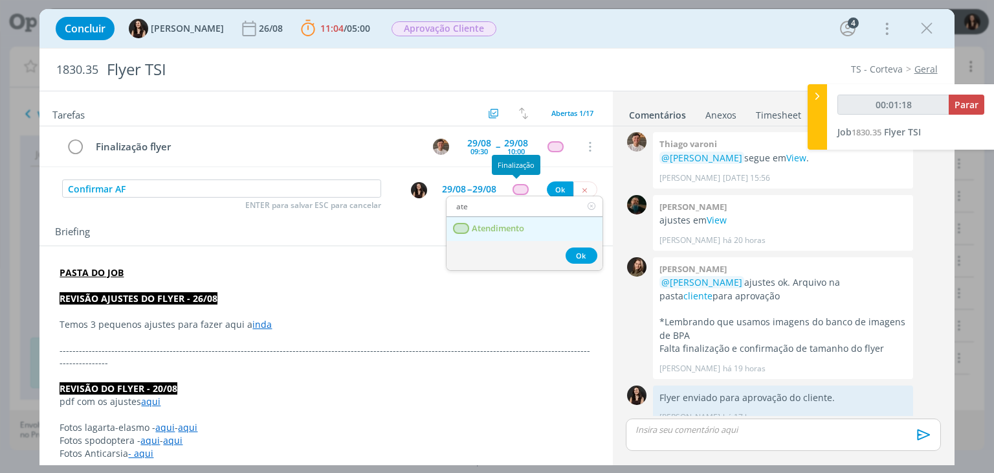
type input "ate"
drag, startPoint x: 504, startPoint y: 227, endPoint x: 511, endPoint y: 220, distance: 9.6
click at [504, 229] on span "Atendimento" at bounding box center [499, 228] width 52 height 10
type input "00:01:19"
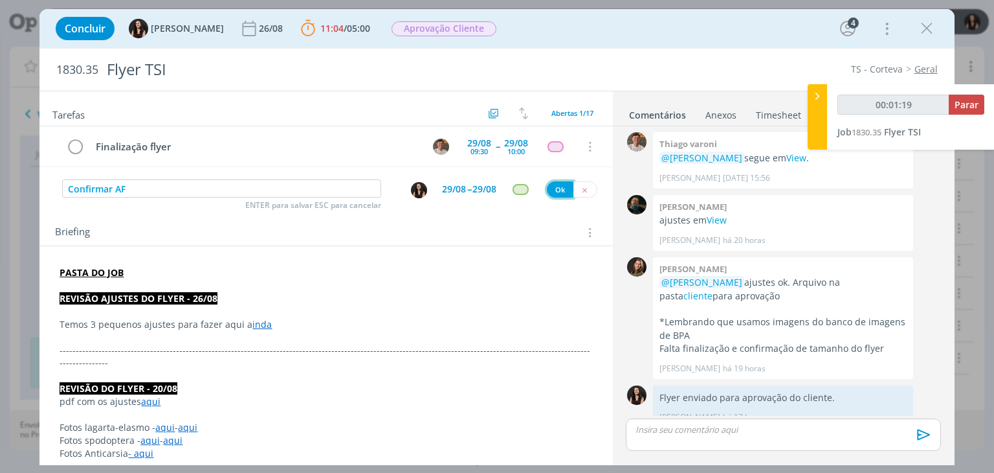
click at [555, 183] on button "Ok" at bounding box center [560, 189] width 27 height 16
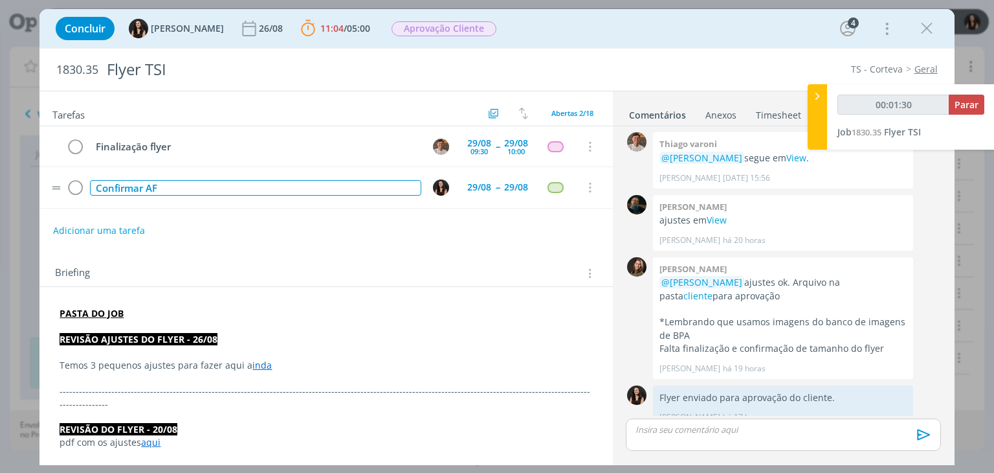
click at [147, 185] on div "Confirmar AF" at bounding box center [255, 188] width 331 height 16
type input "00:01:31"
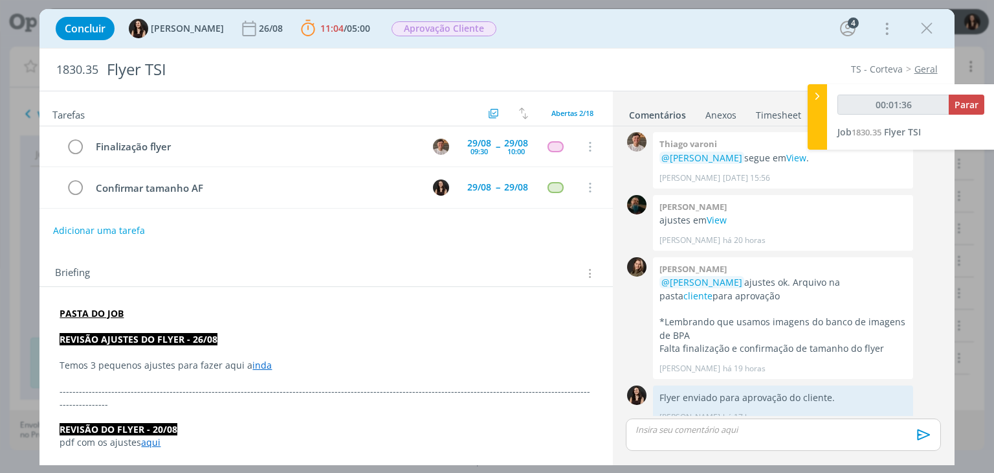
click at [383, 236] on div "Adicionar uma tarefa" at bounding box center [325, 230] width 573 height 23
click at [306, 239] on div "Adicionar uma tarefa" at bounding box center [325, 230] width 573 height 23
type input "00:01:48"
click at [969, 104] on span "Parar" at bounding box center [967, 104] width 24 height 12
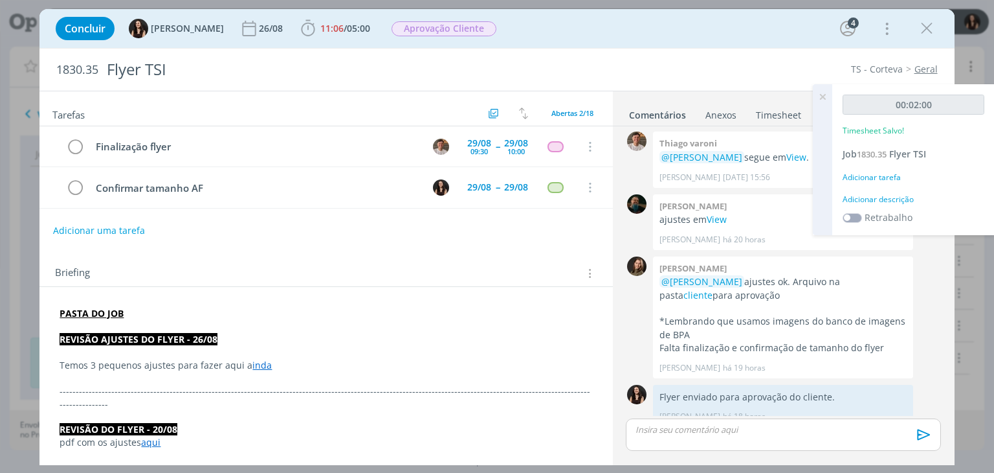
click at [884, 194] on div "Adicionar descrição" at bounding box center [914, 200] width 142 height 12
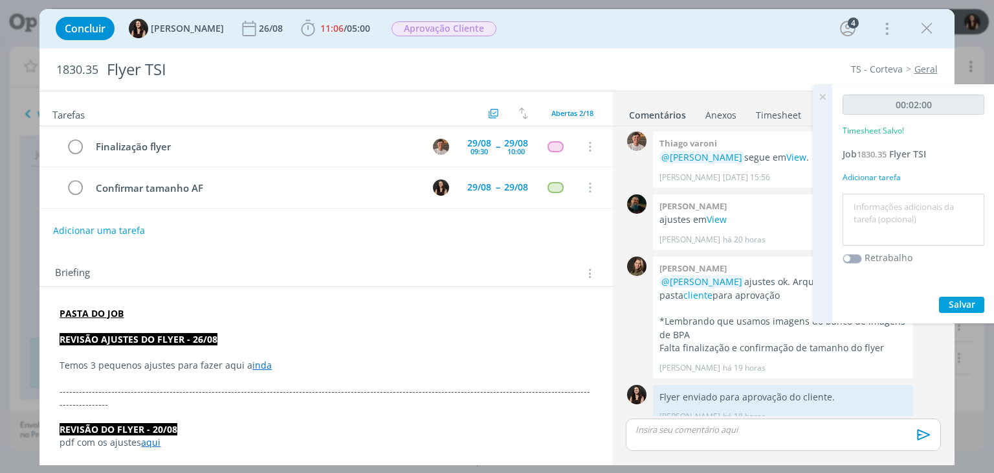
click at [880, 208] on textarea at bounding box center [913, 220] width 135 height 46
type textarea "Atualização pautas"
click at [971, 306] on span "Salvar" at bounding box center [962, 304] width 27 height 12
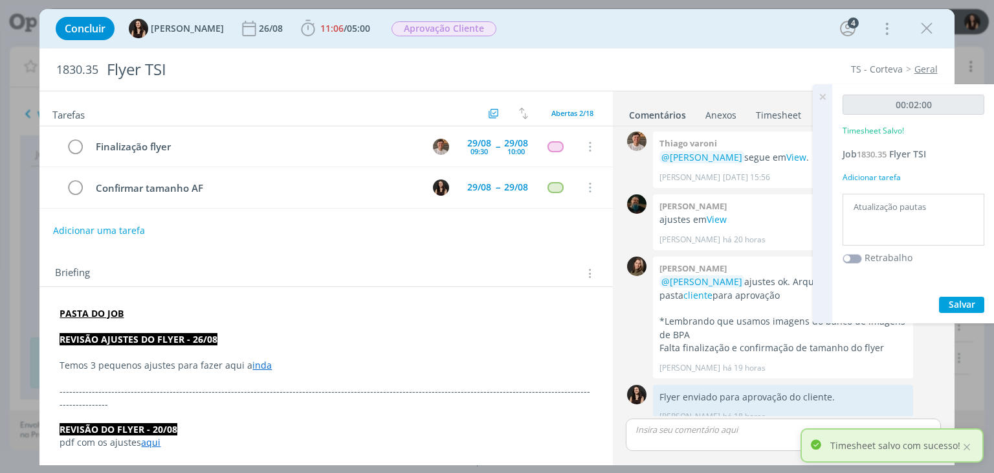
click at [823, 94] on icon at bounding box center [822, 96] width 23 height 25
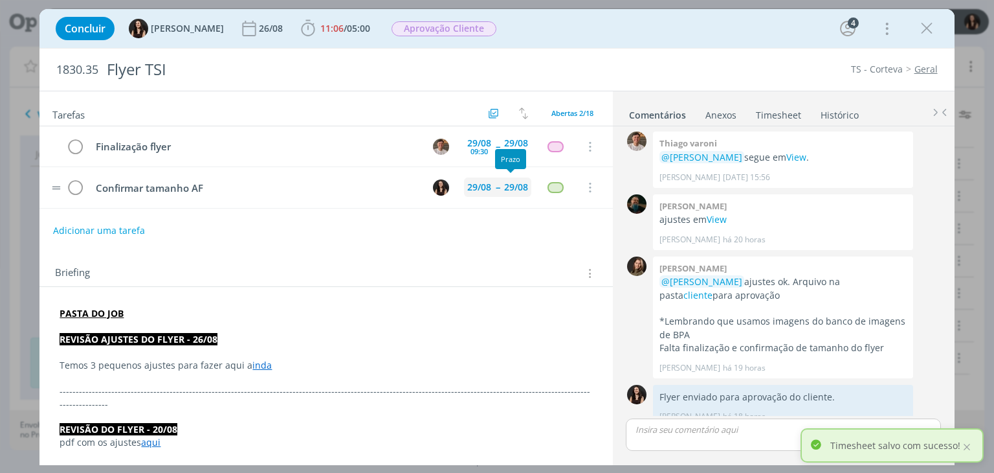
click at [504, 192] on div "29/08" at bounding box center [516, 187] width 24 height 9
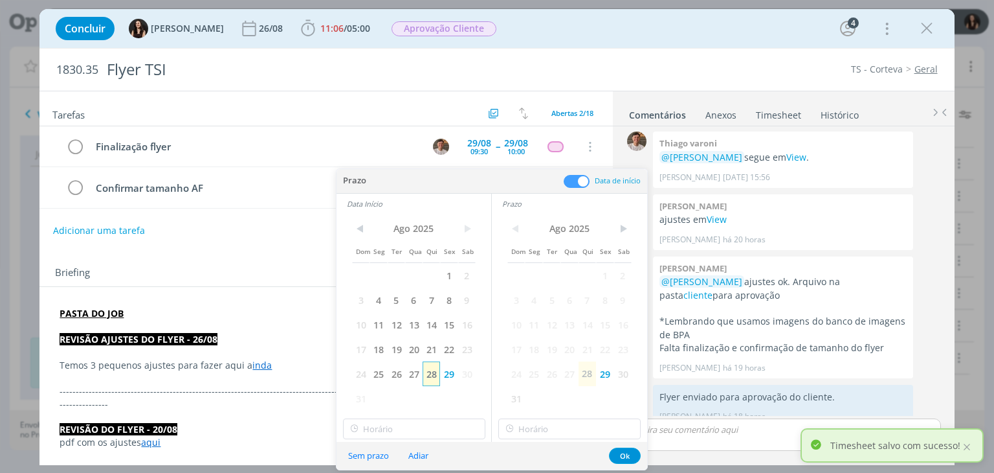
click at [433, 362] on span "28" at bounding box center [431, 373] width 17 height 25
click at [585, 375] on span "28" at bounding box center [587, 373] width 17 height 25
click at [614, 453] on button "Ok" at bounding box center [625, 455] width 32 height 16
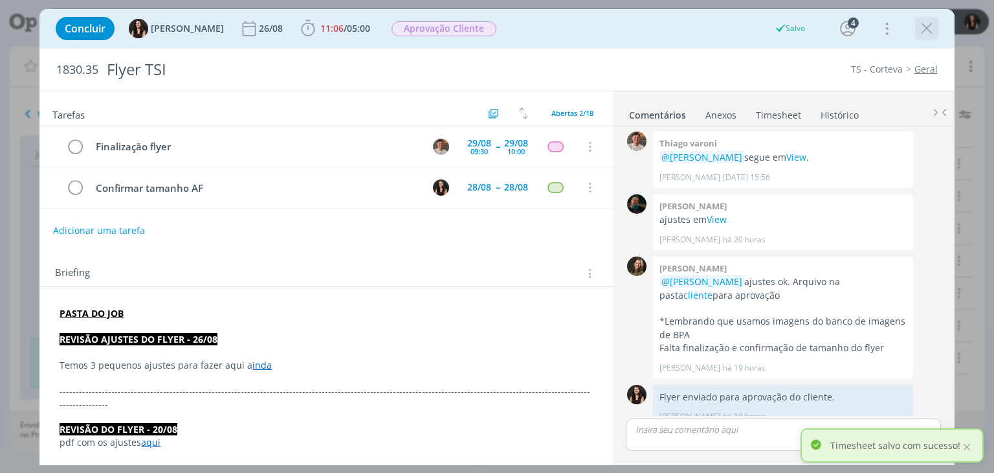
click at [927, 25] on icon "dialog" at bounding box center [926, 28] width 19 height 19
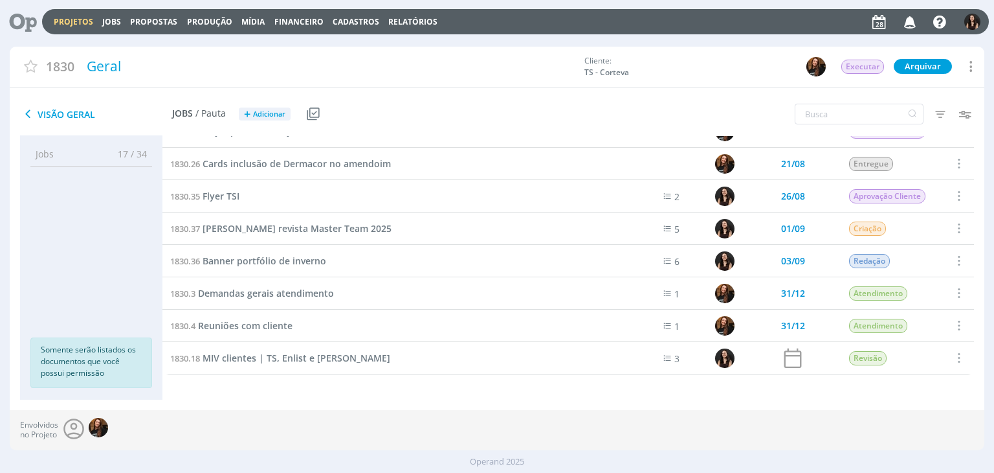
click at [32, 19] on icon at bounding box center [18, 21] width 27 height 25
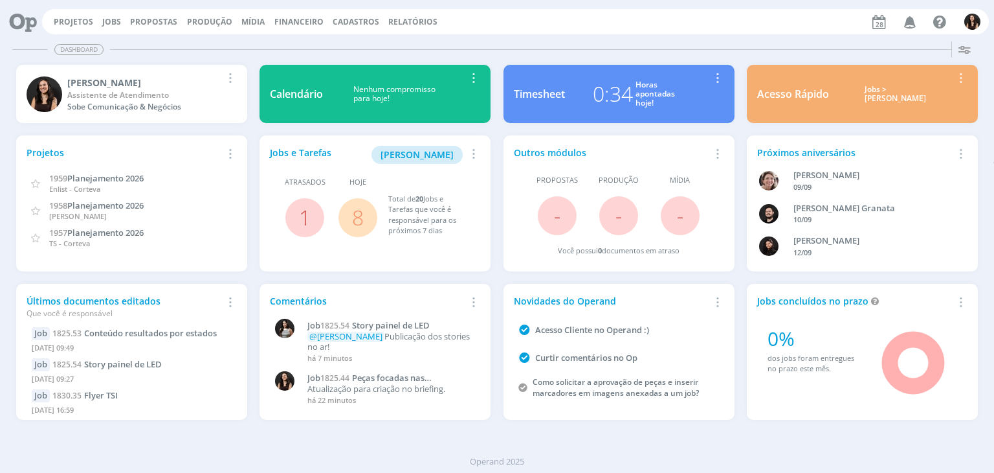
click at [357, 221] on link "8" at bounding box center [358, 217] width 12 height 28
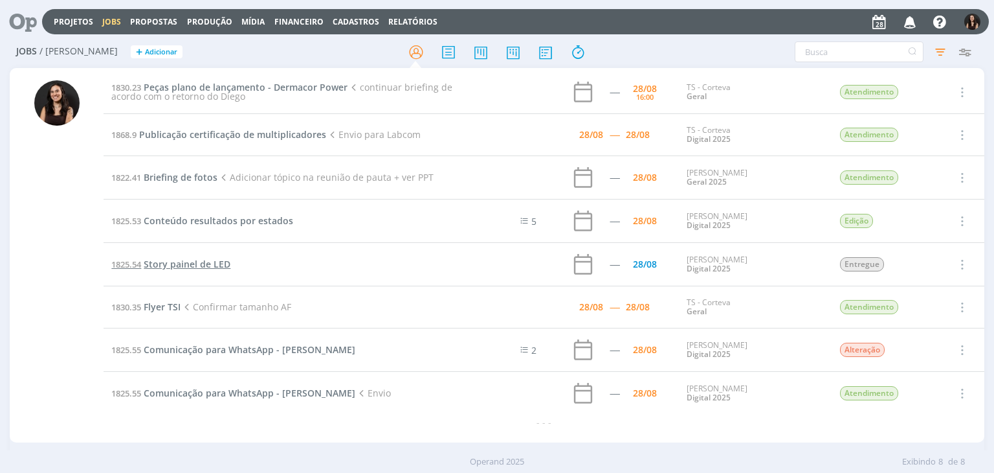
click at [205, 263] on span "Story painel de LED" at bounding box center [187, 264] width 87 height 12
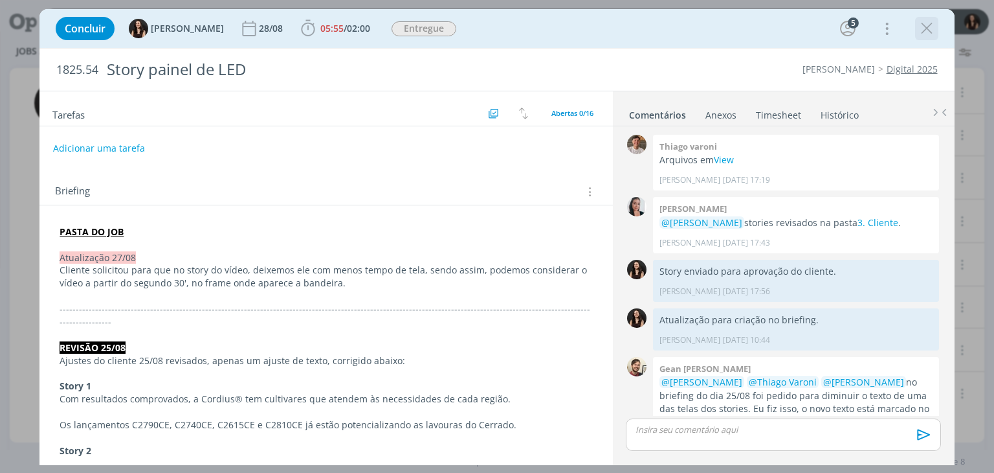
scroll to position [722, 0]
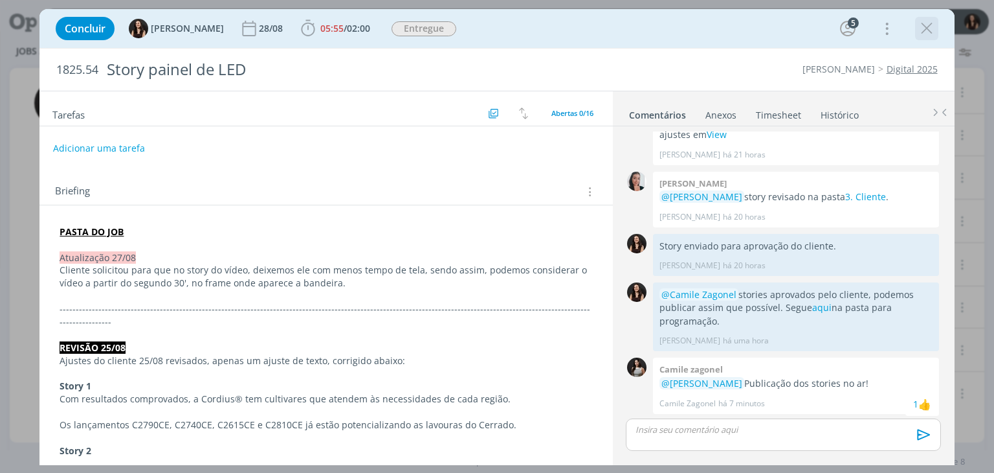
click at [930, 31] on icon "dialog" at bounding box center [926, 28] width 19 height 19
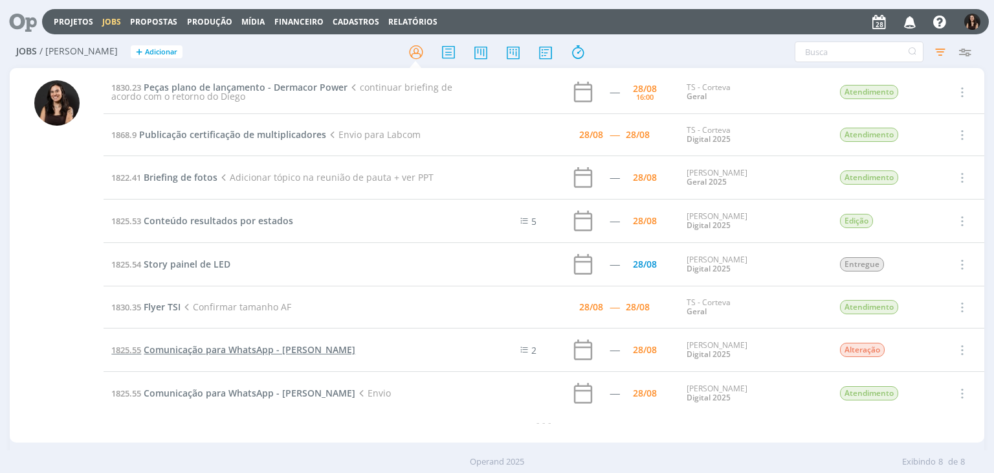
click at [177, 350] on span "Comunicação para WhatsApp - [PERSON_NAME]" at bounding box center [250, 349] width 212 height 12
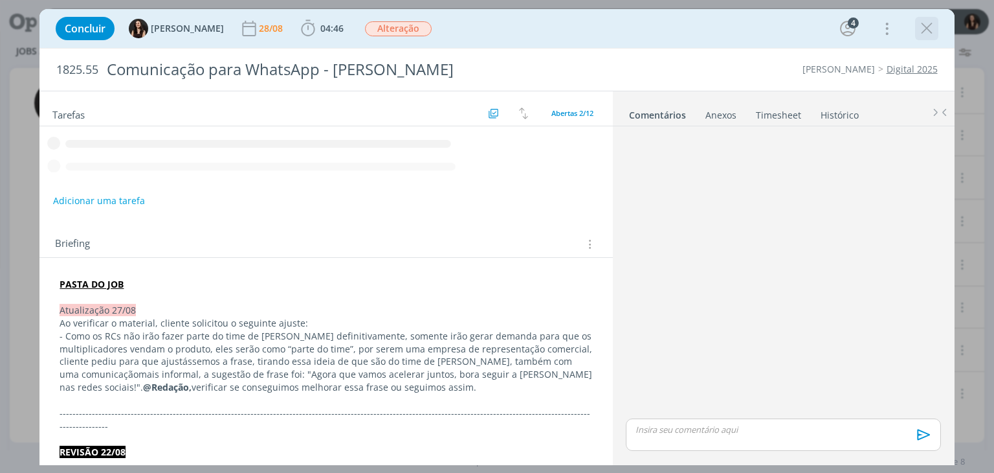
scroll to position [452, 0]
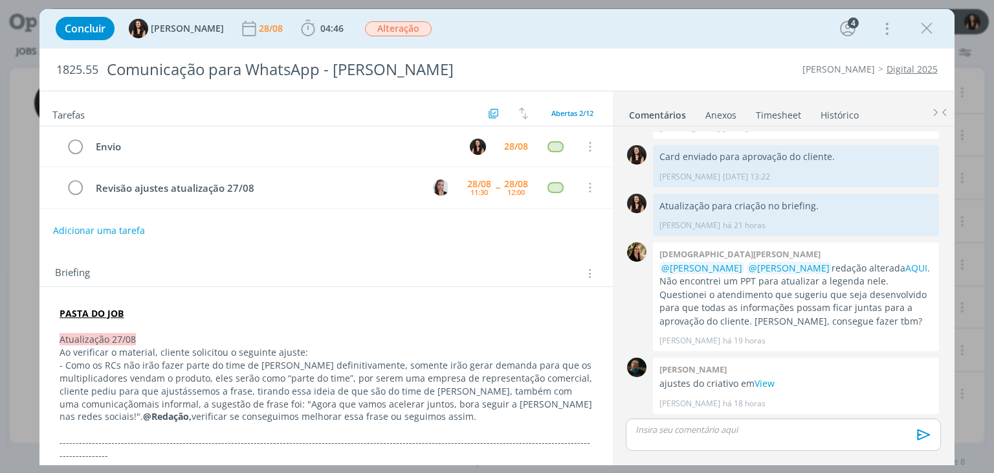
drag, startPoint x: 926, startPoint y: 30, endPoint x: 830, endPoint y: 81, distance: 108.6
click at [926, 30] on icon "dialog" at bounding box center [926, 28] width 19 height 19
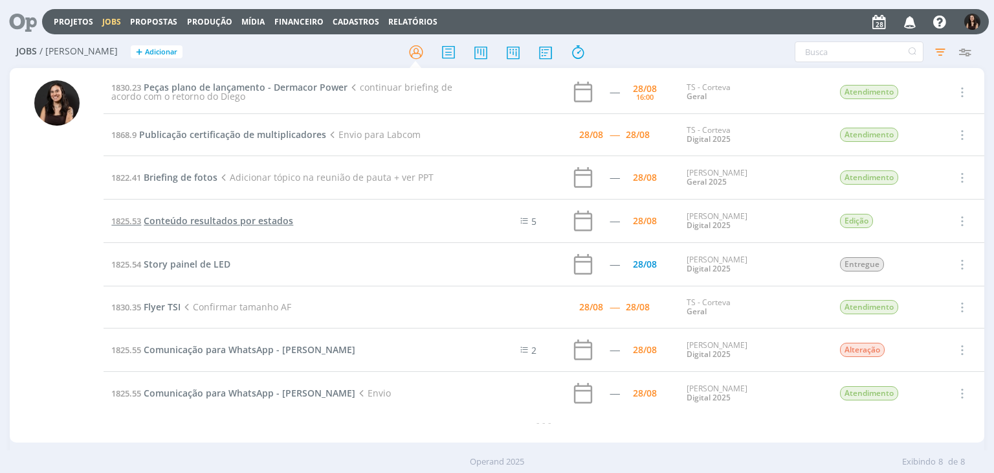
click at [215, 223] on span "Conteúdo resultados por estados" at bounding box center [219, 220] width 150 height 12
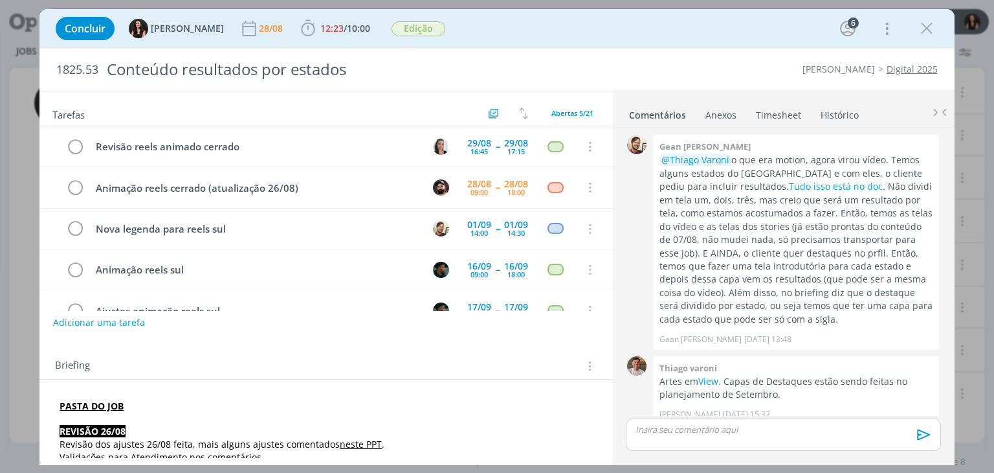
scroll to position [876, 0]
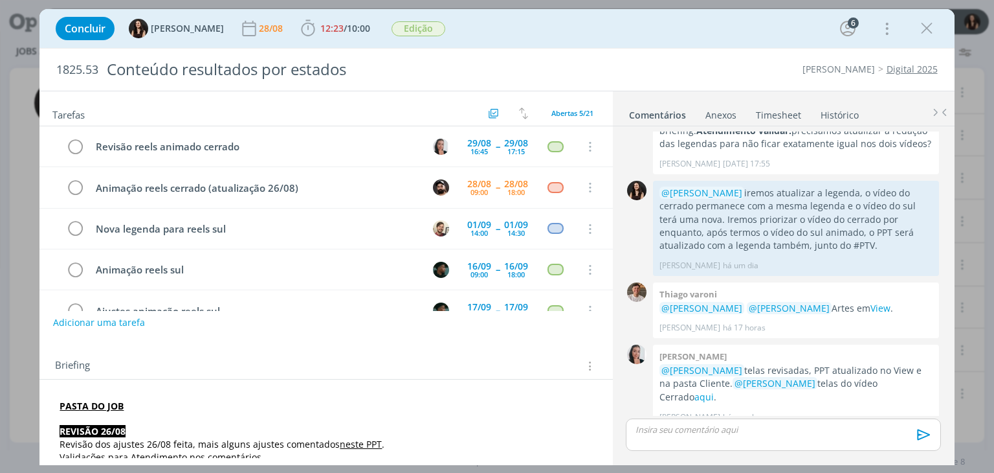
drag, startPoint x: 918, startPoint y: 23, endPoint x: 791, endPoint y: 246, distance: 256.9
click at [919, 23] on icon "dialog" at bounding box center [926, 28] width 19 height 19
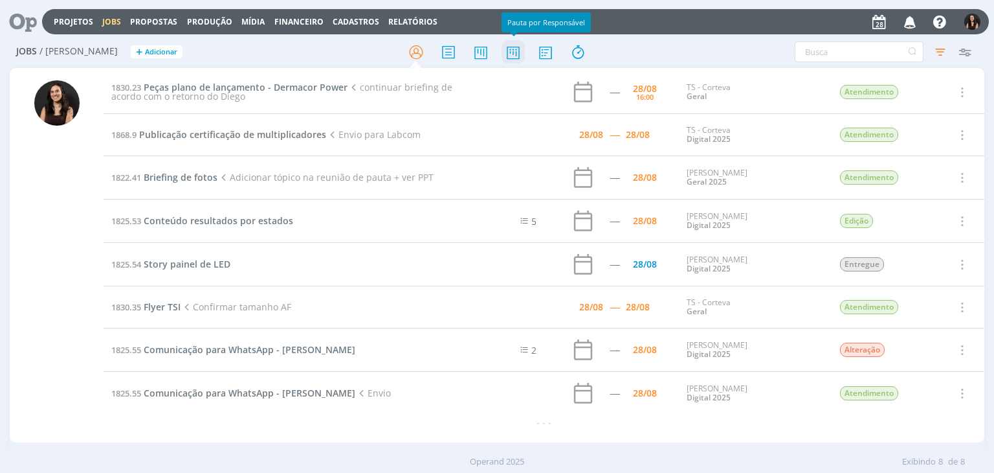
click at [513, 45] on icon at bounding box center [513, 51] width 23 height 25
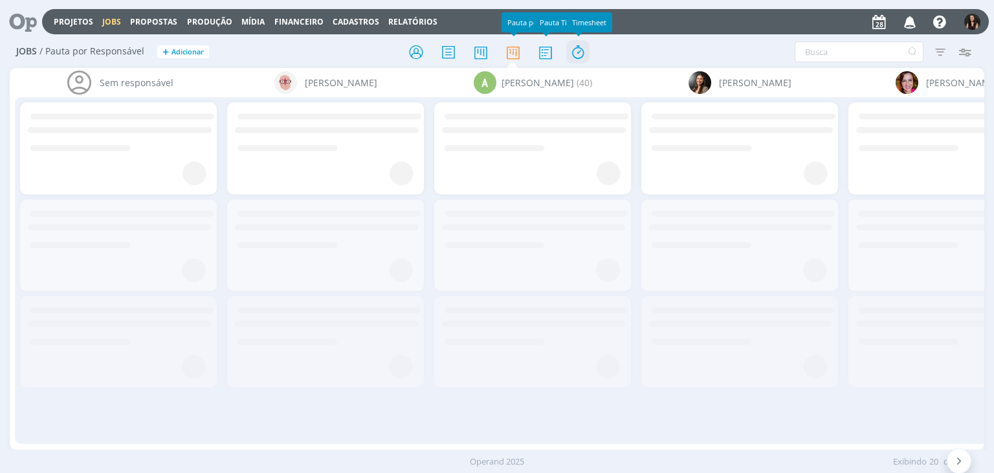
click at [582, 49] on icon at bounding box center [577, 51] width 23 height 25
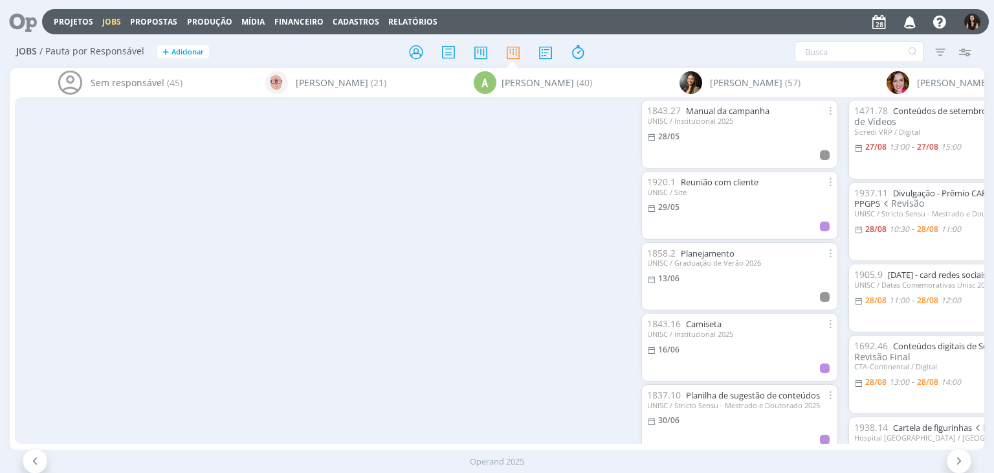
scroll to position [0, 814]
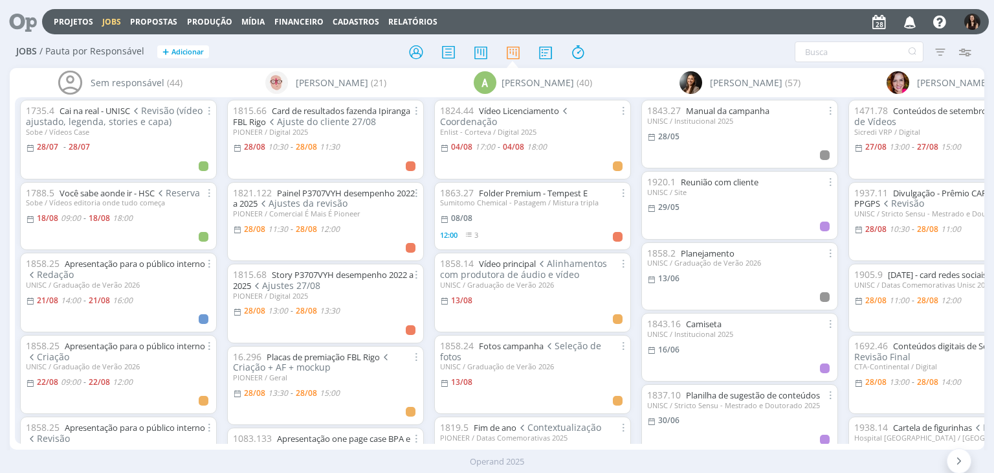
drag, startPoint x: 74, startPoint y: 438, endPoint x: 106, endPoint y: 449, distance: 33.4
click at [106, 449] on div "Sem responsável (44) 1735.4 Cai na real - UNISC Revisão (vídeo ajustado, legend…" at bounding box center [497, 258] width 974 height 381
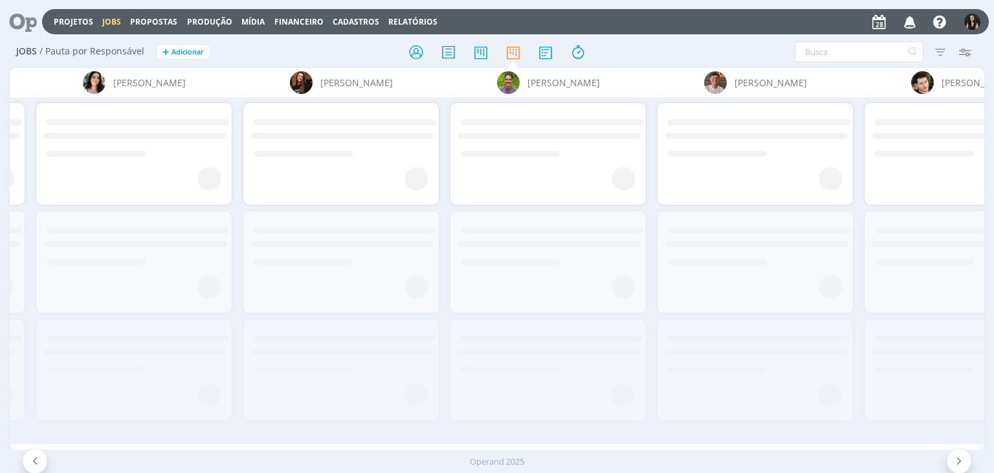
scroll to position [0, 6286]
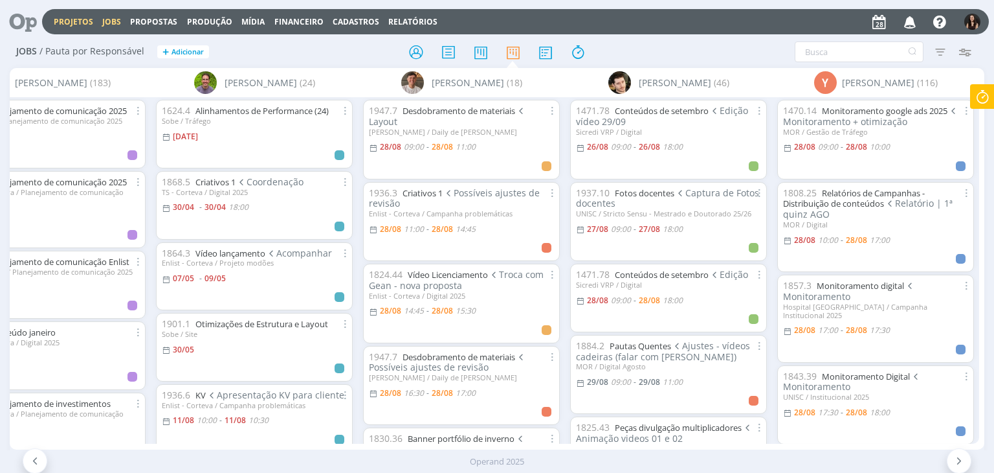
click at [65, 24] on link "Projetos" at bounding box center [73, 21] width 39 height 11
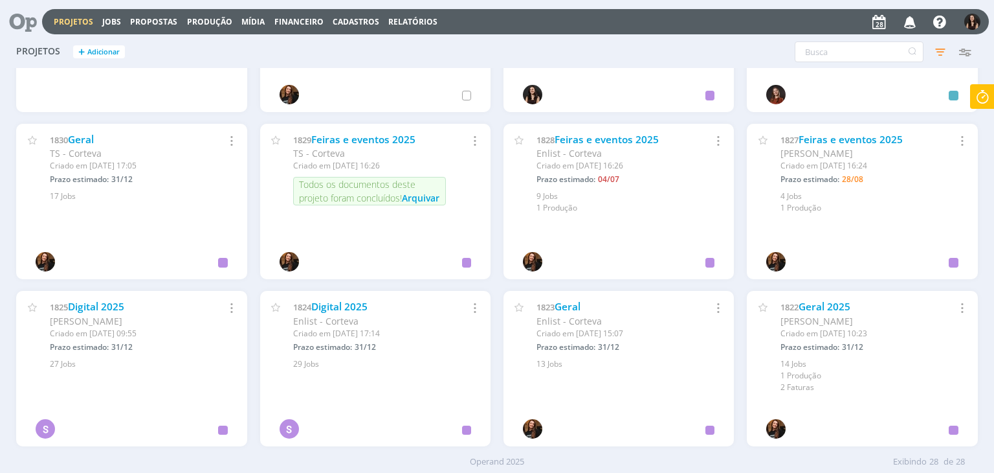
scroll to position [354, 0]
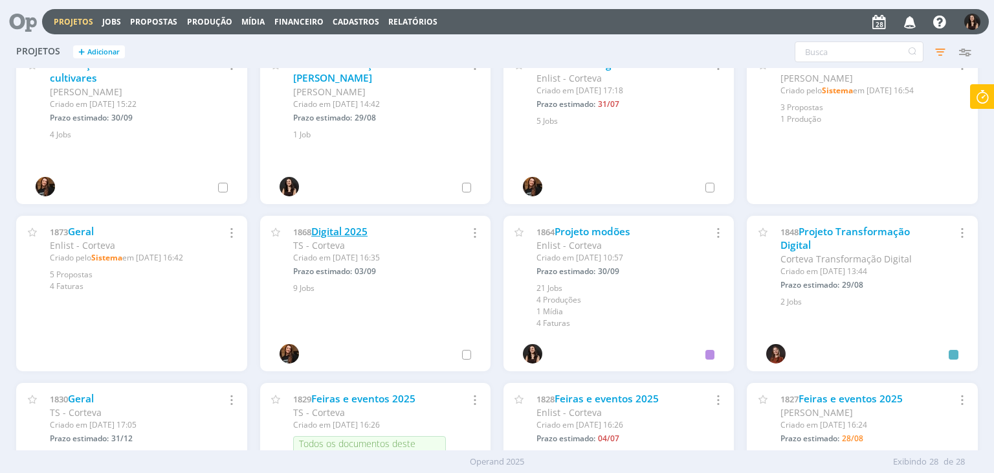
click at [352, 229] on link "Digital 2025" at bounding box center [339, 232] width 56 height 14
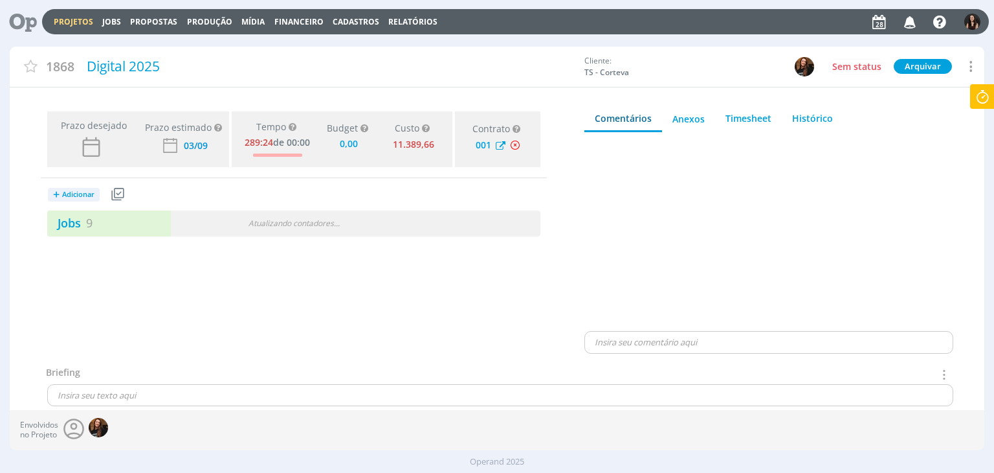
type input "0,00"
click at [78, 219] on link "Jobs 9" at bounding box center [69, 223] width 45 height 16
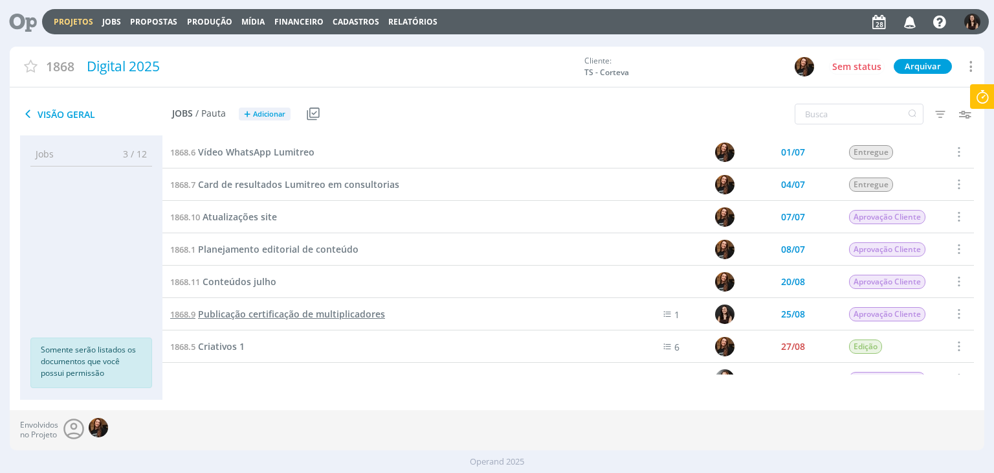
click at [247, 311] on span "Publicação certificação de multiplicadores" at bounding box center [291, 313] width 187 height 12
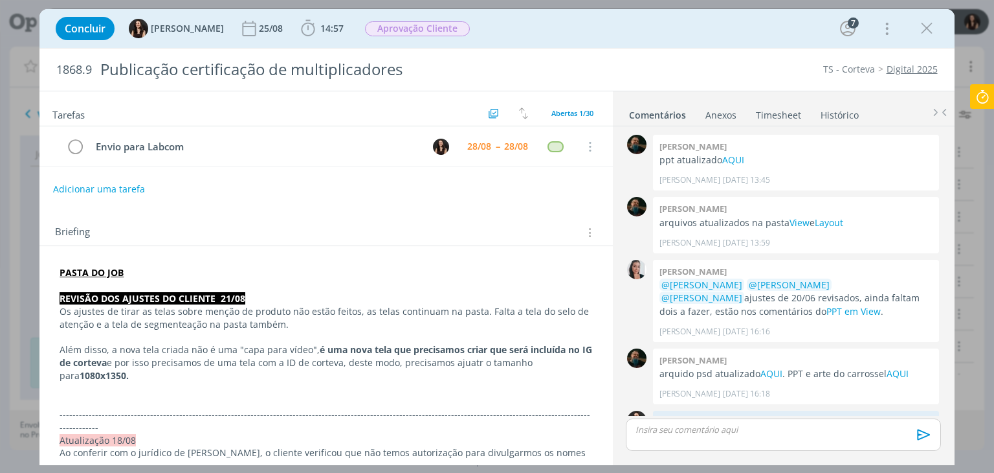
scroll to position [1264, 0]
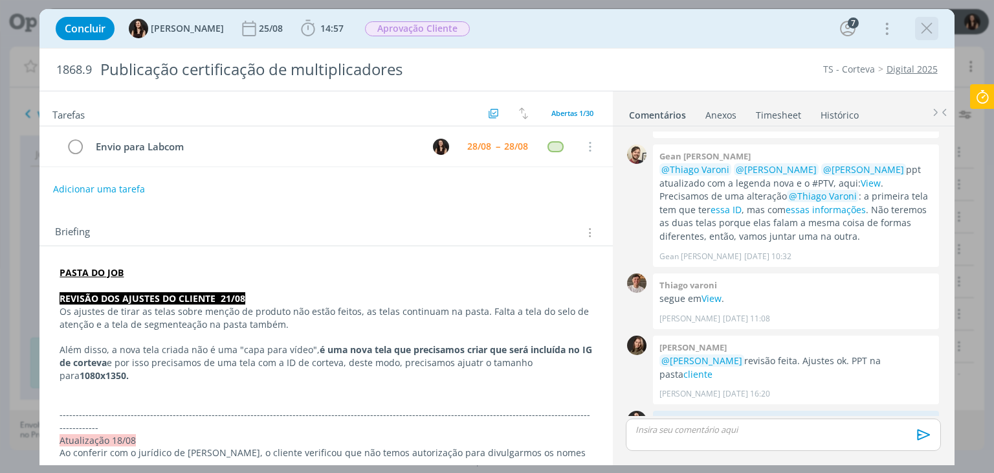
click at [930, 31] on icon "dialog" at bounding box center [926, 28] width 19 height 19
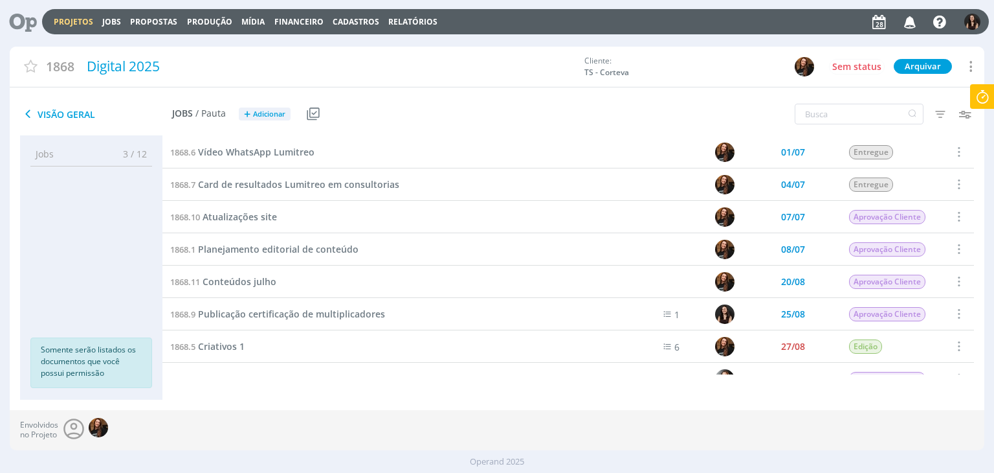
click at [70, 33] on div "Projetos Jobs Propostas Produção [GEOGRAPHIC_DATA] Financeiro Cadastros Relatór…" at bounding box center [515, 21] width 947 height 25
click at [70, 24] on link "Projetos" at bounding box center [73, 21] width 39 height 11
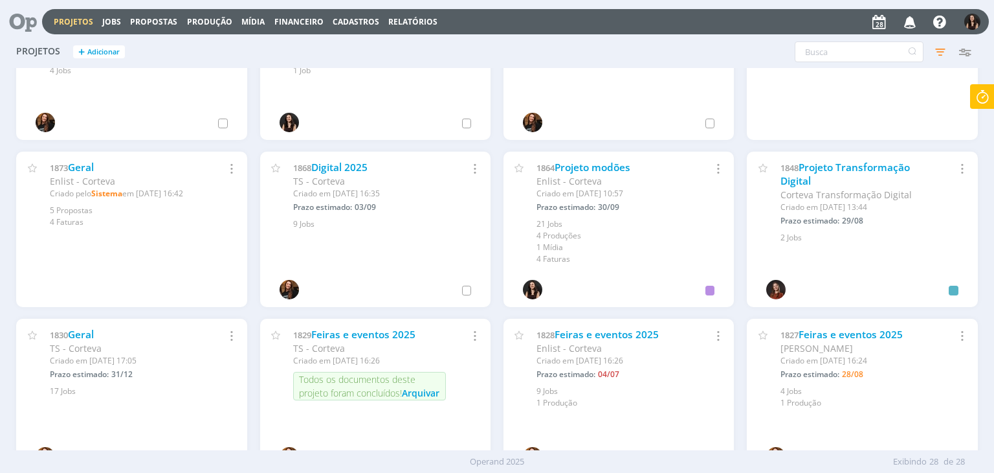
scroll to position [453, 0]
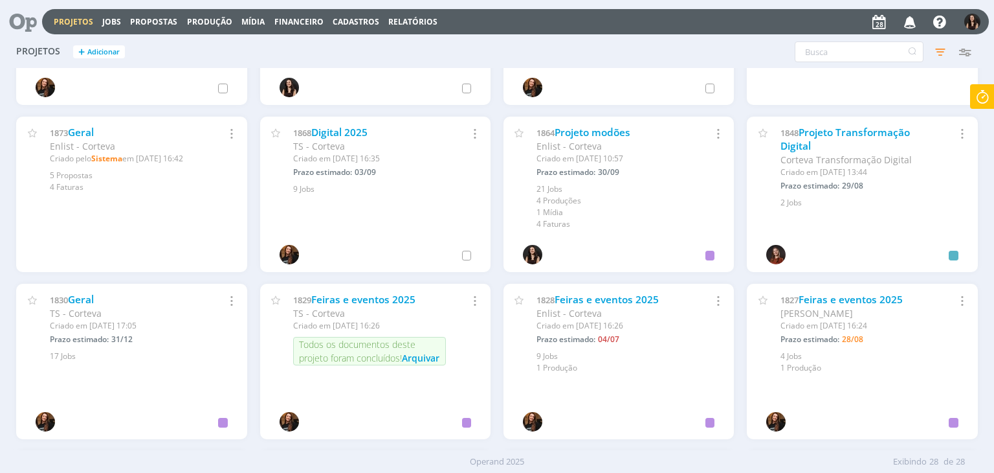
click at [86, 309] on span "TS - Corteva" at bounding box center [76, 313] width 52 height 12
click at [88, 301] on link "Geral" at bounding box center [81, 300] width 26 height 14
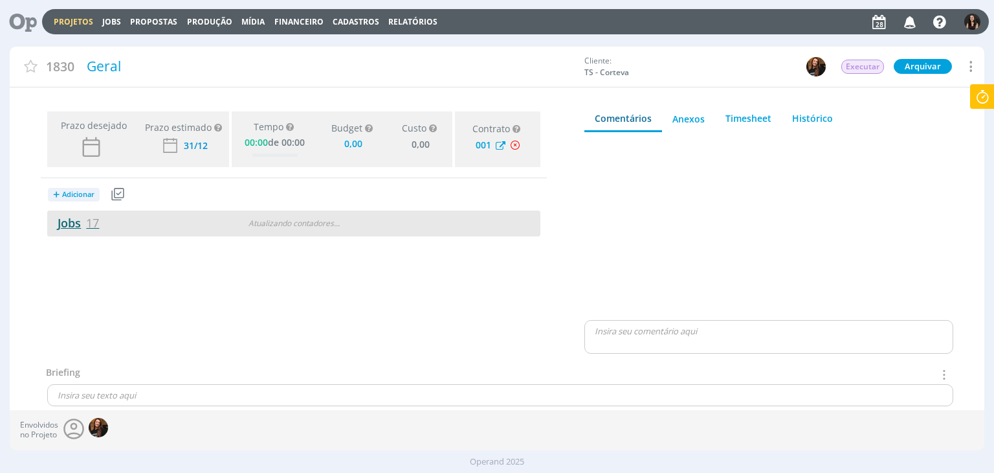
click at [69, 223] on link "Jobs 17" at bounding box center [73, 223] width 52 height 16
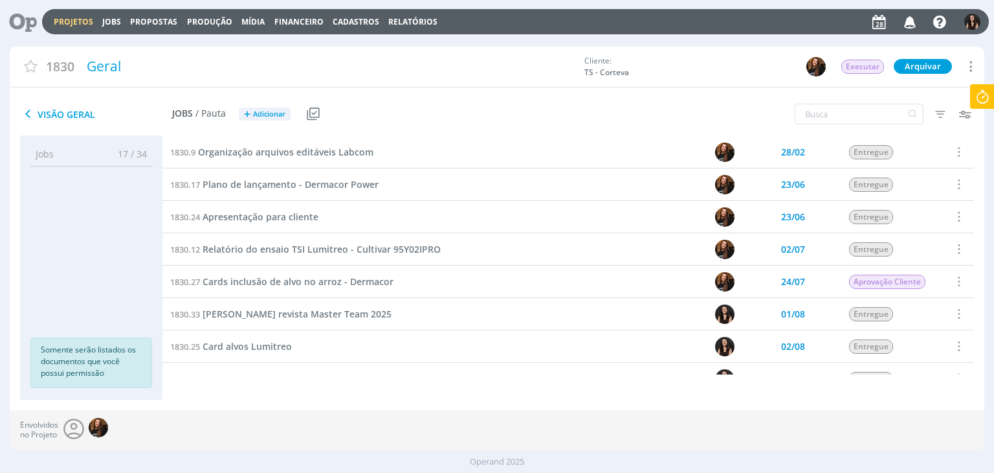
scroll to position [194, 0]
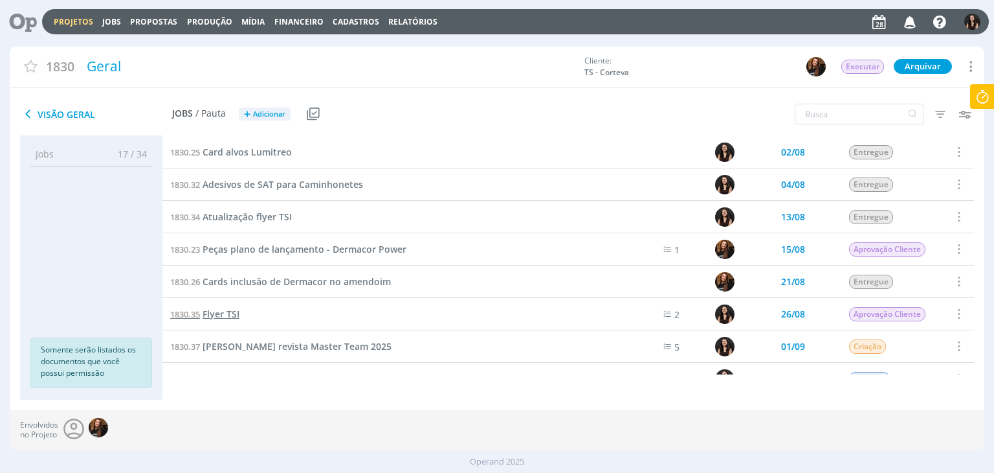
click at [220, 315] on span "Flyer TSI" at bounding box center [221, 313] width 37 height 12
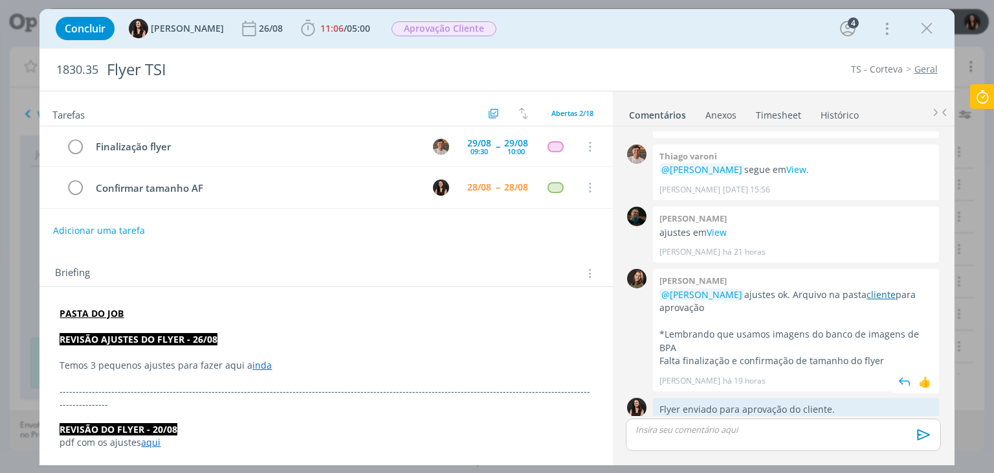
click at [867, 288] on link "cliente" at bounding box center [881, 294] width 29 height 12
drag, startPoint x: 913, startPoint y: 21, endPoint x: 923, endPoint y: 31, distance: 14.2
click at [913, 21] on div "Concluir [PERSON_NAME] [DATE] 11:06 / 05:00 Iniciar Apontar Data * [DATE] Horas…" at bounding box center [496, 28] width 895 height 31
click at [926, 32] on icon "dialog" at bounding box center [926, 28] width 19 height 19
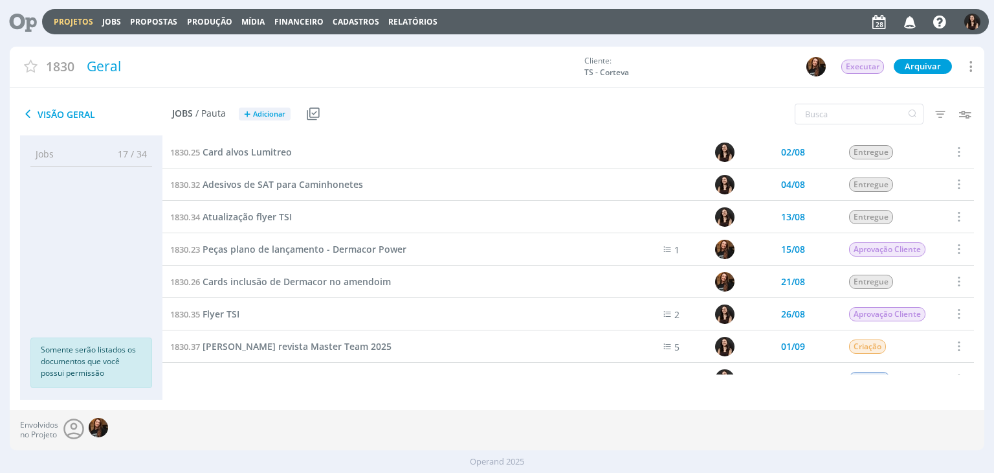
click at [22, 19] on icon at bounding box center [18, 21] width 27 height 25
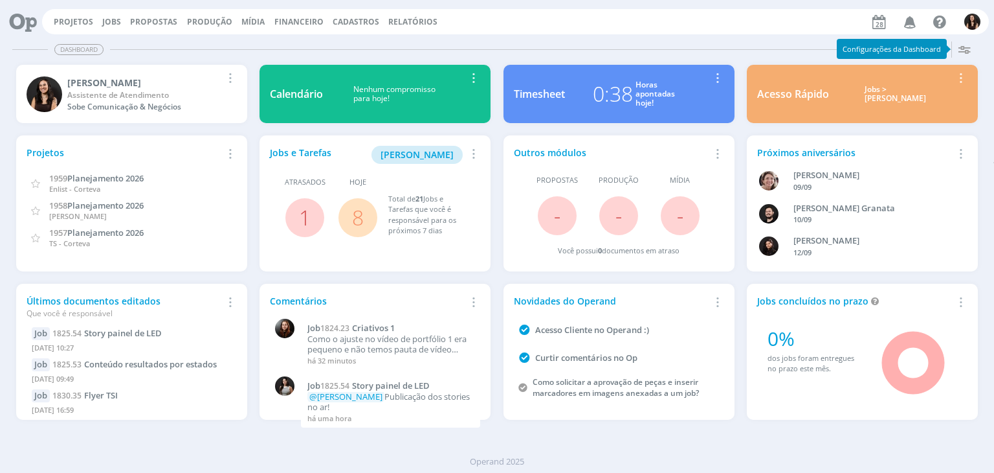
click at [355, 219] on link "8" at bounding box center [358, 217] width 12 height 28
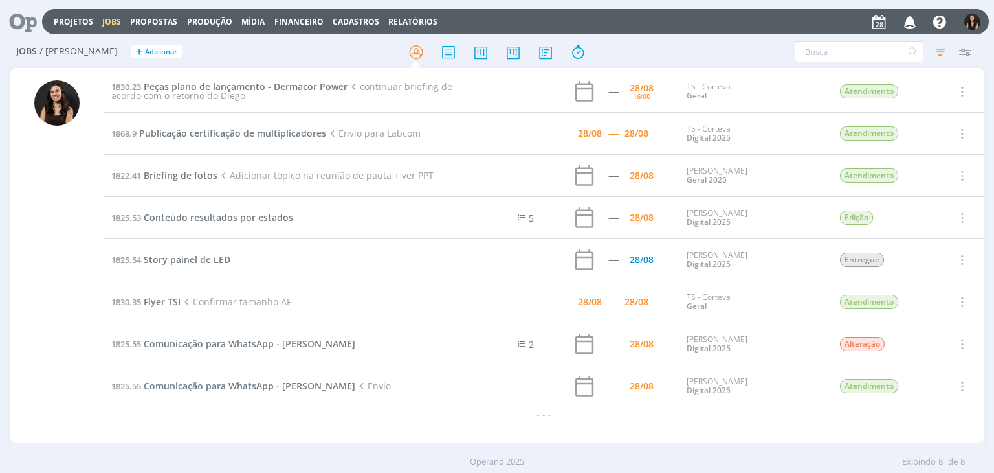
click at [31, 19] on icon at bounding box center [18, 21] width 27 height 25
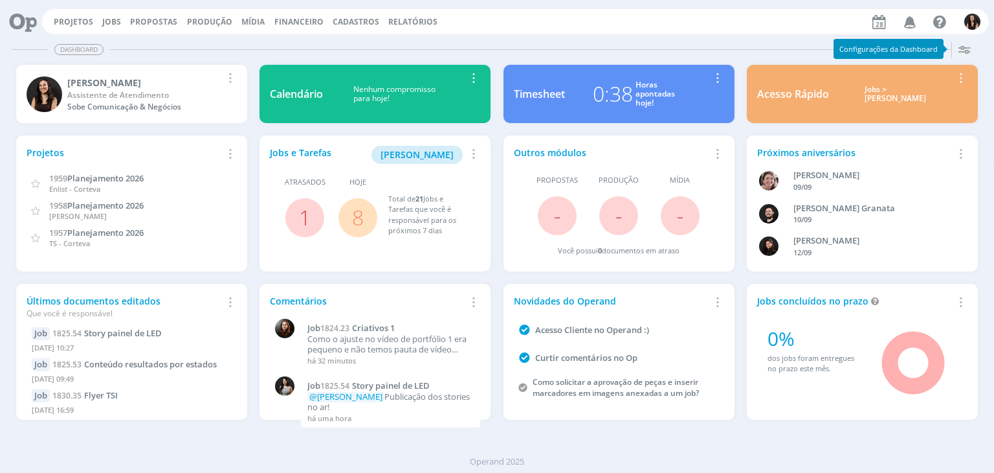
click at [363, 219] on link "8" at bounding box center [358, 217] width 12 height 28
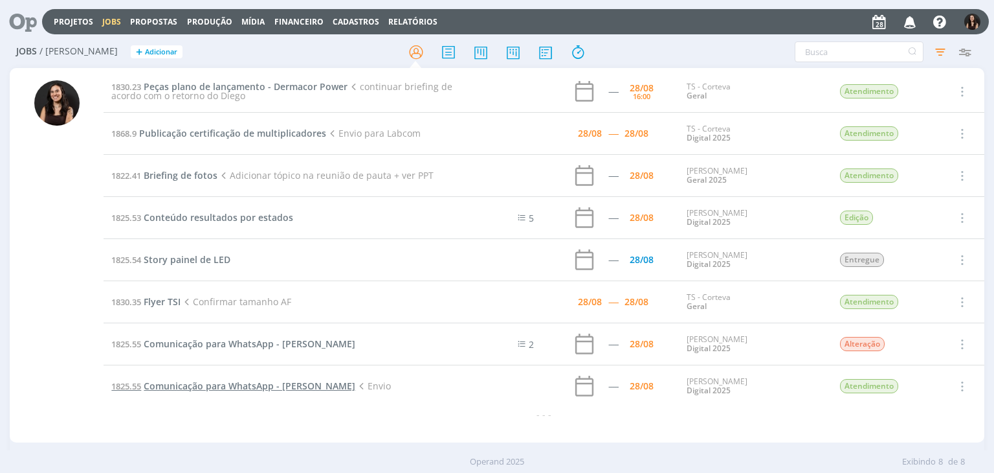
click at [166, 380] on span "Comunicação para WhatsApp - [PERSON_NAME]" at bounding box center [250, 385] width 212 height 12
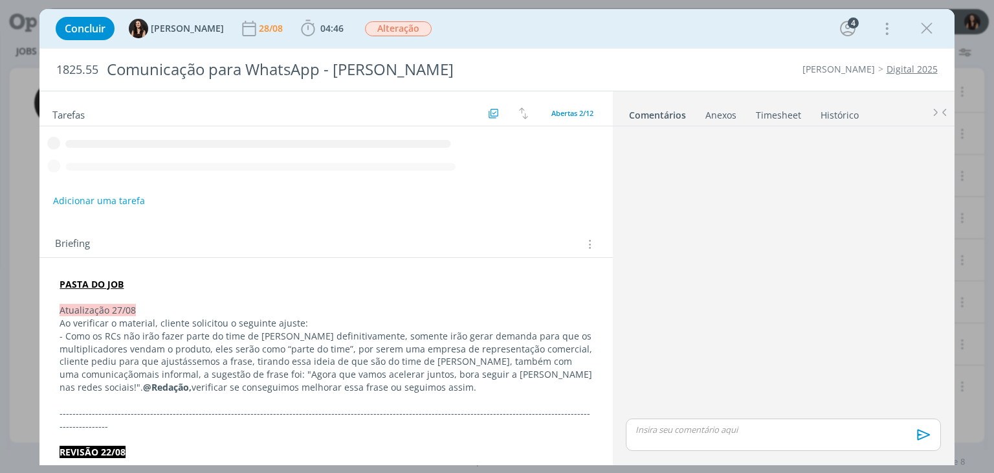
scroll to position [452, 0]
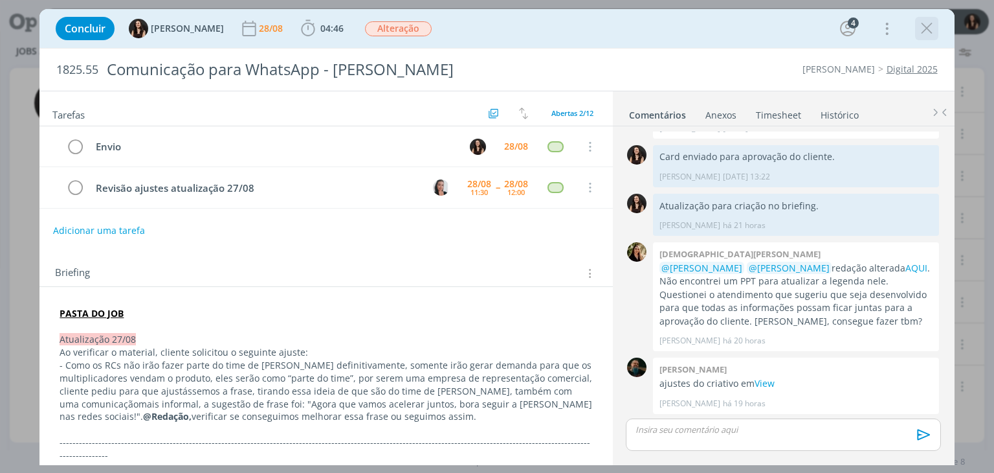
click at [928, 25] on icon "dialog" at bounding box center [926, 28] width 19 height 19
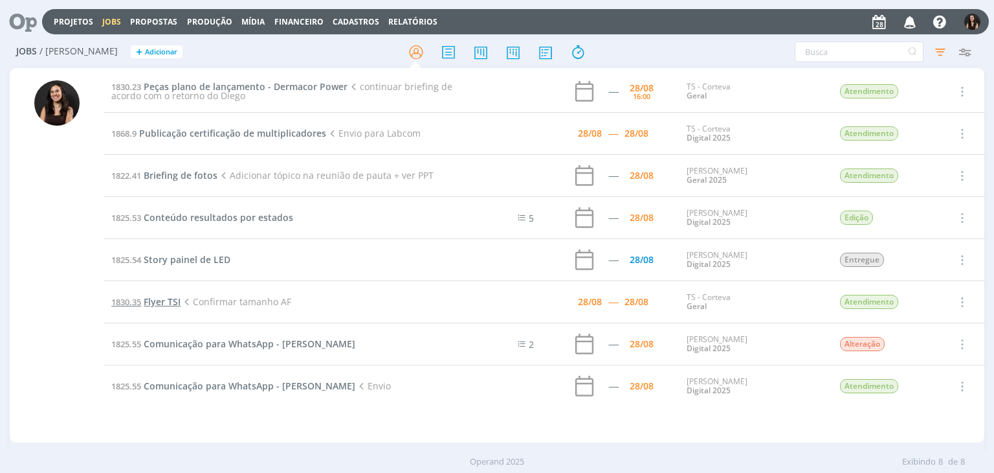
click at [171, 301] on span "Flyer TSI" at bounding box center [162, 301] width 37 height 12
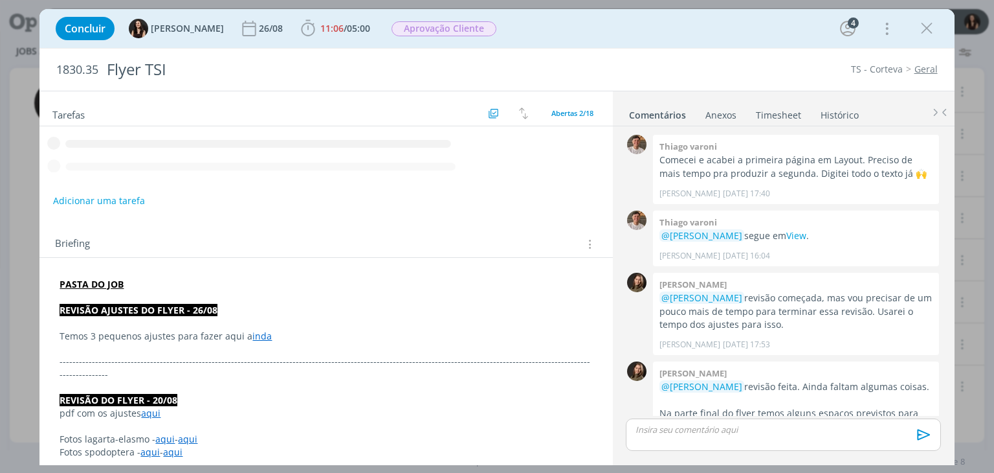
scroll to position [642, 0]
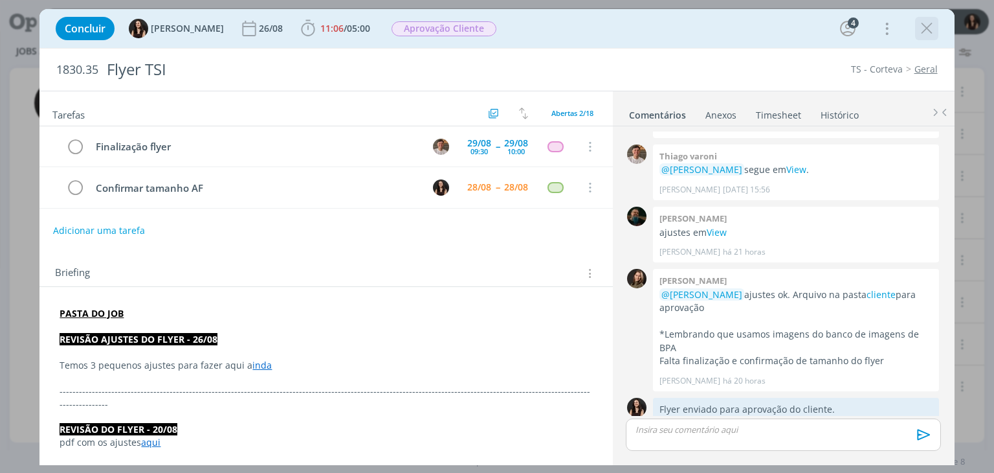
click at [927, 27] on icon "dialog" at bounding box center [926, 28] width 19 height 19
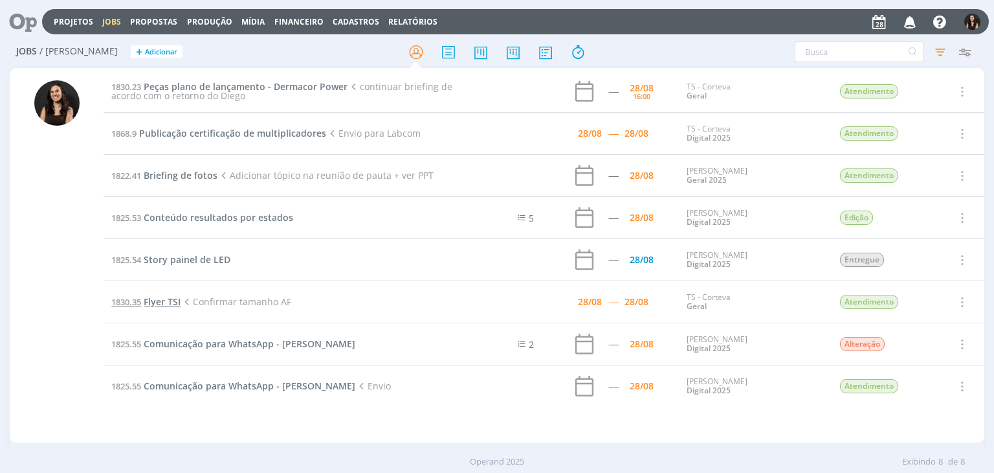
click at [172, 302] on span "Flyer TSI" at bounding box center [162, 301] width 37 height 12
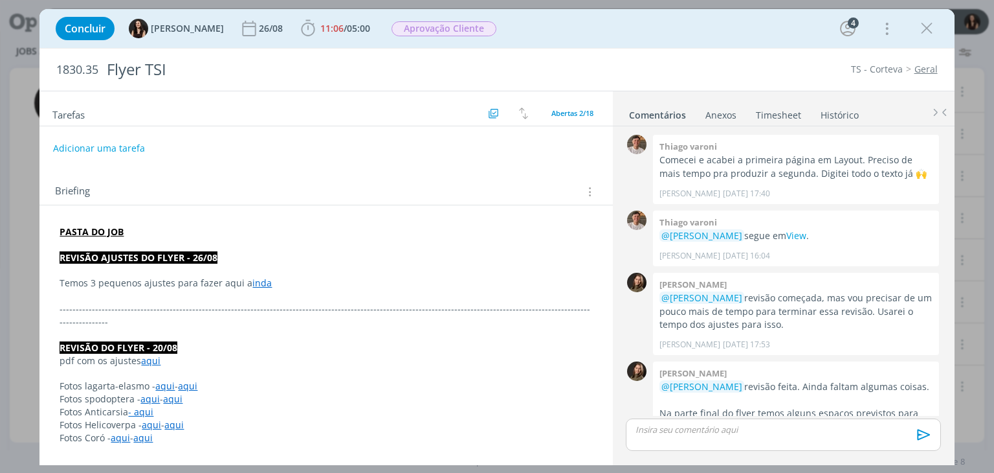
scroll to position [642, 0]
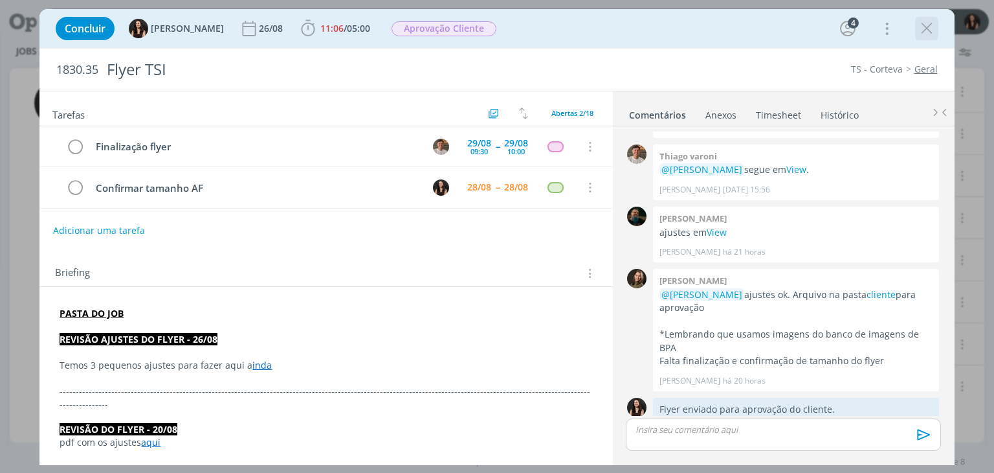
click at [926, 27] on icon "dialog" at bounding box center [926, 28] width 19 height 19
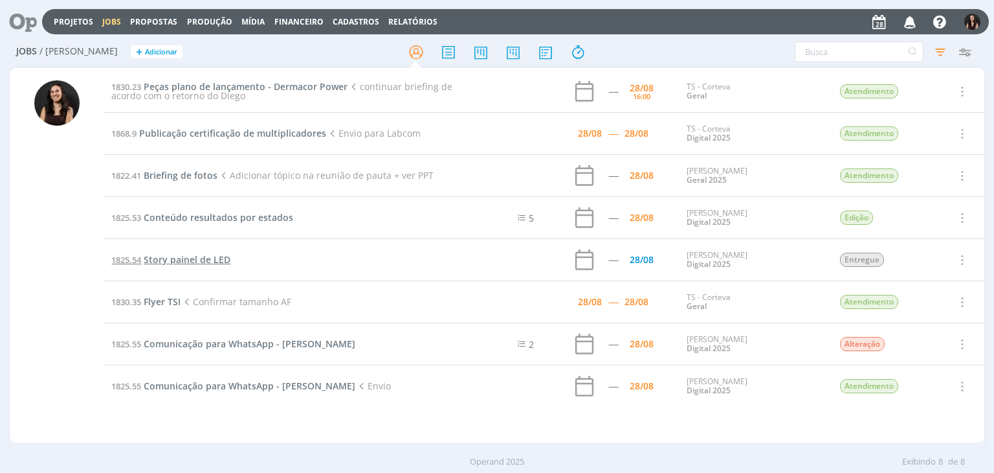
click at [208, 256] on span "Story painel de LED" at bounding box center [187, 259] width 87 height 12
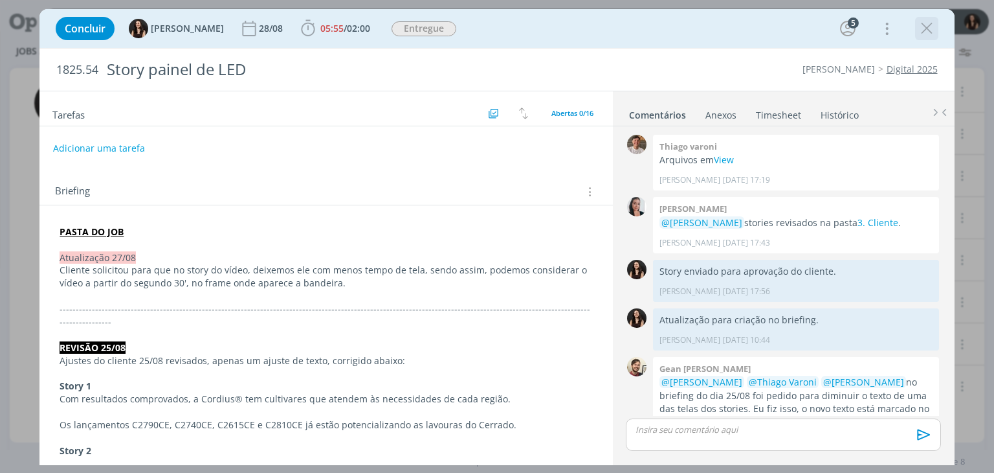
scroll to position [722, 0]
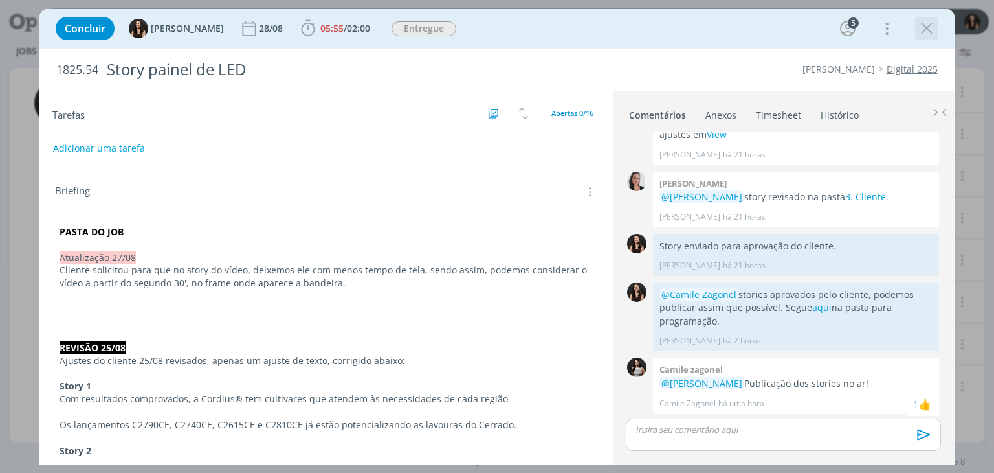
click at [928, 27] on icon "dialog" at bounding box center [926, 28] width 19 height 19
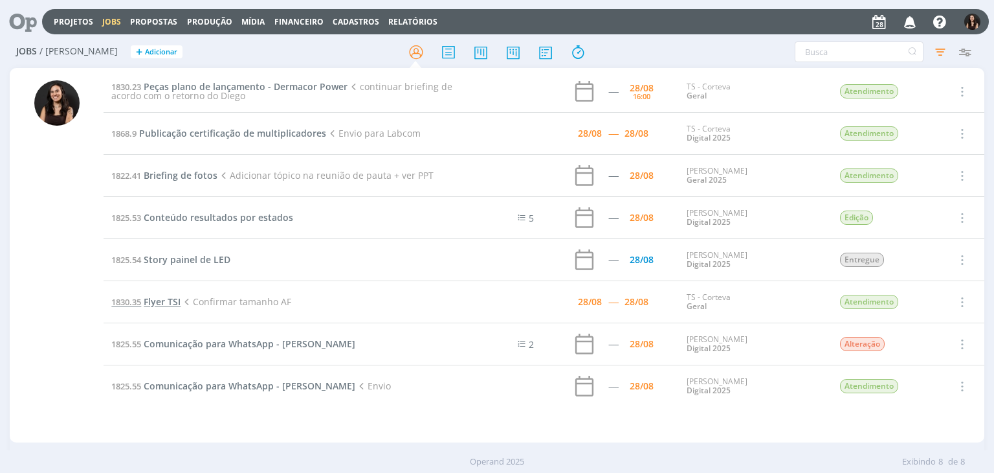
click at [171, 296] on span "Flyer TSI" at bounding box center [162, 301] width 37 height 12
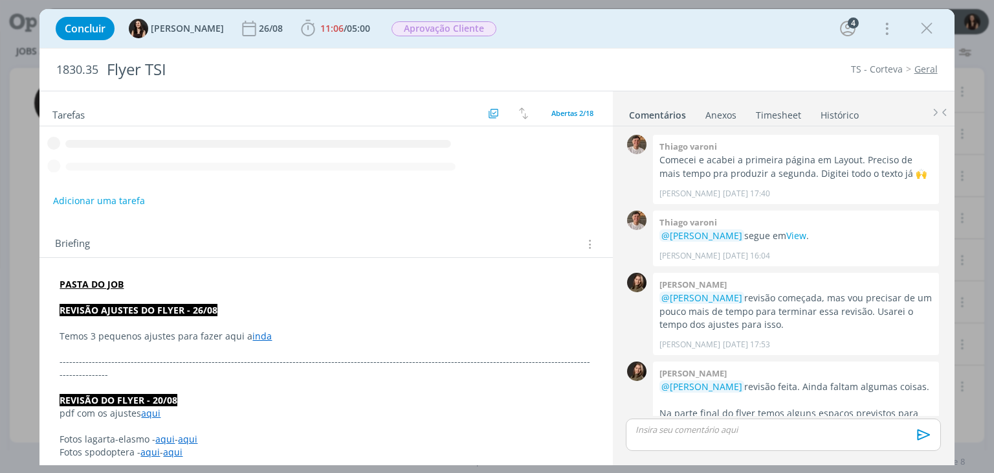
scroll to position [642, 0]
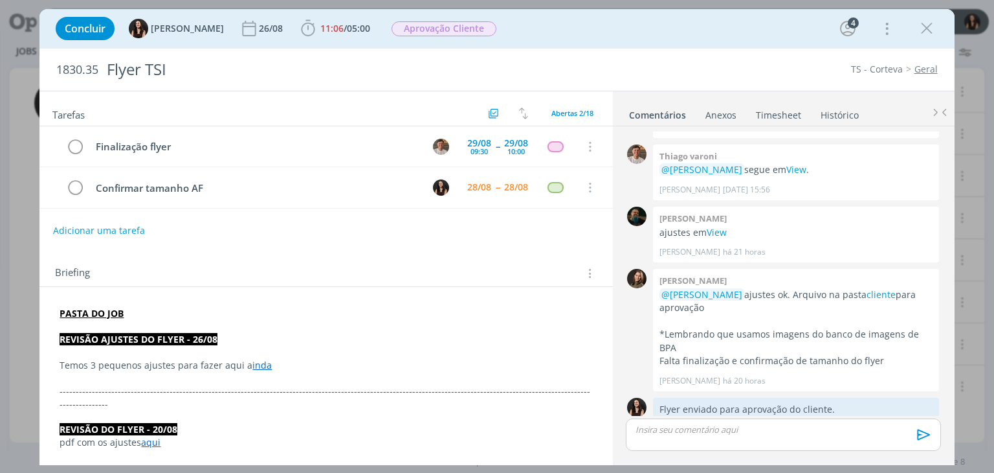
click at [927, 27] on icon "dialog" at bounding box center [926, 28] width 19 height 19
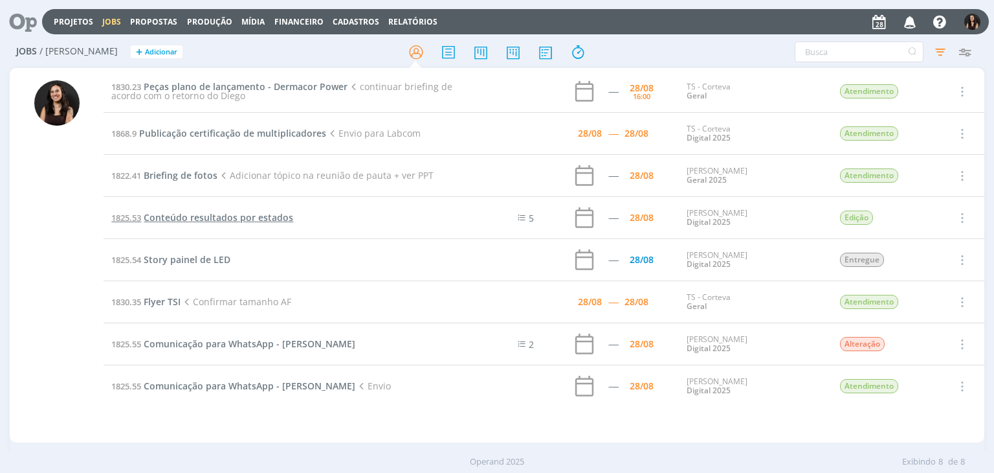
click at [221, 220] on span "Conteúdo resultados por estados" at bounding box center [219, 217] width 150 height 12
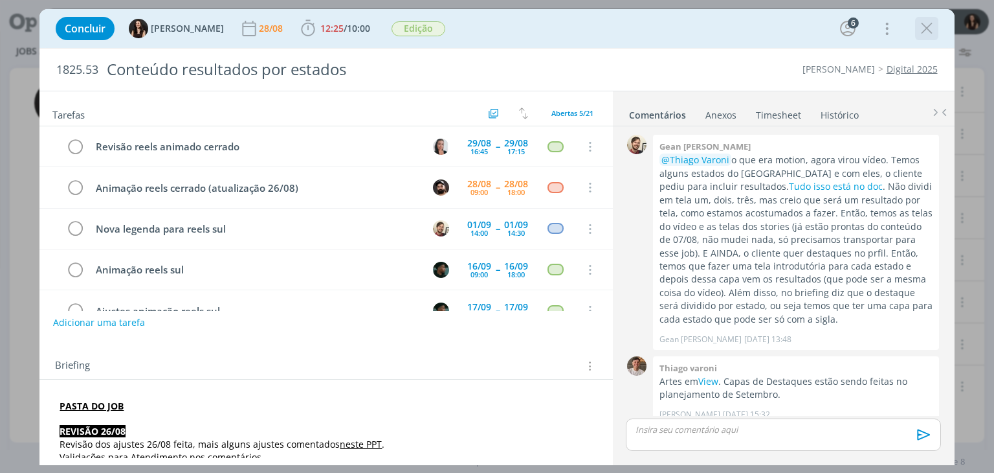
scroll to position [876, 0]
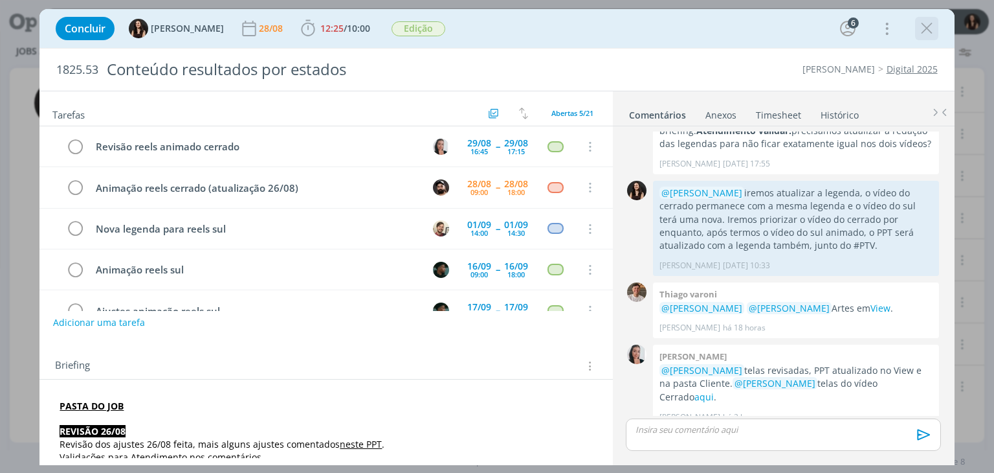
click at [919, 27] on icon "dialog" at bounding box center [926, 28] width 19 height 19
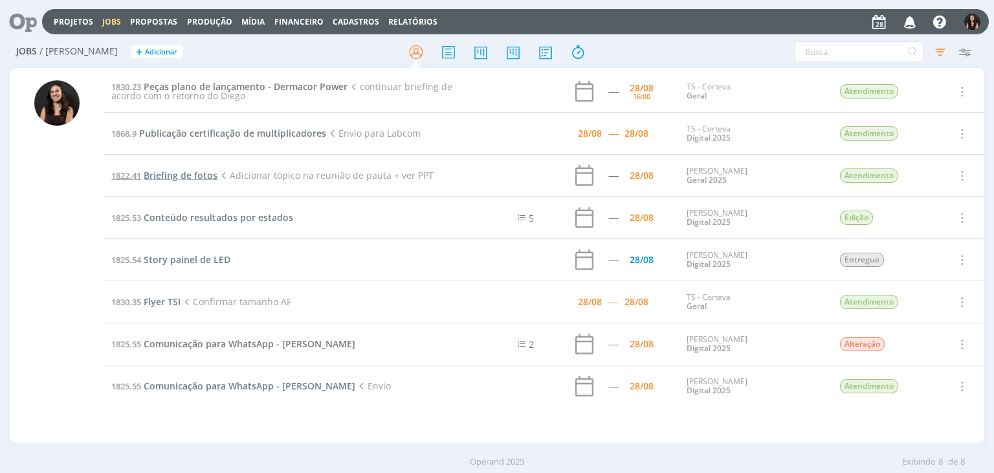
click at [201, 169] on span "Briefing de fotos" at bounding box center [181, 175] width 74 height 12
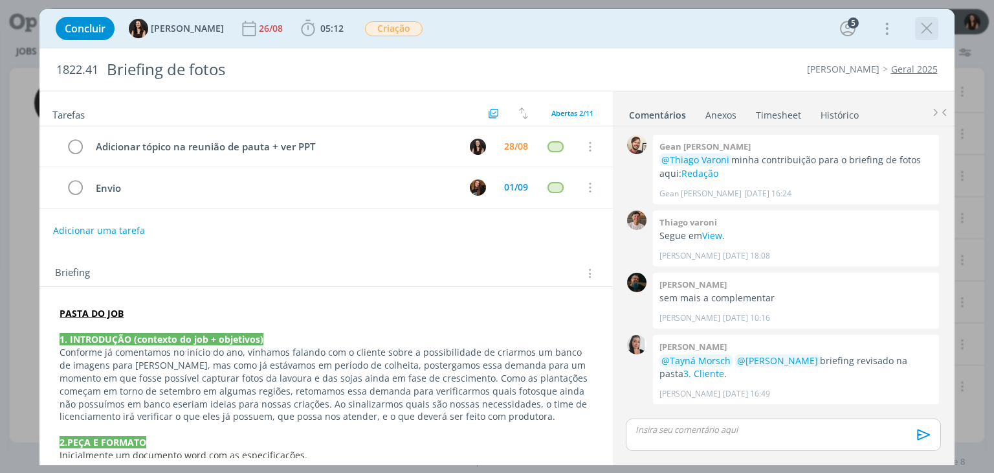
click at [922, 27] on icon "dialog" at bounding box center [926, 28] width 19 height 19
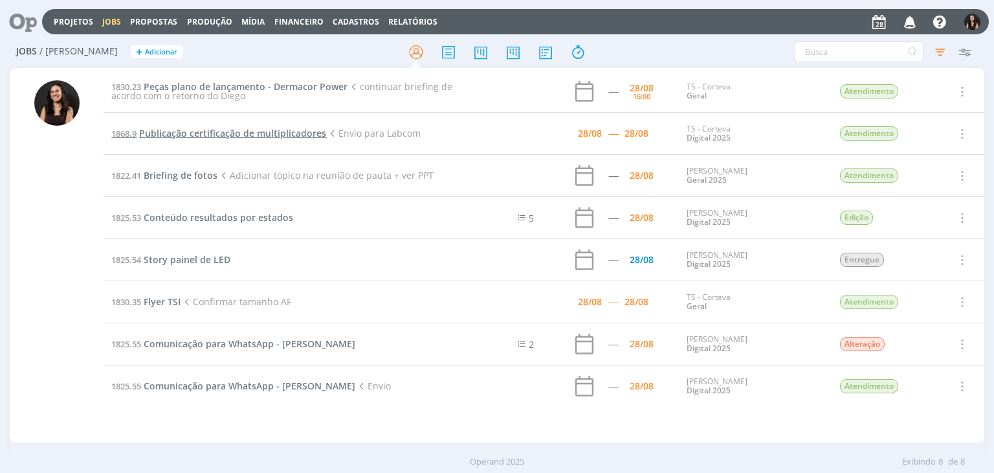
click at [170, 134] on span "Publicação certificação de multiplicadores" at bounding box center [232, 133] width 187 height 12
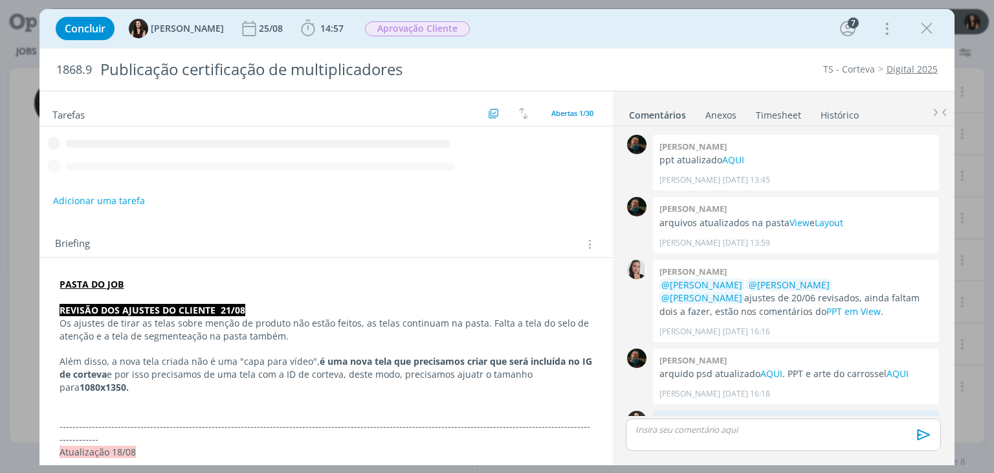
scroll to position [1264, 0]
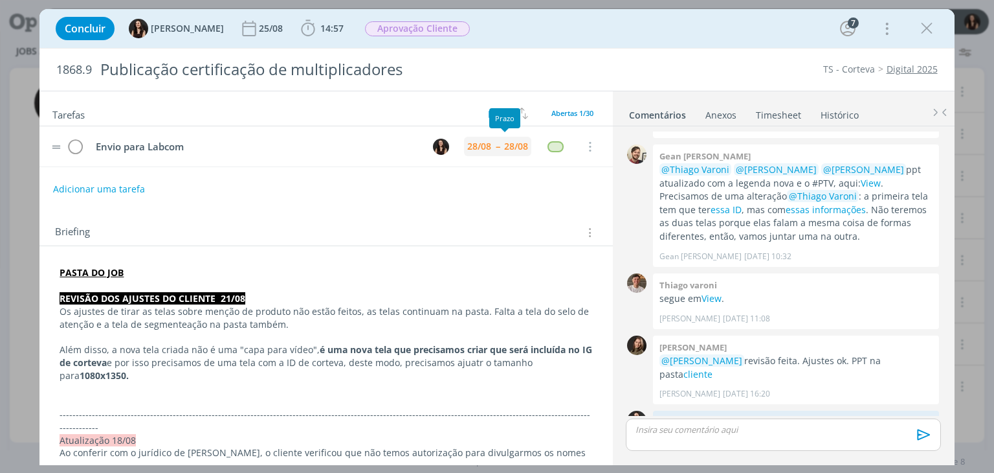
click at [501, 151] on div "28/08" at bounding box center [516, 146] width 30 height 19
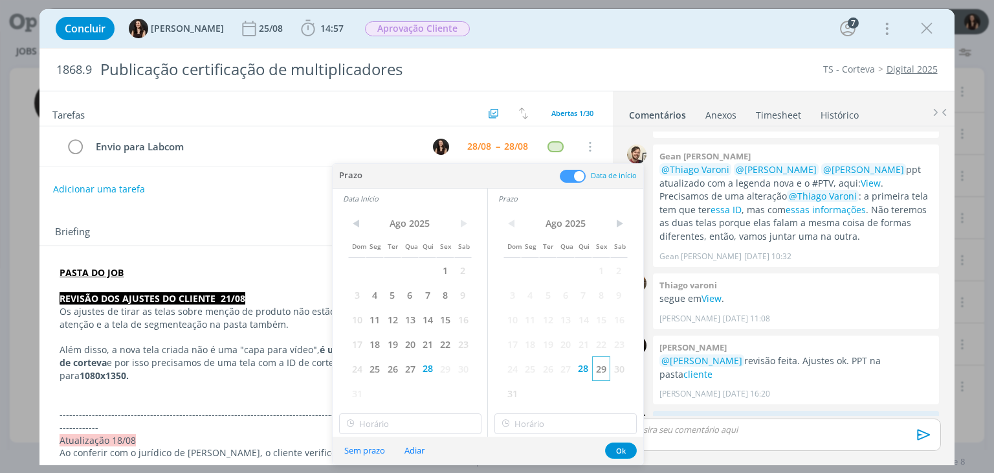
click at [603, 372] on span "29" at bounding box center [600, 368] width 17 height 25
click at [449, 371] on span "29" at bounding box center [444, 368] width 17 height 25
click at [619, 450] on button "Ok" at bounding box center [621, 450] width 32 height 16
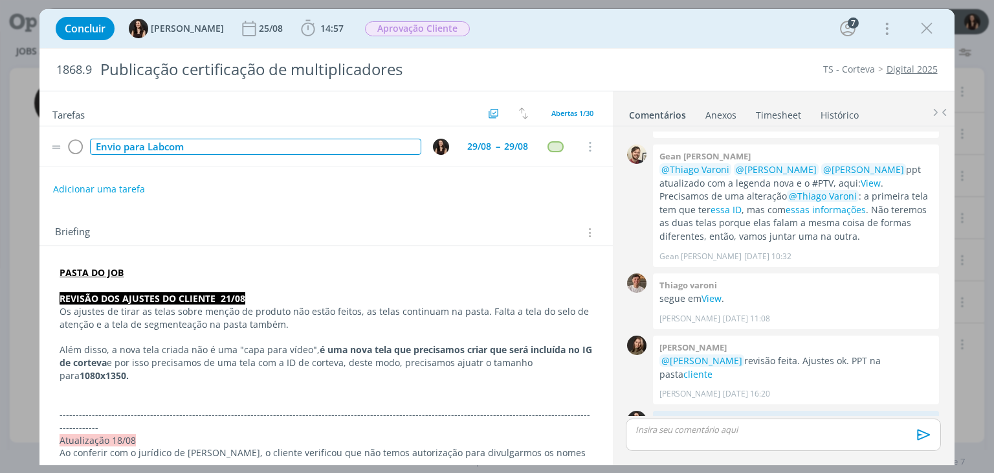
click at [291, 151] on div "Envio para Labcom" at bounding box center [255, 147] width 331 height 16
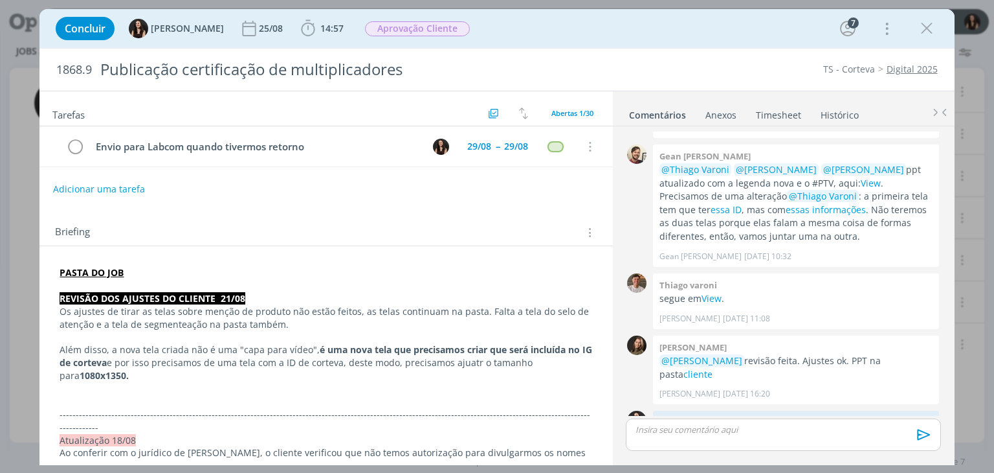
click at [318, 173] on div "Envio para Labcom quando tivermos retorno 29/08 -- 29/08 Cancelar" at bounding box center [325, 151] width 573 height 51
drag, startPoint x: 925, startPoint y: 29, endPoint x: 797, endPoint y: 84, distance: 139.5
click at [925, 29] on icon "dialog" at bounding box center [926, 28] width 19 height 19
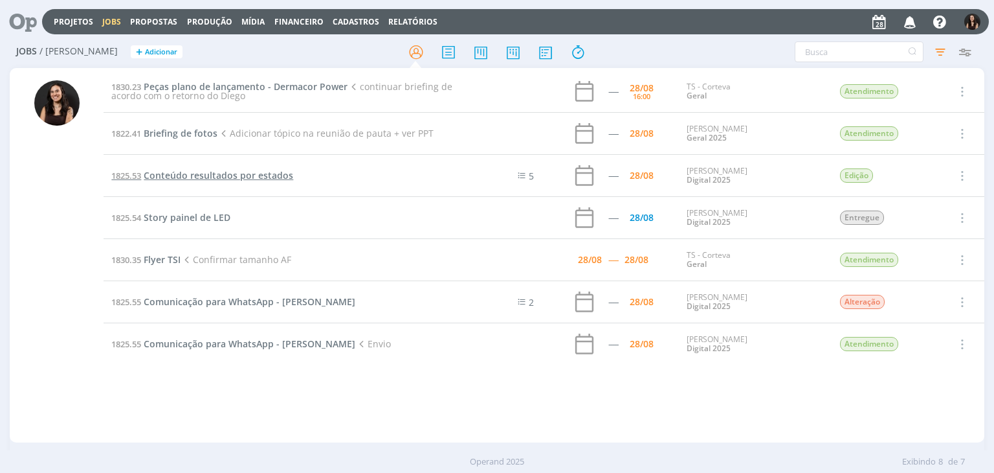
click at [197, 175] on span "Conteúdo resultados por estados" at bounding box center [219, 175] width 150 height 12
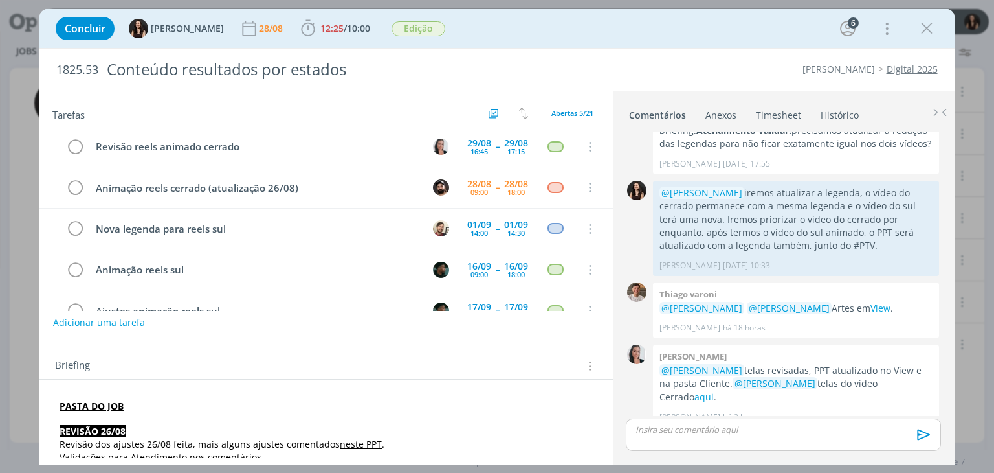
click at [735, 34] on div "Concluir Isabelle Silva 28/08 12:25 / 10:00 Iniciar Apontar Data * 28/08/2025 H…" at bounding box center [496, 28] width 895 height 31
drag, startPoint x: 922, startPoint y: 25, endPoint x: 700, endPoint y: 194, distance: 278.9
click at [922, 25] on icon "dialog" at bounding box center [926, 28] width 19 height 19
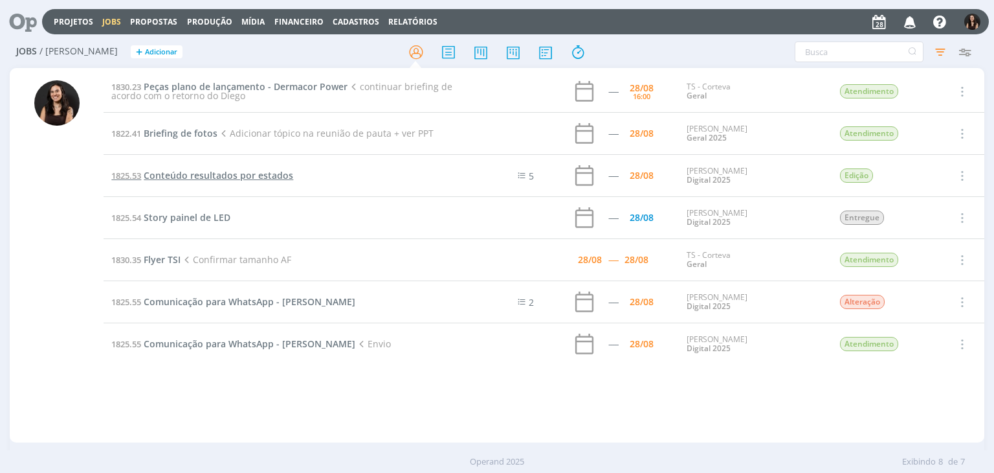
click at [179, 177] on span "Conteúdo resultados por estados" at bounding box center [219, 175] width 150 height 12
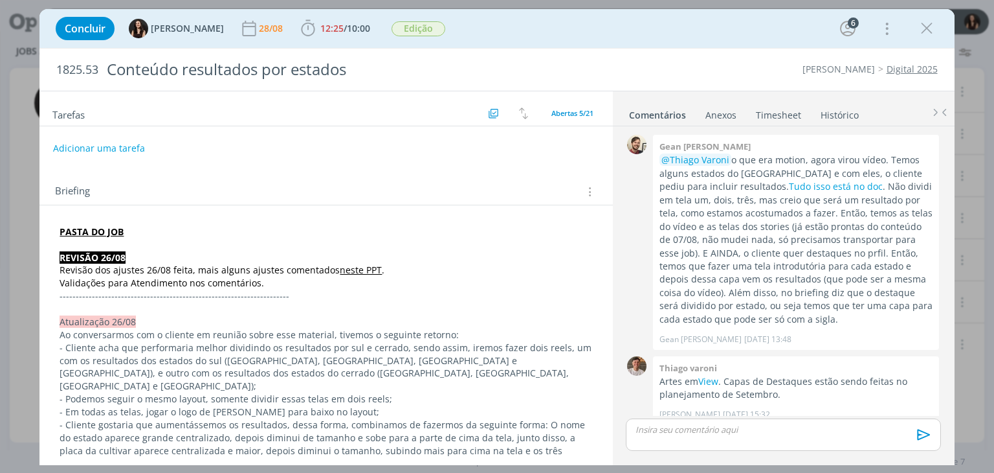
scroll to position [876, 0]
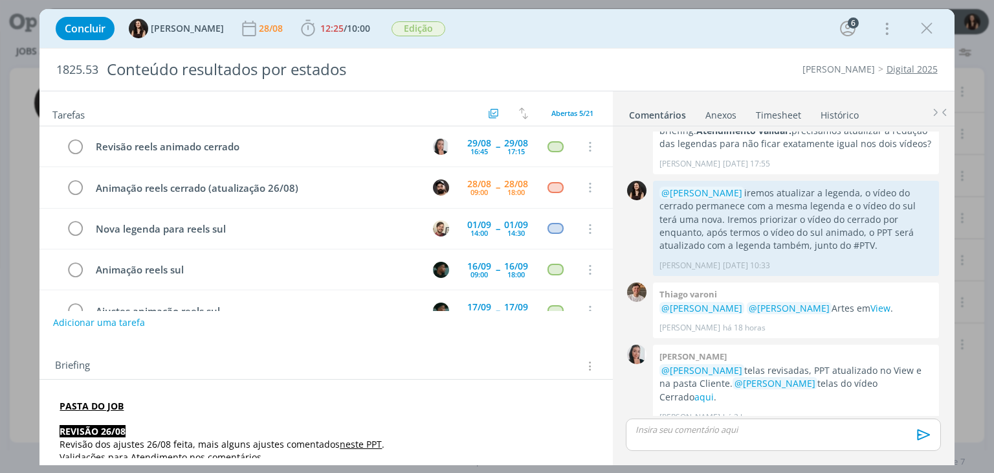
drag, startPoint x: 920, startPoint y: 27, endPoint x: 653, endPoint y: 120, distance: 282.3
click at [920, 27] on icon "dialog" at bounding box center [926, 28] width 19 height 19
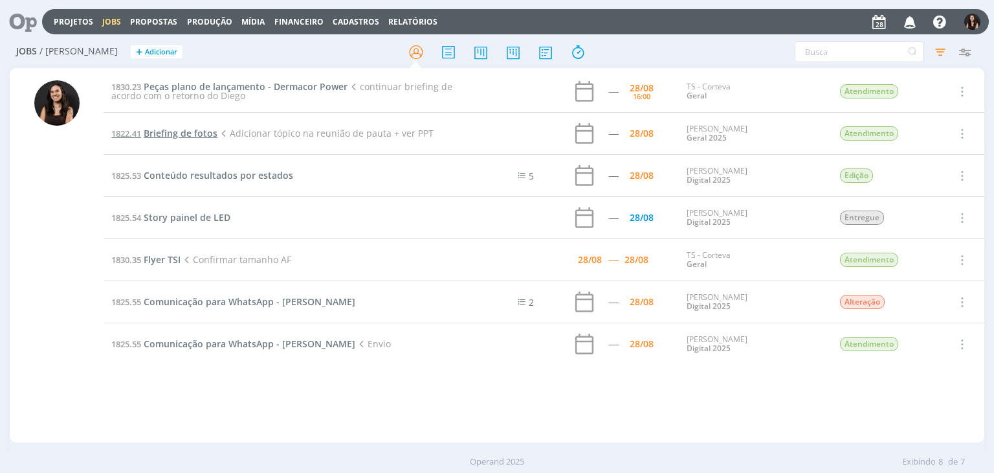
click at [154, 131] on span "Briefing de fotos" at bounding box center [181, 133] width 74 height 12
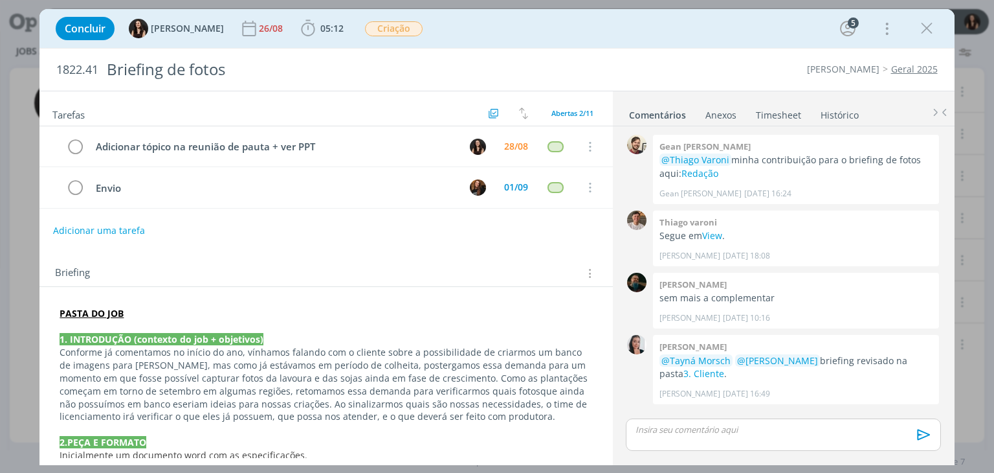
click at [935, 27] on icon "dialog" at bounding box center [926, 28] width 19 height 19
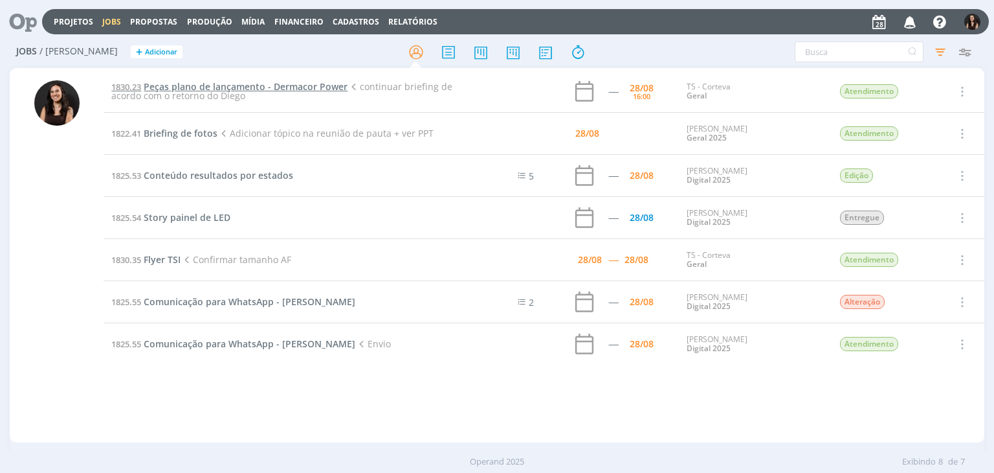
click at [184, 80] on span "Peças plano de lançamento - Dermacor Power" at bounding box center [246, 86] width 204 height 12
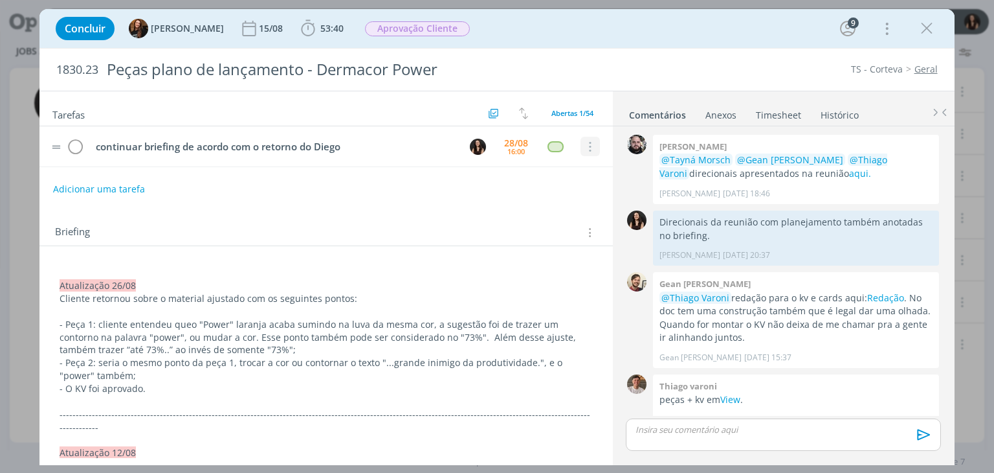
scroll to position [1222, 0]
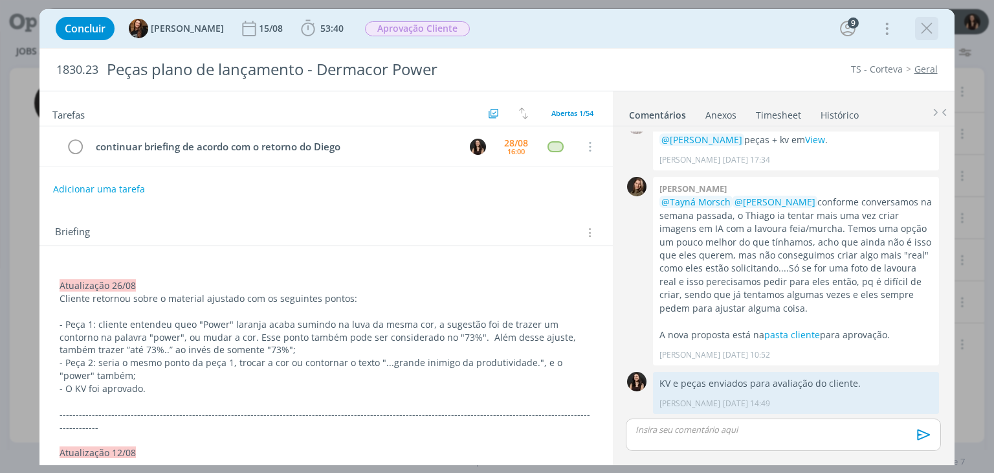
click at [928, 24] on icon "dialog" at bounding box center [926, 28] width 19 height 19
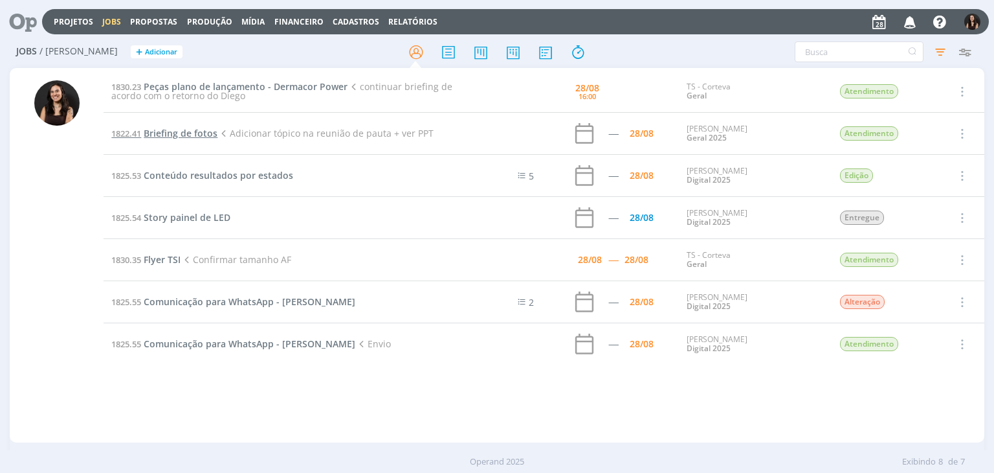
click at [171, 133] on span "Briefing de fotos" at bounding box center [181, 133] width 74 height 12
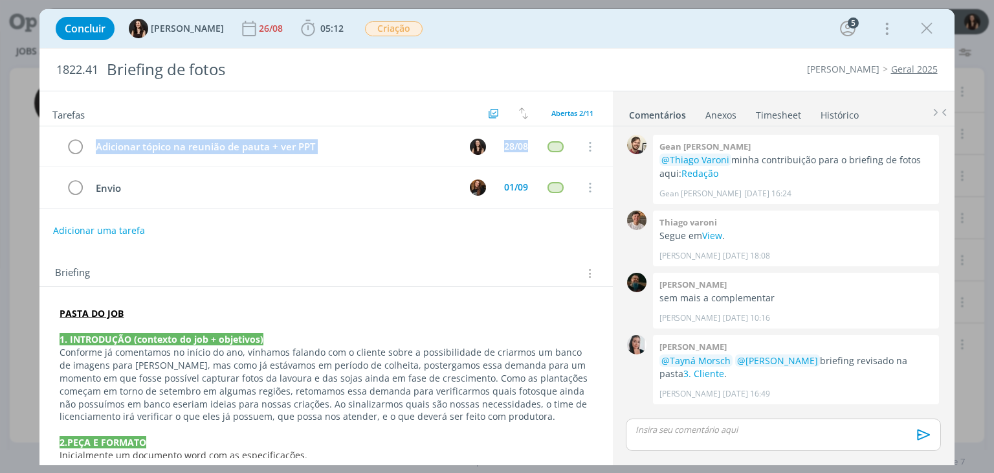
drag, startPoint x: 606, startPoint y: 145, endPoint x: 607, endPoint y: 135, distance: 9.8
click at [607, 135] on div "Tarefas Usar Job de template Criar template a partir deste job Visualizar Templ…" at bounding box center [325, 274] width 573 height 366
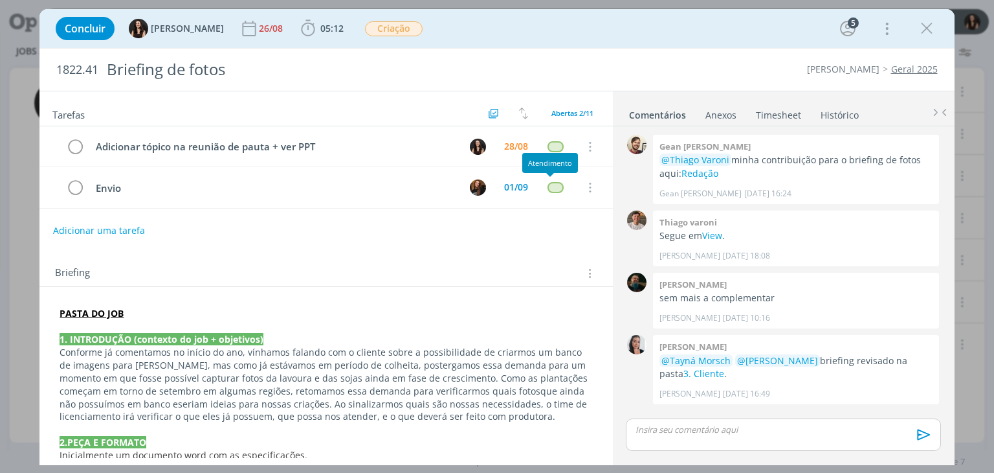
drag, startPoint x: 484, startPoint y: 280, endPoint x: 489, endPoint y: 262, distance: 19.0
click at [486, 277] on div "Briefing Briefings Predefinidos Versões do Briefing Ver Briefing do Projeto" at bounding box center [325, 269] width 573 height 35
click at [624, 37] on div "Concluir Isabelle Silva 26/08 05:12 Iniciar Apontar Data * 28/08/2025 Horas * 0…" at bounding box center [496, 28] width 895 height 31
click at [724, 53] on div "1822.41 Briefing de fotos Cordius - Corteva Geral 2025" at bounding box center [496, 70] width 915 height 42
click at [586, 45] on div "Concluir Isabelle Silva 26/08 05:12 Iniciar Apontar Data * 28/08/2025 Horas * 0…" at bounding box center [496, 28] width 915 height 39
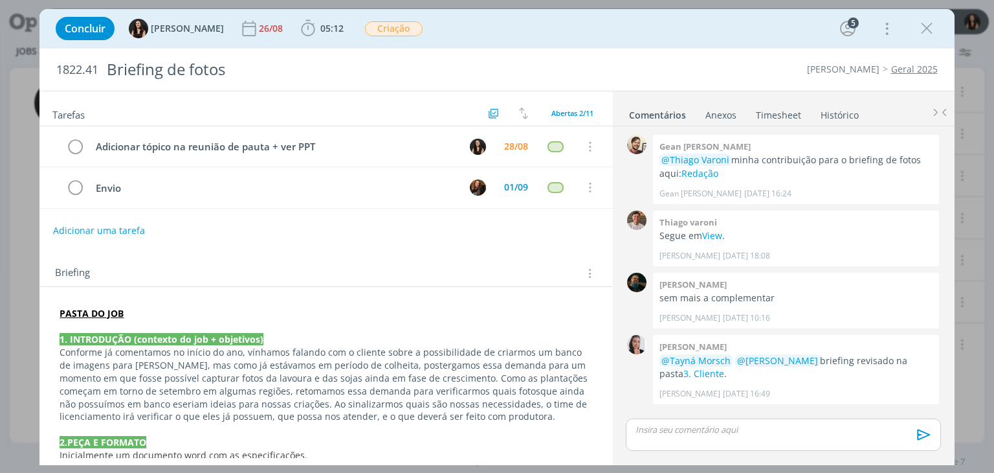
click at [637, 41] on div "Concluir Isabelle Silva 26/08 05:12 Iniciar Apontar Data * 28/08/2025 Horas * 0…" at bounding box center [496, 28] width 895 height 31
drag, startPoint x: 612, startPoint y: 107, endPoint x: 609, endPoint y: 99, distance: 9.0
click at [609, 99] on div "Tarefas Usar Job de template Criar template a partir deste job Visualizar Templ…" at bounding box center [496, 278] width 915 height 374
click at [616, 58] on div "1822.41 Briefing de fotos Cordius - Corteva Geral 2025" at bounding box center [496, 70] width 915 height 42
click at [581, 38] on div "Concluir Isabelle Silva 26/08 05:12 Iniciar Apontar Data * 28/08/2025 Horas * 0…" at bounding box center [496, 28] width 895 height 31
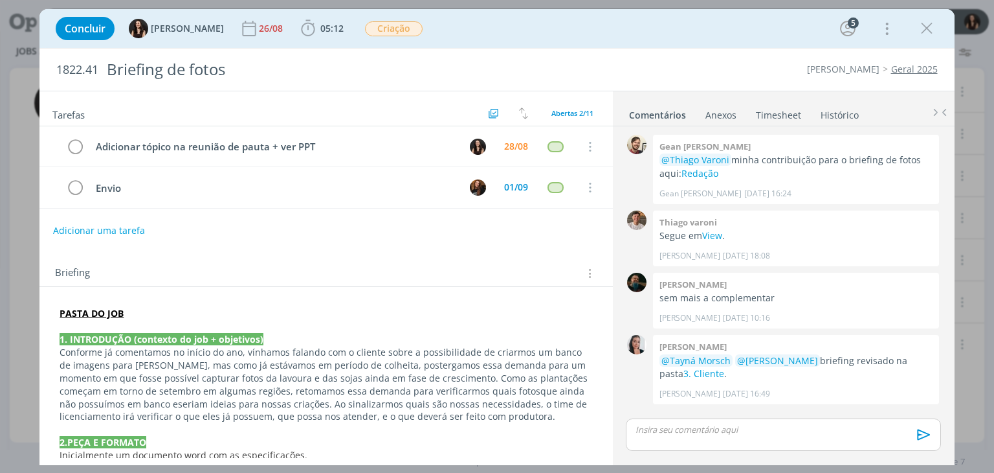
click at [603, 25] on div "Concluir Isabelle Silva 26/08 05:12 Iniciar Apontar Data * 28/08/2025 Horas * 0…" at bounding box center [496, 28] width 895 height 31
click at [318, 24] on b "05:12" at bounding box center [332, 28] width 28 height 9
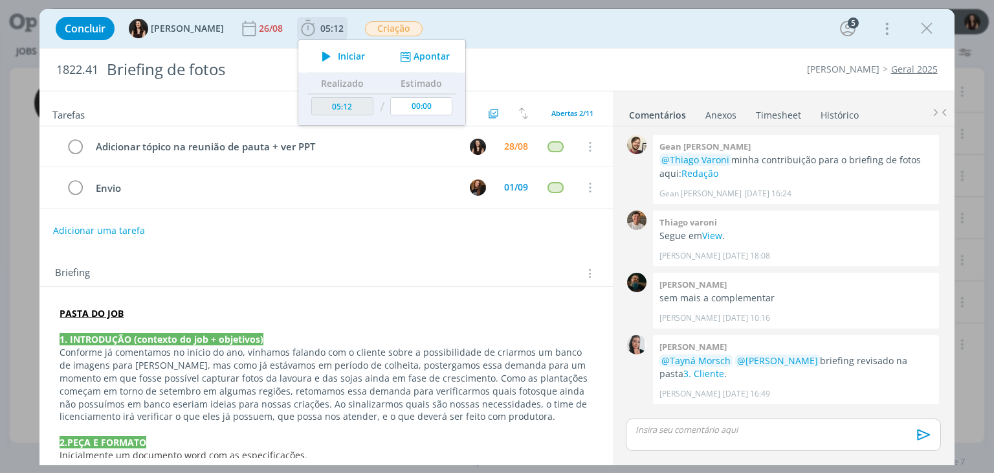
click at [316, 47] on div "Iniciar Apontar" at bounding box center [381, 56] width 167 height 32
click at [338, 55] on span "Iniciar" at bounding box center [351, 56] width 27 height 9
click at [724, 367] on link "3. Cliente" at bounding box center [704, 373] width 41 height 12
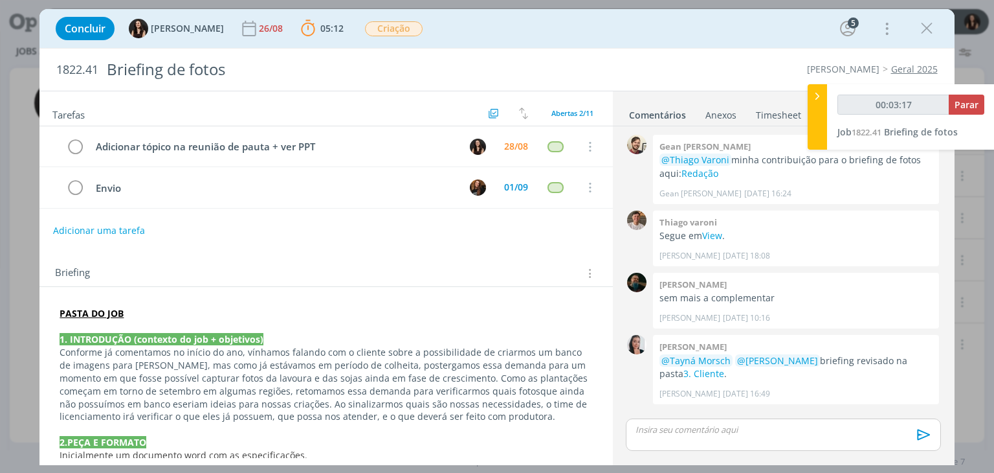
type input "00:03:18"
click at [961, 102] on span "Parar" at bounding box center [967, 104] width 24 height 12
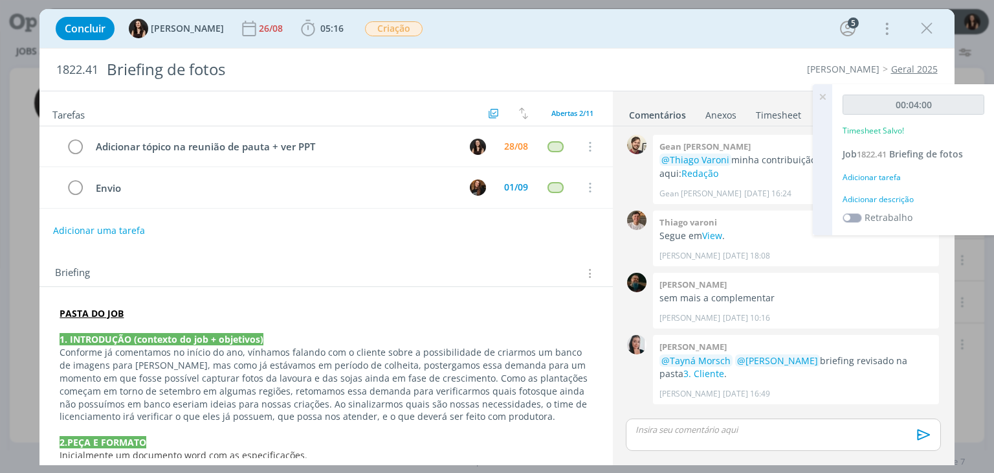
click at [904, 196] on div "Adicionar descrição" at bounding box center [914, 200] width 142 height 12
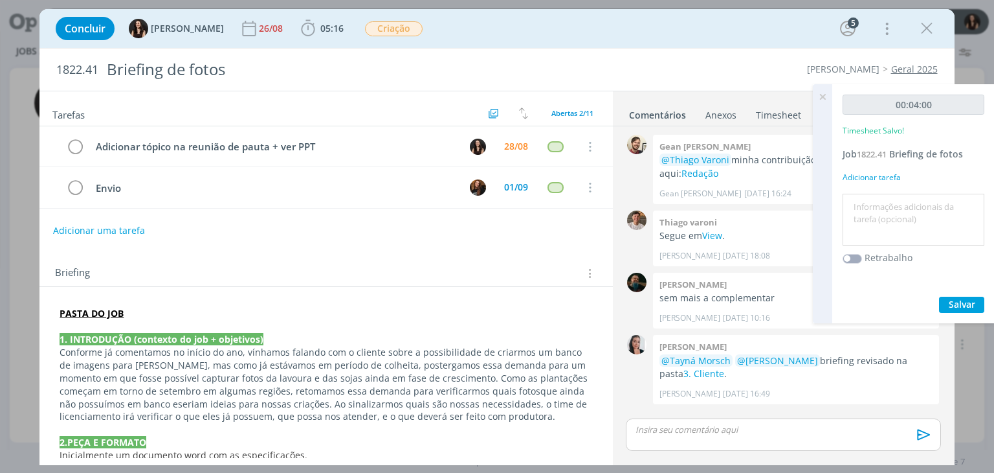
click at [896, 208] on textarea at bounding box center [913, 220] width 135 height 46
type textarea "Revisão material"
drag, startPoint x: 958, startPoint y: 314, endPoint x: 959, endPoint y: 306, distance: 7.8
click at [958, 313] on div "00:04:00 Timesheet Salvo! Job 1822.41 Briefing de fotos Adicionar tarefa Revisã…" at bounding box center [913, 203] width 162 height 239
click at [959, 306] on span "Salvar" at bounding box center [962, 304] width 27 height 12
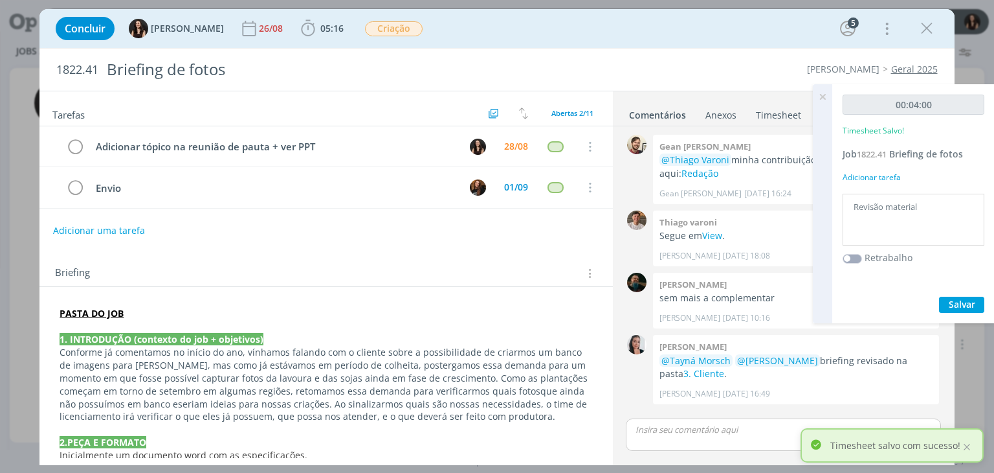
click at [820, 95] on icon at bounding box center [822, 96] width 23 height 25
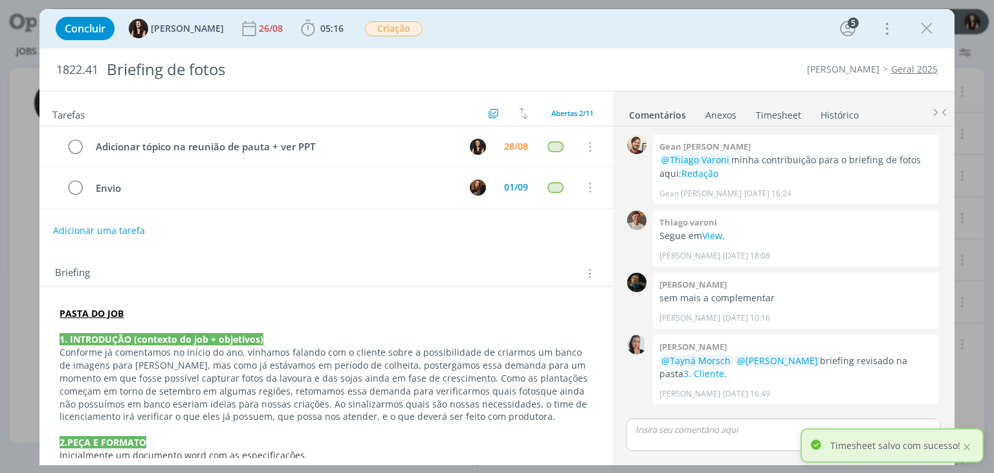
click at [675, 34] on div "Concluir Isabelle Silva 26/08 05:16 Iniciar Apontar Data * 28/08/2025 Horas * 0…" at bounding box center [496, 28] width 895 height 31
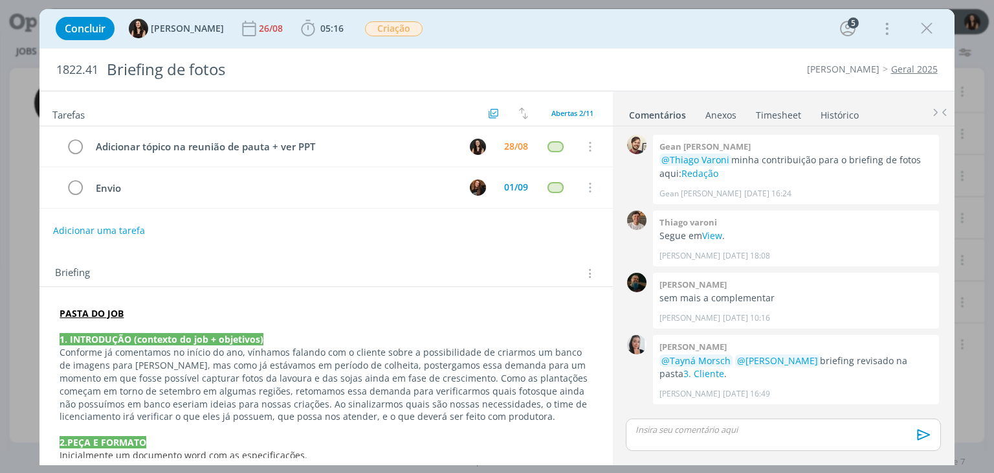
click at [643, 34] on div "Concluir Isabelle Silva 26/08 05:16 Iniciar Apontar Data * 28/08/2025 Horas * 0…" at bounding box center [496, 28] width 895 height 31
click at [518, 39] on div "Concluir Isabelle Silva 26/08 05:16 Iniciar Apontar Data * 28/08/2025 Horas * 0…" at bounding box center [496, 28] width 895 height 31
click at [430, 256] on div "Briefing Briefings Predefinidos Versões do Briefing Ver Briefing do Projeto" at bounding box center [325, 269] width 573 height 35
click at [688, 377] on link "3. Cliente" at bounding box center [704, 373] width 41 height 12
click at [69, 144] on icon "dialog" at bounding box center [75, 146] width 18 height 19
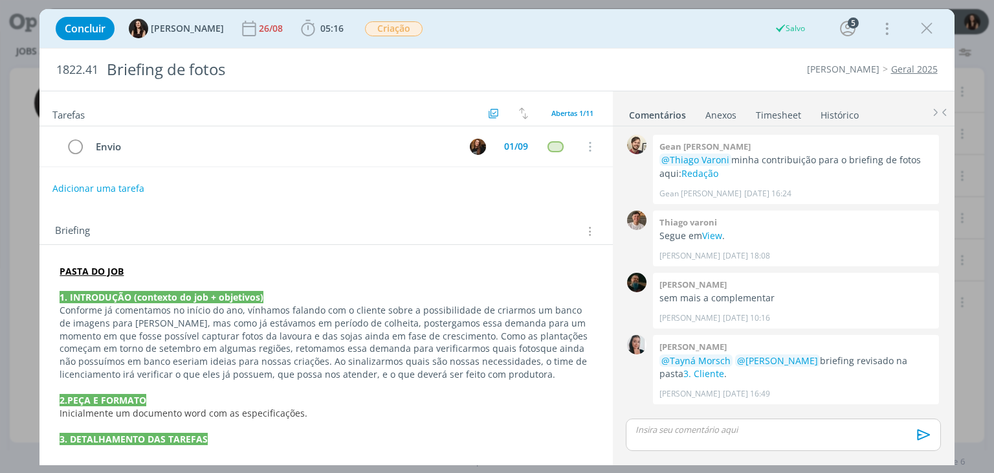
click at [73, 184] on button "Adicionar uma tarefa" at bounding box center [98, 188] width 92 height 22
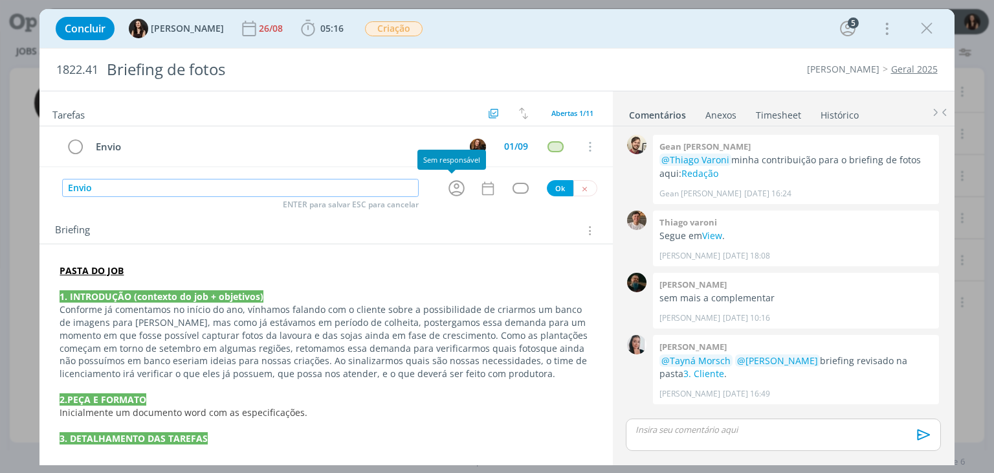
click at [460, 184] on icon "dialog" at bounding box center [457, 188] width 20 height 20
type input "Envio"
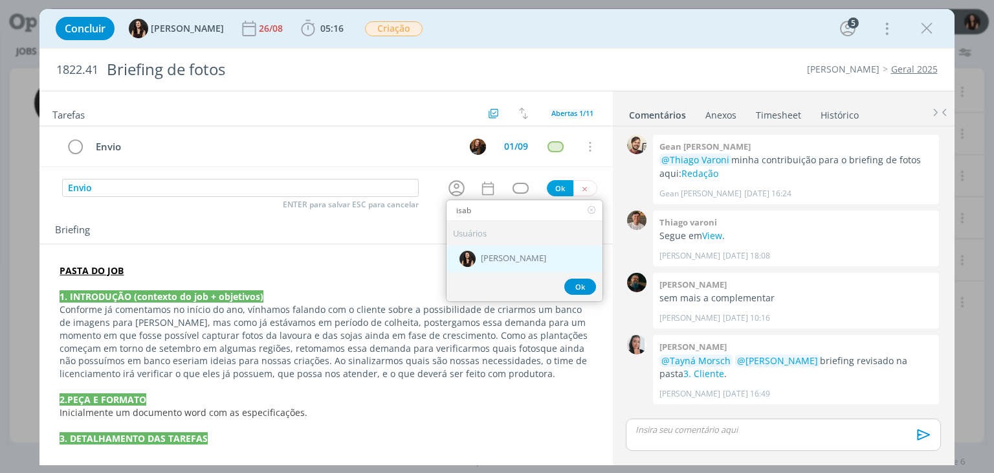
type input "isab"
drag, startPoint x: 494, startPoint y: 264, endPoint x: 484, endPoint y: 223, distance: 42.7
click at [493, 263] on div "[PERSON_NAME]" at bounding box center [525, 258] width 156 height 27
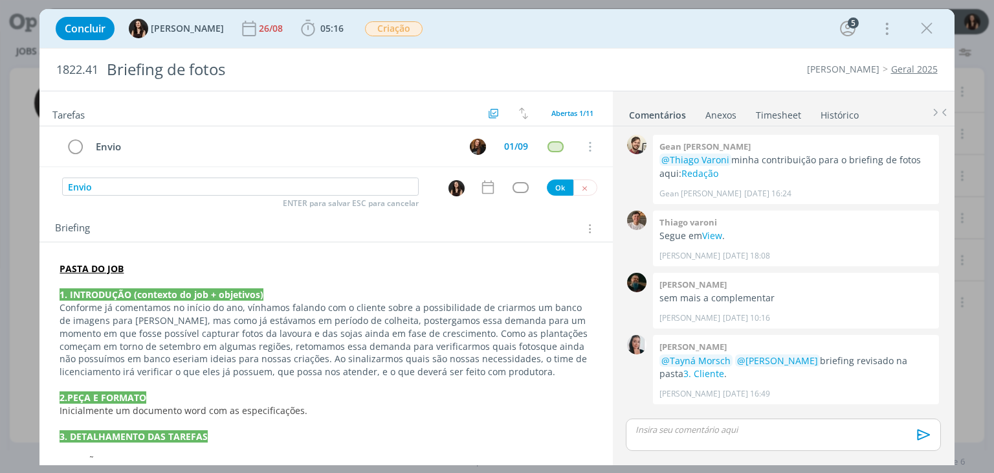
click at [480, 199] on div "Tarefas Usar Job de template Criar template a partir deste job Visualizar Templ…" at bounding box center [325, 274] width 573 height 366
click at [480, 189] on icon "dialog" at bounding box center [488, 187] width 17 height 17
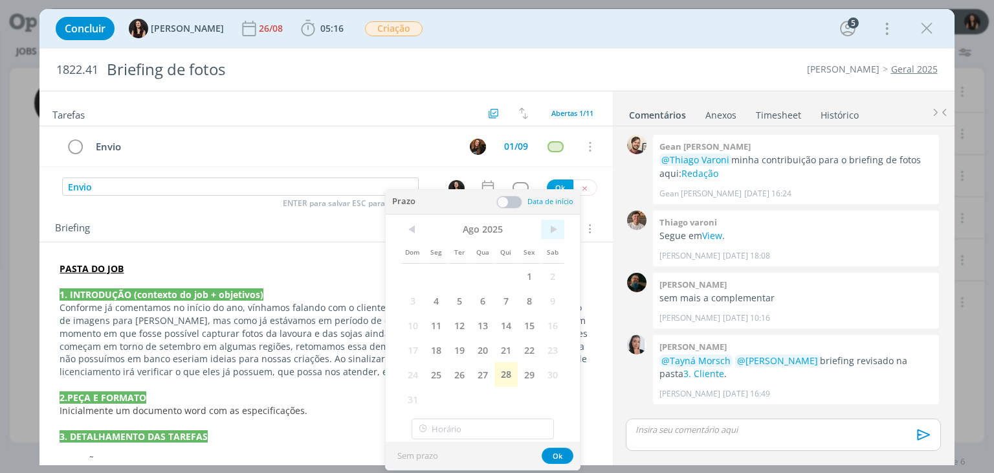
click at [551, 231] on span ">" at bounding box center [552, 228] width 23 height 19
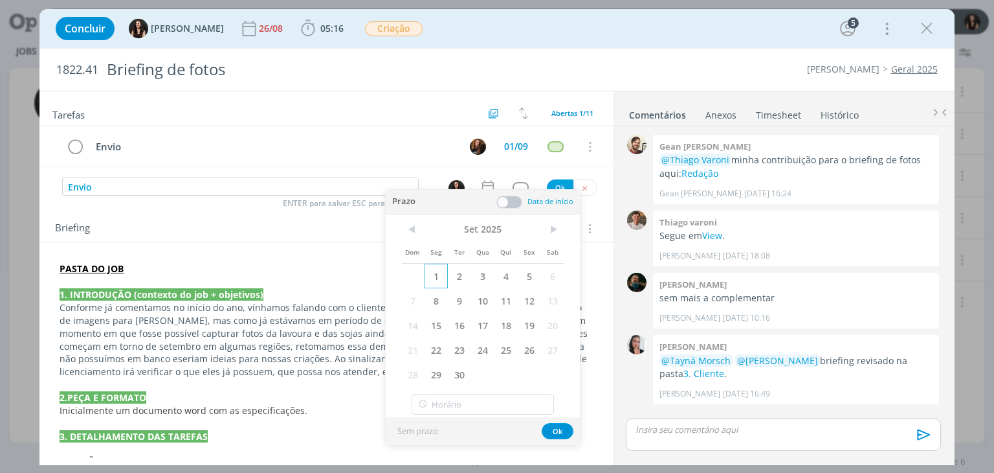
click at [443, 271] on span "1" at bounding box center [436, 275] width 23 height 25
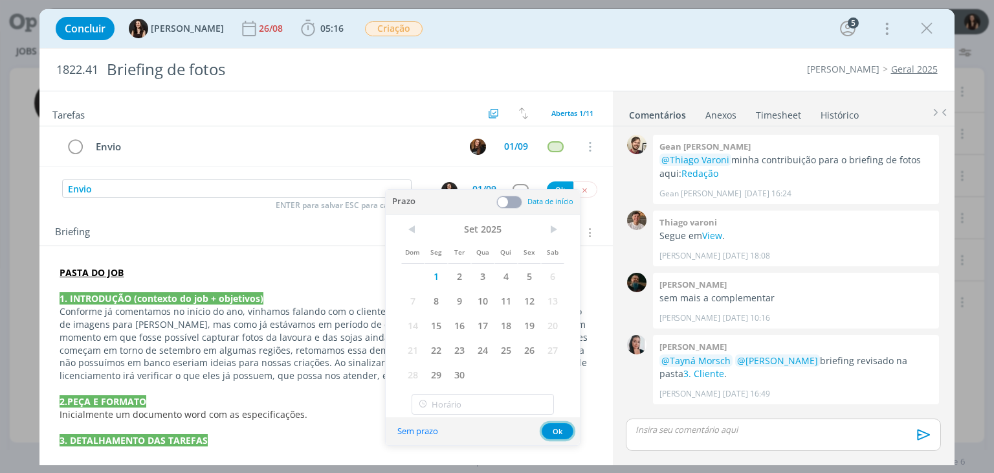
click at [556, 423] on button "Ok" at bounding box center [558, 431] width 32 height 16
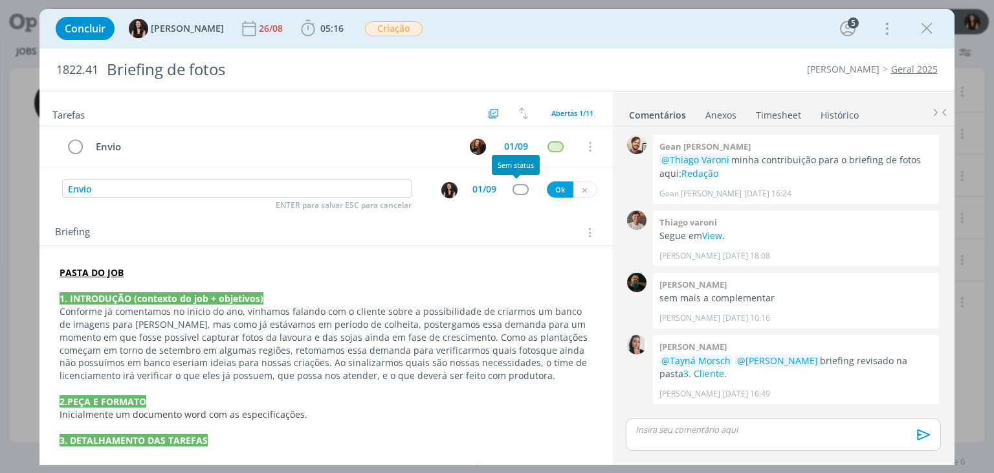
click at [513, 187] on div "dialog" at bounding box center [521, 189] width 16 height 11
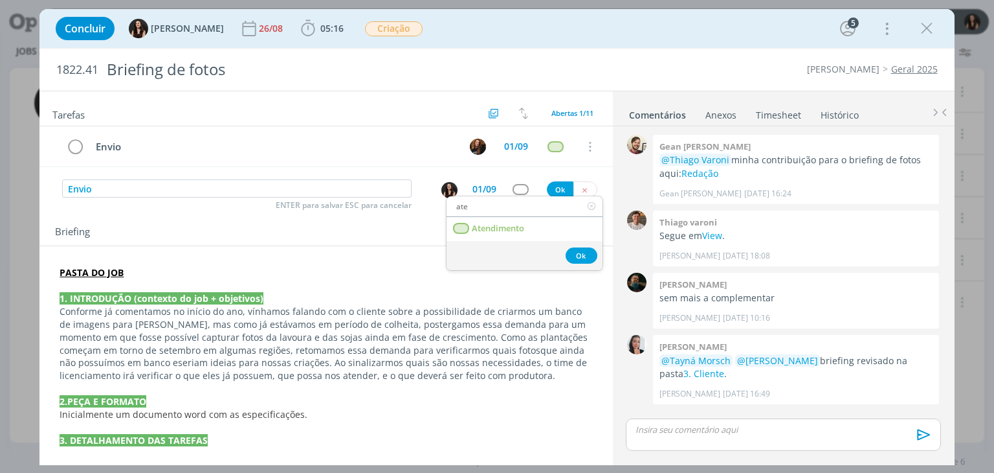
click at [533, 210] on input "ate" at bounding box center [525, 206] width 156 height 18
type input "ate"
click at [528, 237] on link "Atendimento" at bounding box center [525, 229] width 156 height 24
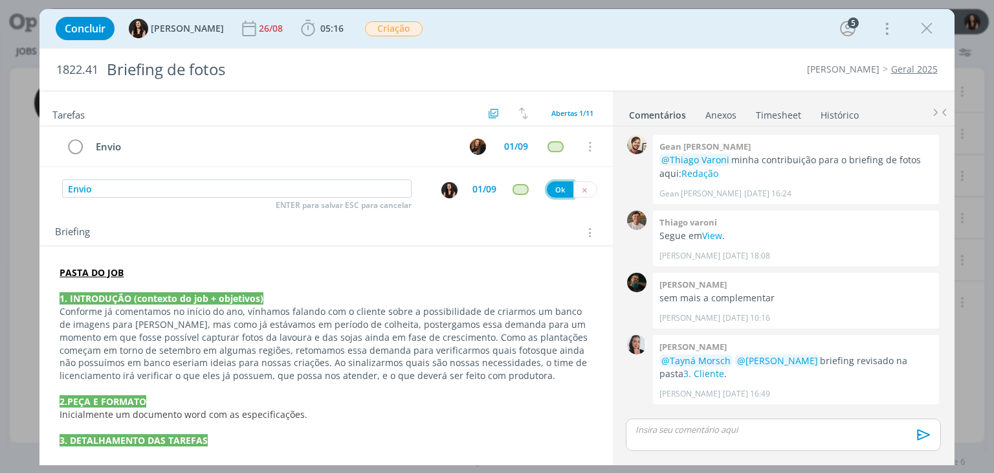
click at [562, 188] on button "Ok" at bounding box center [560, 189] width 27 height 16
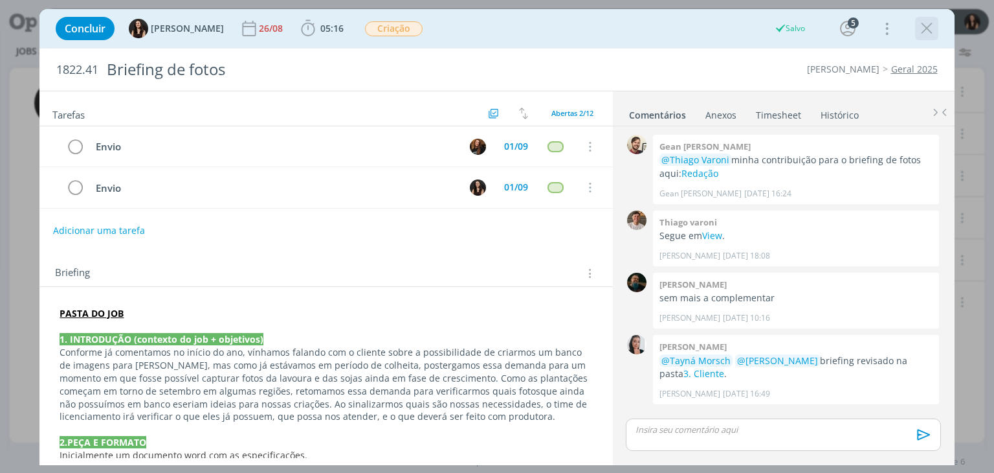
click at [917, 32] on icon "dialog" at bounding box center [926, 28] width 19 height 19
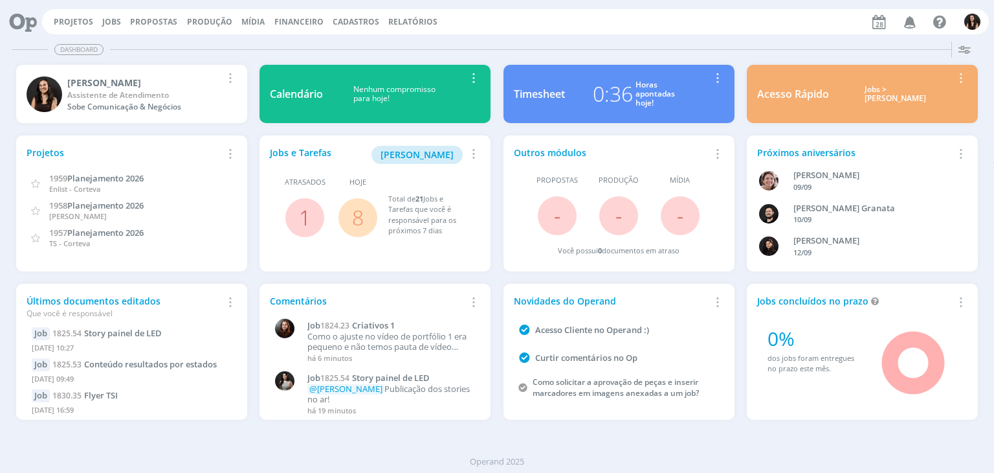
click at [349, 216] on span "8" at bounding box center [358, 217] width 39 height 39
click at [358, 220] on link "8" at bounding box center [358, 217] width 12 height 28
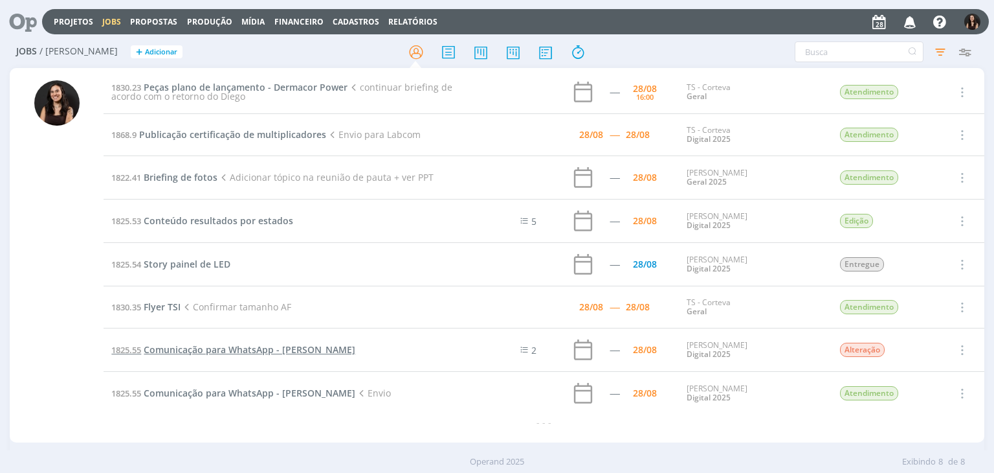
click at [264, 348] on span "Comunicação para WhatsApp - [PERSON_NAME]" at bounding box center [250, 349] width 212 height 12
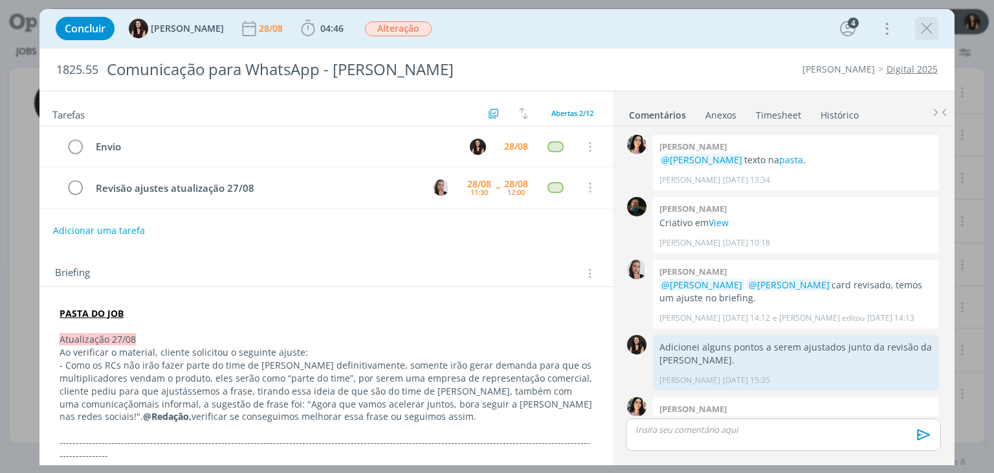
scroll to position [452, 0]
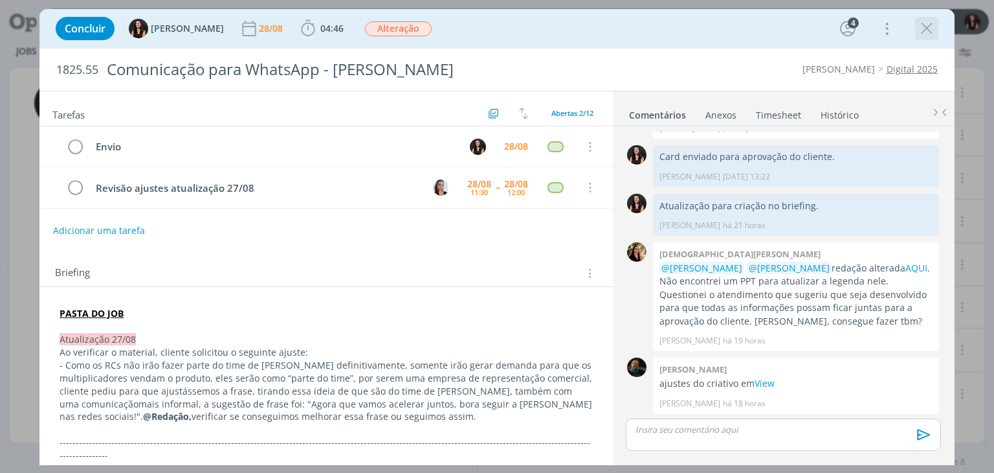
click at [928, 32] on icon "dialog" at bounding box center [926, 28] width 19 height 19
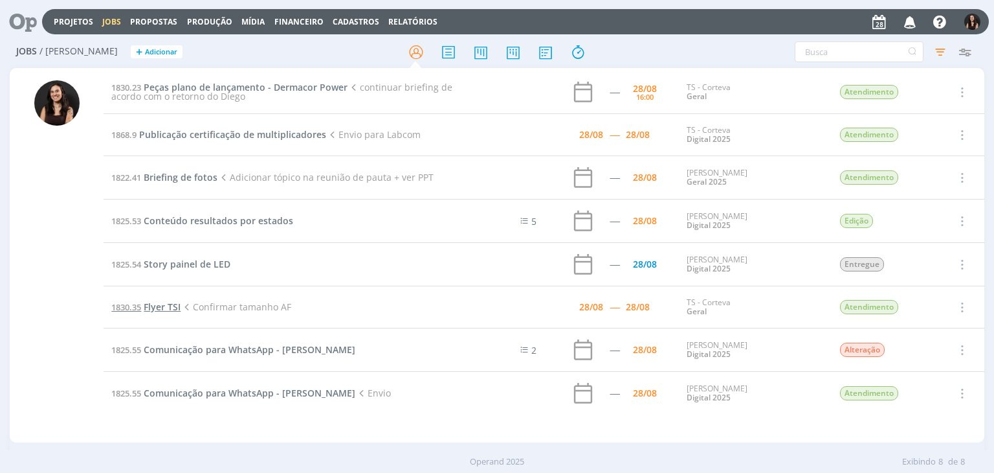
click at [163, 305] on span "Flyer TSI" at bounding box center [162, 306] width 37 height 12
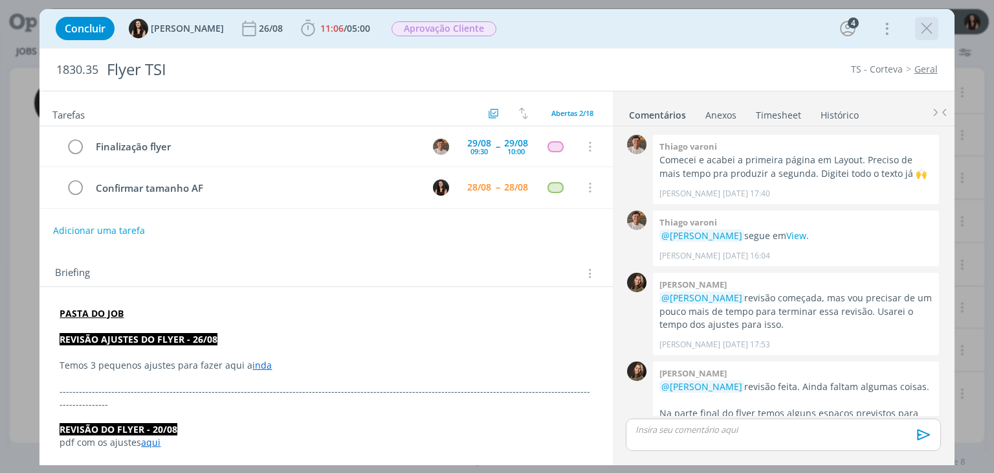
scroll to position [642, 0]
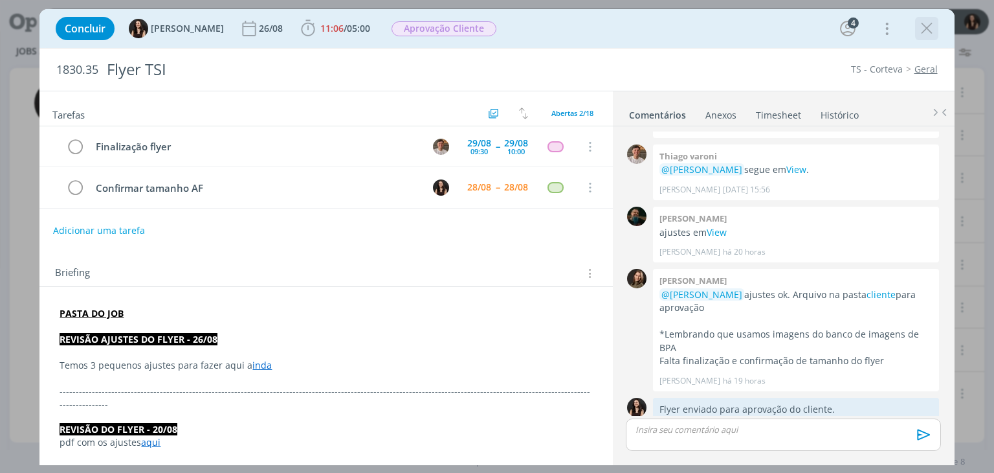
click at [927, 30] on icon "dialog" at bounding box center [926, 28] width 19 height 19
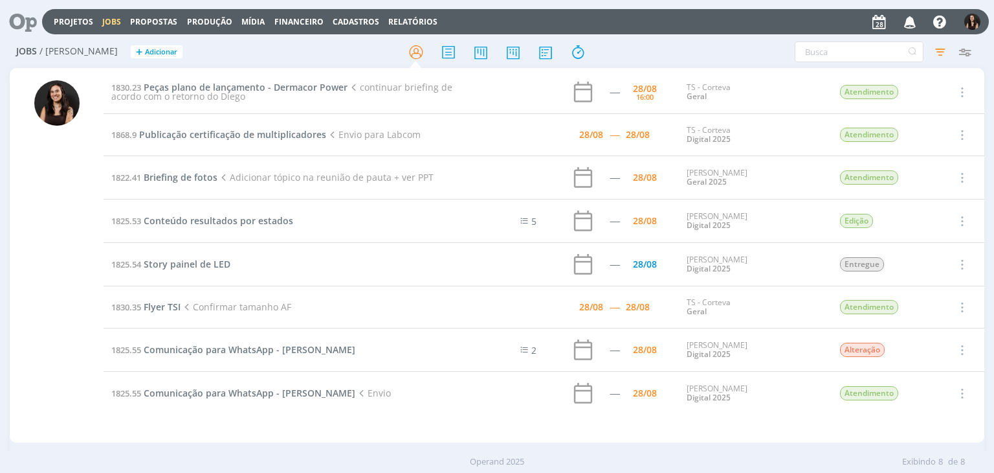
click at [207, 271] on td "1825.54 Story painel de LED" at bounding box center [288, 264] width 368 height 43
click at [210, 265] on span "Story painel de LED" at bounding box center [187, 264] width 87 height 12
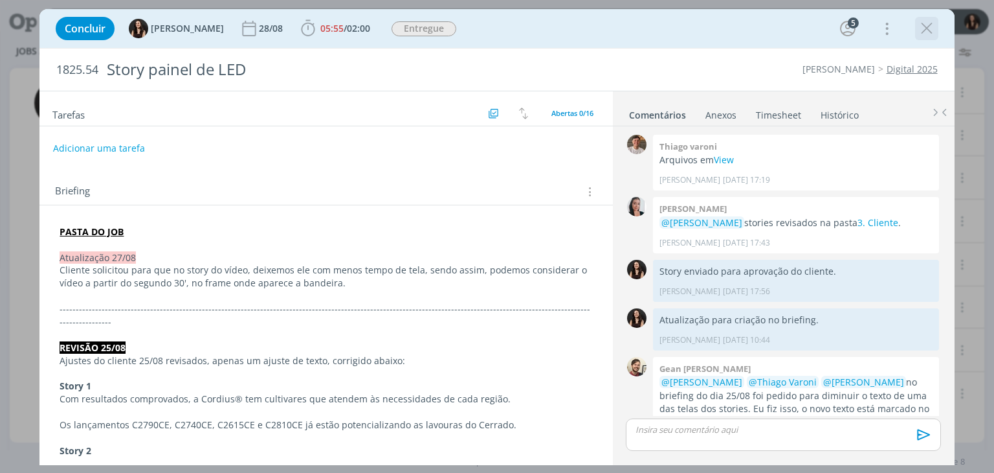
scroll to position [722, 0]
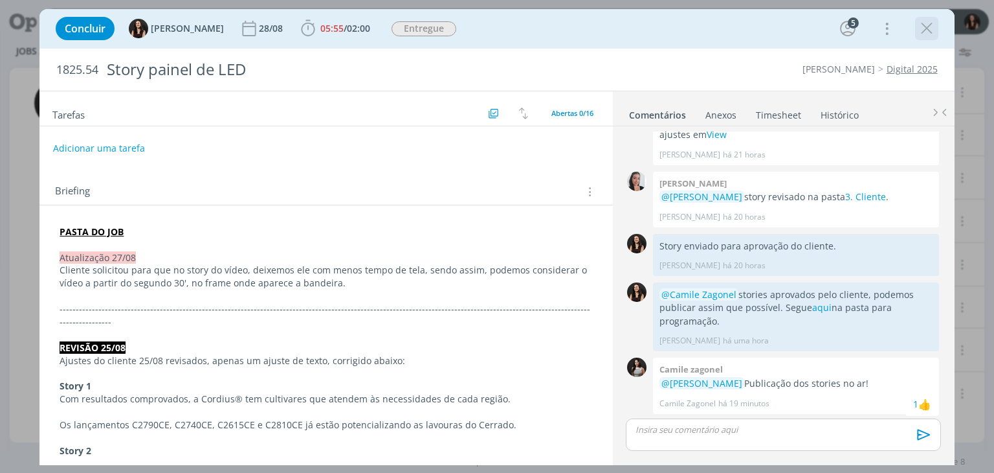
click at [930, 27] on icon "dialog" at bounding box center [926, 28] width 19 height 19
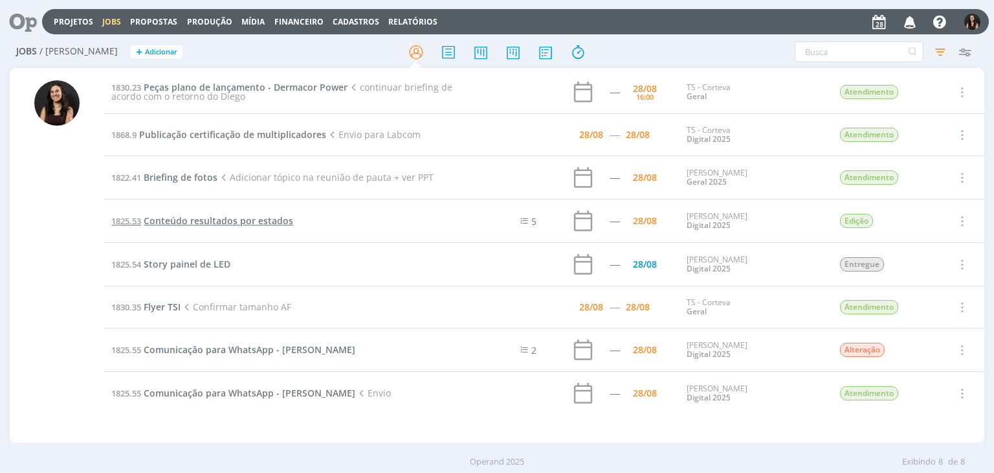
click at [218, 225] on span "Conteúdo resultados por estados" at bounding box center [219, 220] width 150 height 12
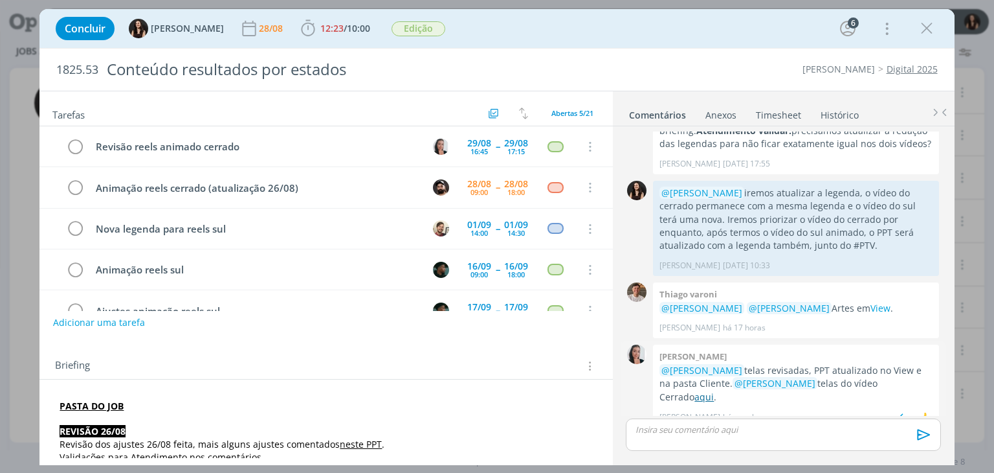
click at [714, 390] on link "aqui" at bounding box center [704, 396] width 19 height 12
click at [349, 23] on span "10:00" at bounding box center [358, 28] width 23 height 12
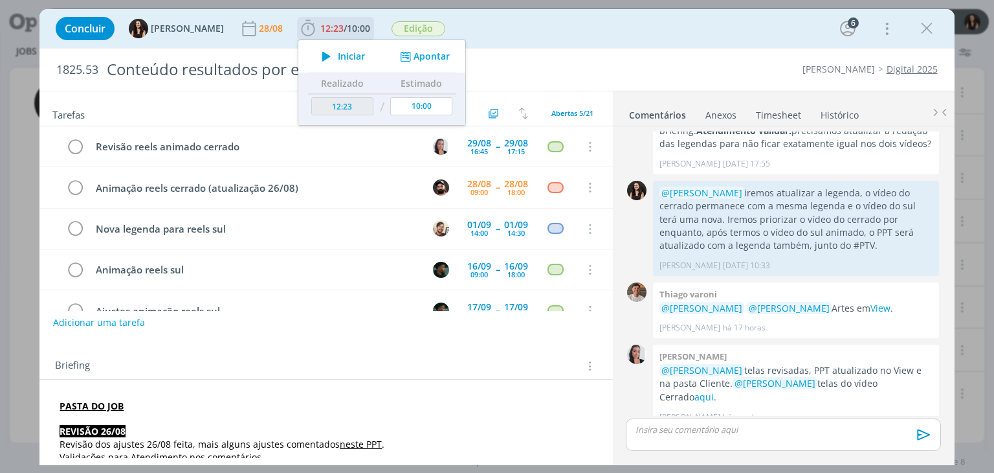
click at [338, 58] on span "Iniciar" at bounding box center [351, 56] width 27 height 9
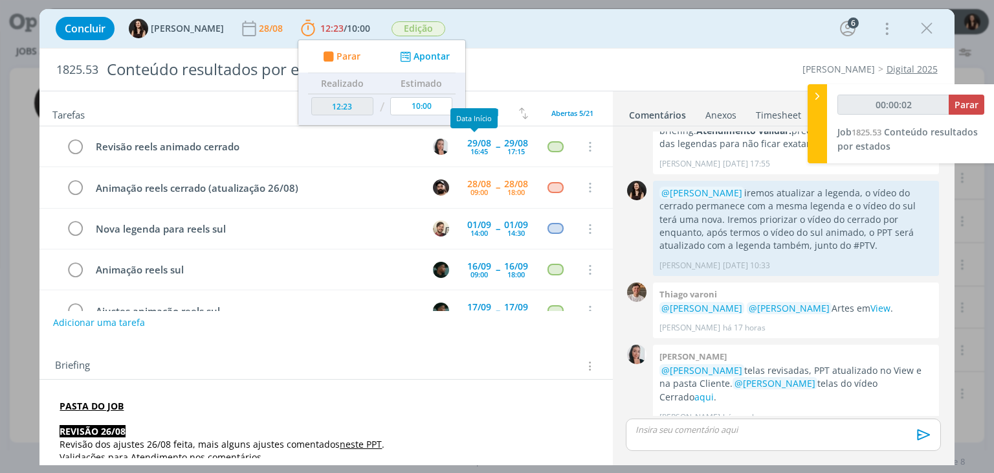
click at [525, 45] on div "Concluir [PERSON_NAME] [DATE] 12:23 / 10:00 Parar Apontar Data * [DATE] Horas *…" at bounding box center [496, 28] width 915 height 39
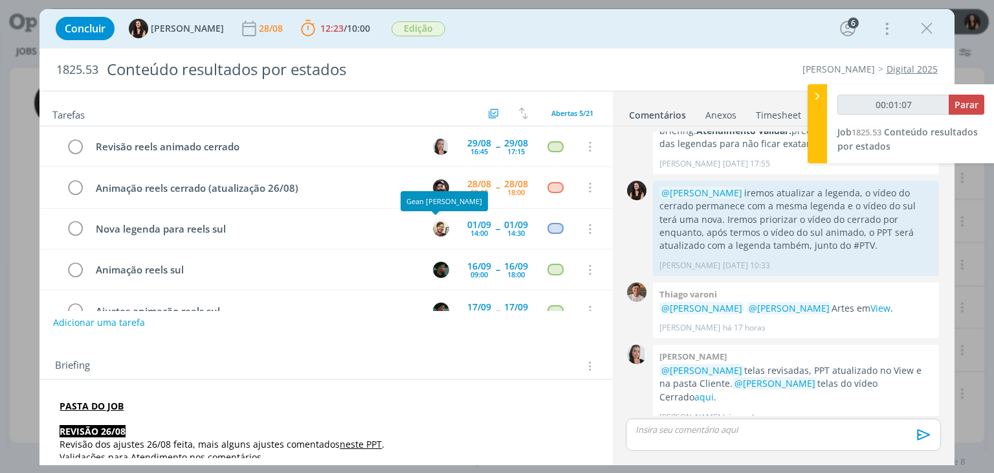
type input "00:01:08"
click at [985, 106] on div "00:01:08 Parar Job 1825.53 Conteúdo resultados por estados" at bounding box center [911, 123] width 168 height 79
click at [953, 106] on button "Parar" at bounding box center [967, 105] width 36 height 20
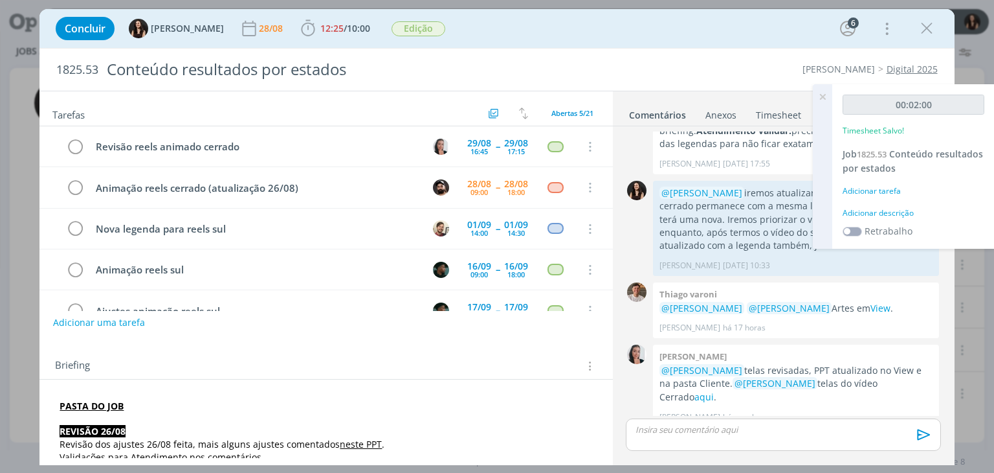
click at [880, 207] on div "Adicionar descrição" at bounding box center [914, 213] width 142 height 12
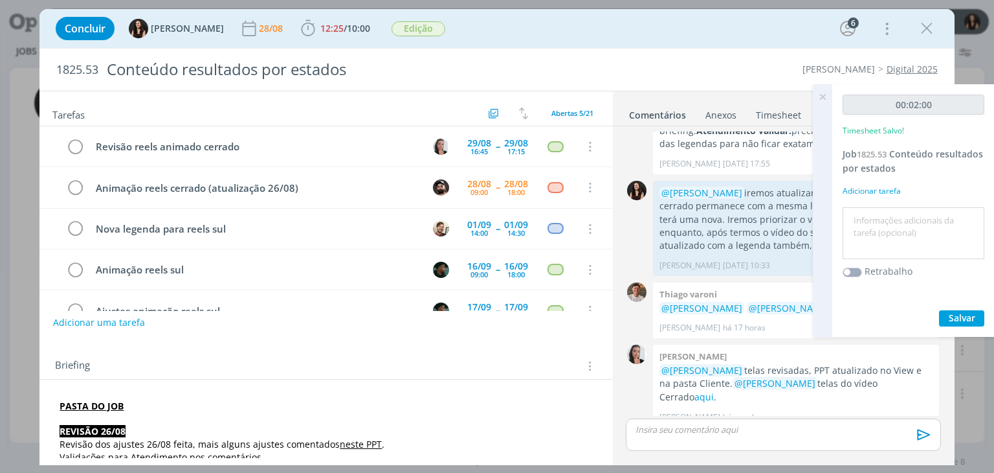
click at [888, 250] on textarea at bounding box center [913, 233] width 135 height 46
type textarea "A"
type textarea "V"
type textarea "c"
type textarea "Conferência informações"
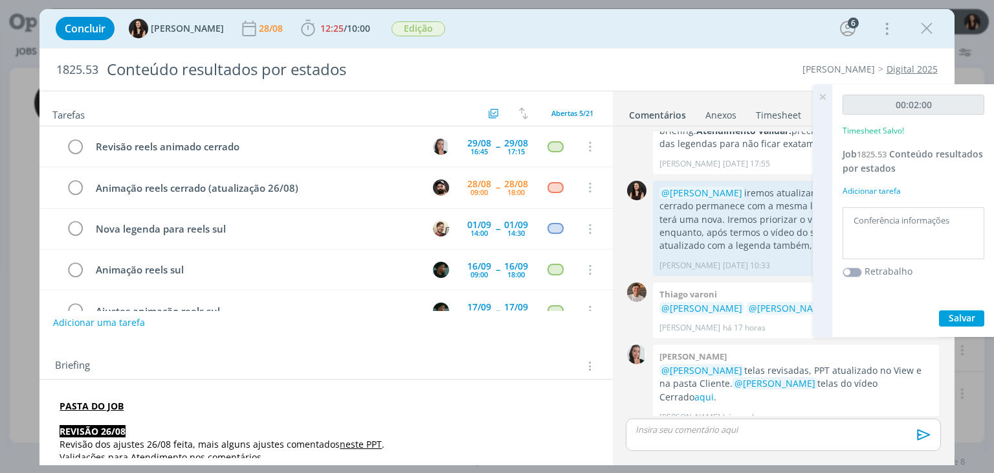
click at [937, 312] on div "Salvar" at bounding box center [914, 318] width 142 height 16
click at [943, 318] on button "Salvar" at bounding box center [961, 318] width 45 height 16
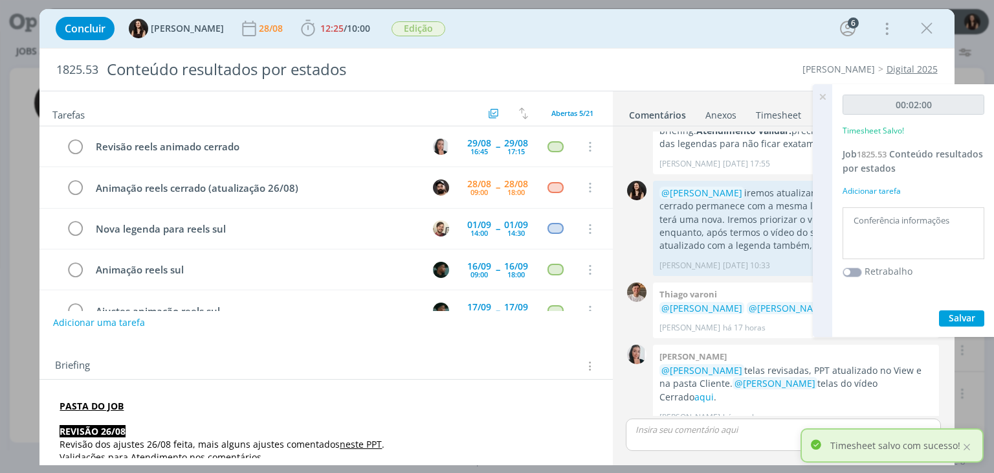
click at [822, 96] on icon at bounding box center [822, 96] width 23 height 25
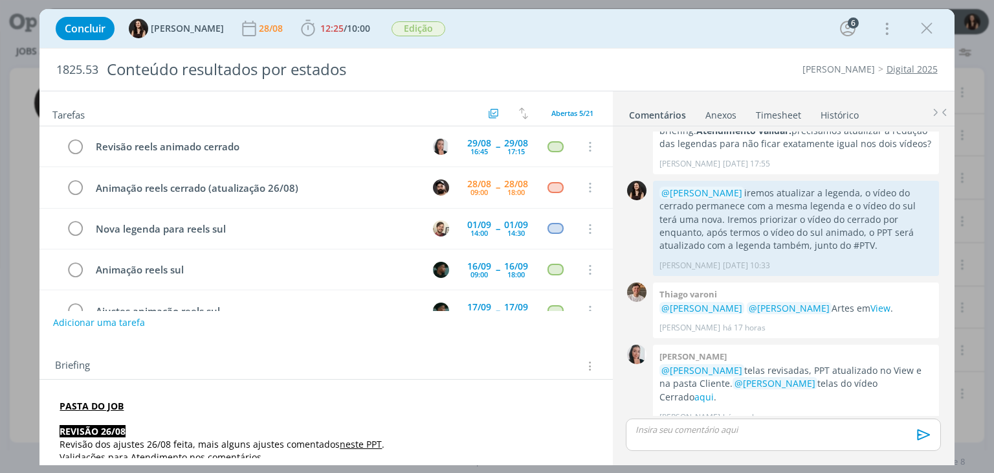
click at [575, 33] on div "Concluir [PERSON_NAME] [DATE] 12:25 / 10:00 Iniciar Apontar Data * [DATE] Horas…" at bounding box center [496, 28] width 895 height 31
click at [922, 25] on icon "dialog" at bounding box center [926, 28] width 19 height 19
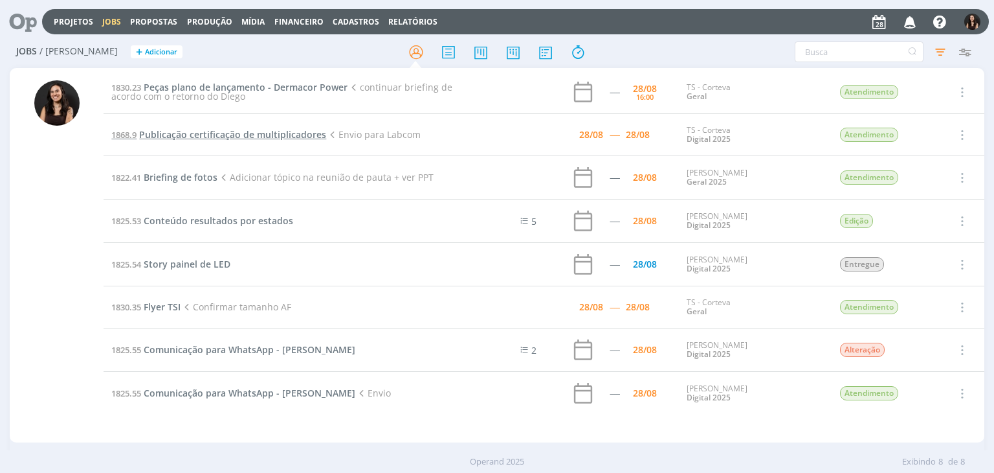
click at [181, 137] on span "Publicação certificação de multiplicadores" at bounding box center [232, 134] width 187 height 12
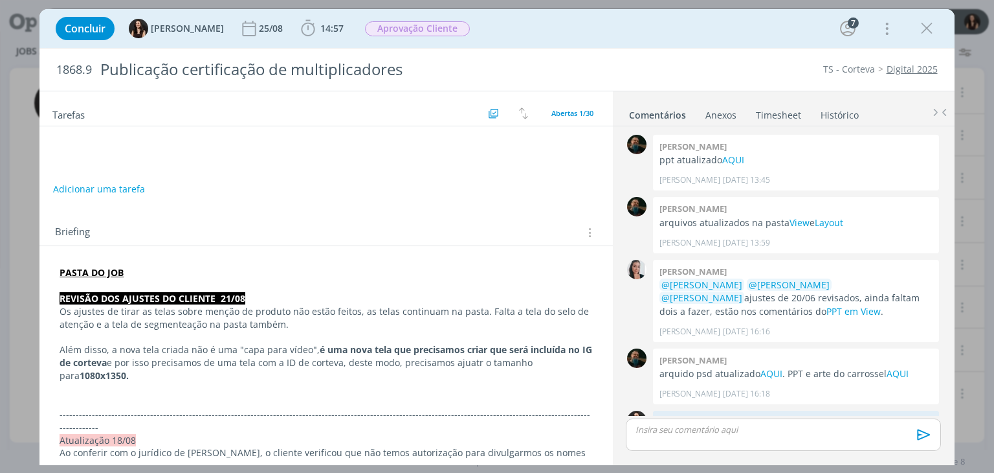
scroll to position [1264, 0]
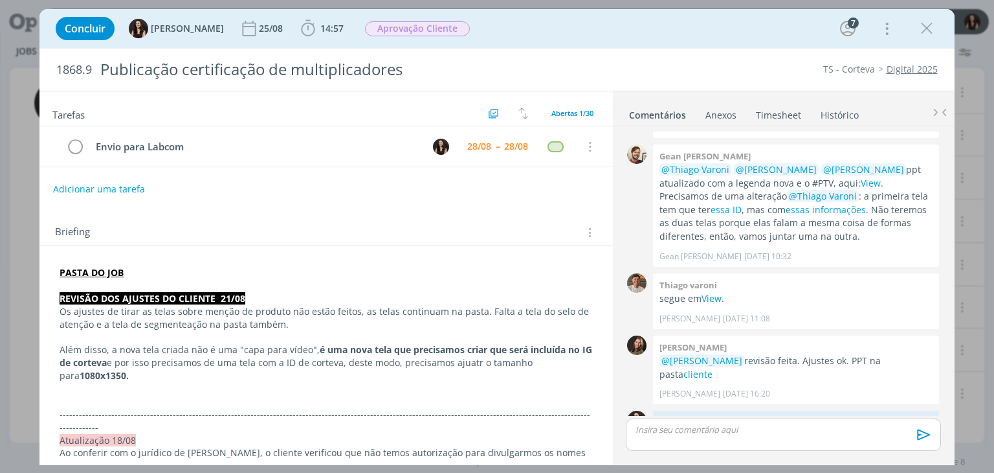
click at [208, 206] on div "Tarefas Usar Job de template Criar template a partir deste job Visualizar Templ…" at bounding box center [325, 274] width 573 height 366
click at [525, 38] on div "Concluir [PERSON_NAME] [DATE] 14:57 Iniciar Apontar Data * [DATE] Horas * 00:00…" at bounding box center [496, 28] width 895 height 31
click at [917, 30] on icon "dialog" at bounding box center [926, 28] width 19 height 19
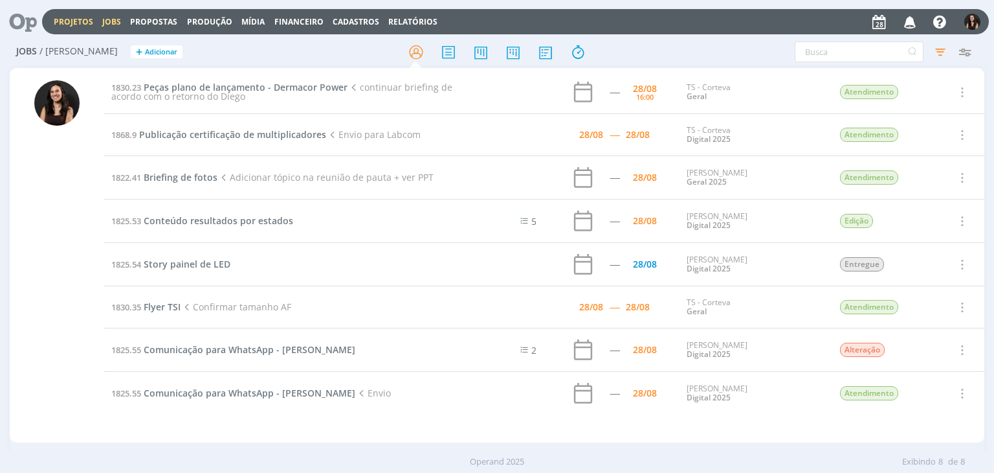
click at [72, 25] on link "Projetos" at bounding box center [73, 21] width 39 height 11
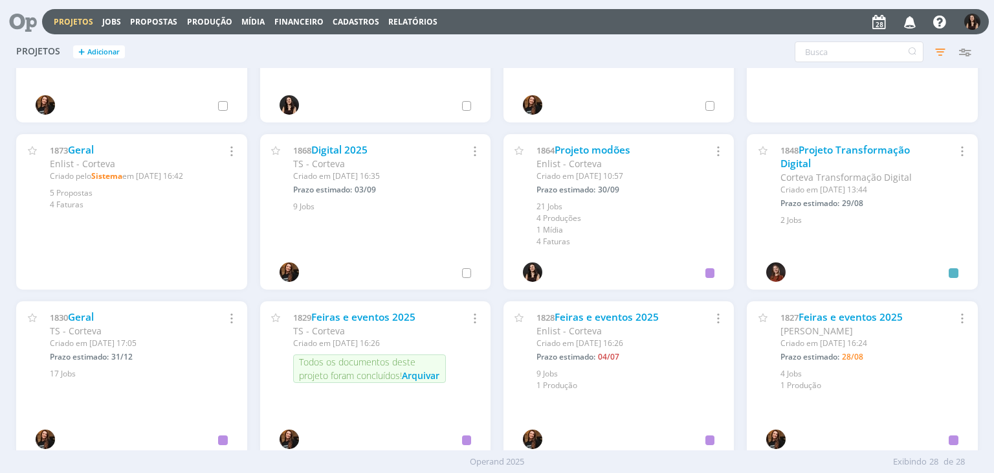
scroll to position [487, 0]
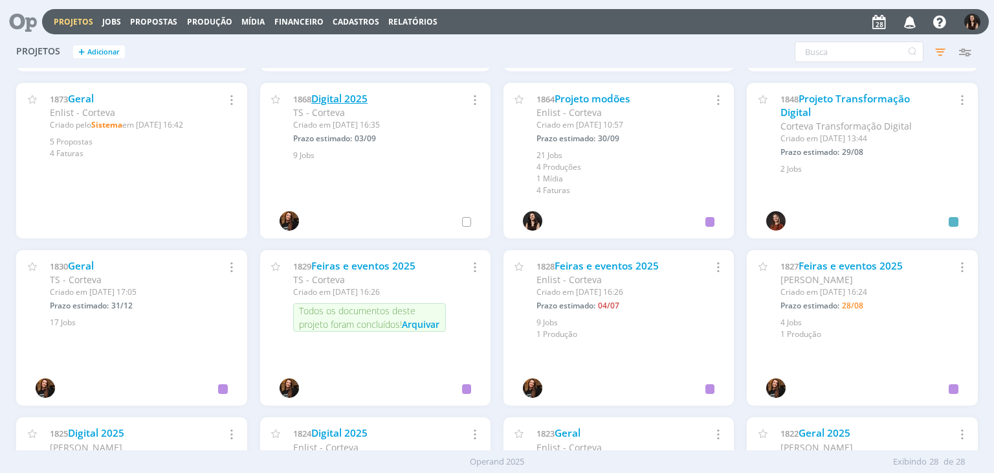
click at [355, 95] on link "Digital 2025" at bounding box center [339, 99] width 56 height 14
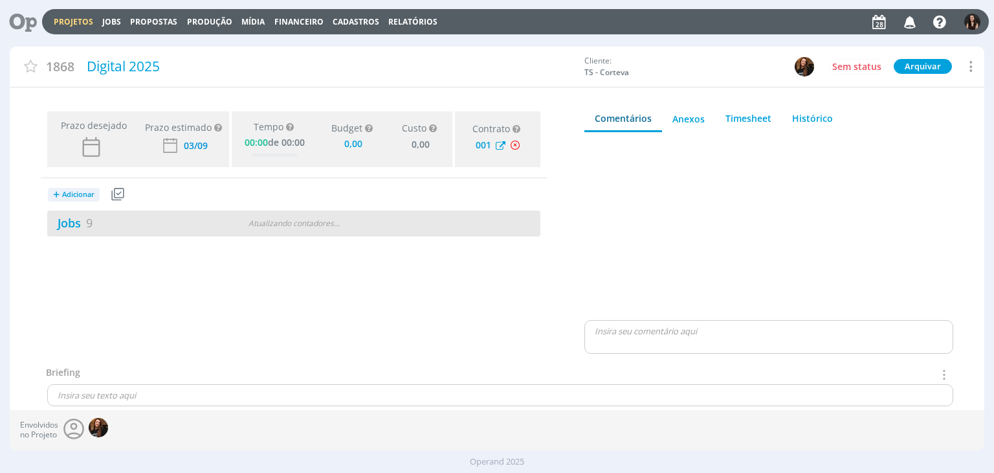
type input "0,00"
click at [76, 211] on div "Jobs 9 Atualizando contadores . . ." at bounding box center [293, 223] width 493 height 26
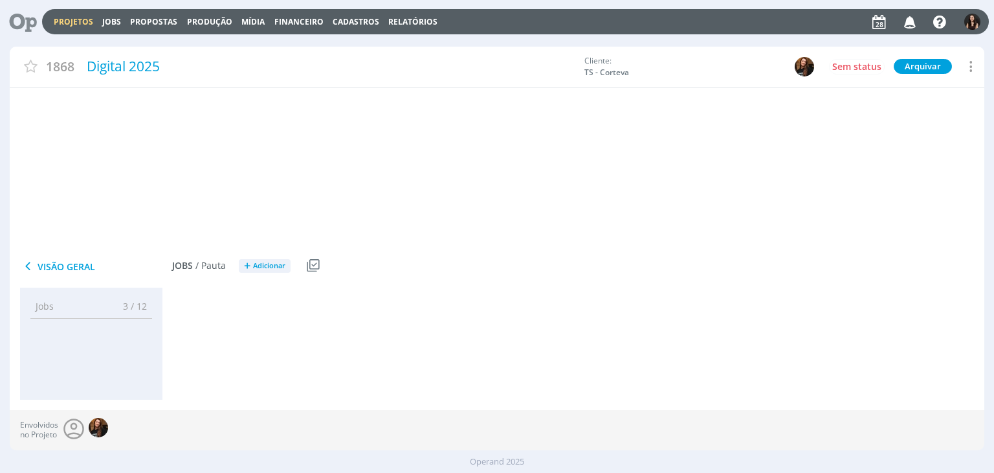
click at [76, 219] on link "Jobs 9" at bounding box center [69, 223] width 45 height 16
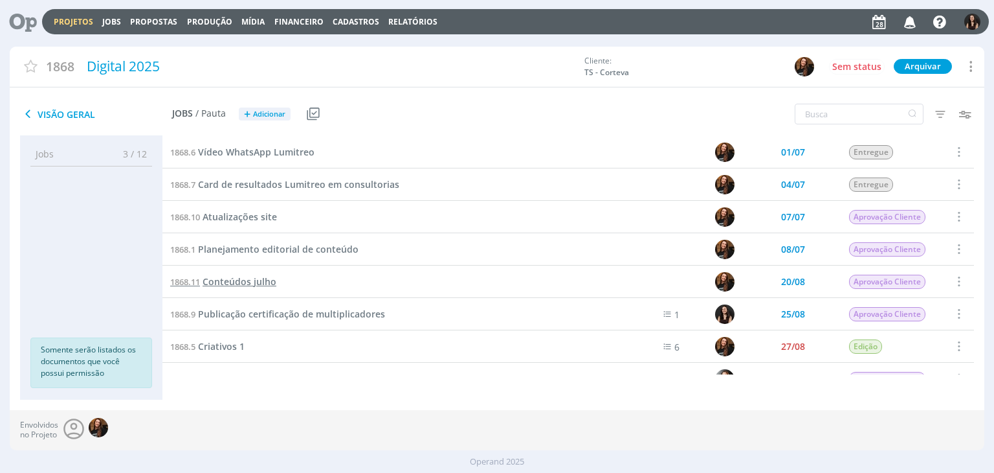
click at [255, 277] on span "Conteúdos julho" at bounding box center [240, 281] width 74 height 12
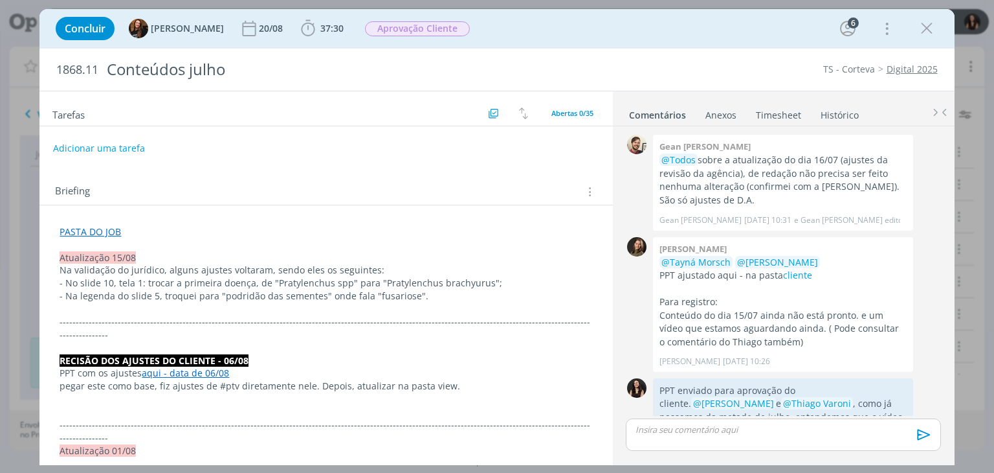
scroll to position [1699, 0]
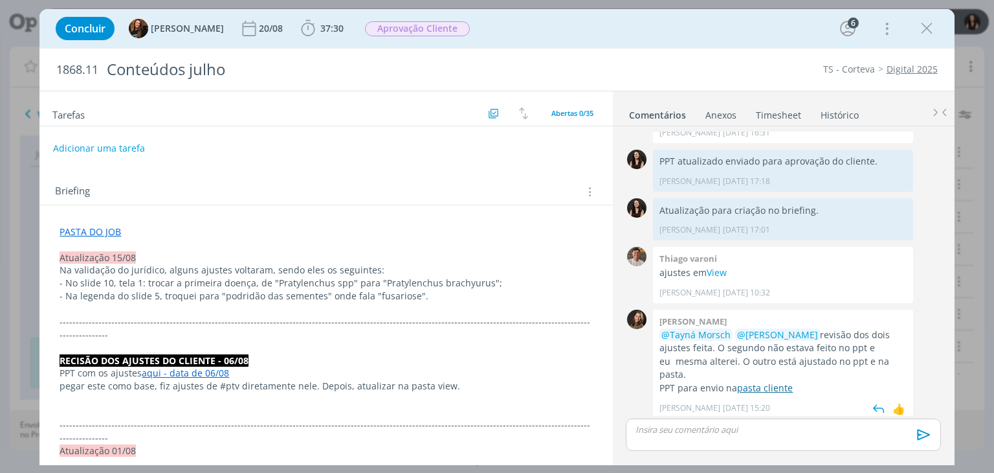
click at [766, 381] on link "pasta cliente" at bounding box center [765, 387] width 56 height 12
click at [305, 19] on icon "dialog" at bounding box center [307, 28] width 19 height 19
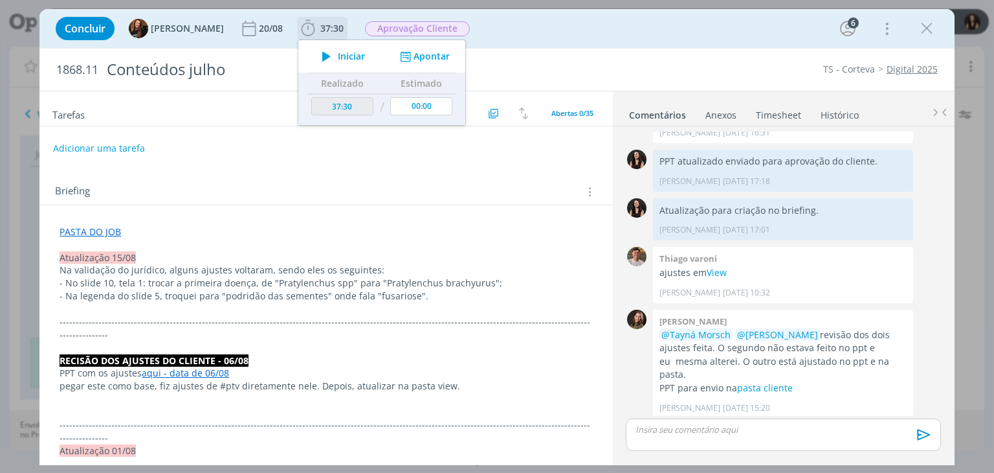
click at [334, 63] on button "Iniciar" at bounding box center [340, 56] width 51 height 18
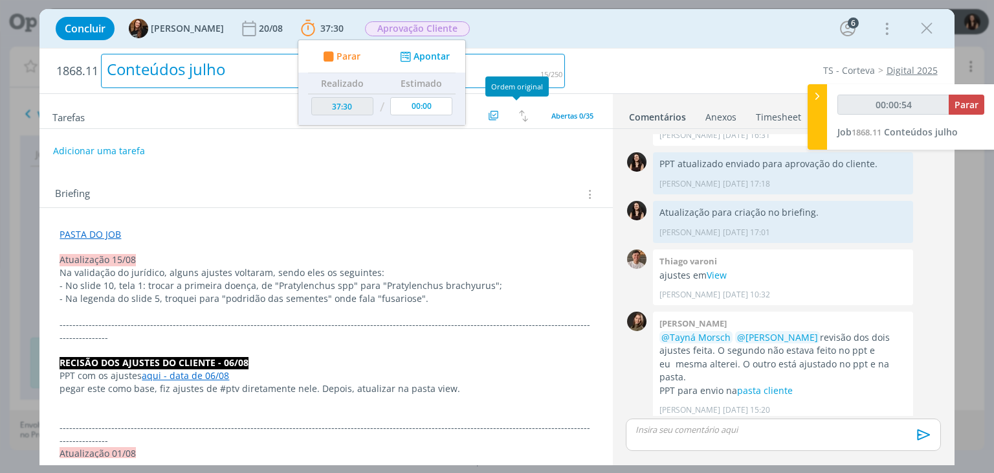
drag, startPoint x: 533, startPoint y: 52, endPoint x: 531, endPoint y: 38, distance: 14.5
click at [533, 51] on h2 "1868.11 Conteúdos julho" at bounding box center [310, 71] width 509 height 45
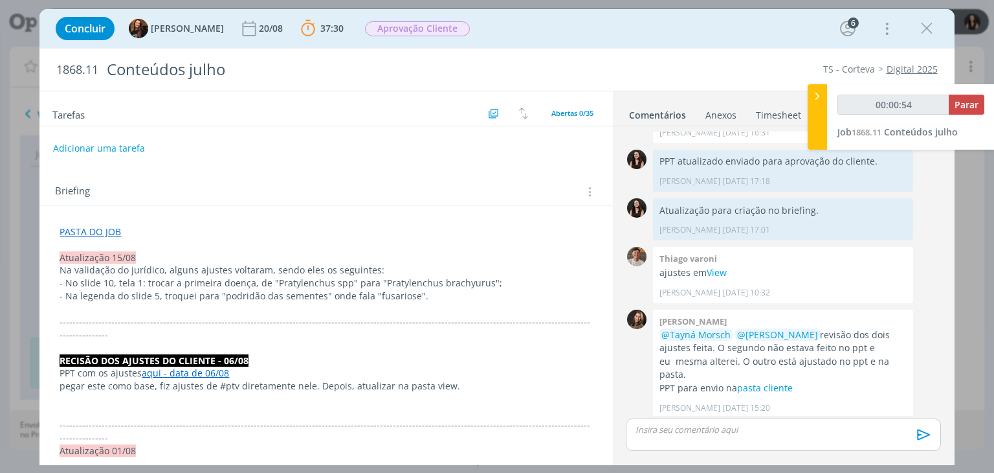
click at [526, 26] on div "Concluir Tayná Morsch 20/08 37:30 Parar Apontar Data * [DATE] Horas * 00:00 Tar…" at bounding box center [496, 28] width 895 height 31
click at [416, 170] on div "Briefing Briefings Predefinidos Versões do Briefing Ver Briefing do Projeto" at bounding box center [325, 187] width 573 height 35
click at [313, 157] on div "Adicionar uma tarefa" at bounding box center [325, 148] width 573 height 23
click at [974, 107] on span "Parar" at bounding box center [967, 104] width 24 height 12
click at [968, 107] on span "Parar" at bounding box center [967, 104] width 24 height 12
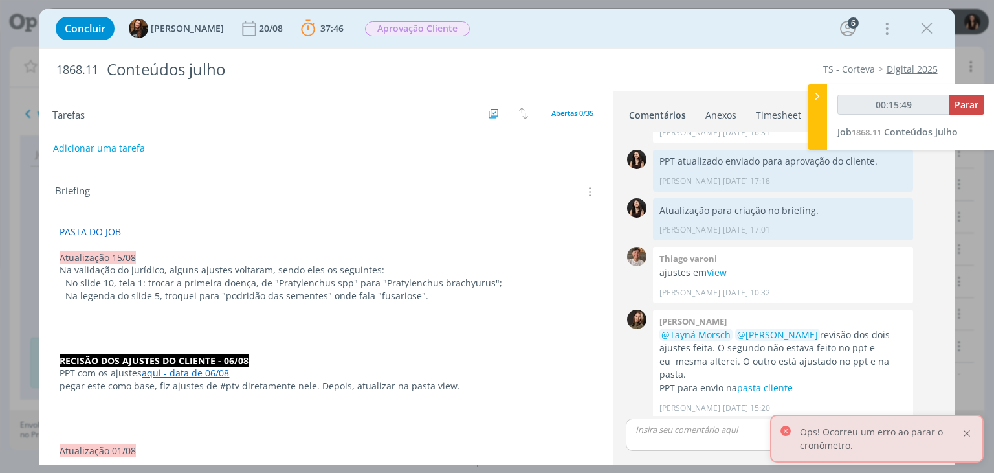
click at [968, 435] on div at bounding box center [967, 433] width 12 height 12
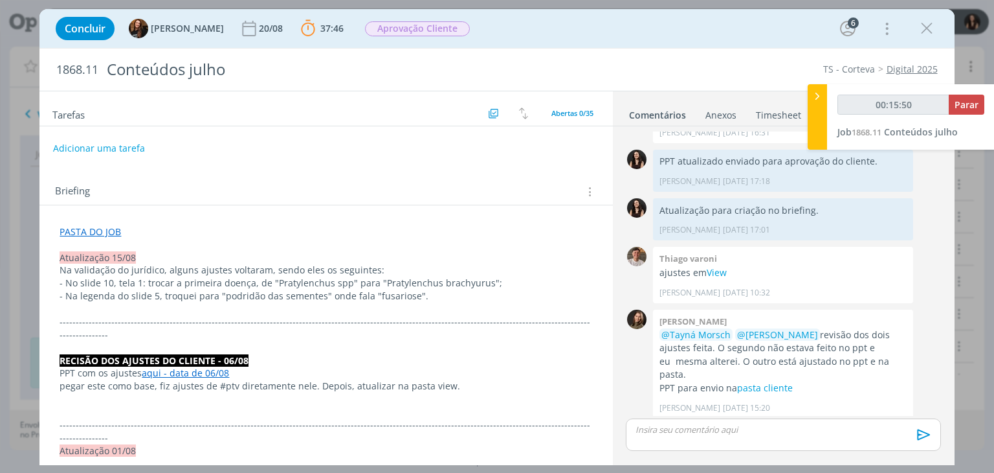
type input "00:16:00"
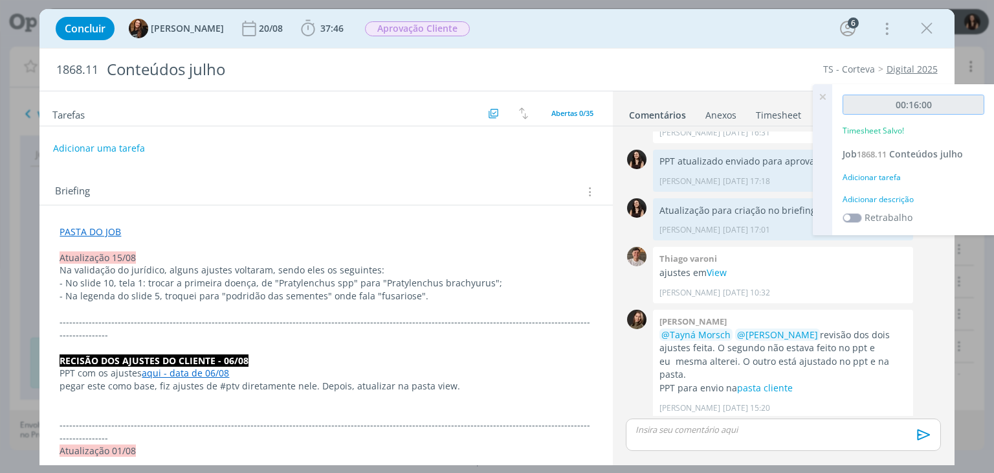
click at [963, 106] on input "00:16:00" at bounding box center [914, 105] width 142 height 20
click at [898, 195] on div "Adicionar descrição" at bounding box center [914, 200] width 142 height 12
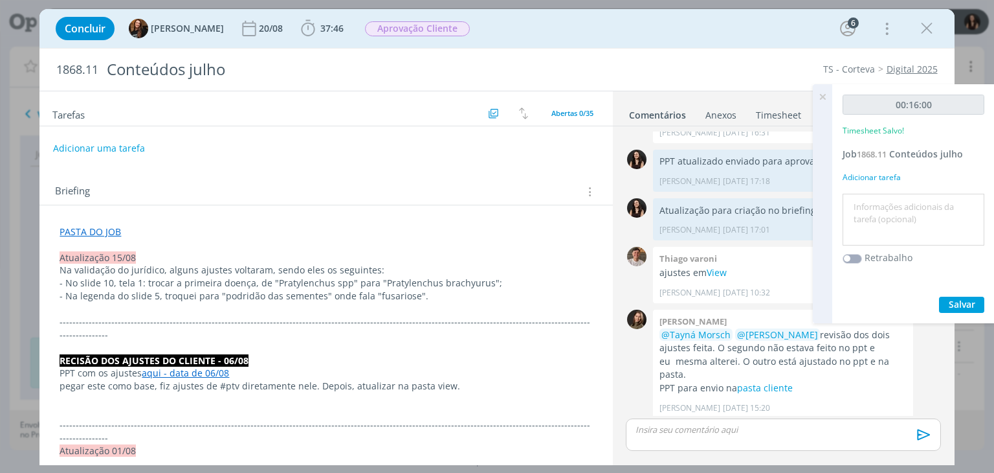
click at [899, 195] on div at bounding box center [914, 220] width 142 height 52
click at [895, 208] on textarea at bounding box center [913, 220] width 135 height 46
type textarea "Conferência ajustes e retorno ao cliente"
click at [952, 298] on span "Salvar" at bounding box center [962, 304] width 27 height 12
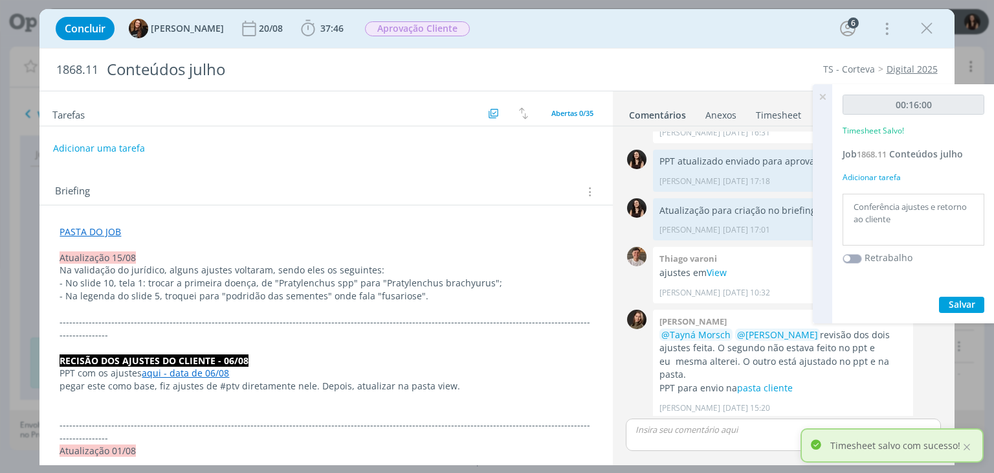
click at [820, 94] on icon at bounding box center [822, 96] width 23 height 25
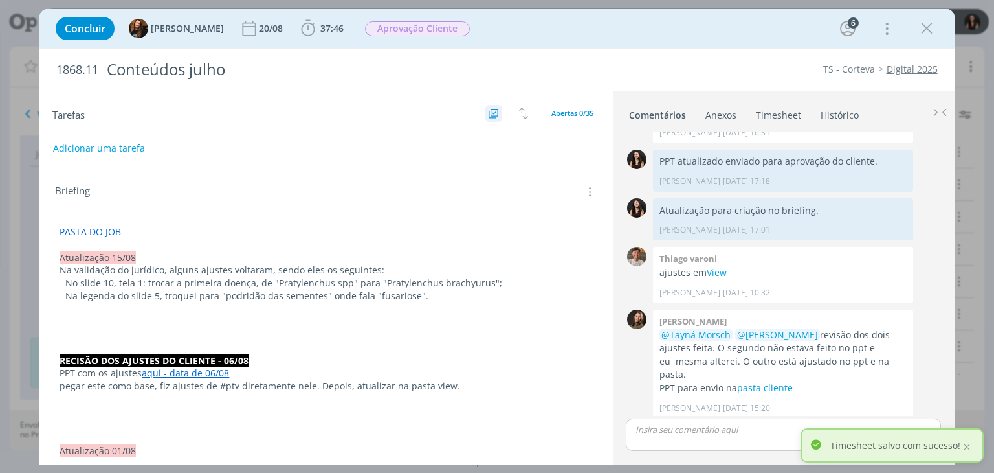
click at [495, 117] on span "dialog" at bounding box center [494, 113] width 17 height 17
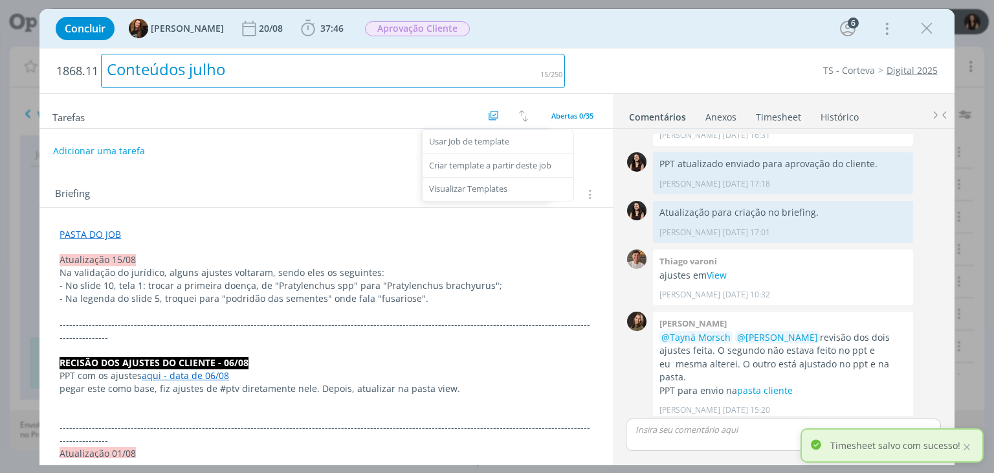
click at [467, 68] on div "Conteúdos julho" at bounding box center [333, 71] width 464 height 34
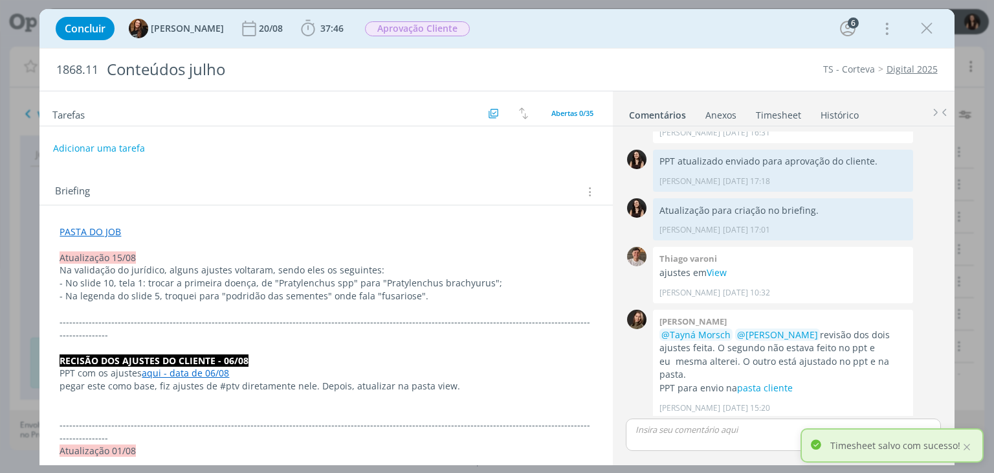
click at [629, 63] on div "TS - Corteva Digital 2025" at bounding box center [758, 69] width 372 height 13
click at [914, 24] on div "Concluir Tayná Morsch 20/08 37:46 Iniciar Apontar Data * [DATE] Horas * 00:00 T…" at bounding box center [496, 28] width 895 height 31
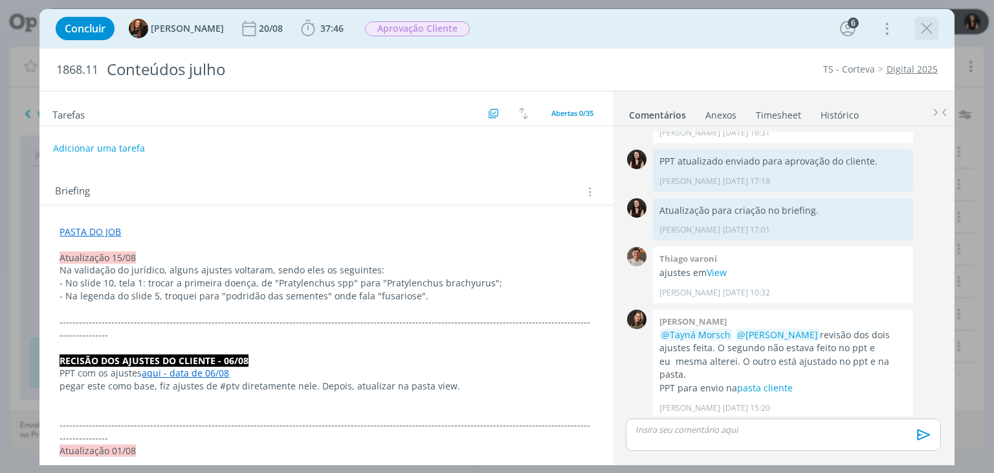
click at [928, 27] on icon "dialog" at bounding box center [926, 28] width 19 height 19
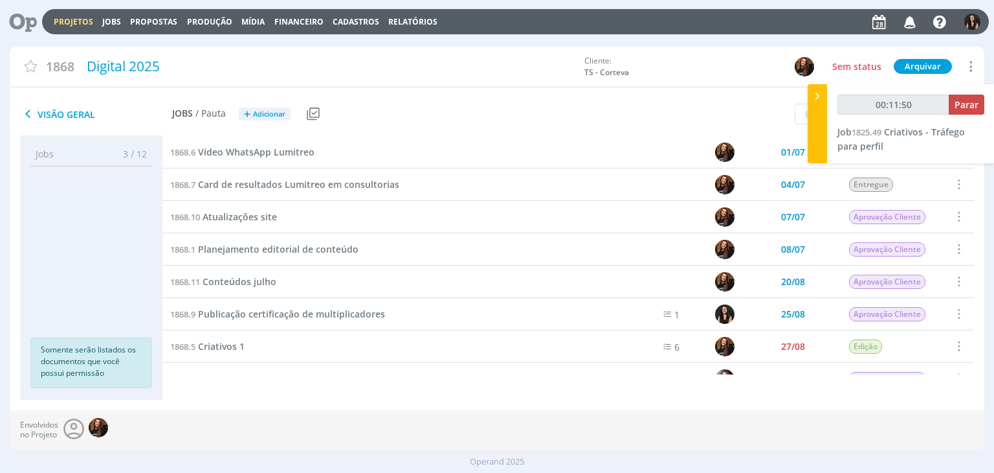
type input "00:12:50"
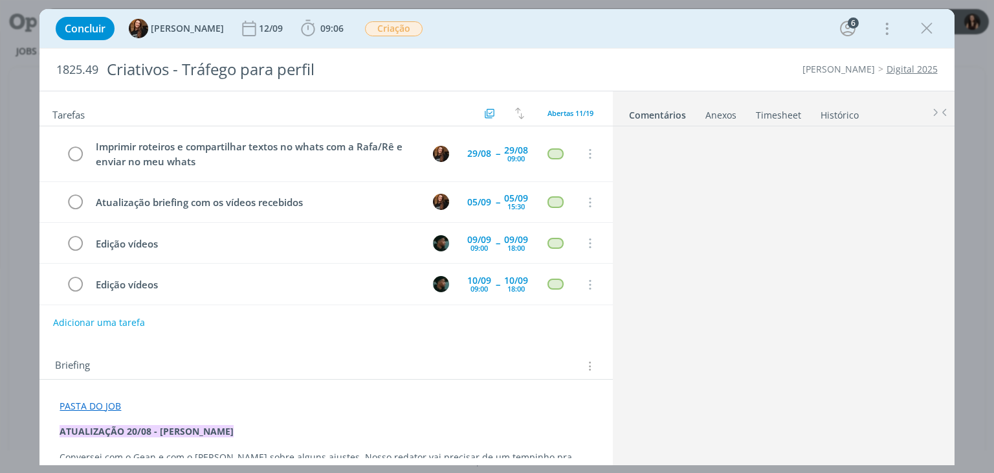
scroll to position [274, 0]
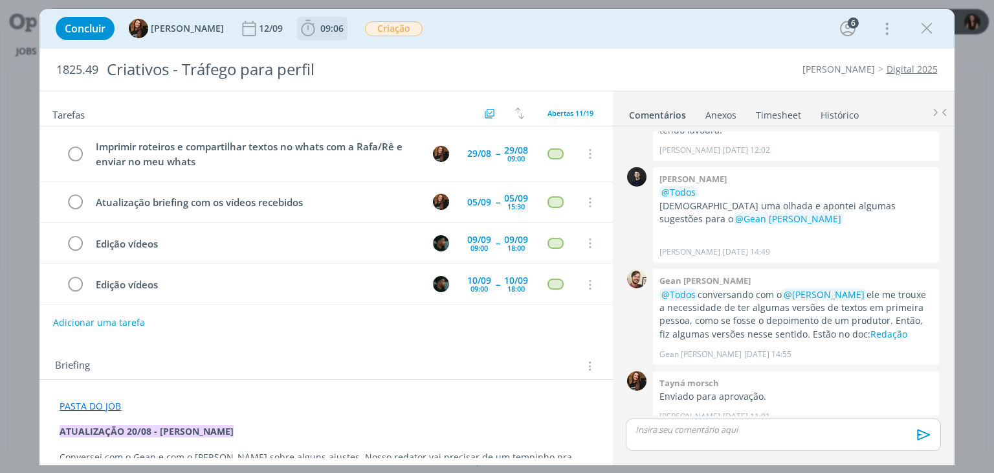
click at [326, 28] on span "09:06" at bounding box center [331, 28] width 23 height 12
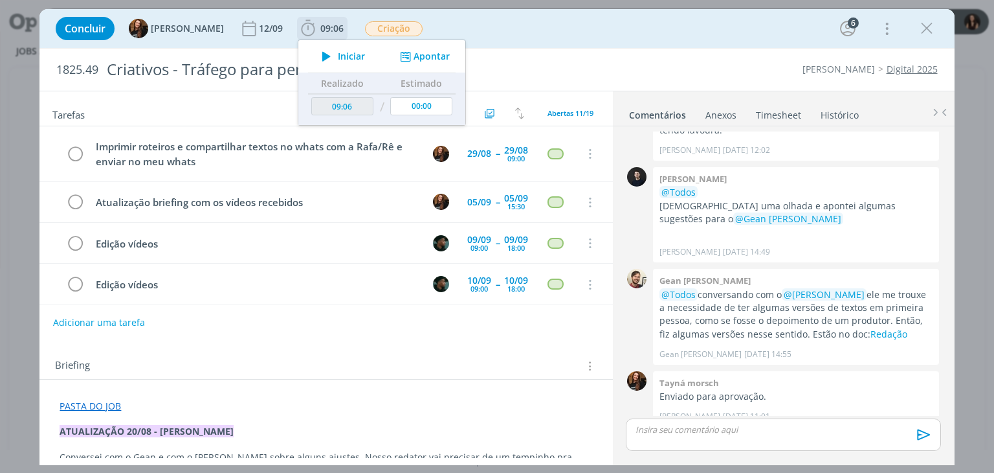
click at [338, 52] on span "Iniciar" at bounding box center [351, 56] width 27 height 9
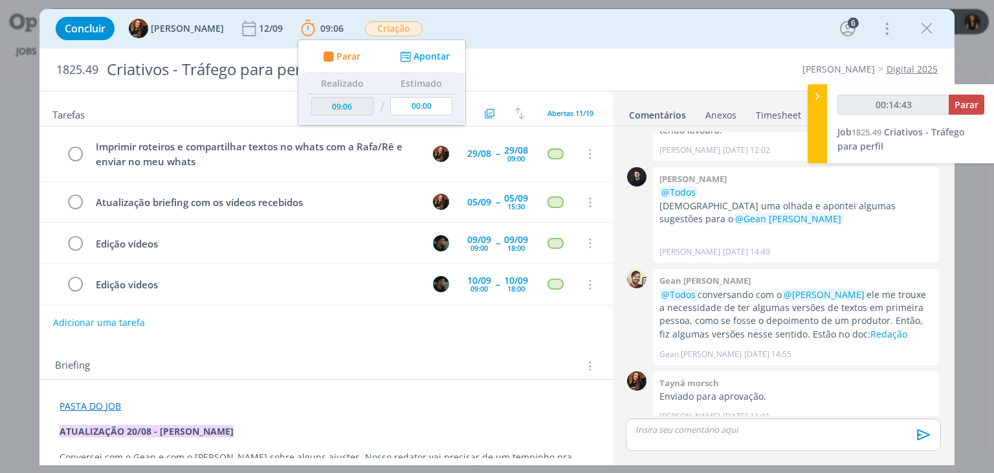
type input "00:14:44"
click at [972, 104] on span "Parar" at bounding box center [967, 104] width 24 height 12
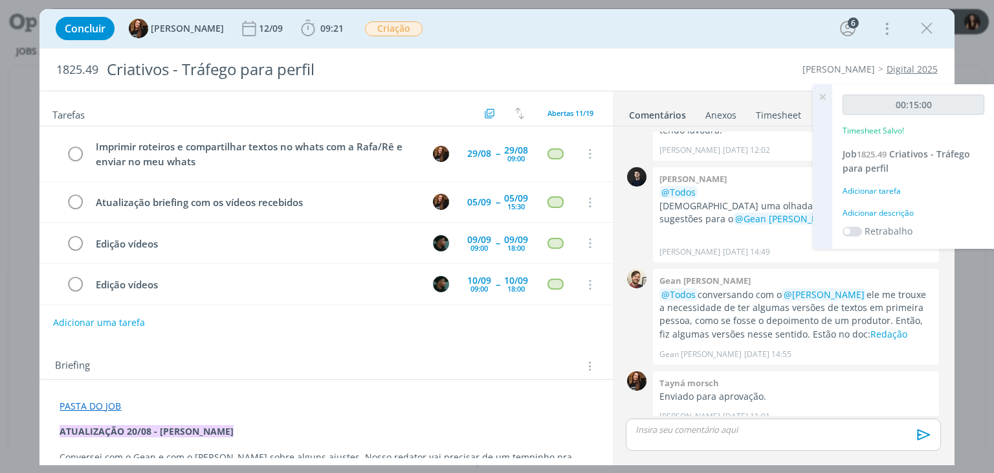
click at [886, 215] on div "Adicionar descrição" at bounding box center [914, 213] width 142 height 12
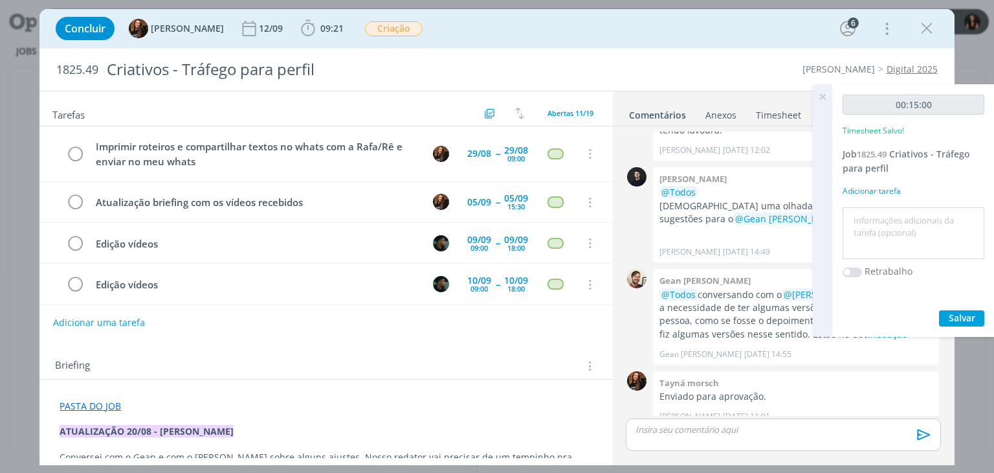
click at [886, 216] on textarea at bounding box center [913, 233] width 135 height 46
type textarea "Atualização pastas e impressão material"
click at [952, 318] on span "Salvar" at bounding box center [962, 317] width 27 height 12
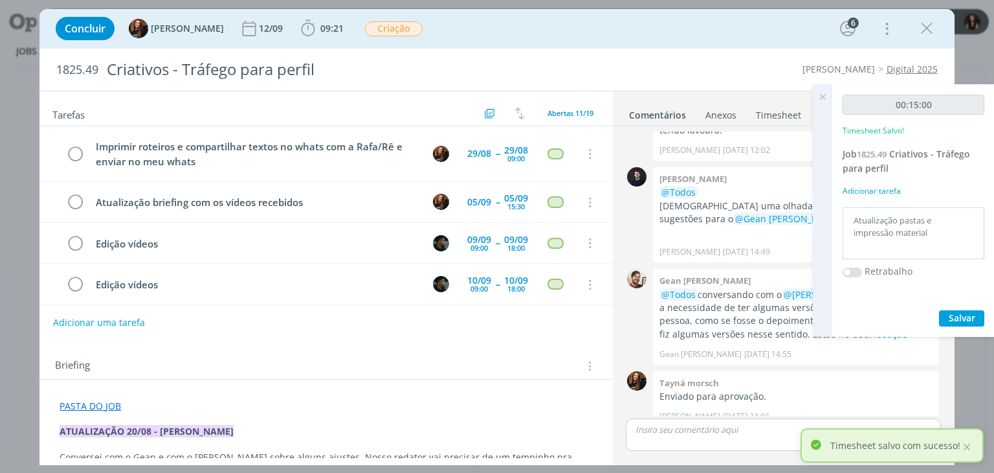
click at [819, 100] on icon at bounding box center [822, 96] width 23 height 25
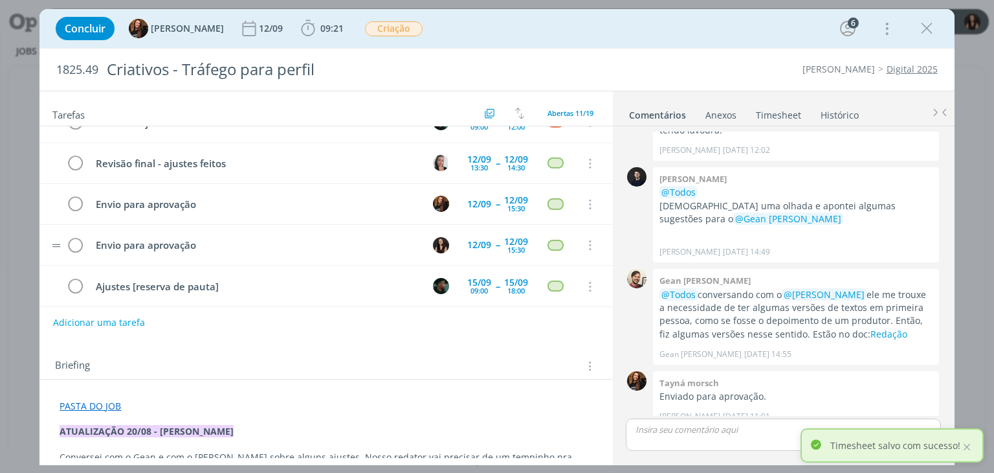
scroll to position [0, 0]
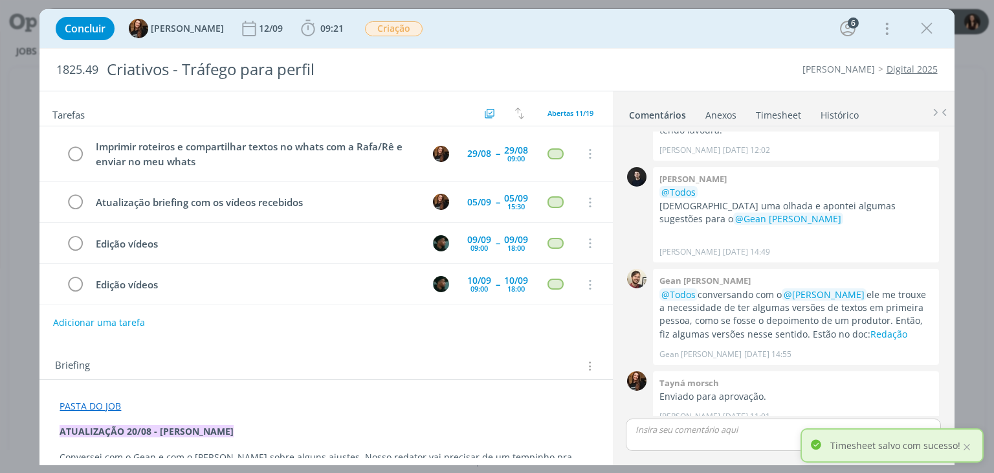
click at [703, 433] on p "dialog" at bounding box center [783, 429] width 294 height 12
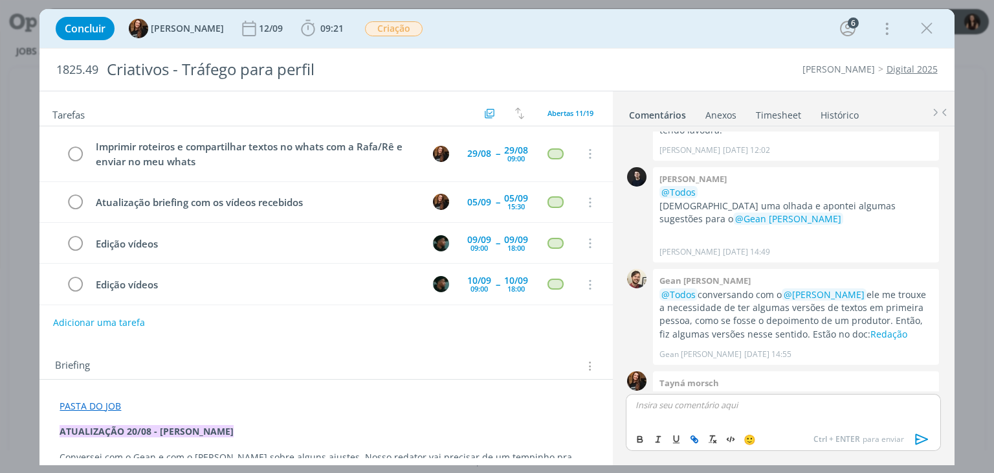
scroll to position [298, 0]
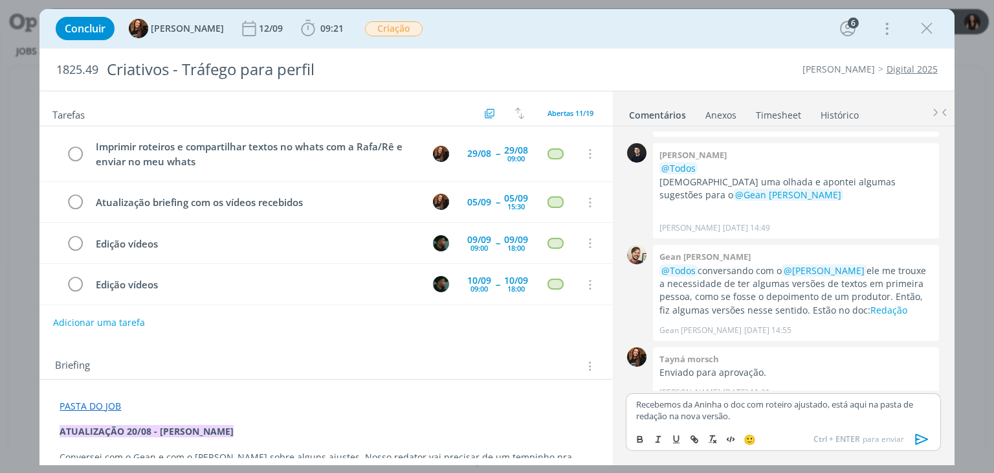
click at [860, 402] on p "Recebemos da Aninha o doc com roteiro ajustado, está aqui na pasta de redação n…" at bounding box center [783, 410] width 294 height 24
click at [693, 436] on icon "dialog" at bounding box center [694, 439] width 10 height 10
paste input "[URL][DOMAIN_NAME]"
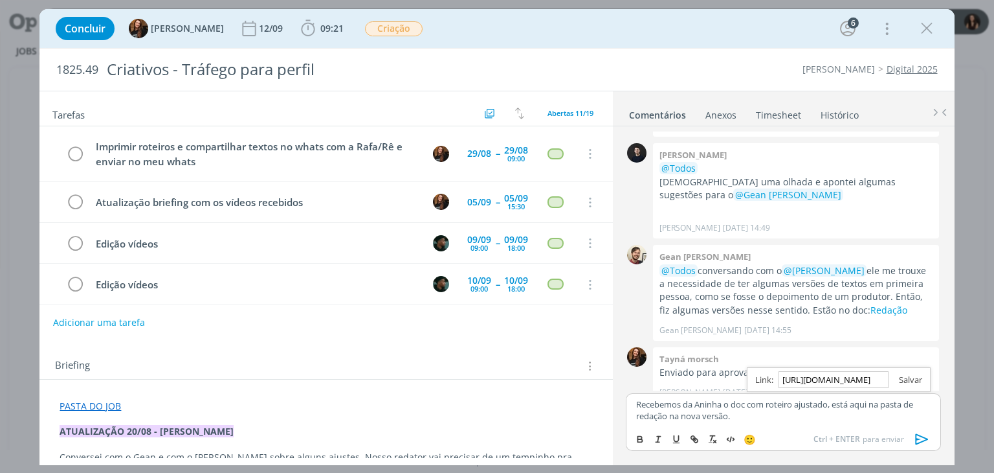
type input "[URL][DOMAIN_NAME]"
click at [909, 375] on link "dialog" at bounding box center [906, 380] width 34 height 12
click at [857, 417] on p "Recebemos da Aninha o doc com roteiro ajustado, está aqui na pasta de redação n…" at bounding box center [783, 410] width 294 height 24
click at [860, 405] on link "aqui" at bounding box center [856, 404] width 17 height 12
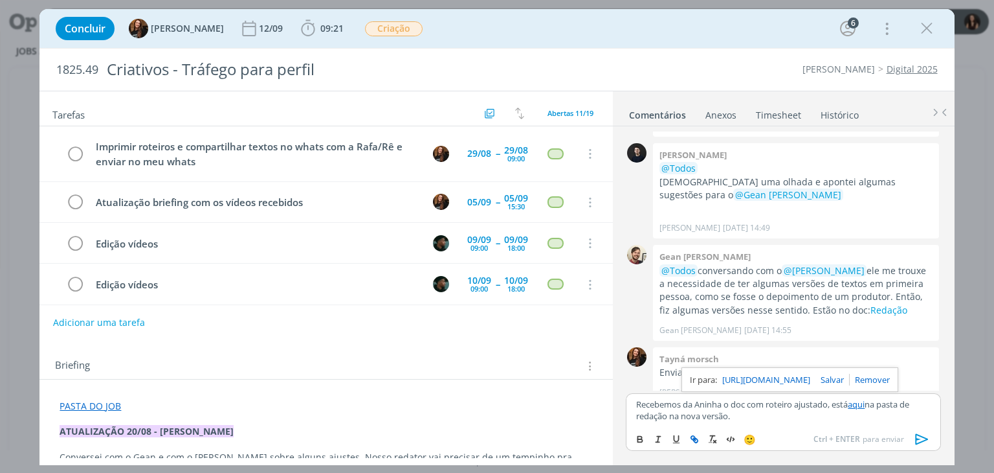
click at [794, 381] on link "https://sobeae.sharepoint.com/:w:/s/SOBEAE/ETT9UjOkw7RBndhc9rr9K2kBrcEIYNqHFGil…" at bounding box center [766, 379] width 88 height 17
click at [922, 436] on icon "dialog" at bounding box center [921, 439] width 13 height 11
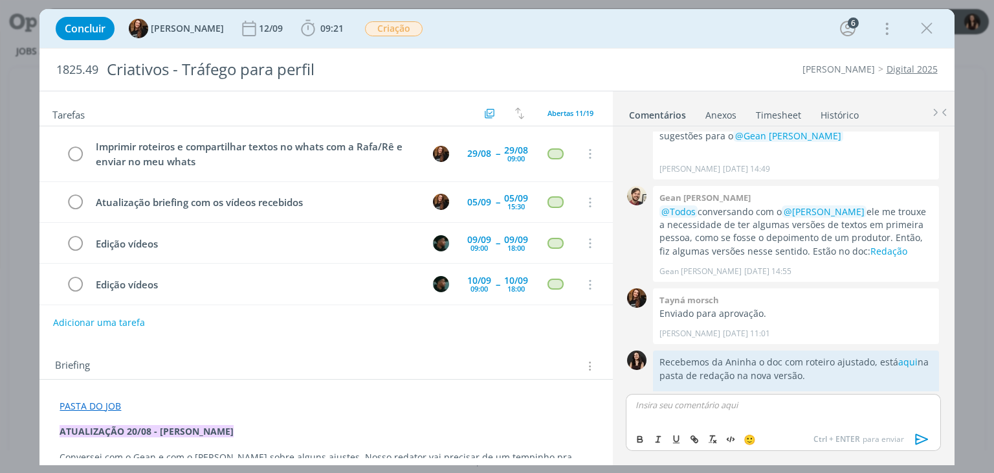
scroll to position [360, 0]
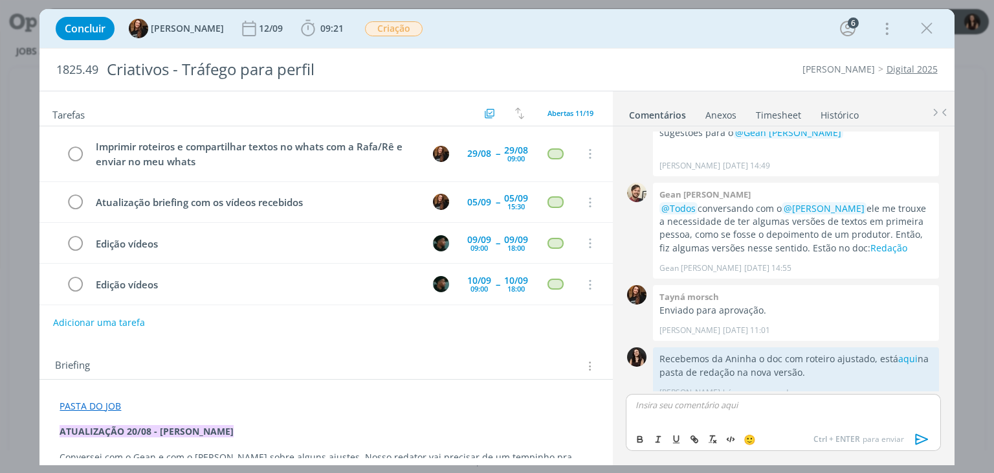
click at [711, 27] on div "Concluir Tayná Morsch 12/09 09:21 Iniciar Apontar Data * 28/08/2025 Horas * 00:…" at bounding box center [496, 28] width 895 height 31
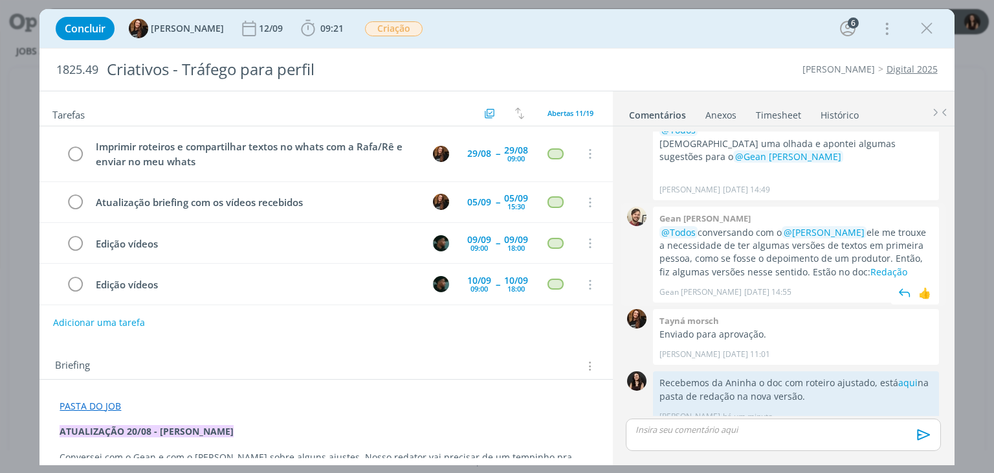
scroll to position [335, 0]
click at [540, 369] on div "Briefing Briefings Predefinidos Versões do Briefing Ver Briefing do Projeto" at bounding box center [327, 365] width 545 height 17
click at [536, 344] on div "Briefing Briefings Predefinidos Versões do Briefing Ver Briefing do Projeto" at bounding box center [325, 361] width 573 height 35
click at [910, 377] on link "aqui" at bounding box center [908, 383] width 19 height 12
drag, startPoint x: 919, startPoint y: 30, endPoint x: 552, endPoint y: 456, distance: 562.7
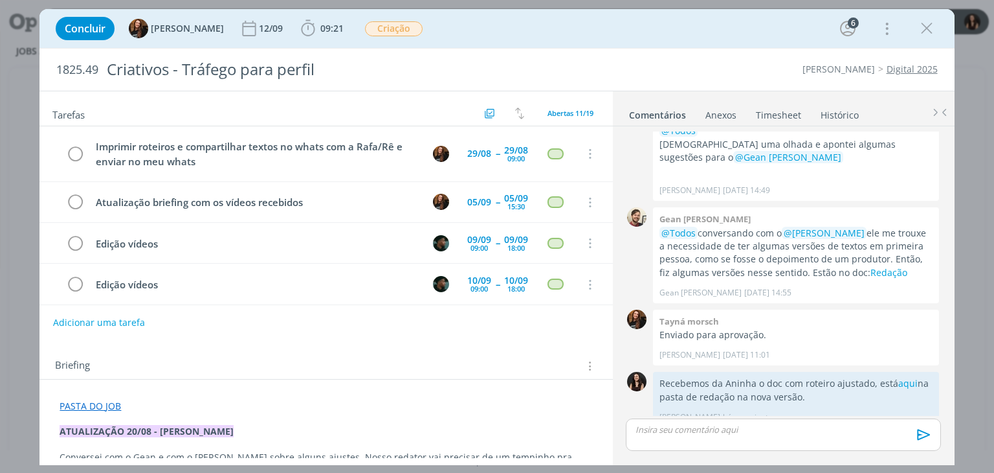
click at [919, 30] on icon "dialog" at bounding box center [926, 28] width 19 height 19
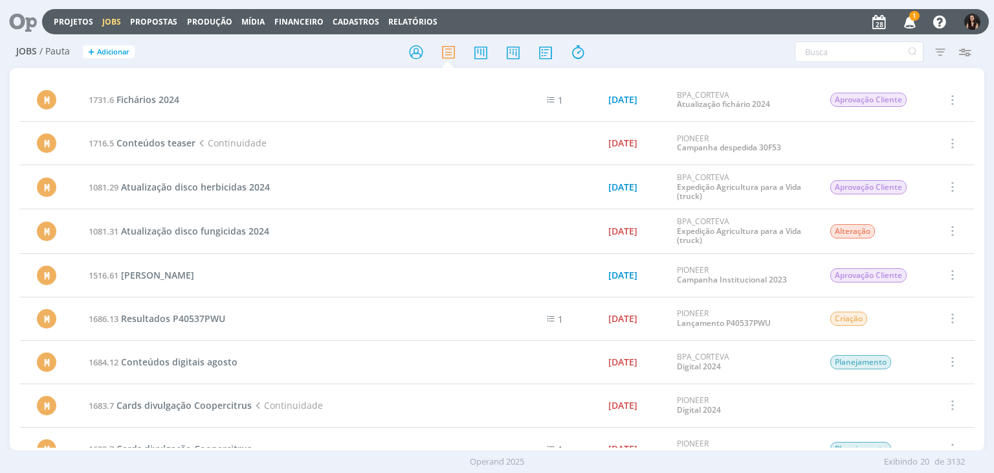
click at [909, 17] on icon "button" at bounding box center [910, 21] width 23 height 22
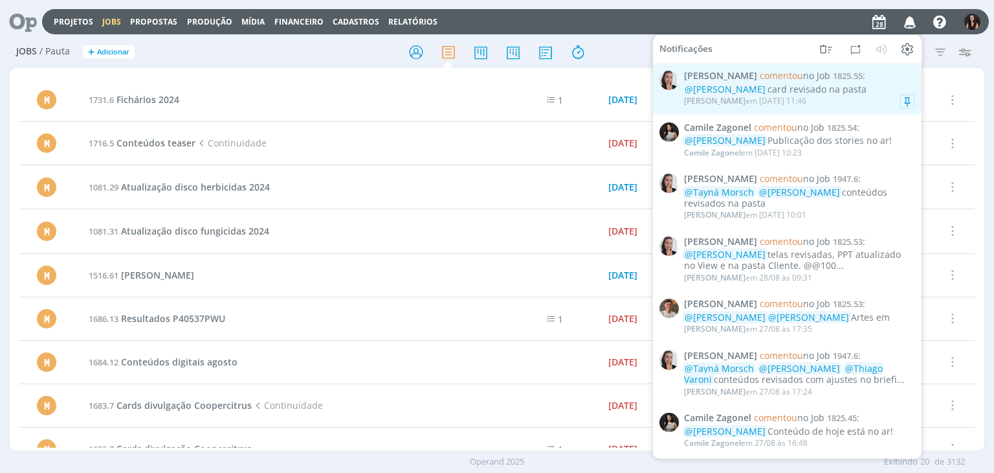
click at [851, 93] on div "@Isabelle Silva card revisado na pasta" at bounding box center [799, 89] width 230 height 11
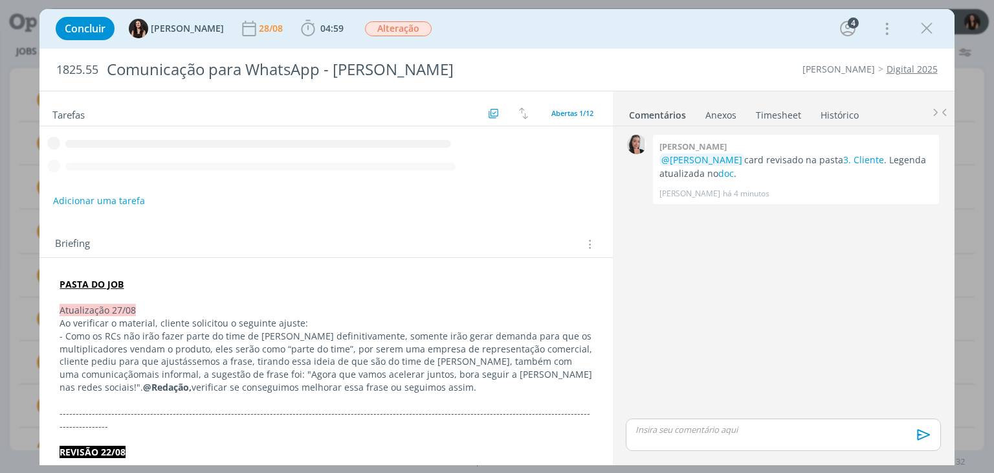
click at [582, 25] on div "Concluir Isabelle Silva 28/08 04:59 Iniciar Apontar Data * 28/08/2025 Horas * 0…" at bounding box center [496, 28] width 895 height 31
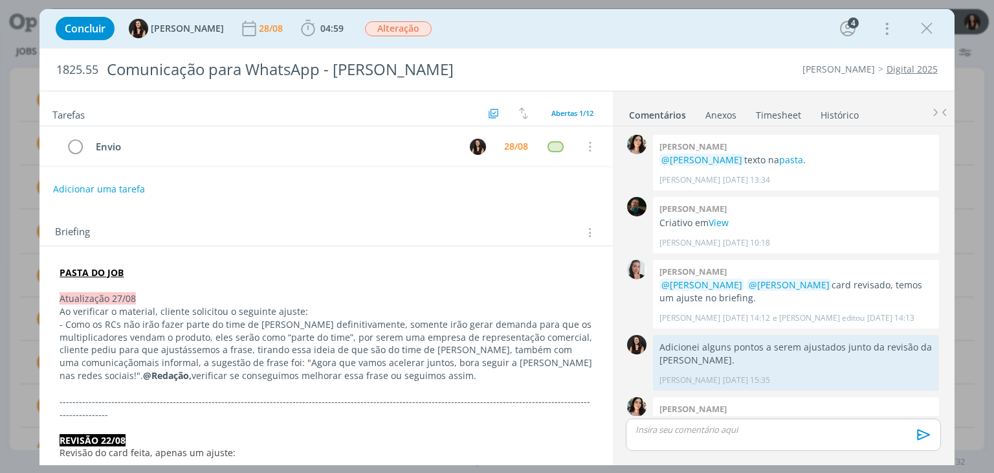
scroll to position [528, 0]
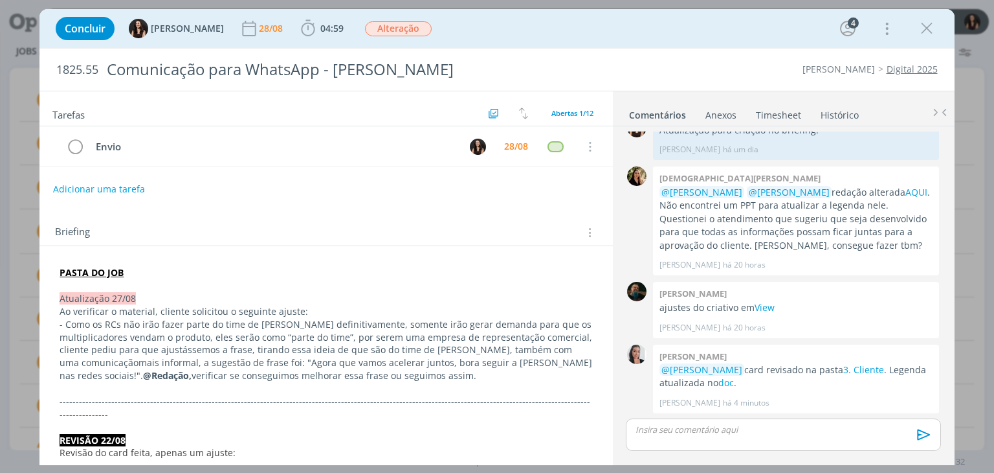
click at [642, 49] on div "1825.55 Comunicação para WhatsApp - Siga Cordius Cordius - Corteva Digital 2025" at bounding box center [496, 70] width 915 height 42
drag, startPoint x: 606, startPoint y: 187, endPoint x: 613, endPoint y: 177, distance: 12.6
click at [613, 177] on div "Tarefas Usar Job de template Criar template a partir deste job Visualizar Templ…" at bounding box center [496, 278] width 915 height 374
click at [636, 39] on div "Concluir Isabelle Silva 28/08 04:59 Iniciar Apontar Data * 28/08/2025 Horas * 0…" at bounding box center [496, 28] width 895 height 31
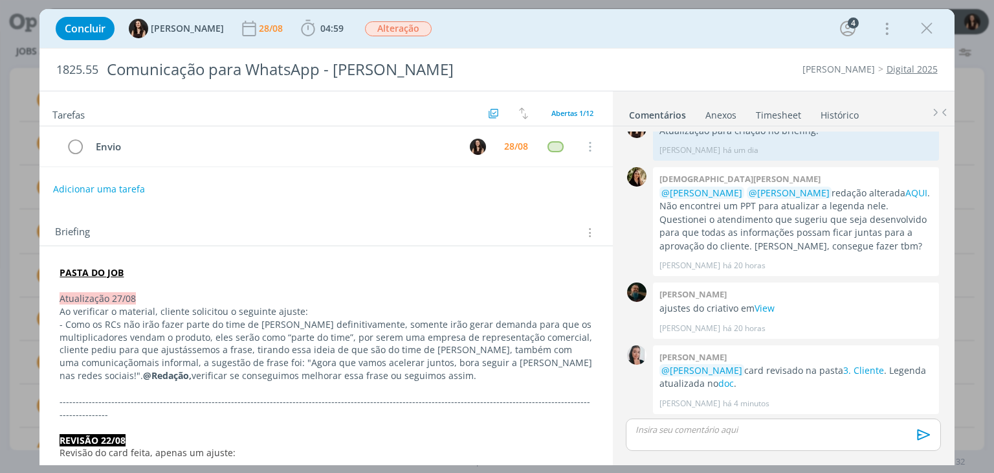
click at [405, 197] on div "Adicionar uma tarefa" at bounding box center [325, 188] width 573 height 23
click at [454, 226] on div "Briefing Briefings Predefinidos Versões do Briefing Ver Briefing do Projeto" at bounding box center [327, 232] width 545 height 17
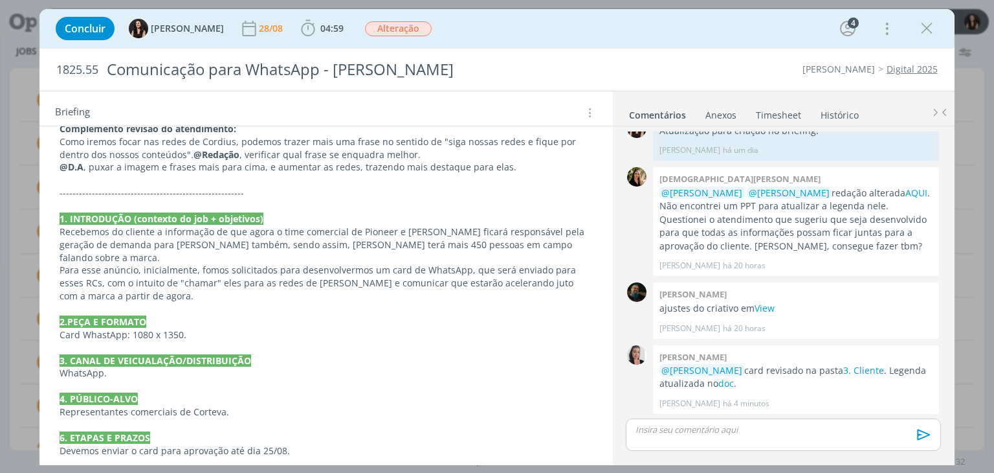
scroll to position [0, 0]
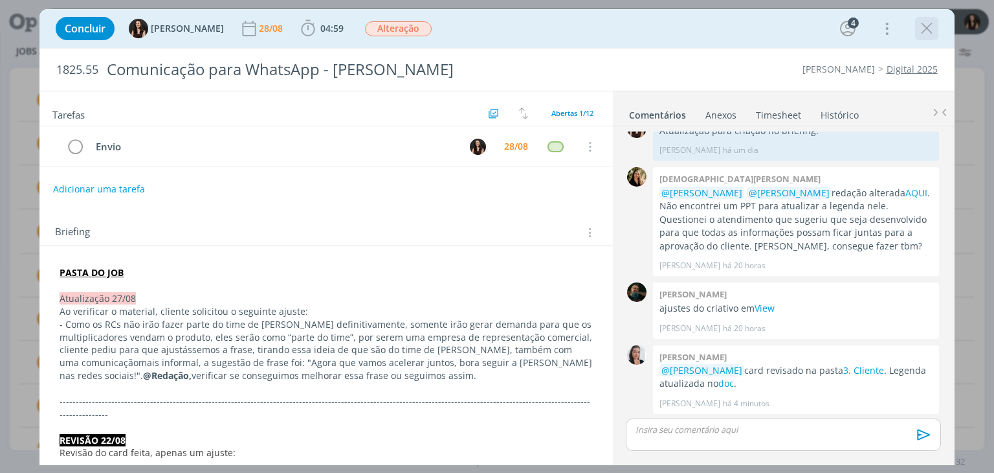
click at [924, 31] on icon "dialog" at bounding box center [926, 28] width 19 height 19
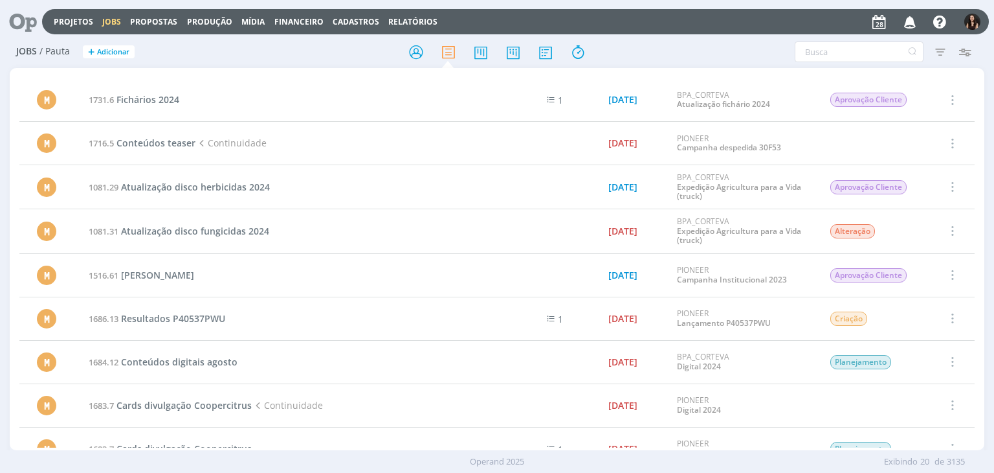
click at [161, 62] on h2 "Jobs / Pauta + Adicionar" at bounding box center [172, 49] width 312 height 27
